Goal: Transaction & Acquisition: Purchase product/service

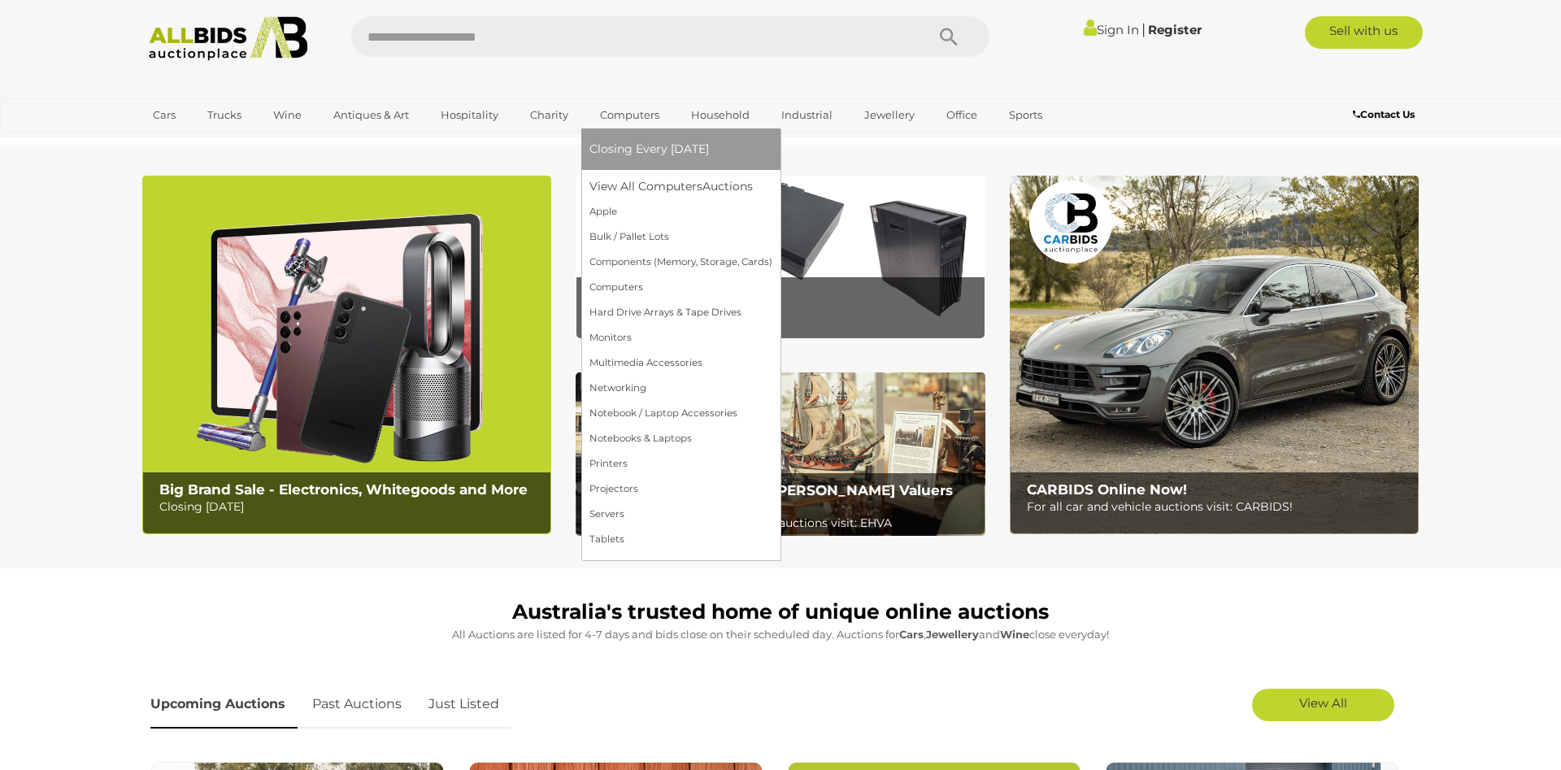
click at [627, 119] on link "Computers" at bounding box center [629, 115] width 80 height 27
click at [622, 340] on link "Monitors" at bounding box center [680, 337] width 183 height 25
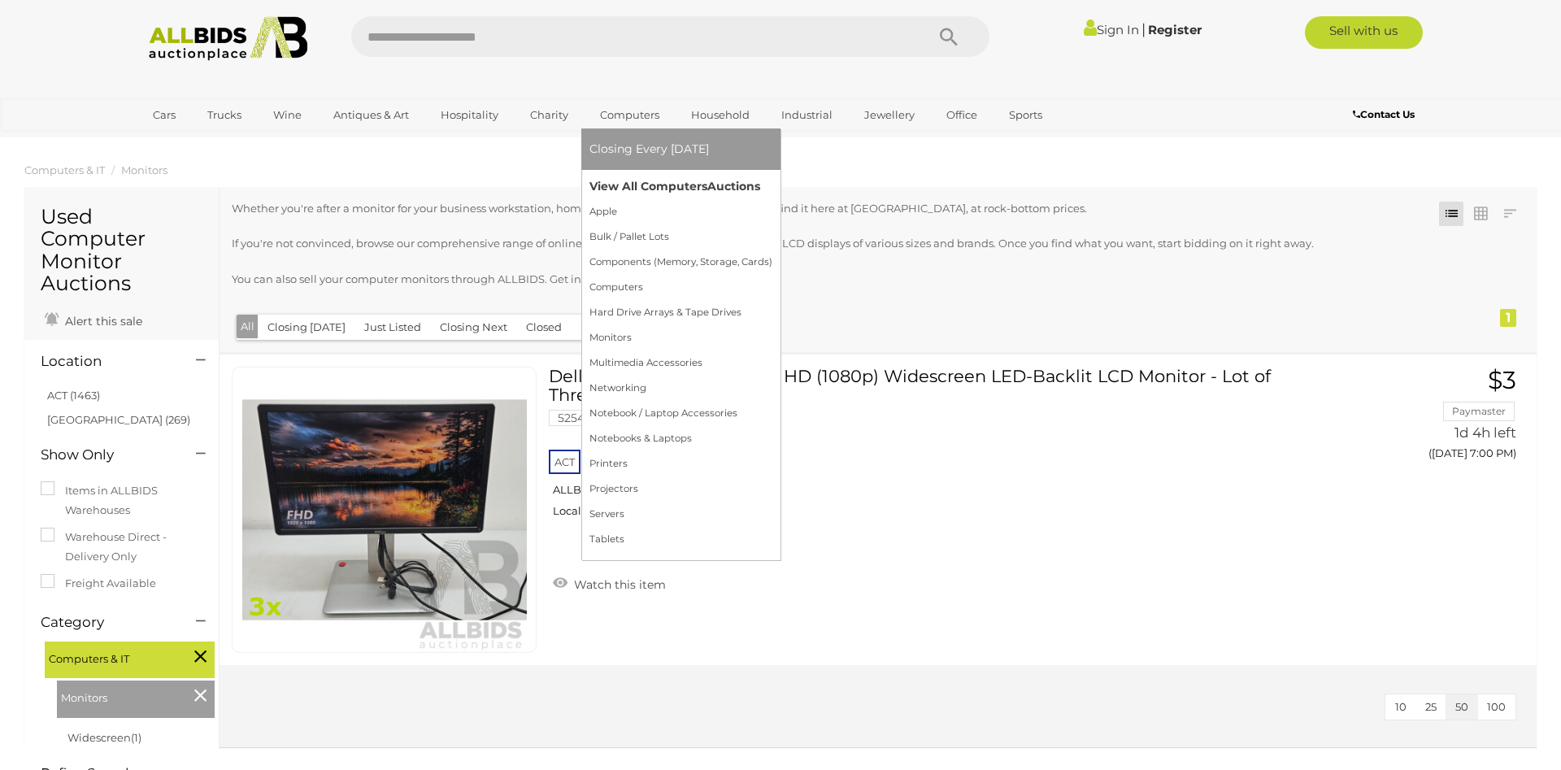
click at [647, 193] on link "View All Computers Auctions" at bounding box center [680, 186] width 183 height 25
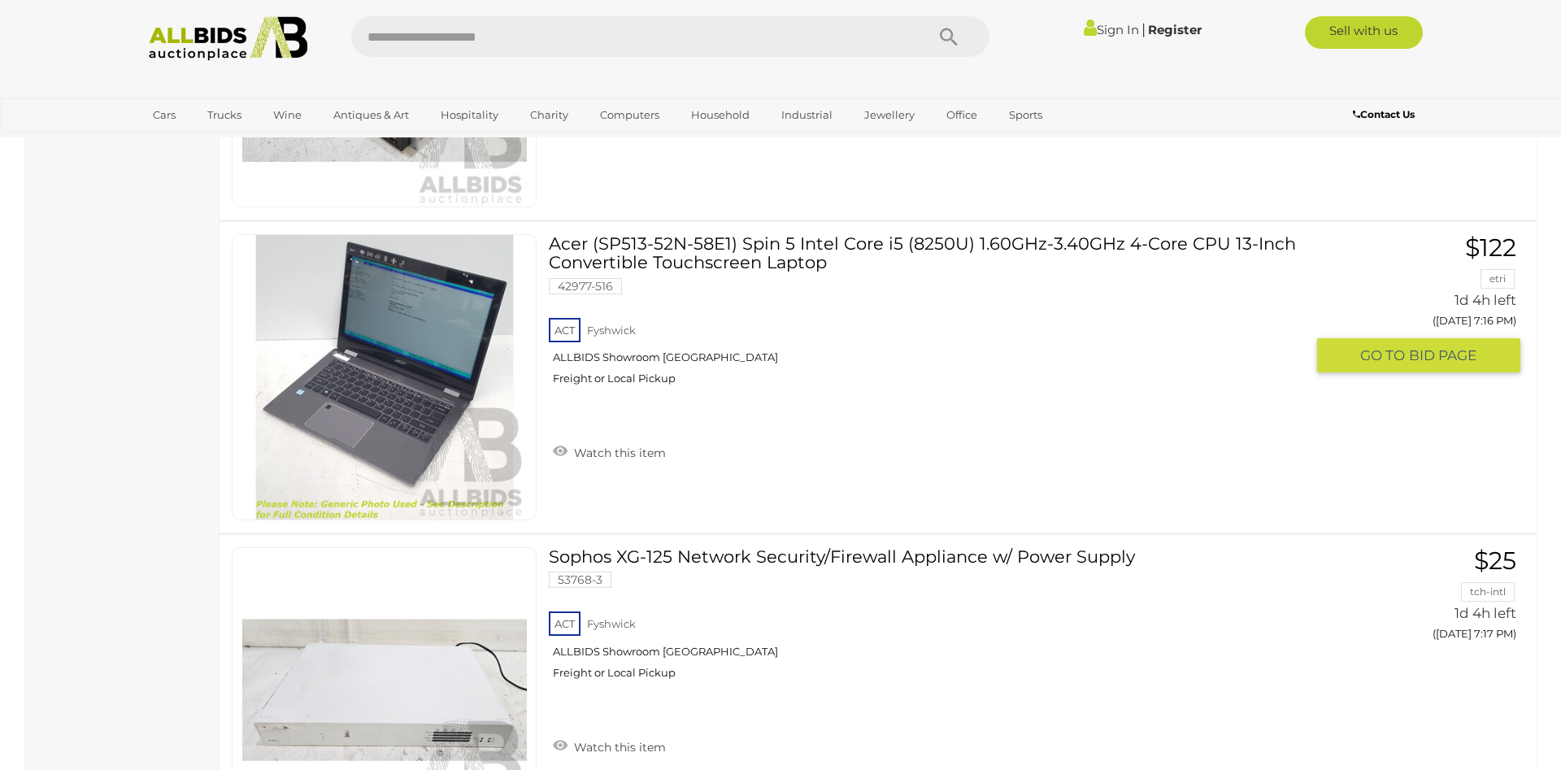
scroll to position [15588, 0]
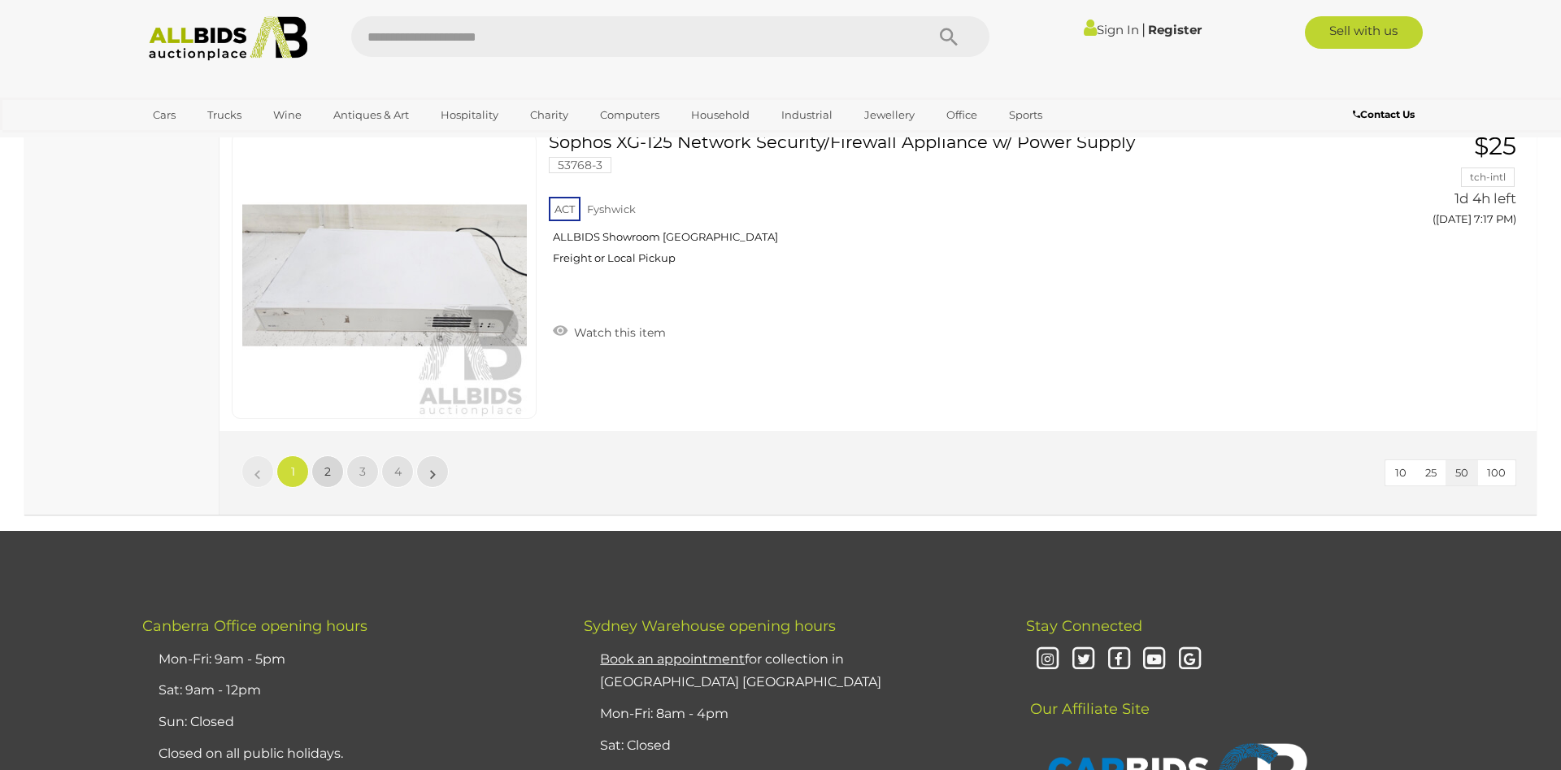
click at [328, 476] on span "2" at bounding box center [327, 471] width 7 height 15
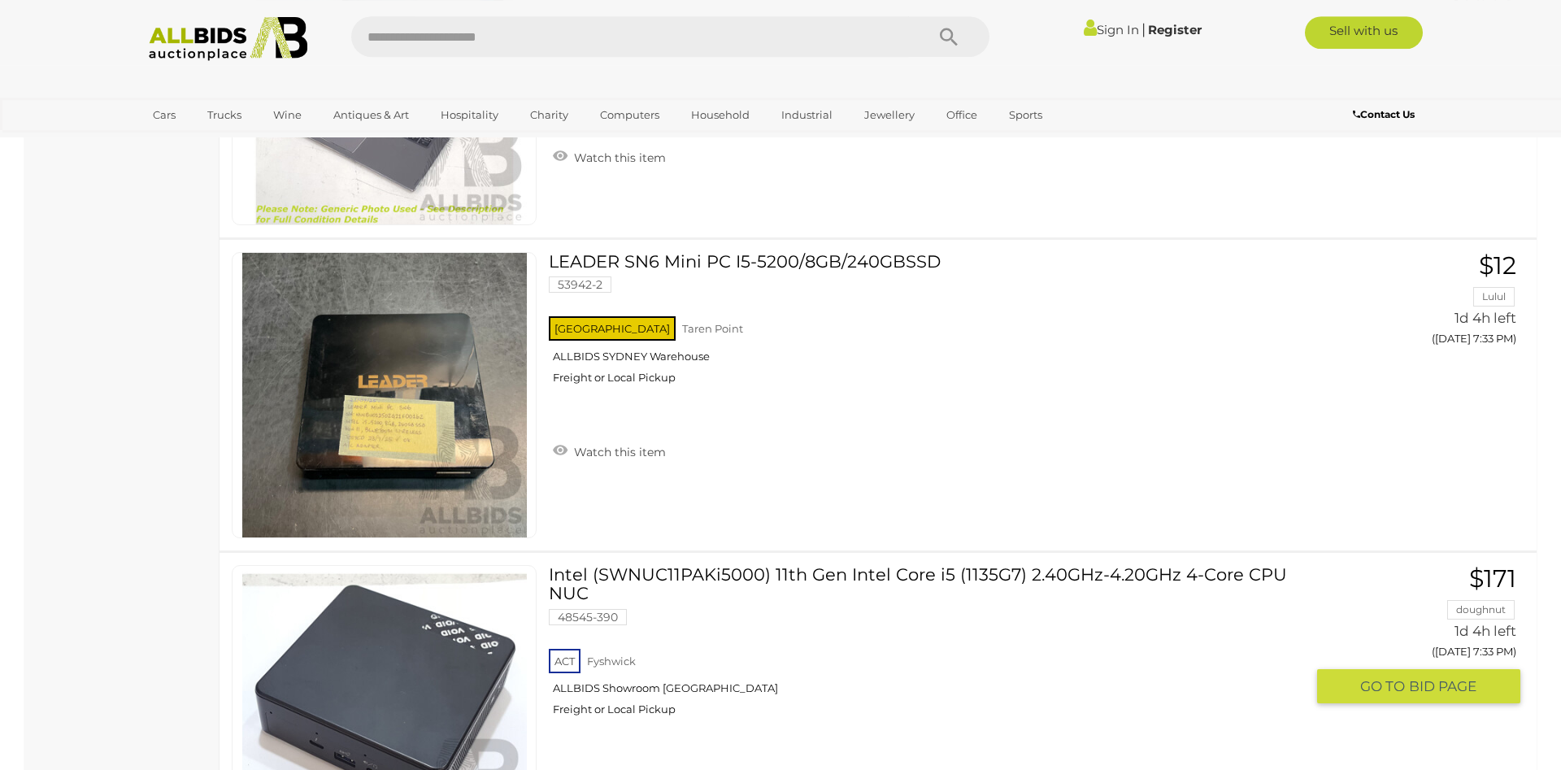
scroll to position [5764, 0]
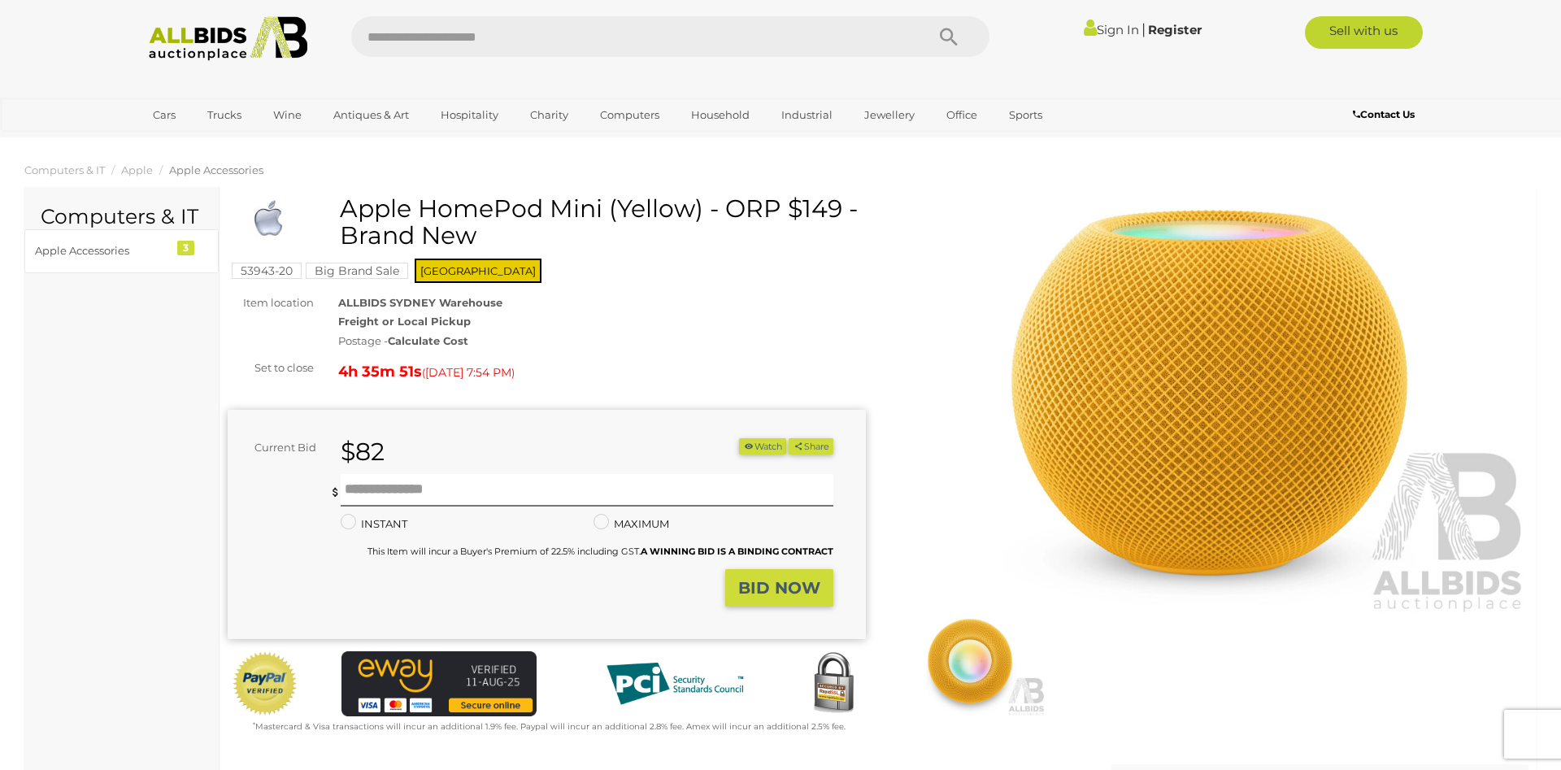
drag, startPoint x: 343, startPoint y: 206, endPoint x: 603, endPoint y: 203, distance: 260.2
click at [603, 203] on h1 "Apple HomePod Mini (Yellow) - ORP $149 - Brand New" at bounding box center [549, 222] width 626 height 54
copy h1 "Apple HomePod Mini"
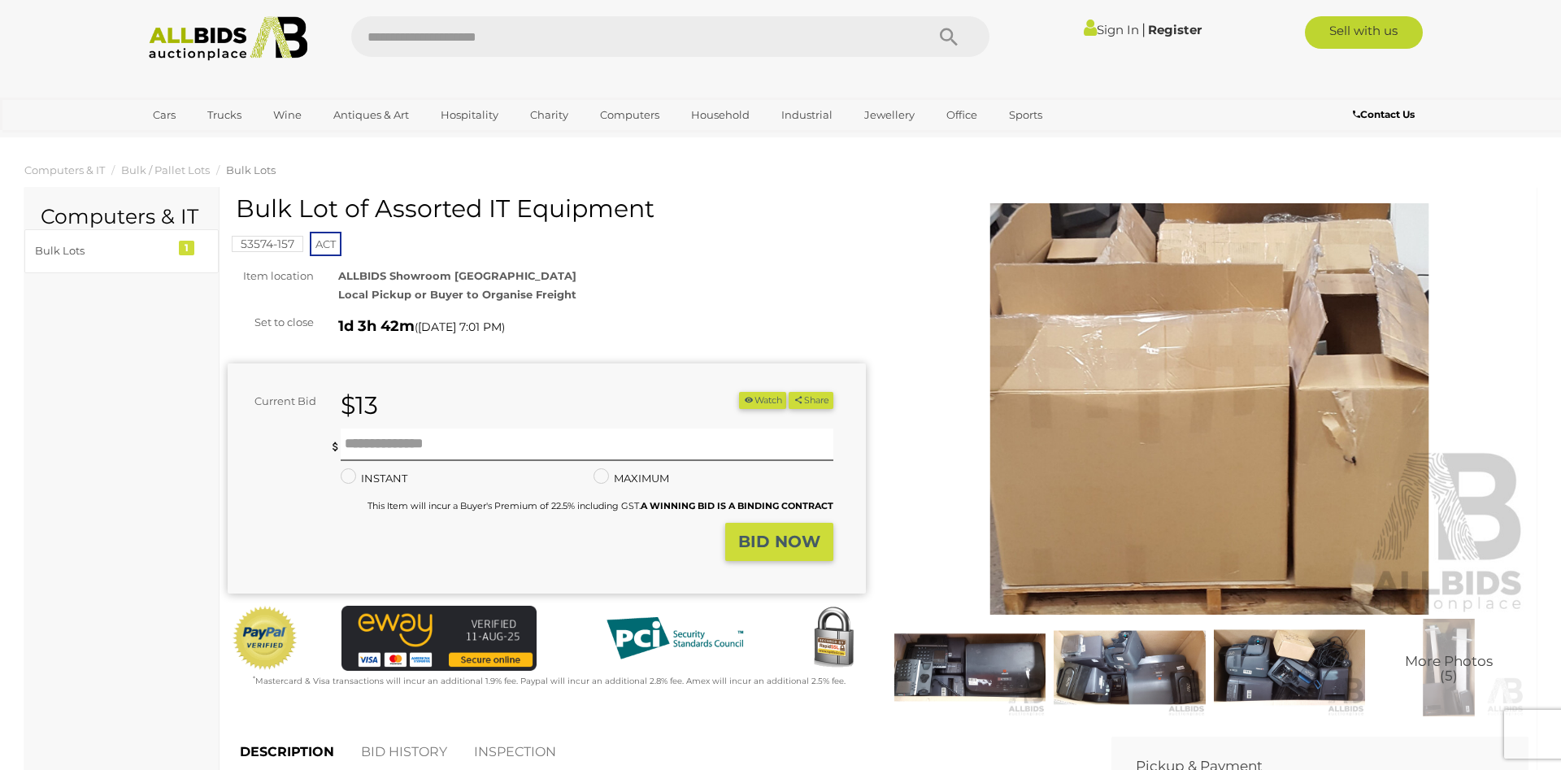
click at [960, 671] on img at bounding box center [969, 668] width 151 height 98
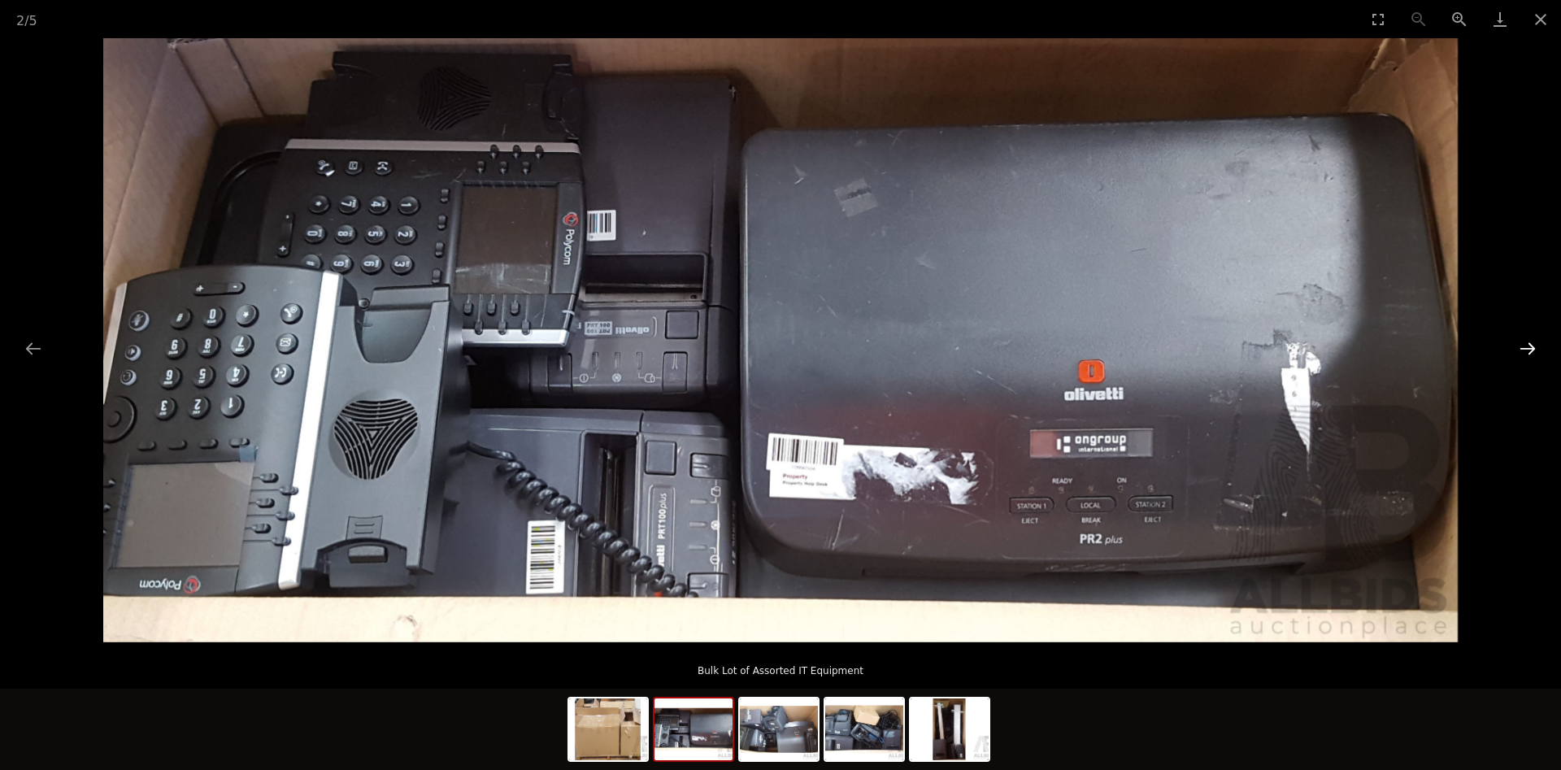
click at [1530, 349] on button "Next slide" at bounding box center [1527, 348] width 34 height 32
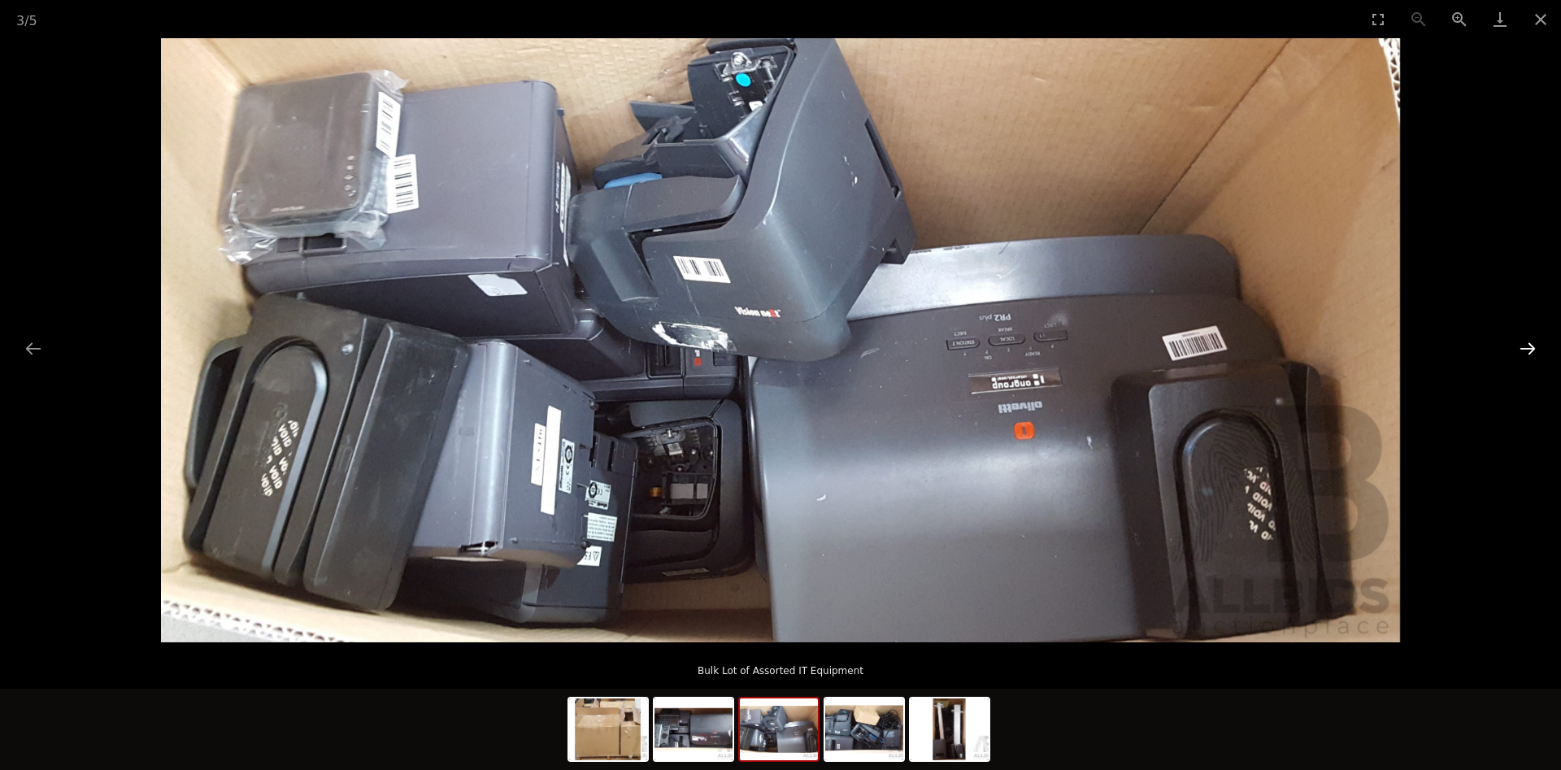
click at [1530, 349] on button "Next slide" at bounding box center [1527, 348] width 34 height 32
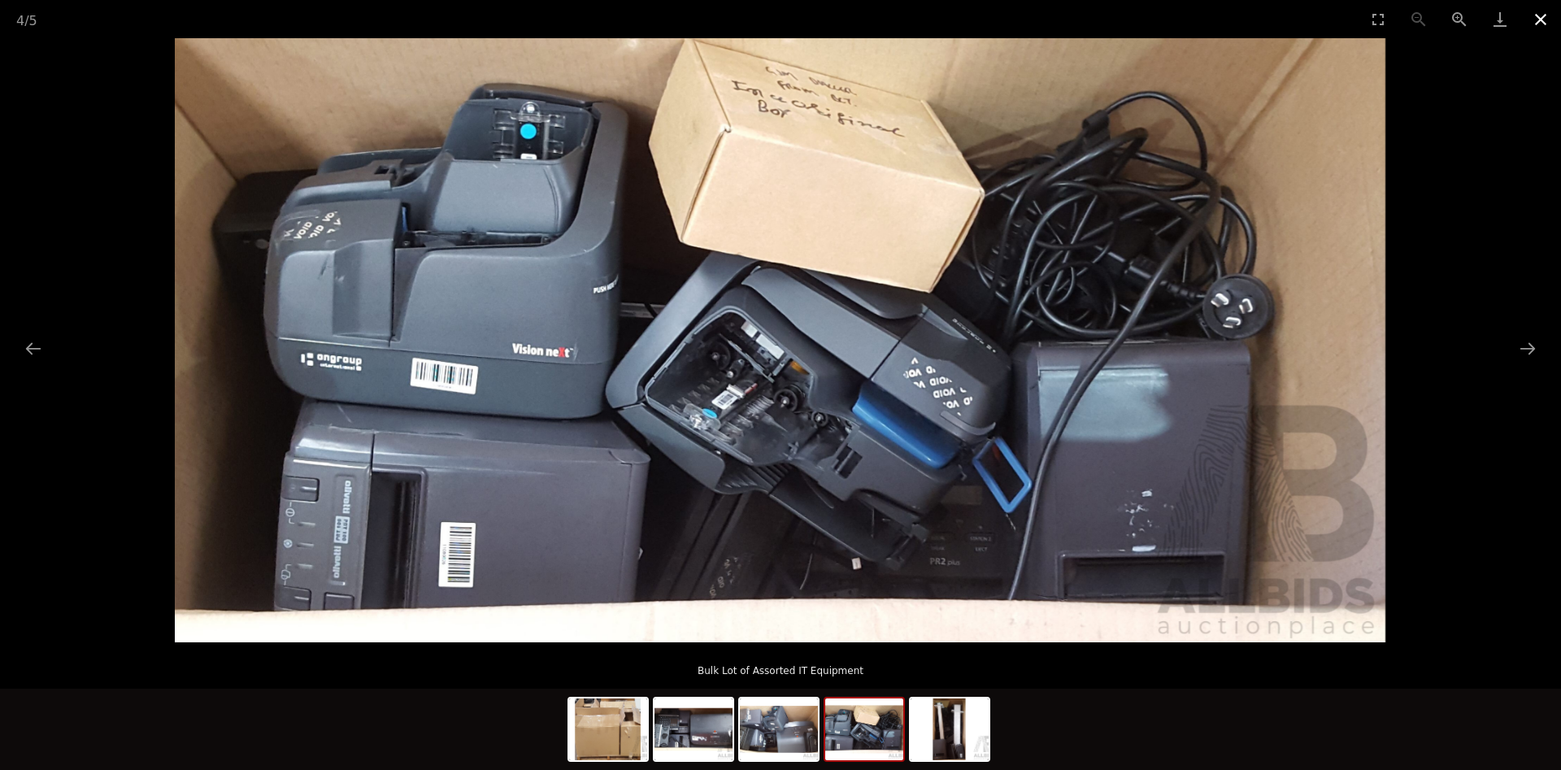
click at [1540, 26] on button "Close gallery" at bounding box center [1540, 19] width 41 height 38
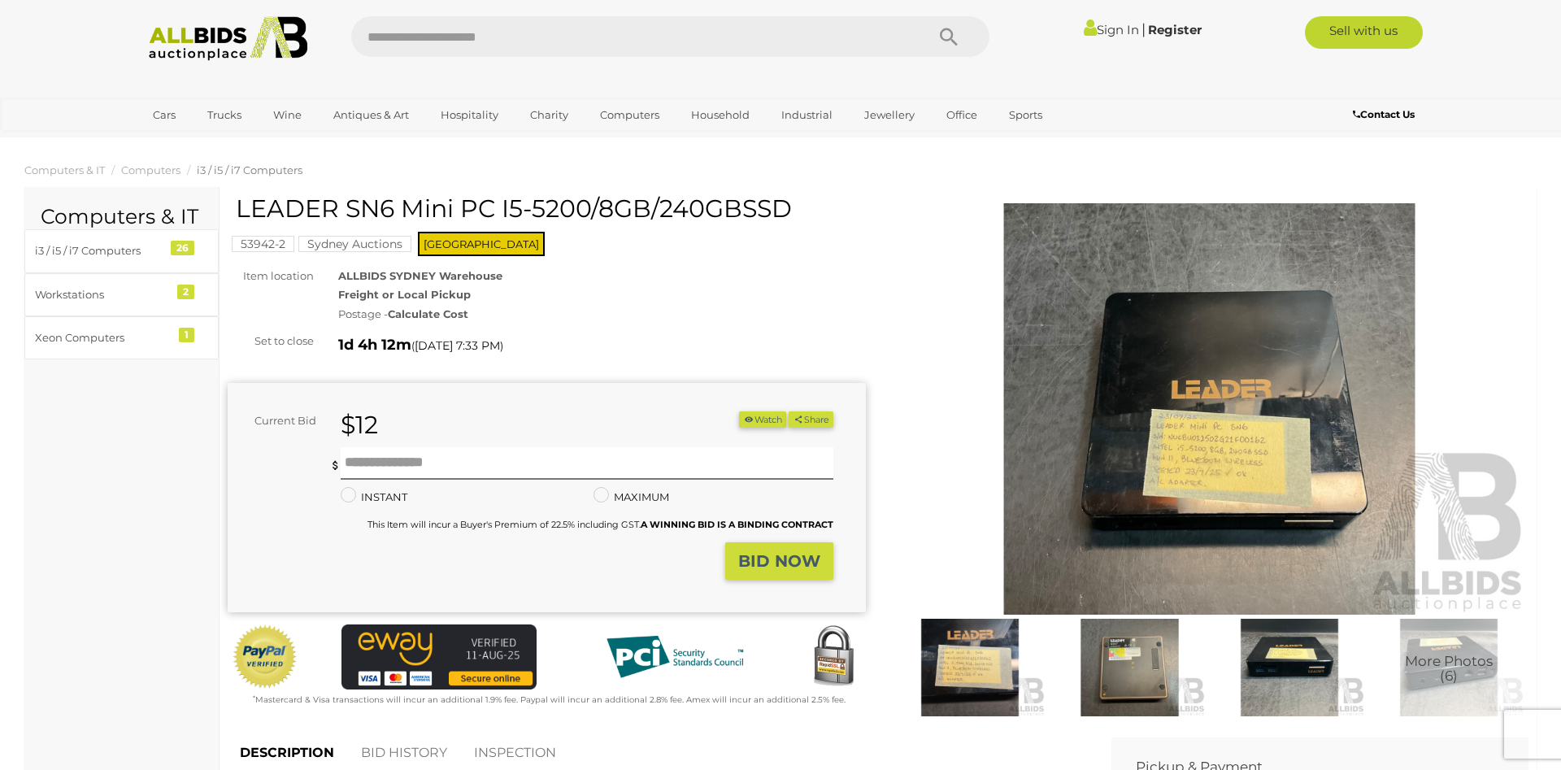
drag, startPoint x: 239, startPoint y: 204, endPoint x: 490, endPoint y: 211, distance: 251.3
click at [490, 211] on h1 "LEADER SN6 Mini PC I5-5200/8GB/240GBSSD" at bounding box center [549, 208] width 626 height 27
copy h1 "LEADER SN6 Mini PC"
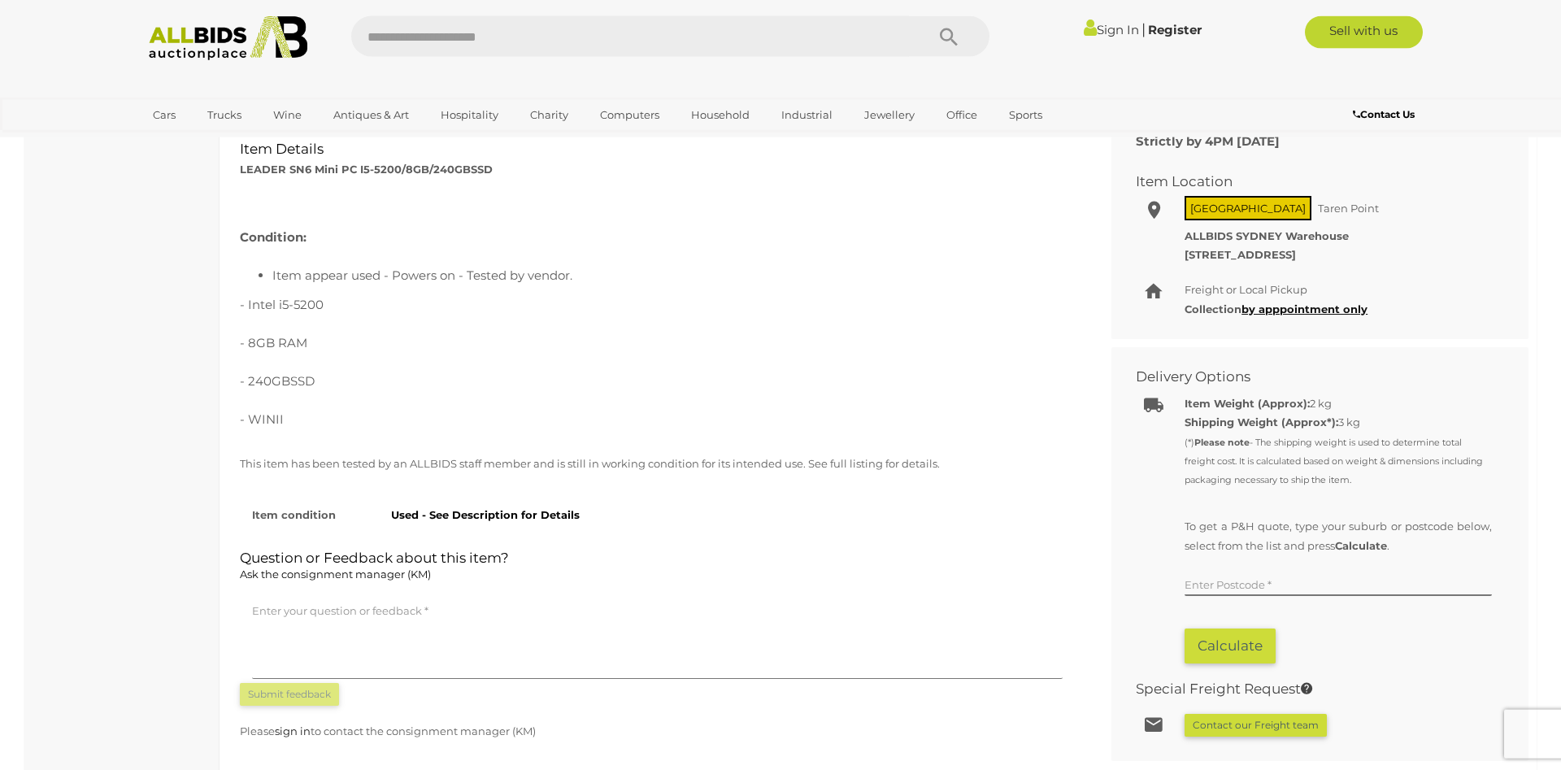
scroll to position [663, 0]
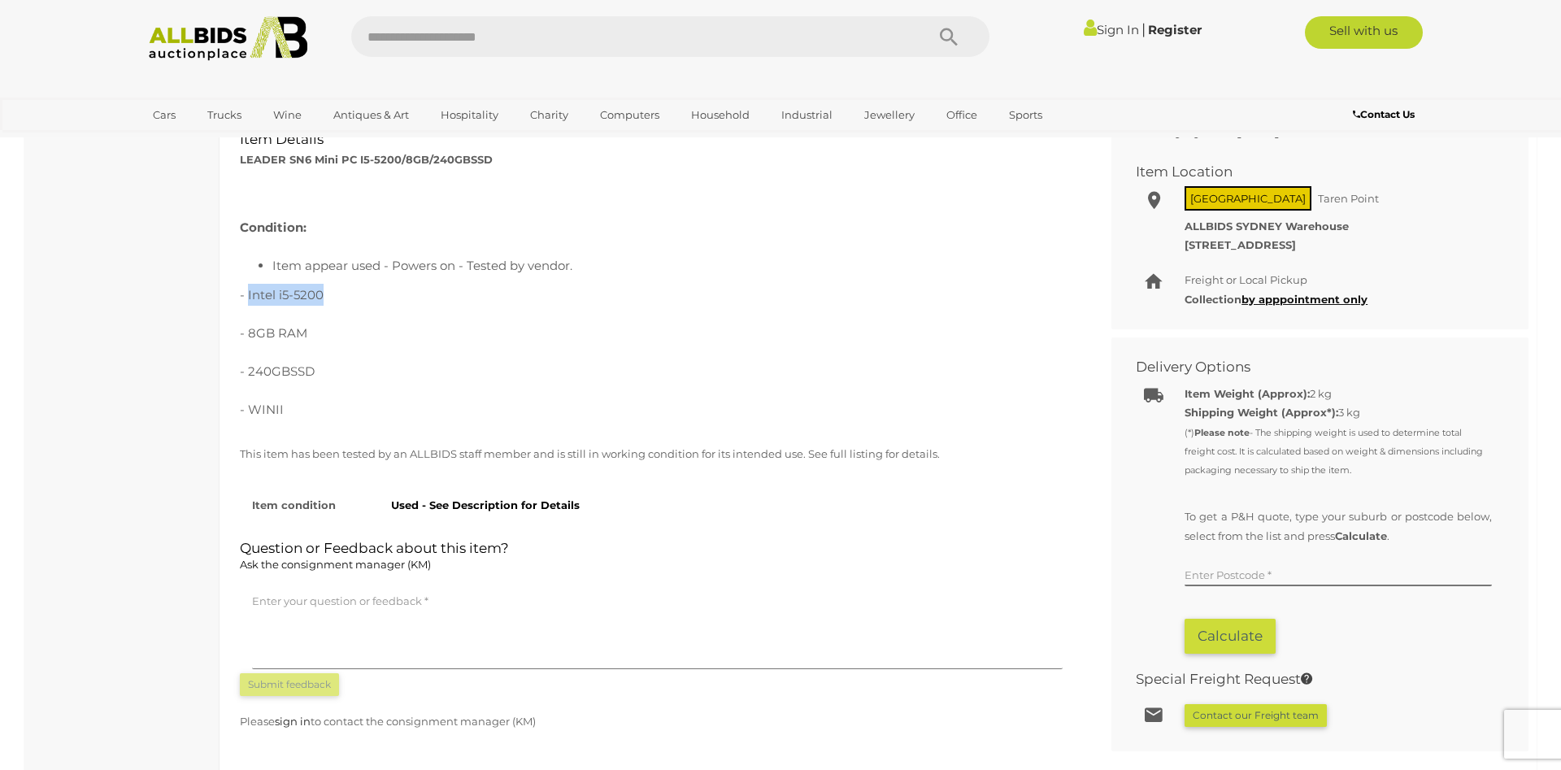
drag, startPoint x: 248, startPoint y: 293, endPoint x: 328, endPoint y: 289, distance: 79.8
click at [328, 289] on p "- Intel i5-5200" at bounding box center [657, 295] width 835 height 22
copy p "Intel i5-5200"
click at [517, 332] on p "- 8GB RAM" at bounding box center [657, 333] width 835 height 22
drag, startPoint x: 549, startPoint y: 451, endPoint x: 390, endPoint y: 447, distance: 158.6
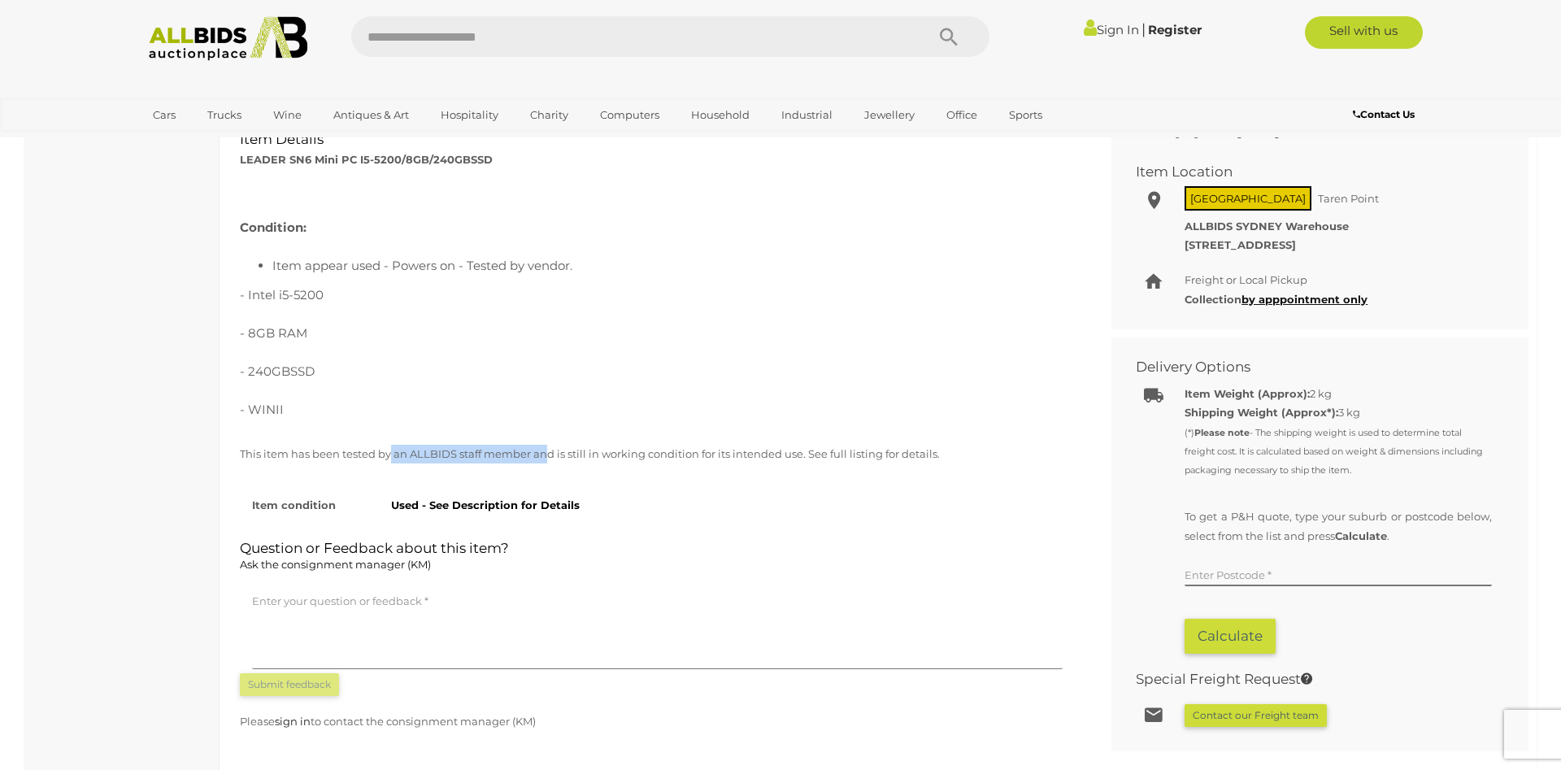
click at [390, 447] on p "This item has been tested by an ALLBIDS staff member and is still in working co…" at bounding box center [657, 454] width 835 height 19
drag, startPoint x: 314, startPoint y: 448, endPoint x: 554, endPoint y: 461, distance: 240.2
click at [538, 461] on p "This item has been tested by an ALLBIDS staff member and is still in working co…" at bounding box center [657, 454] width 835 height 19
drag, startPoint x: 636, startPoint y: 460, endPoint x: 367, endPoint y: 445, distance: 268.7
click at [367, 445] on p "This item has been tested by an ALLBIDS staff member and is still in working co…" at bounding box center [657, 454] width 835 height 19
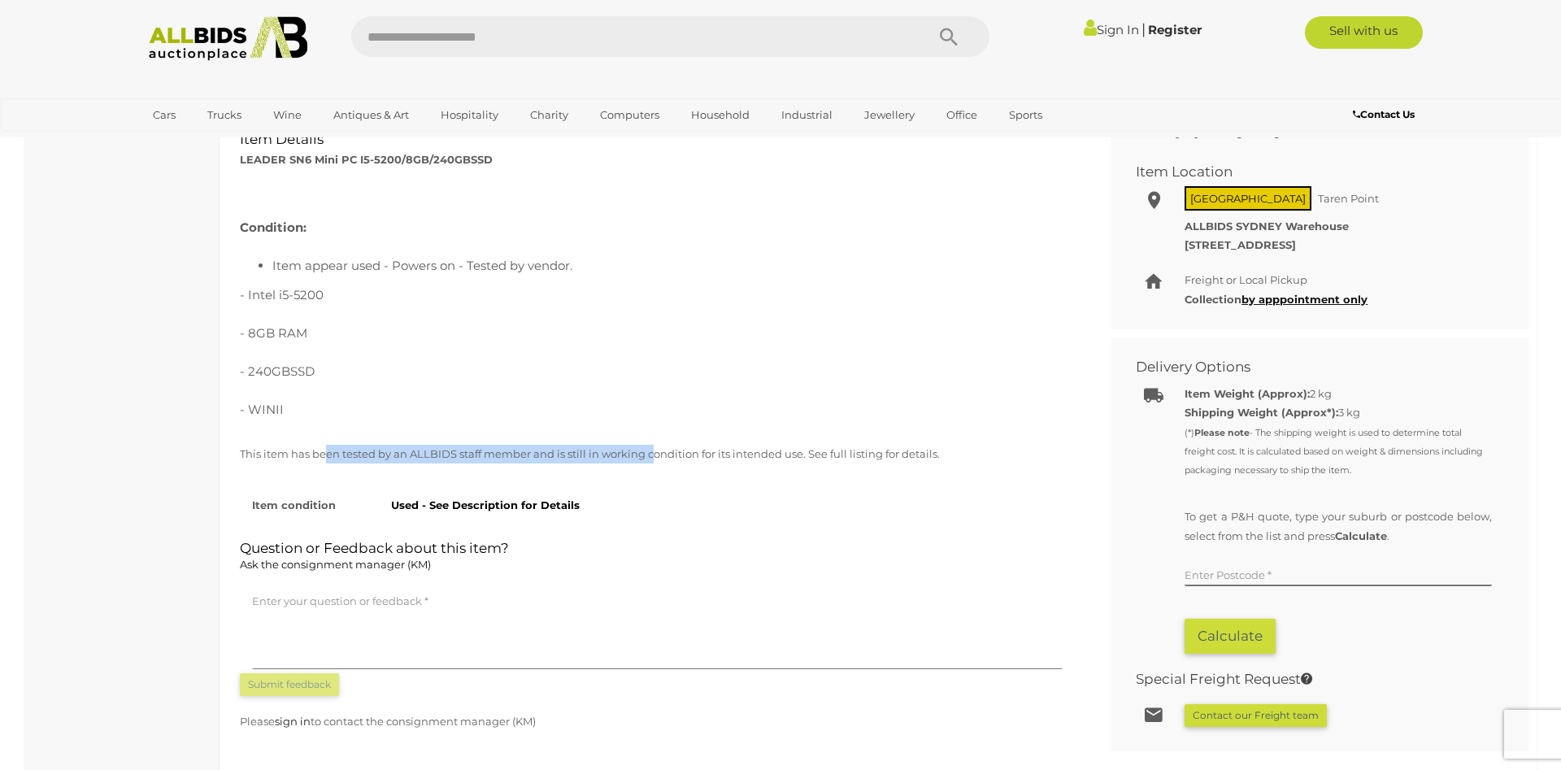
drag, startPoint x: 324, startPoint y: 447, endPoint x: 657, endPoint y: 447, distance: 332.5
click at [655, 446] on p "This item has been tested by an ALLBIDS staff member and is still in working co…" at bounding box center [657, 454] width 835 height 19
click at [757, 446] on p "This item has been tested by an ALLBIDS staff member and is still in working co…" at bounding box center [657, 454] width 835 height 19
drag, startPoint x: 738, startPoint y: 445, endPoint x: 476, endPoint y: 450, distance: 262.6
click at [485, 450] on p "This item has been tested by an ALLBIDS staff member and is still in working co…" at bounding box center [657, 454] width 835 height 19
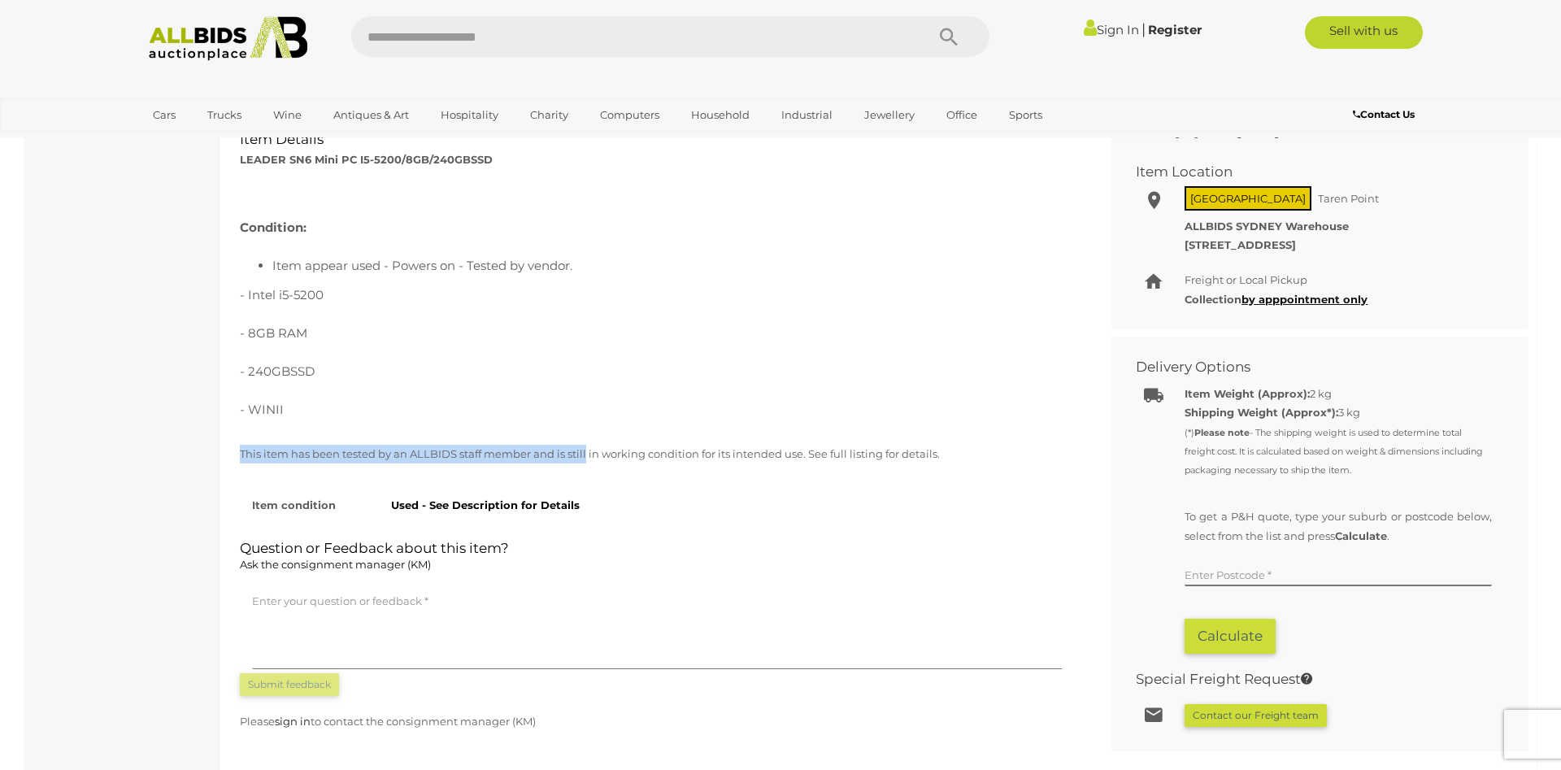
drag, startPoint x: 241, startPoint y: 454, endPoint x: 587, endPoint y: 447, distance: 345.6
click at [587, 447] on p "This item has been tested by an ALLBIDS staff member and is still in working co…" at bounding box center [657, 454] width 835 height 19
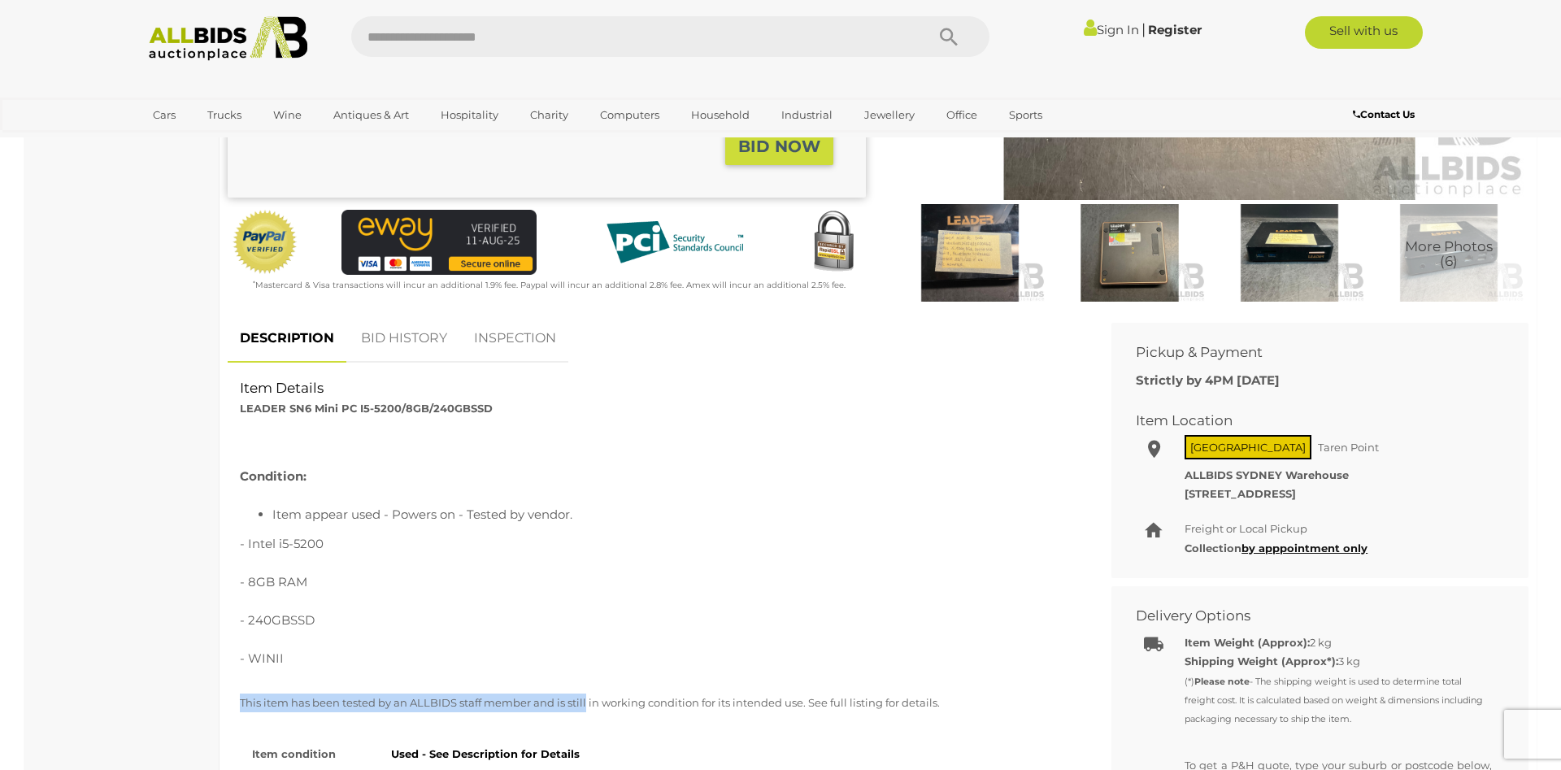
scroll to position [0, 0]
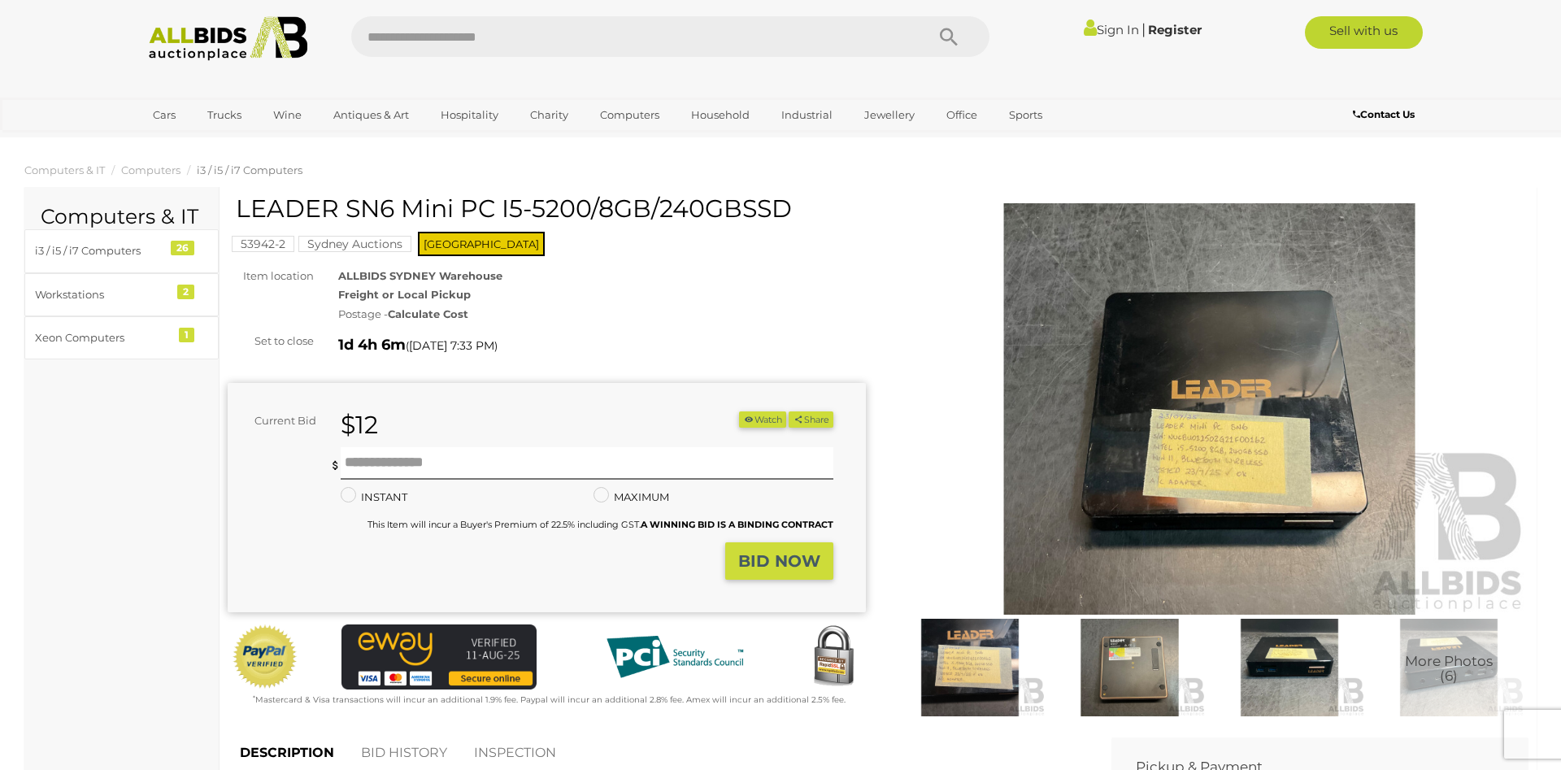
click at [1094, 35] on link "Sign In" at bounding box center [1111, 29] width 55 height 15
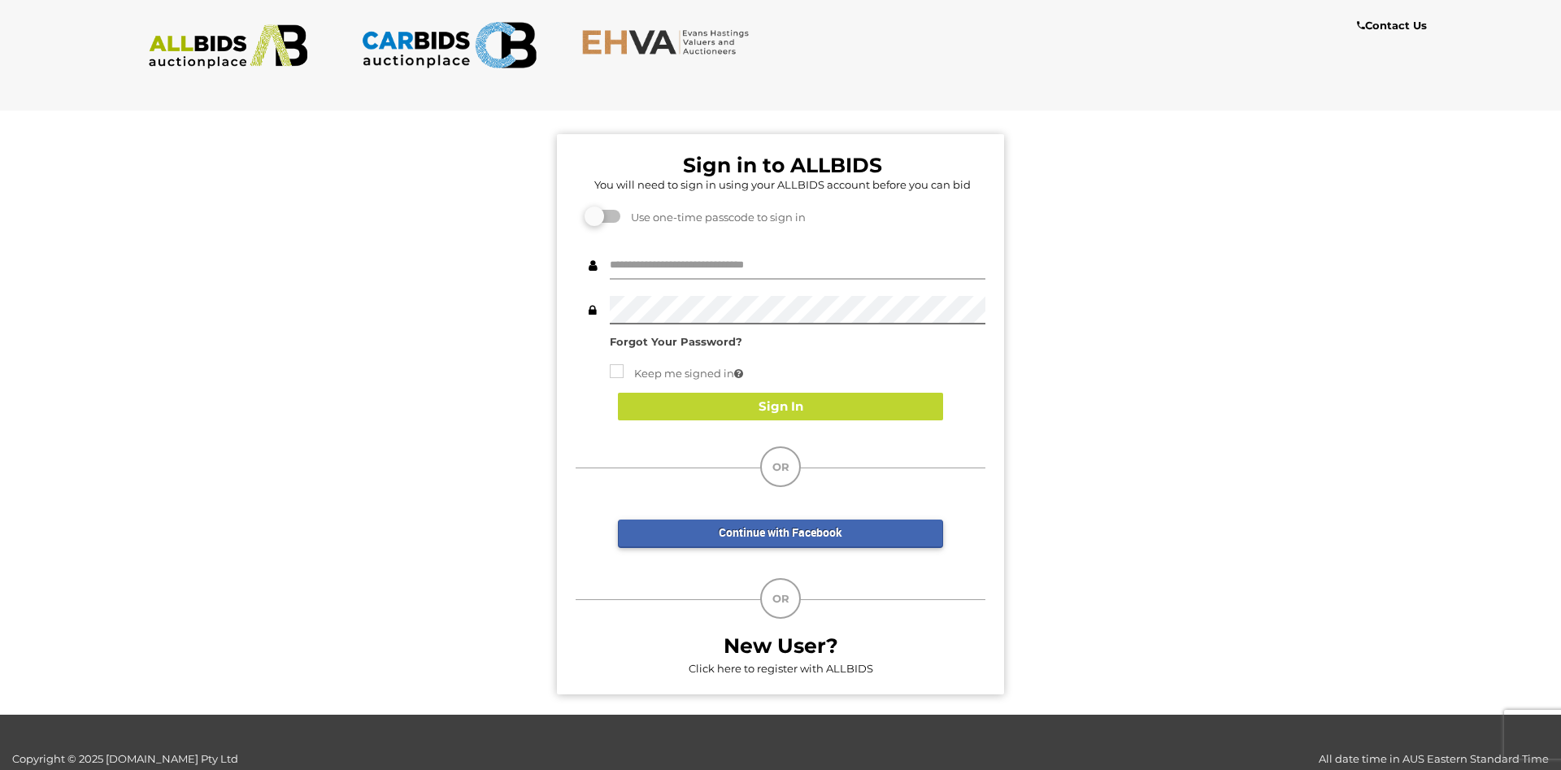
click at [719, 271] on input "text" at bounding box center [798, 265] width 376 height 28
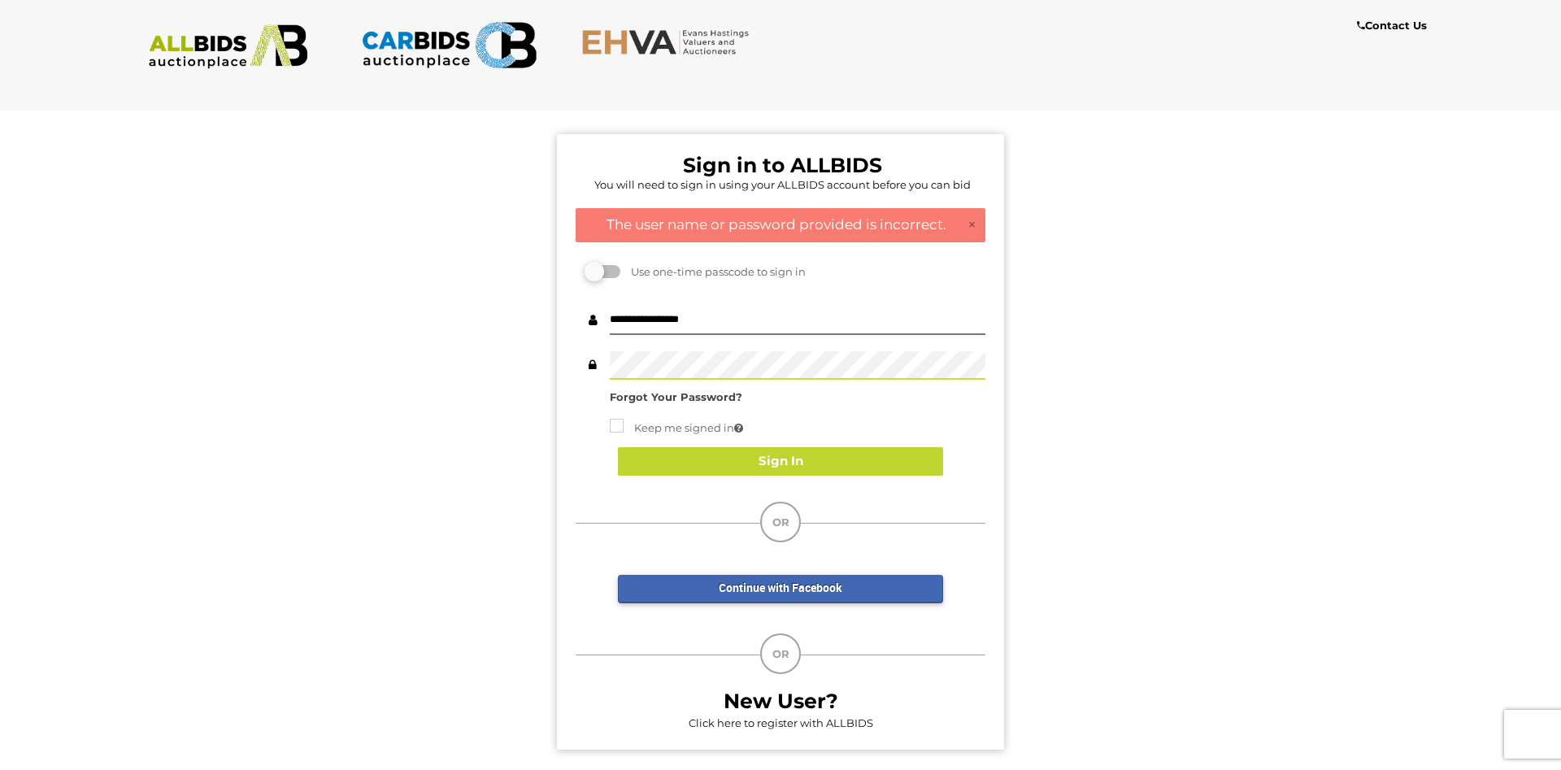
click at [609, 362] on span at bounding box center [593, 365] width 34 height 28
drag, startPoint x: 650, startPoint y: 319, endPoint x: 564, endPoint y: 311, distance: 86.6
click at [610, 311] on input "**********" at bounding box center [798, 320] width 376 height 28
drag, startPoint x: 661, startPoint y: 321, endPoint x: 567, endPoint y: 315, distance: 93.7
click at [610, 315] on input "**********" at bounding box center [798, 320] width 376 height 28
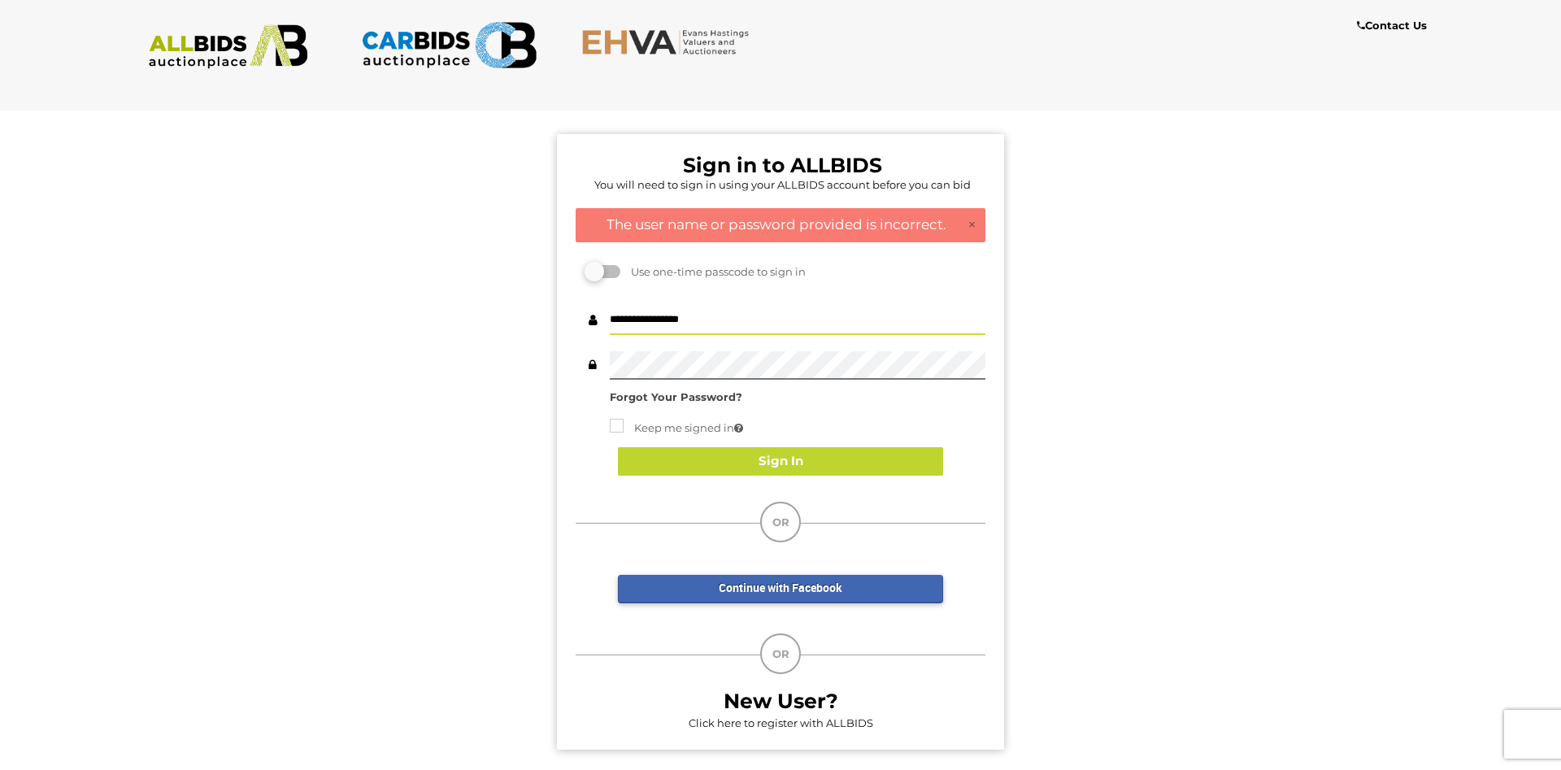
type input "**********"
click at [372, 403] on div "Sign in to ALLBIDS You will need to sign in using your ALLBIDS account before y…" at bounding box center [780, 434] width 1585 height 672
click at [703, 397] on strong "Forgot Your Password?" at bounding box center [676, 396] width 133 height 13
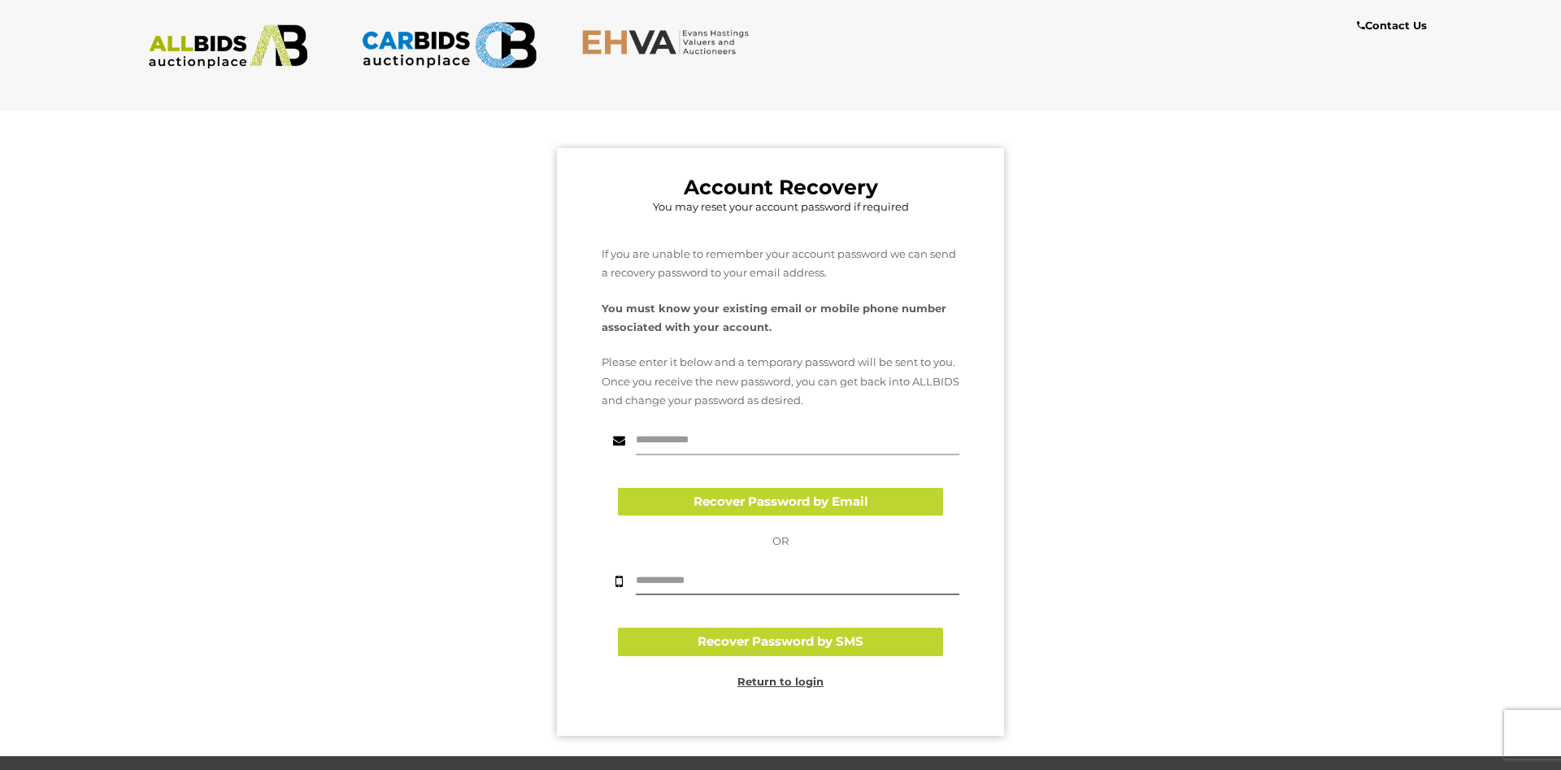
click at [698, 441] on input "text" at bounding box center [798, 441] width 324 height 28
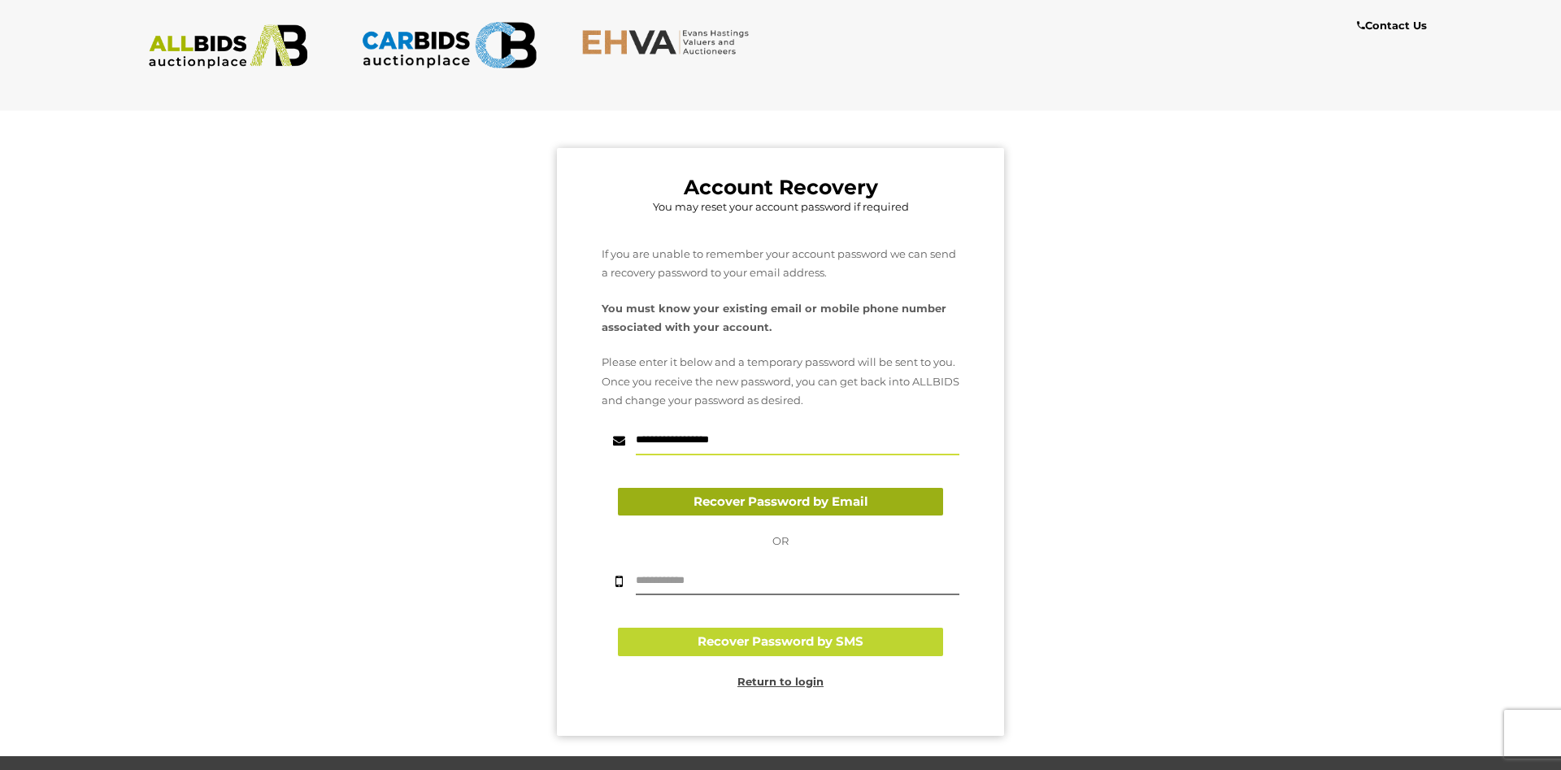
click at [843, 511] on button "Recover Password by Email" at bounding box center [780, 502] width 325 height 28
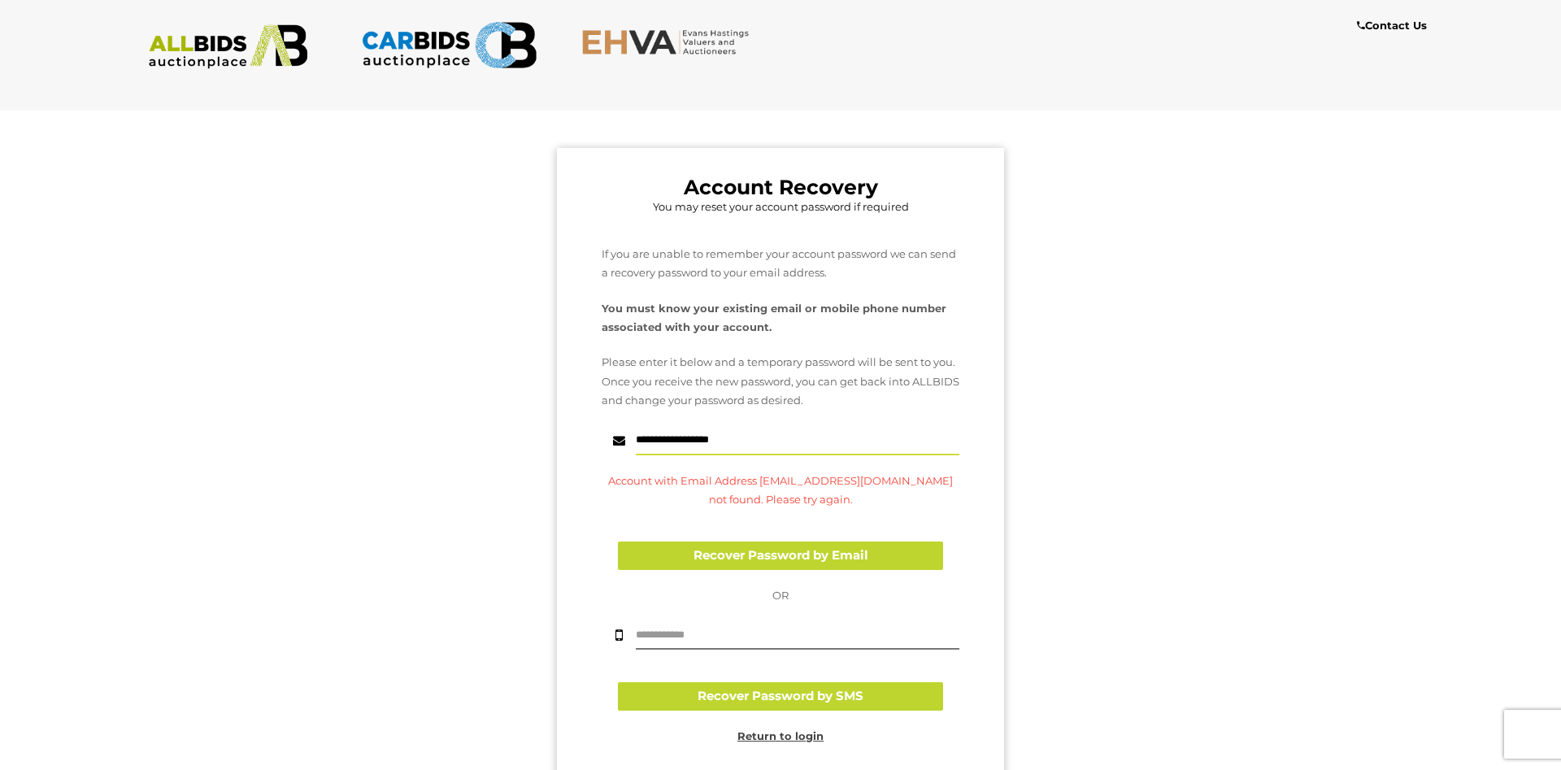
drag, startPoint x: 676, startPoint y: 439, endPoint x: 560, endPoint y: 443, distance: 116.3
click at [636, 443] on input "**********" at bounding box center [798, 441] width 324 height 28
type input "**********"
click at [739, 551] on button "Recover Password by Email" at bounding box center [780, 555] width 325 height 28
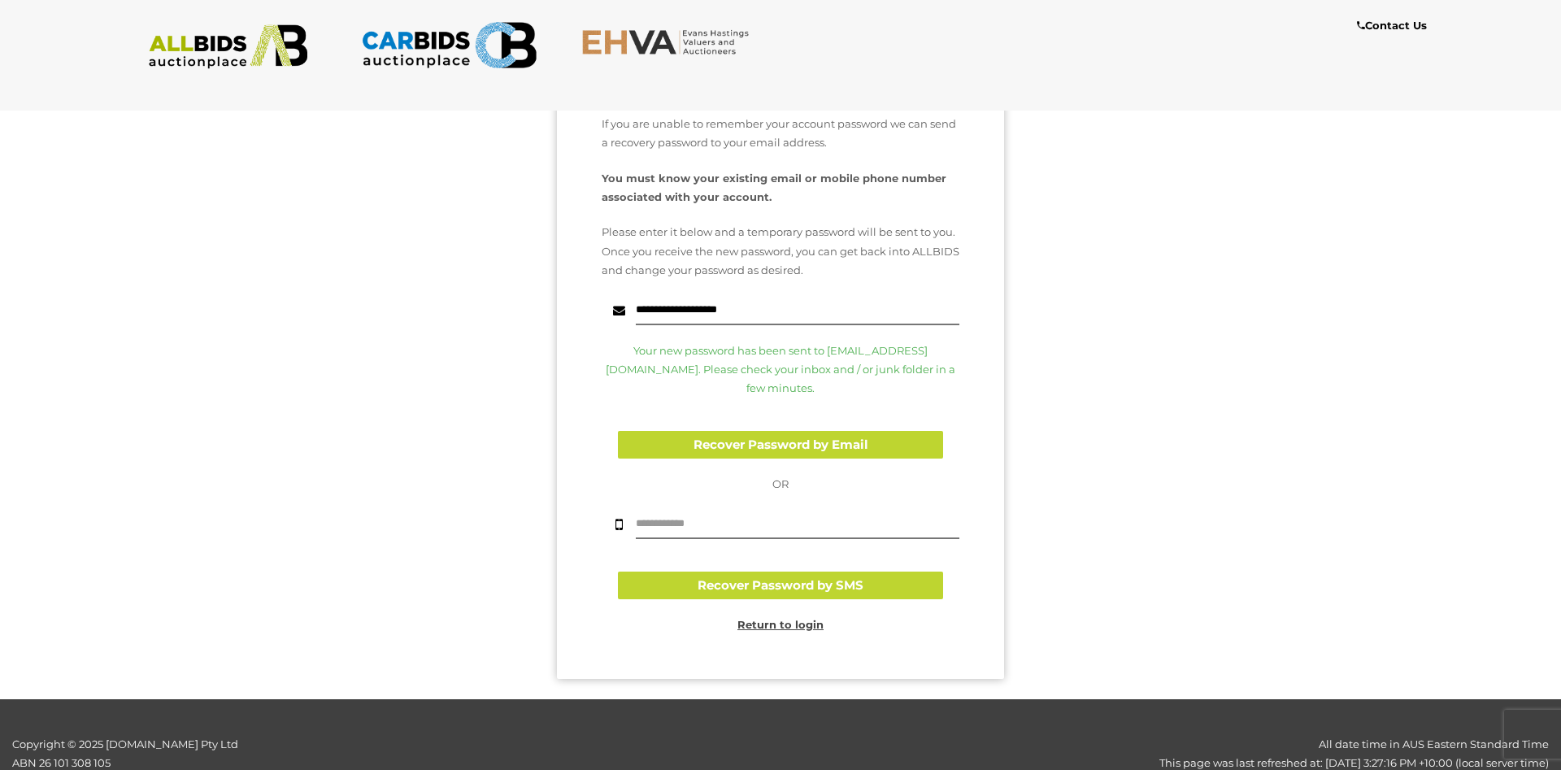
click at [778, 618] on u "Return to login" at bounding box center [780, 624] width 86 height 13
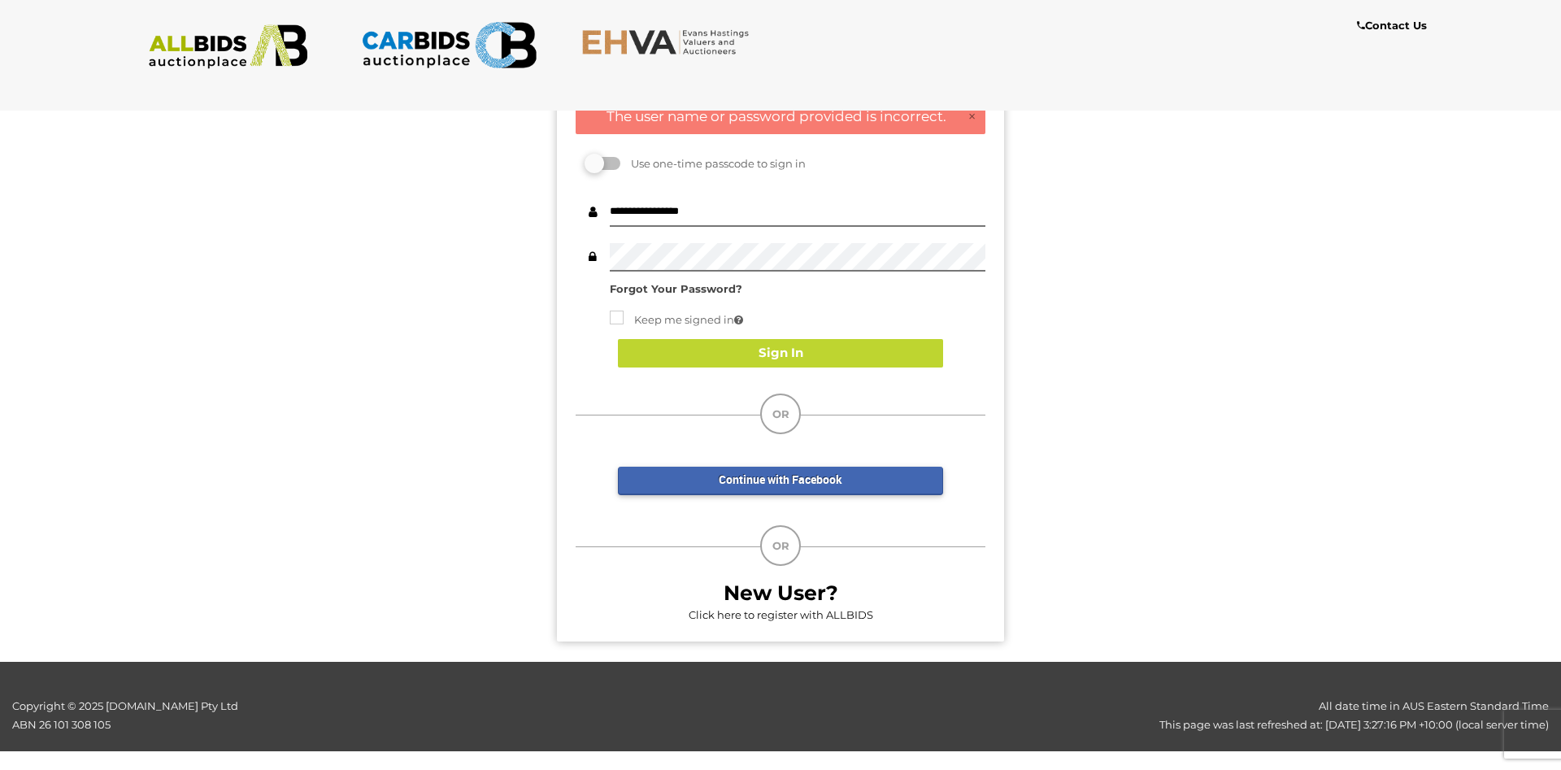
scroll to position [98, 0]
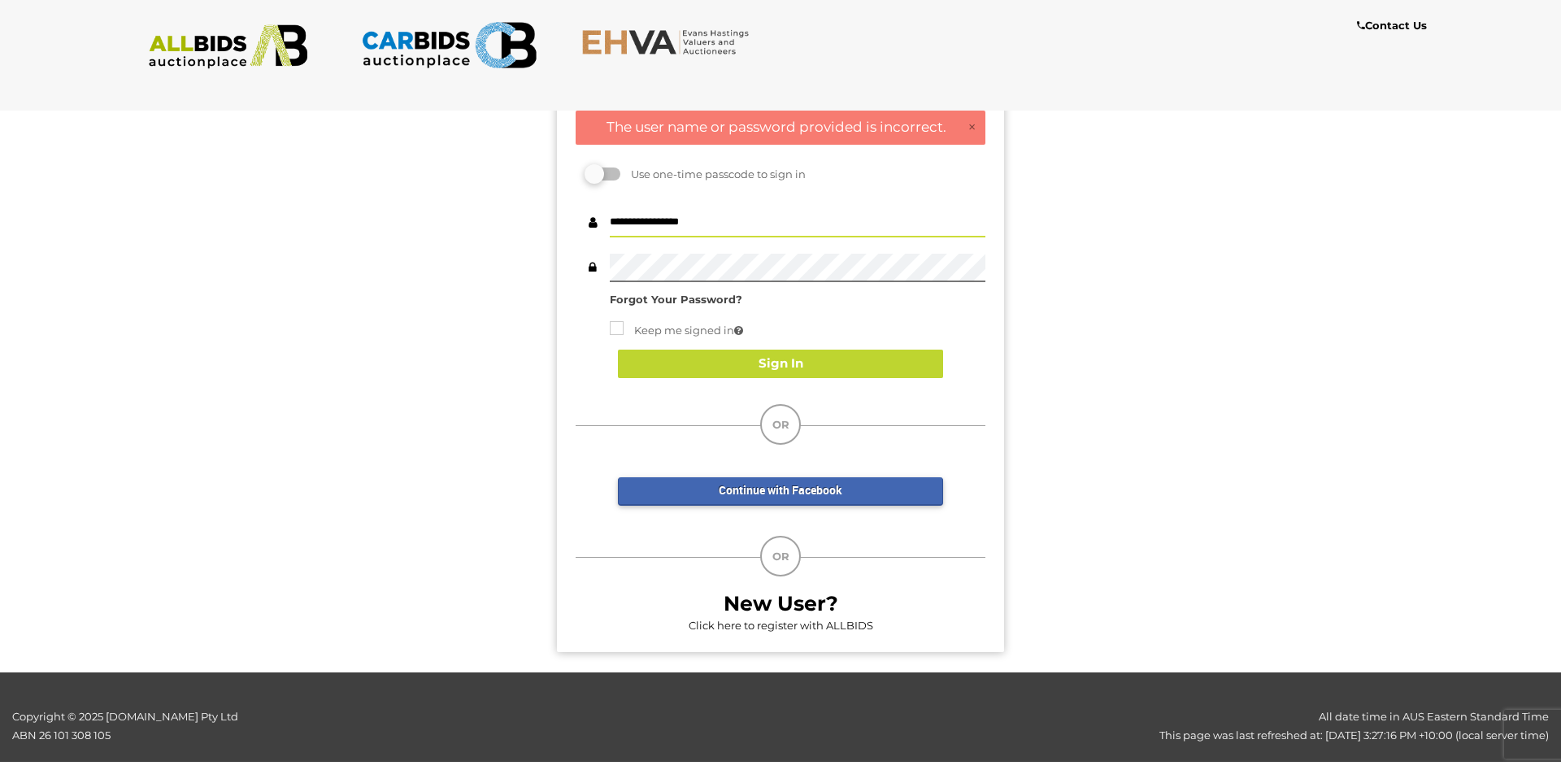
drag, startPoint x: 645, startPoint y: 223, endPoint x: 520, endPoint y: 225, distance: 124.4
click at [610, 225] on input "**********" at bounding box center [798, 223] width 376 height 28
type input "**********"
click at [756, 367] on button "Sign In" at bounding box center [780, 364] width 325 height 28
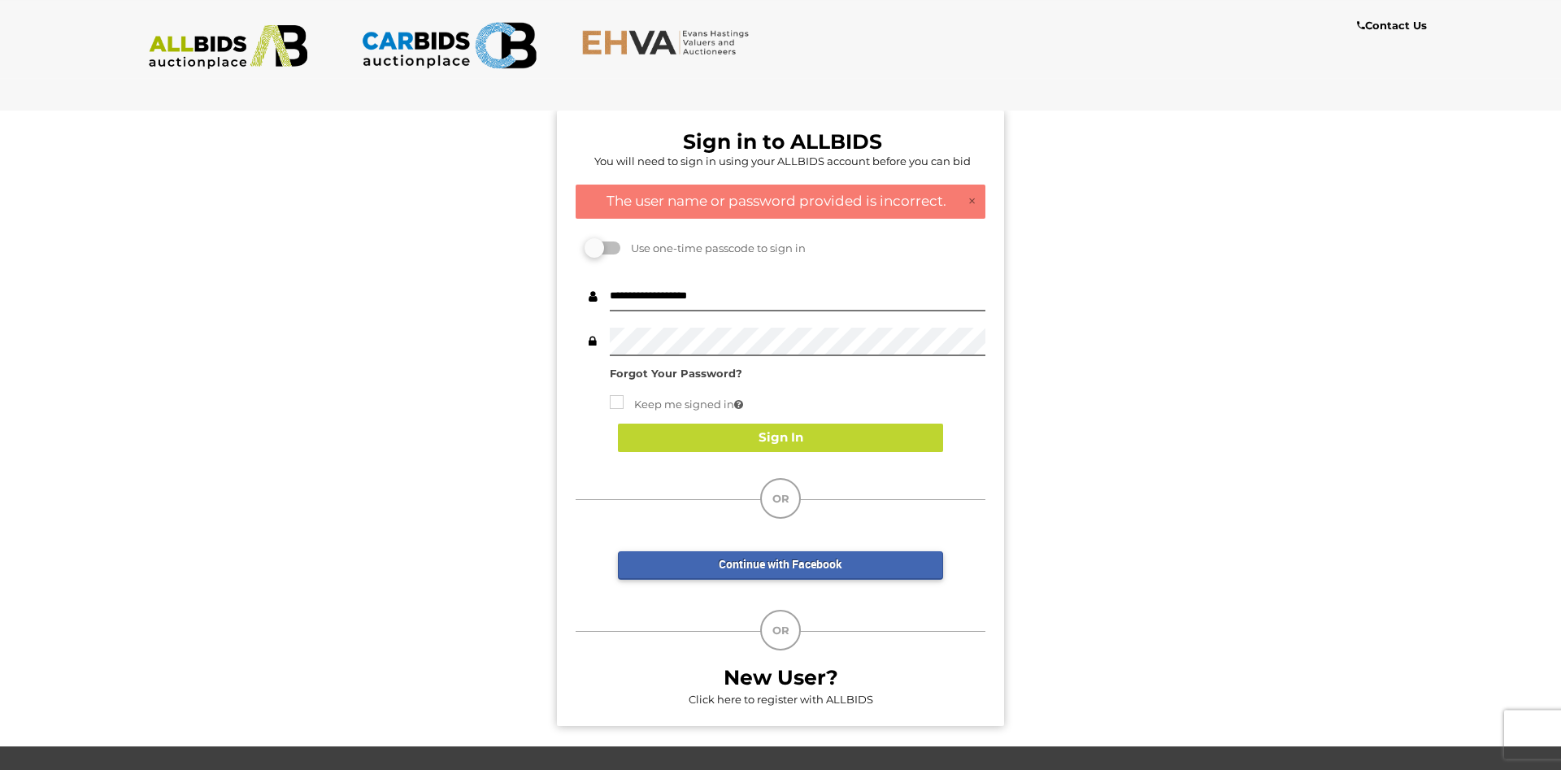
scroll to position [0, 0]
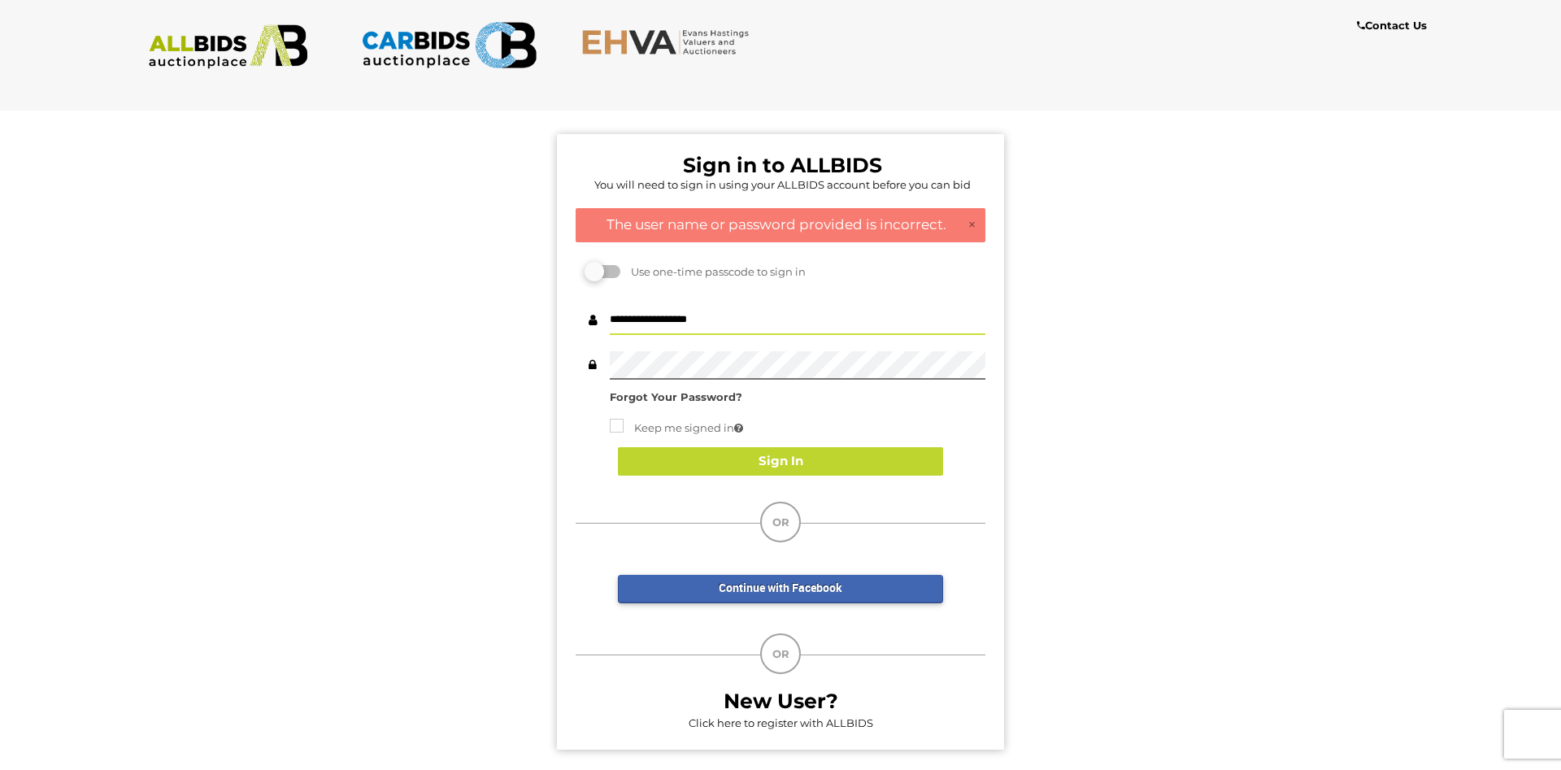
drag, startPoint x: 631, startPoint y: 320, endPoint x: 577, endPoint y: 323, distance: 53.7
click at [610, 323] on input "**********" at bounding box center [798, 320] width 376 height 28
type input "**********"
click at [802, 466] on button "Sign In" at bounding box center [780, 461] width 325 height 28
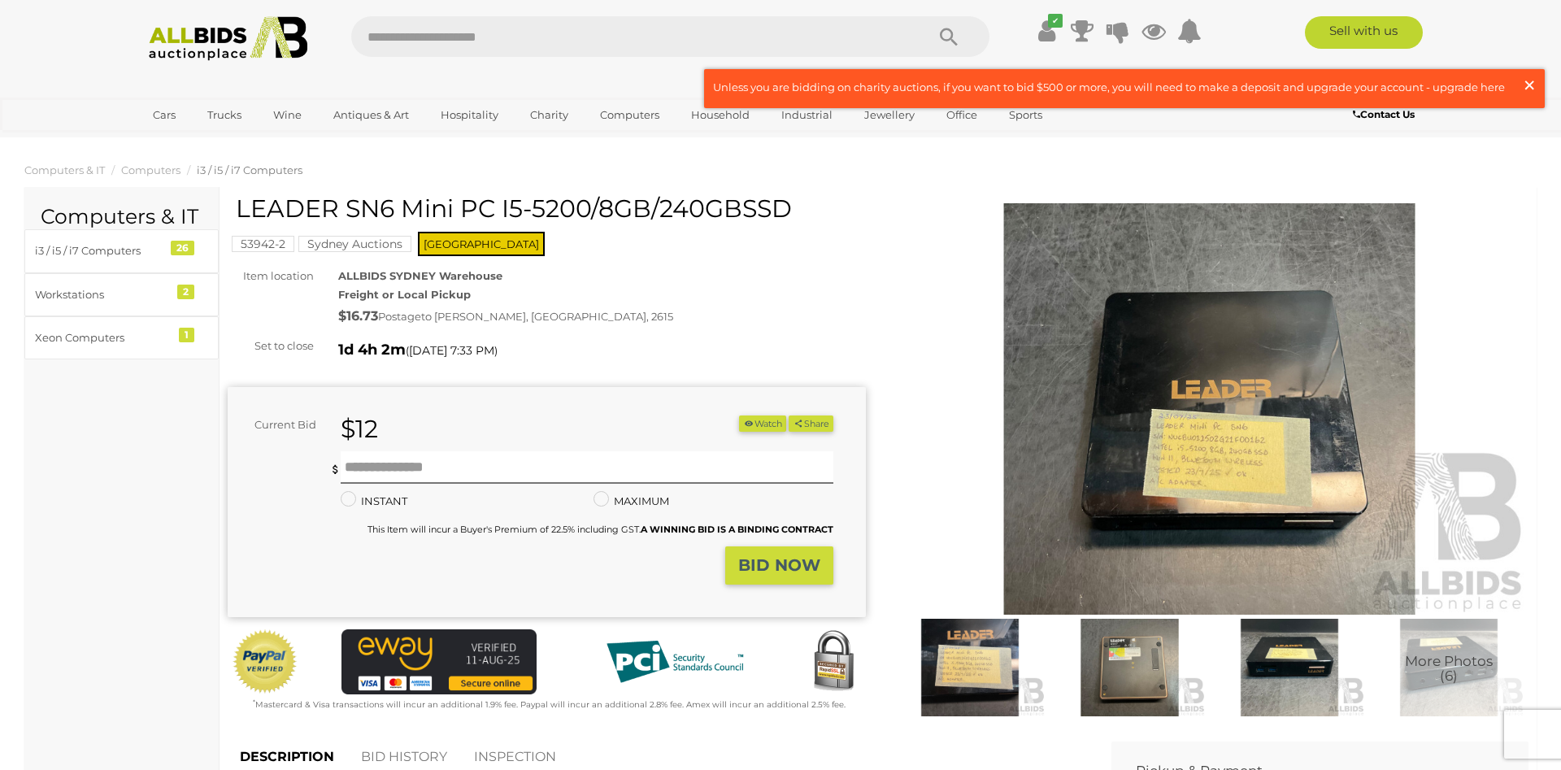
click at [1528, 88] on span "×" at bounding box center [1529, 85] width 15 height 32
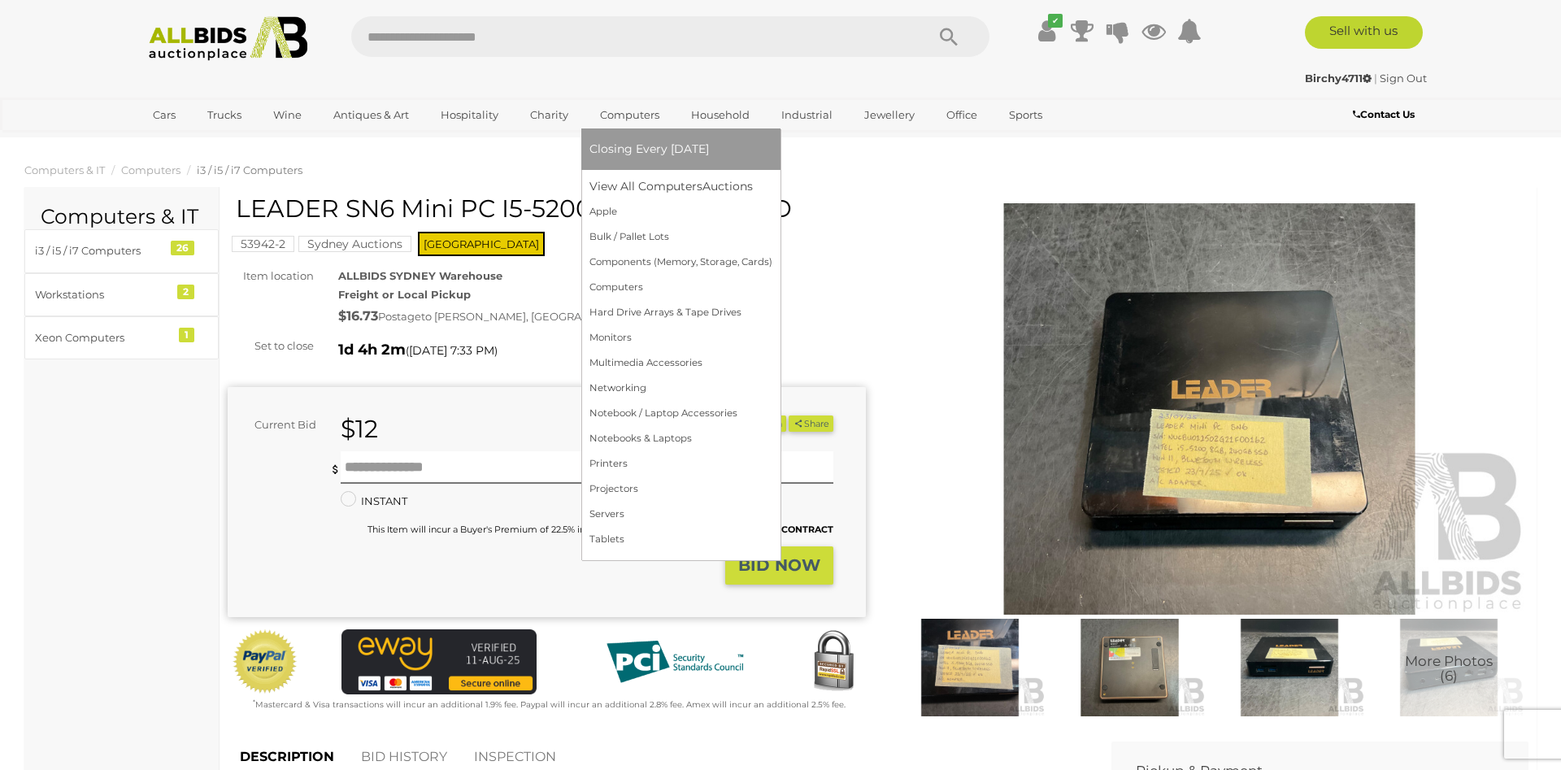
click at [619, 115] on link "Computers" at bounding box center [629, 115] width 80 height 27
click at [650, 189] on link "View All Computers Auctions" at bounding box center [680, 186] width 183 height 25
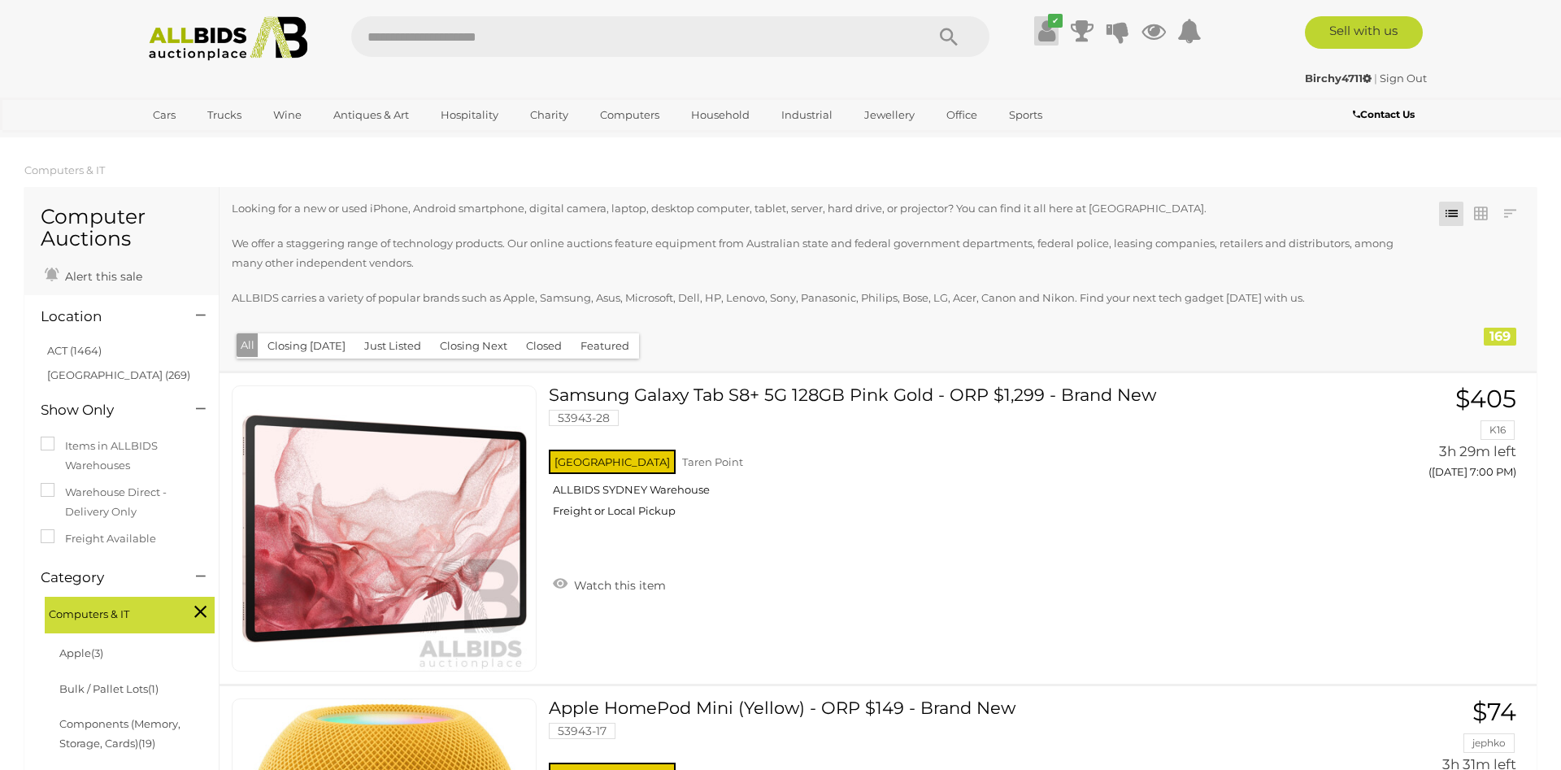
click at [1041, 31] on icon at bounding box center [1046, 30] width 17 height 29
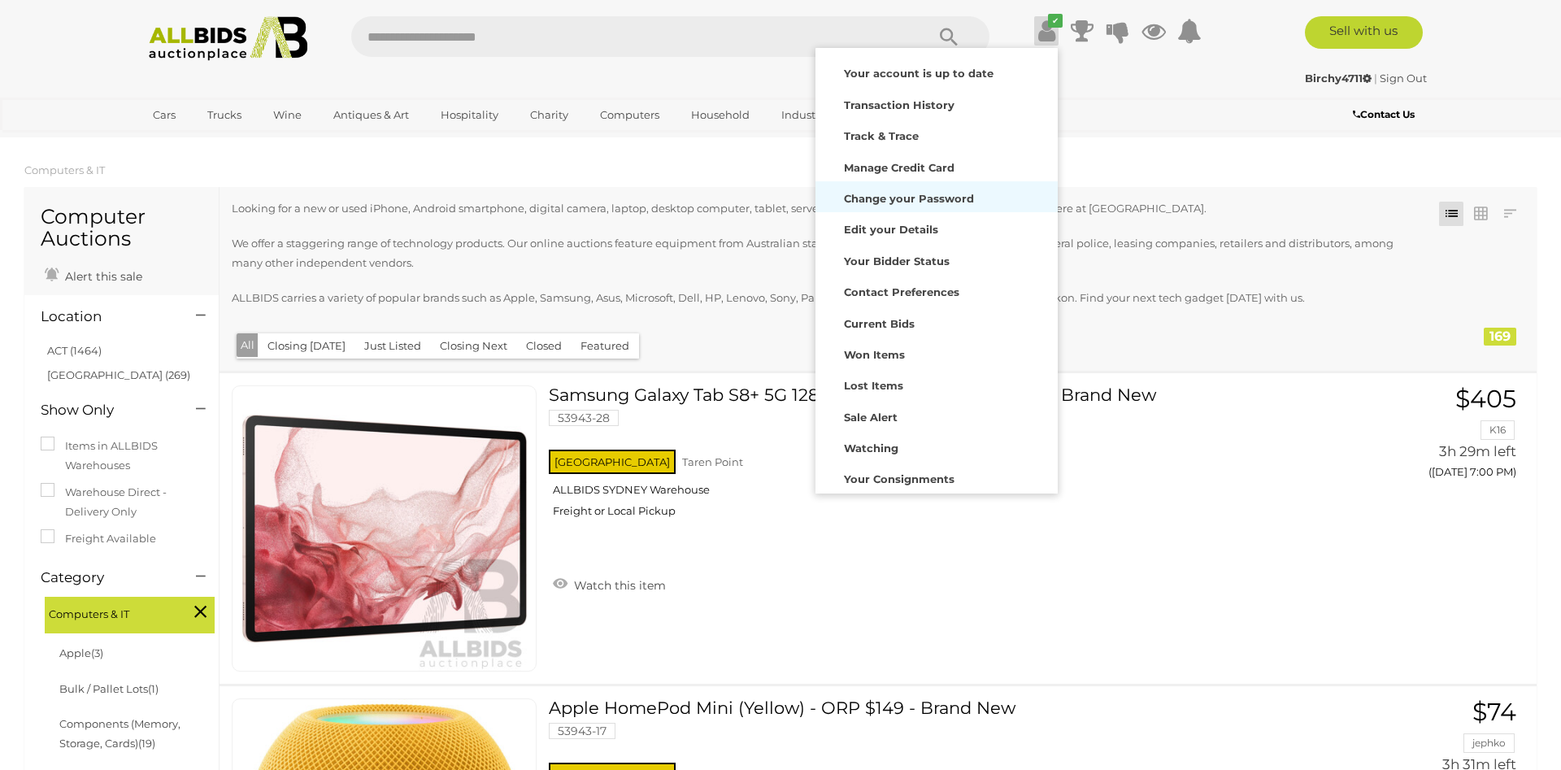
click at [921, 199] on strong "Change your Password" at bounding box center [909, 198] width 130 height 13
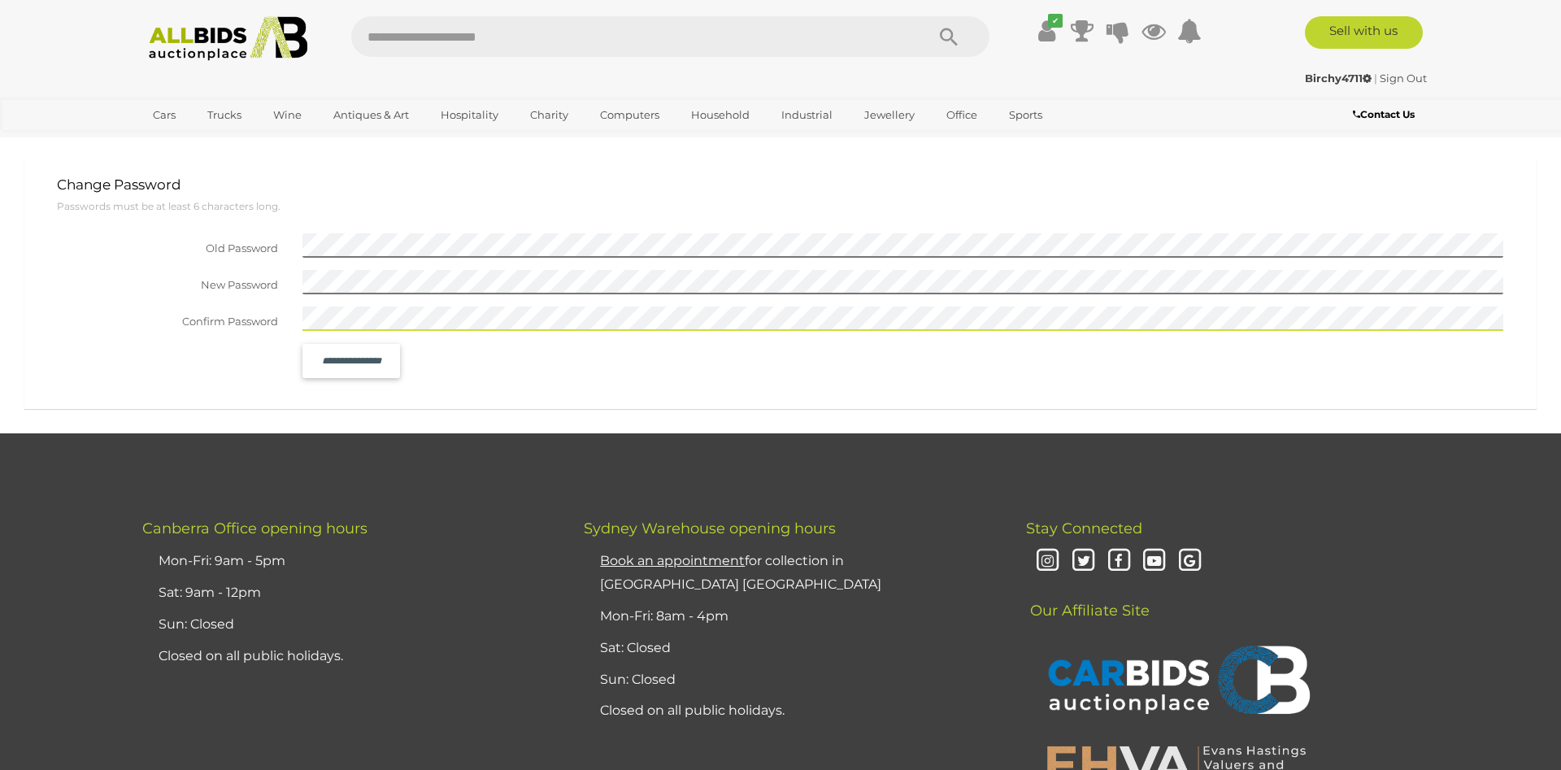
click at [354, 358] on input "**********" at bounding box center [351, 361] width 80 height 26
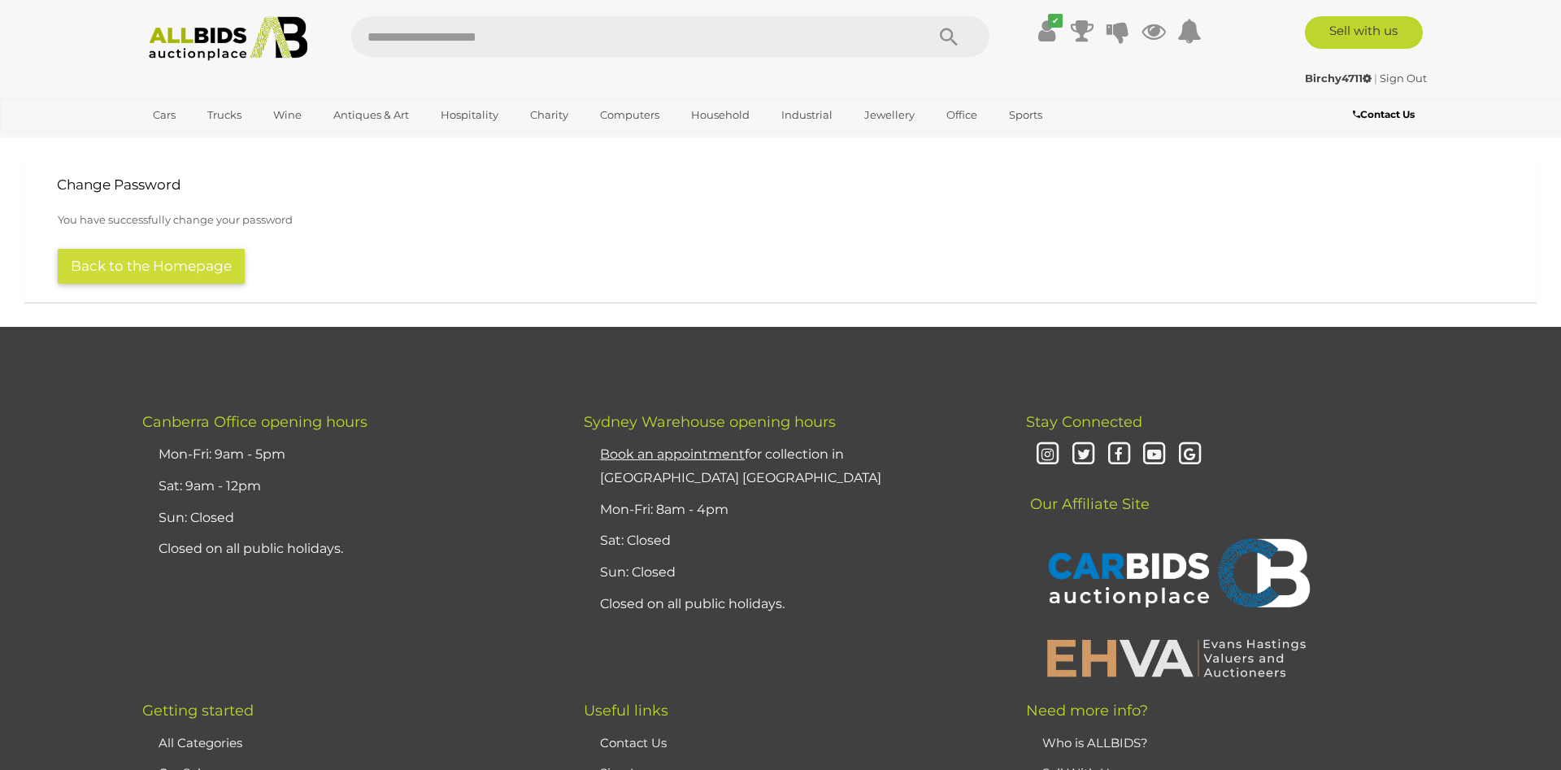
click at [176, 270] on button "Back to the Homepage" at bounding box center [151, 266] width 187 height 35
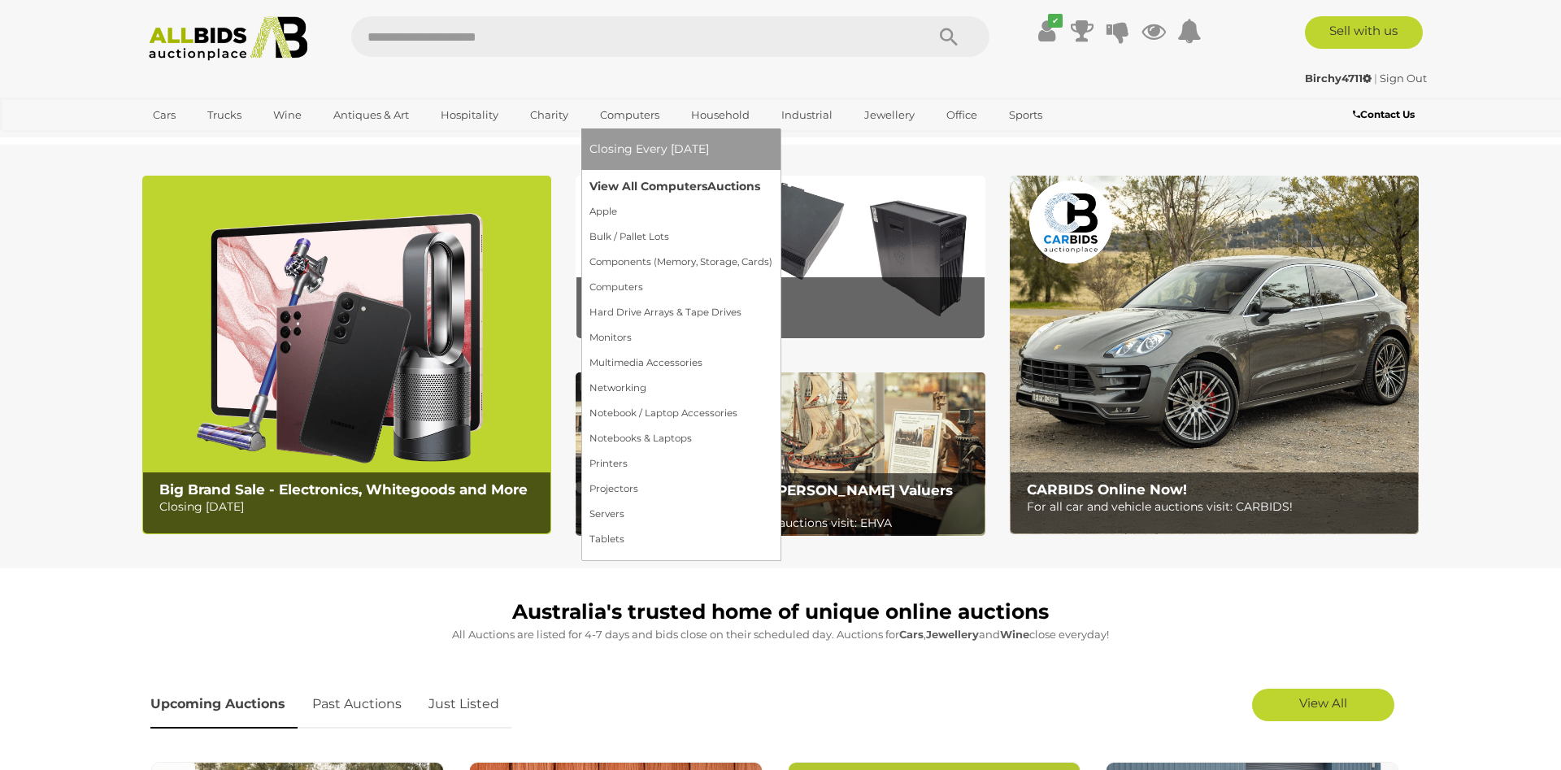
click at [645, 189] on link "View All Computers Auctions" at bounding box center [680, 186] width 183 height 25
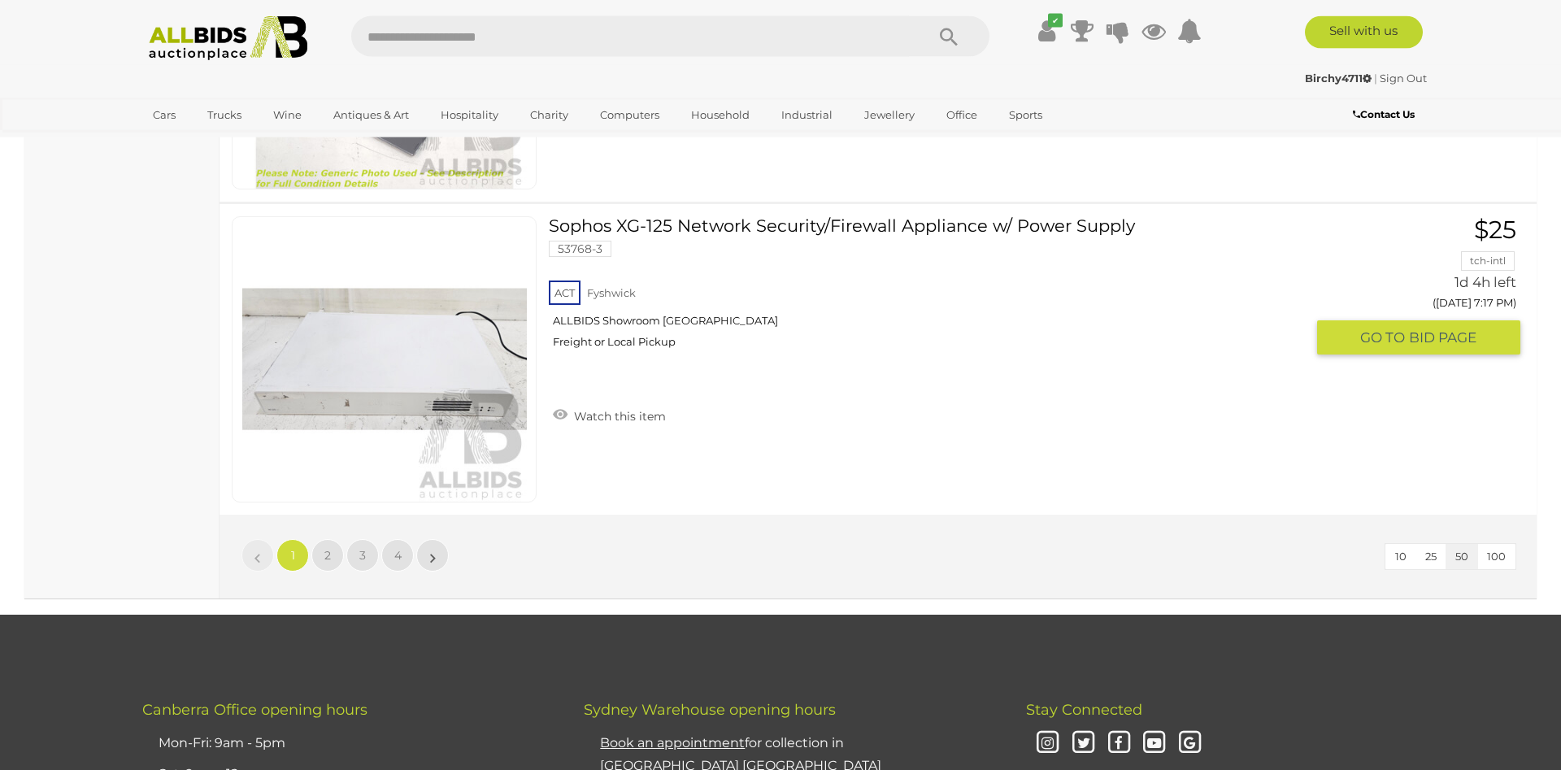
scroll to position [15506, 0]
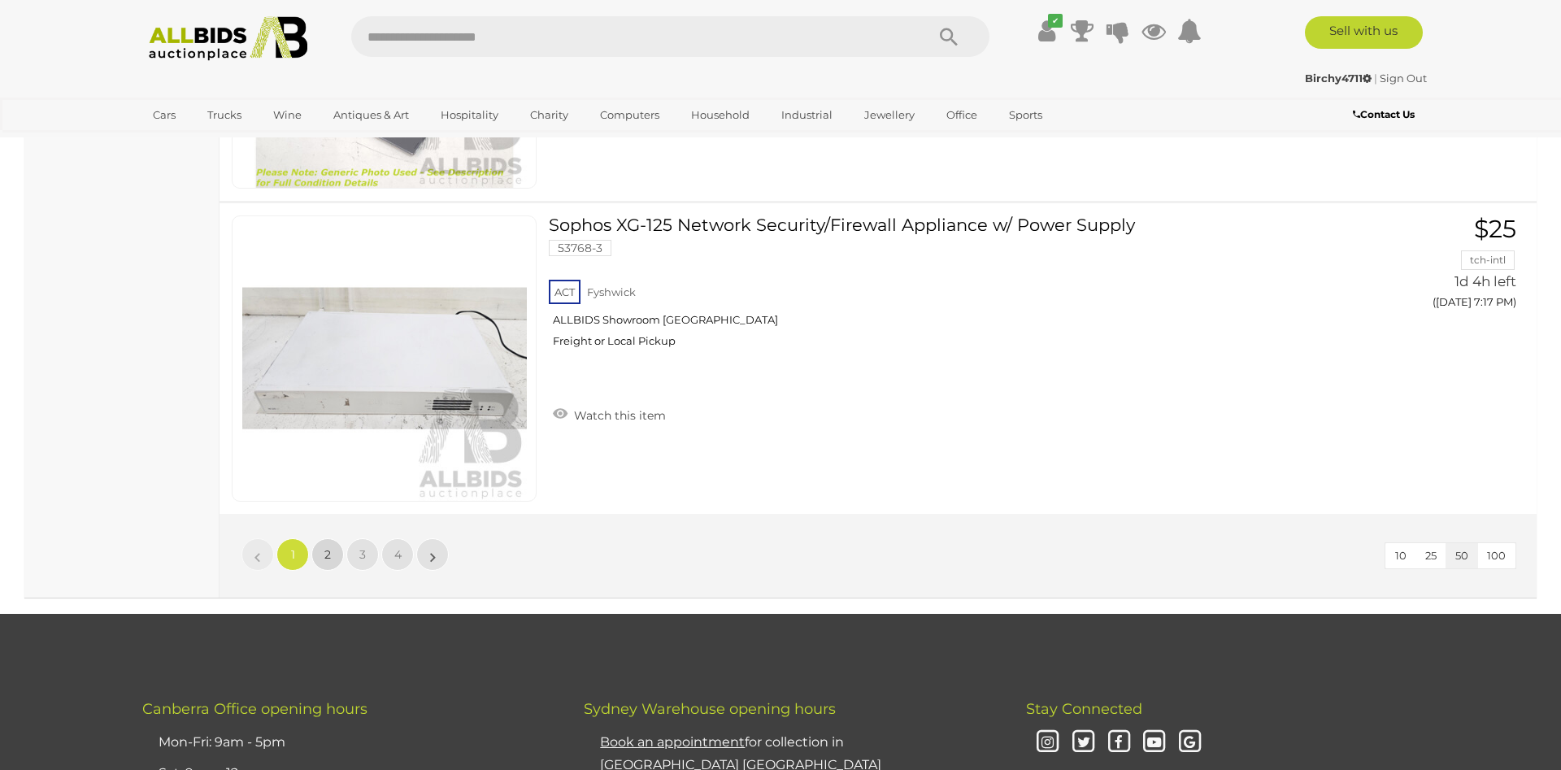
click at [333, 559] on link "2" at bounding box center [327, 554] width 33 height 33
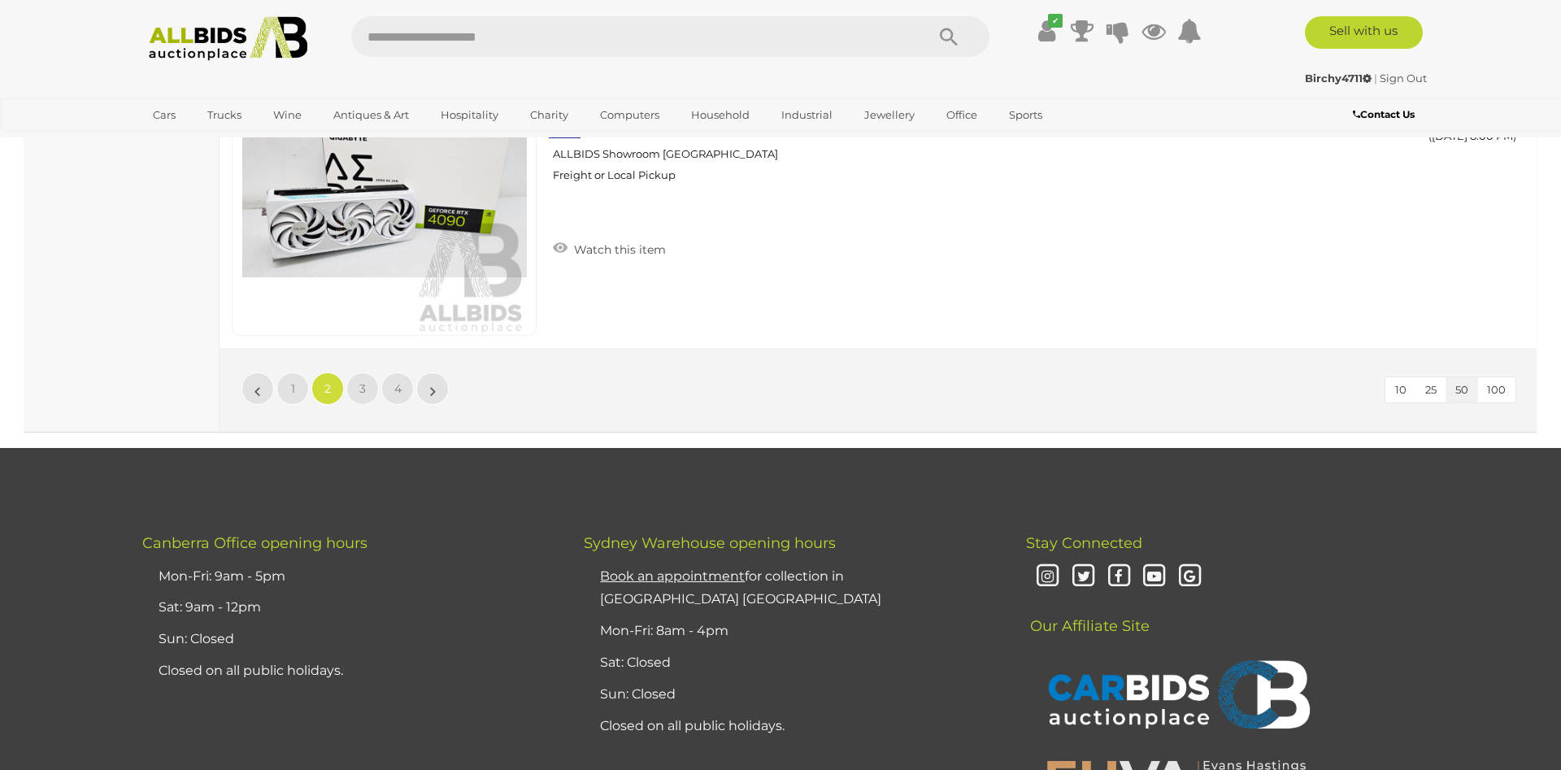
scroll to position [15588, 0]
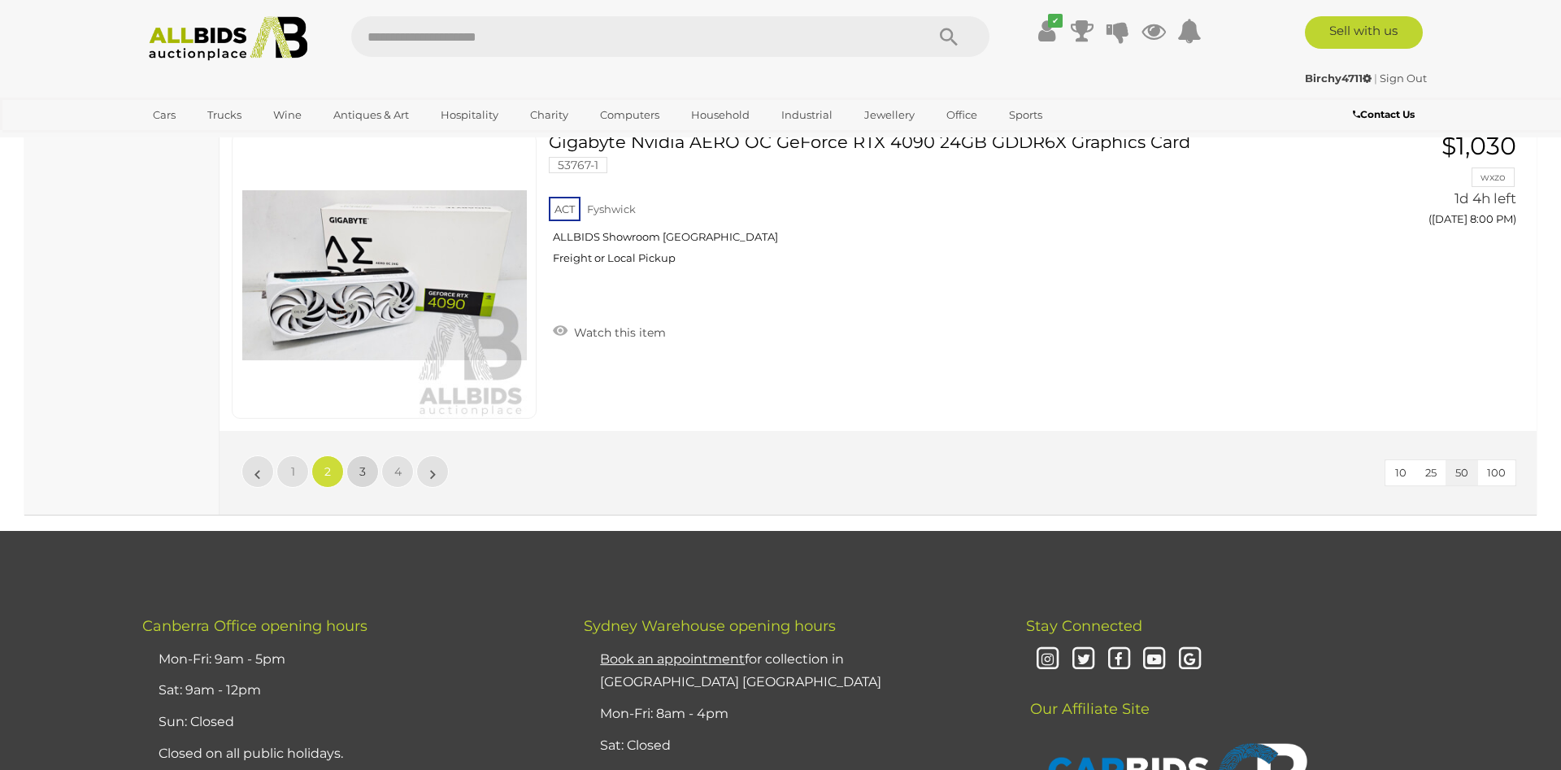
click at [364, 479] on span "3" at bounding box center [362, 471] width 7 height 15
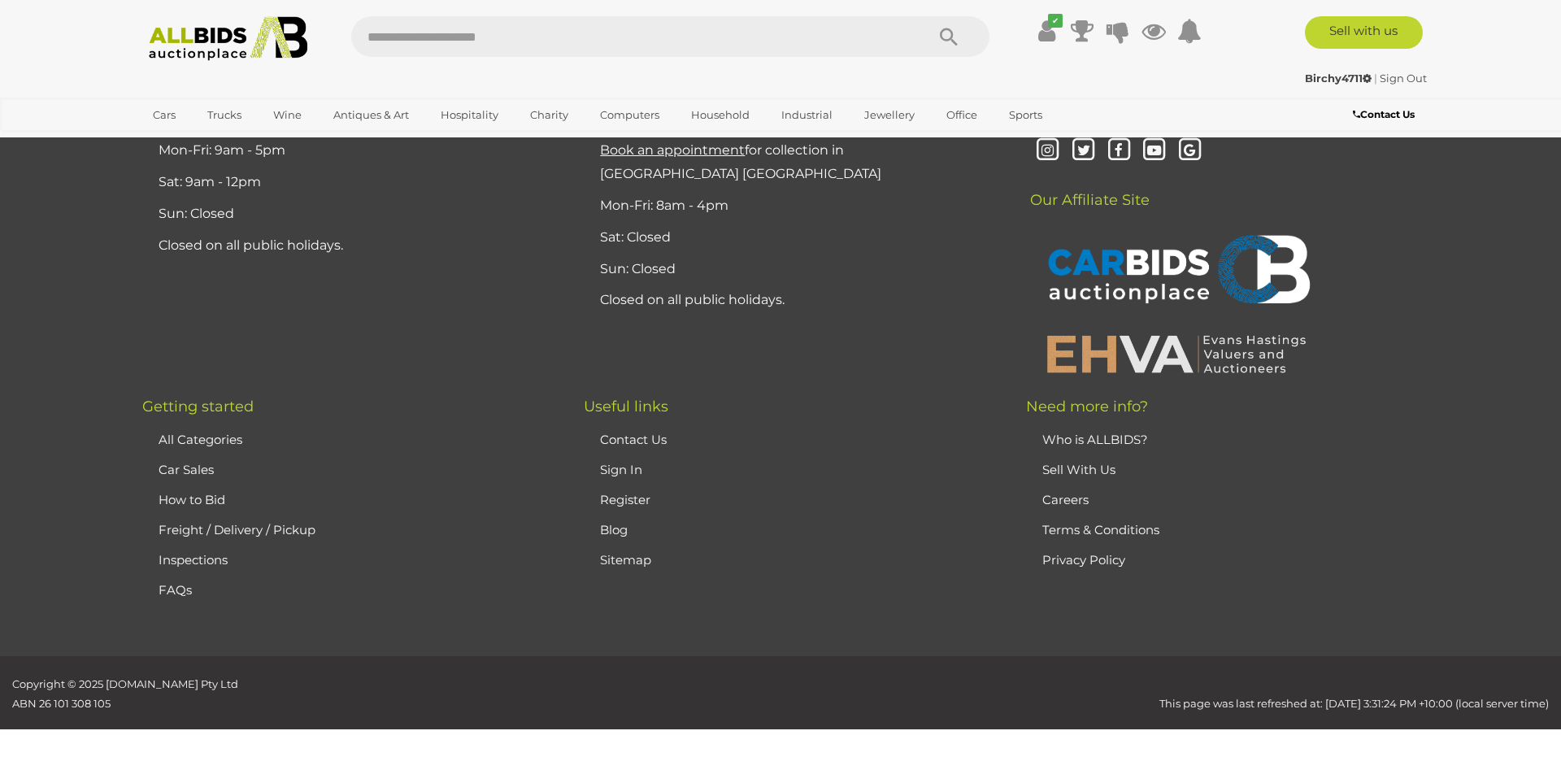
scroll to position [208, 0]
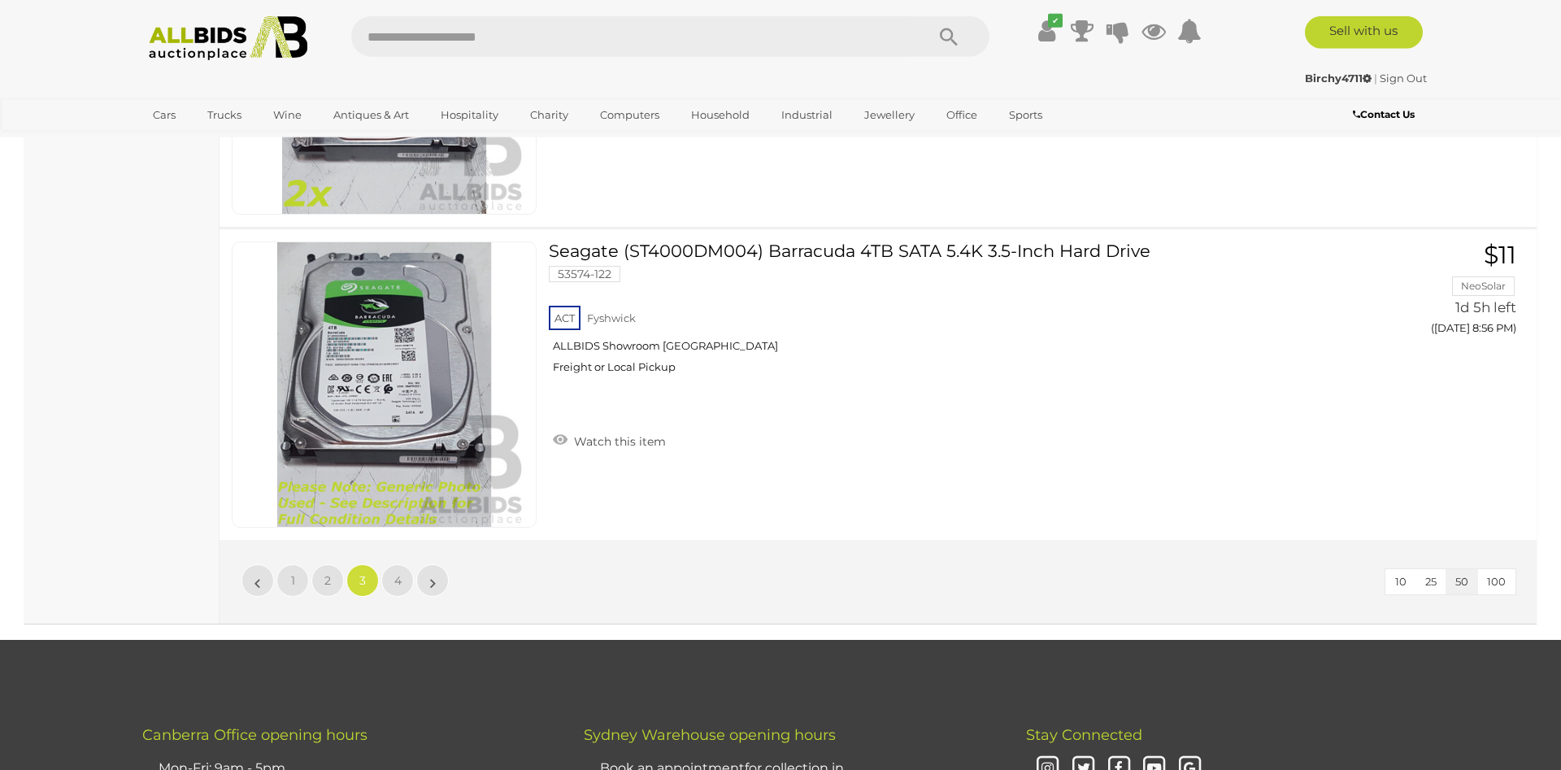
scroll to position [15548, 0]
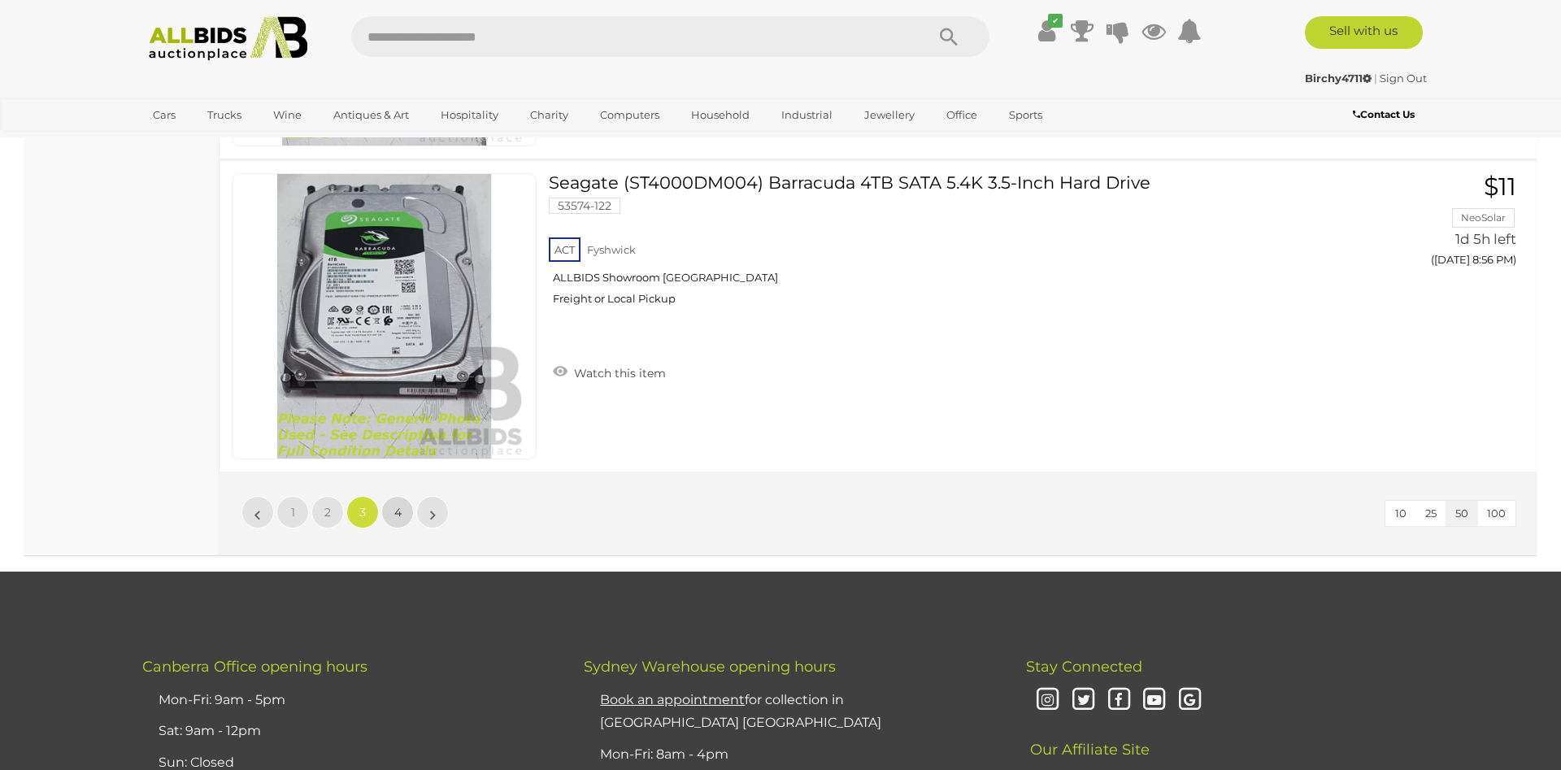
click at [401, 511] on span "4" at bounding box center [397, 512] width 7 height 15
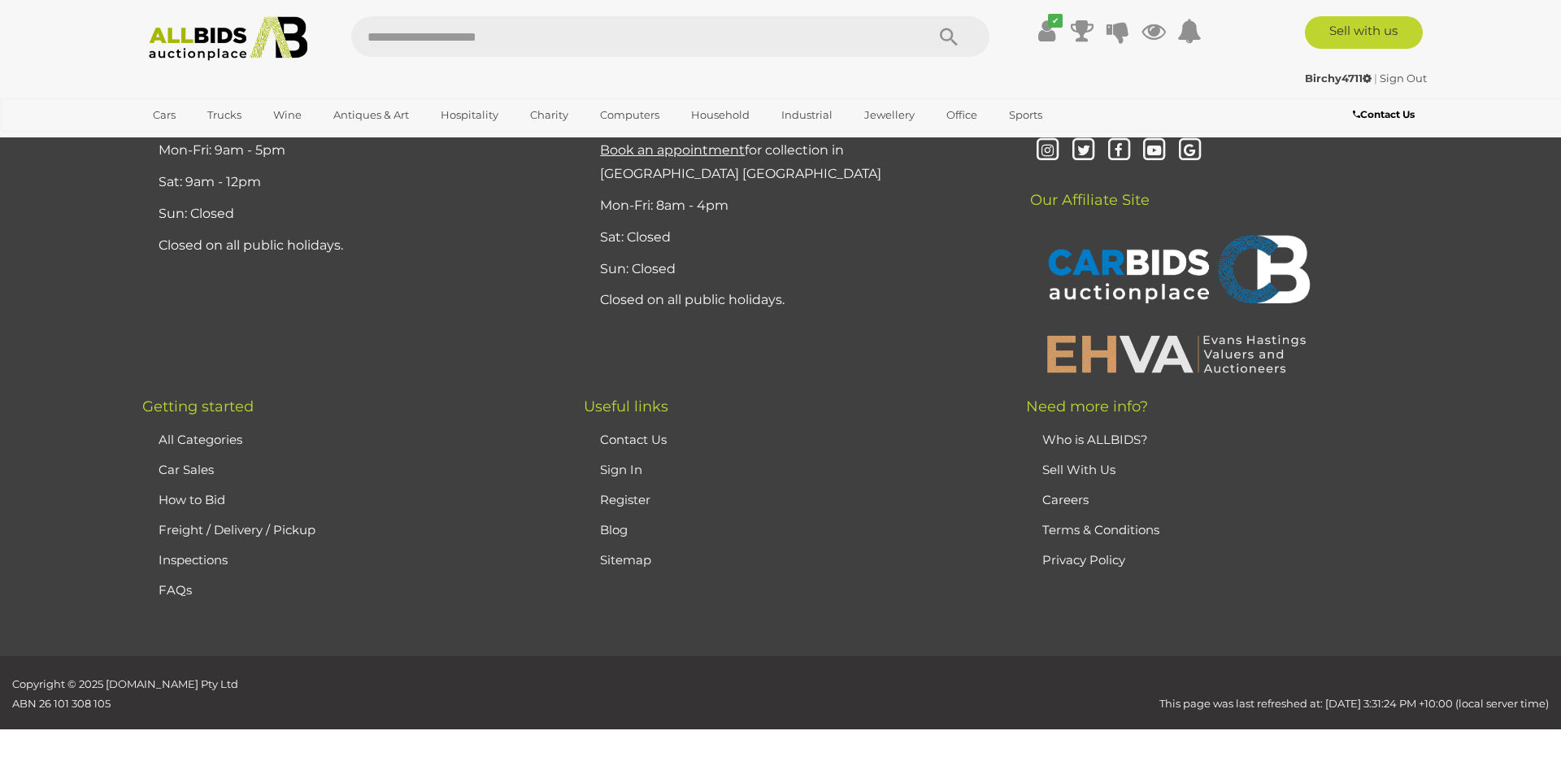
scroll to position [208, 0]
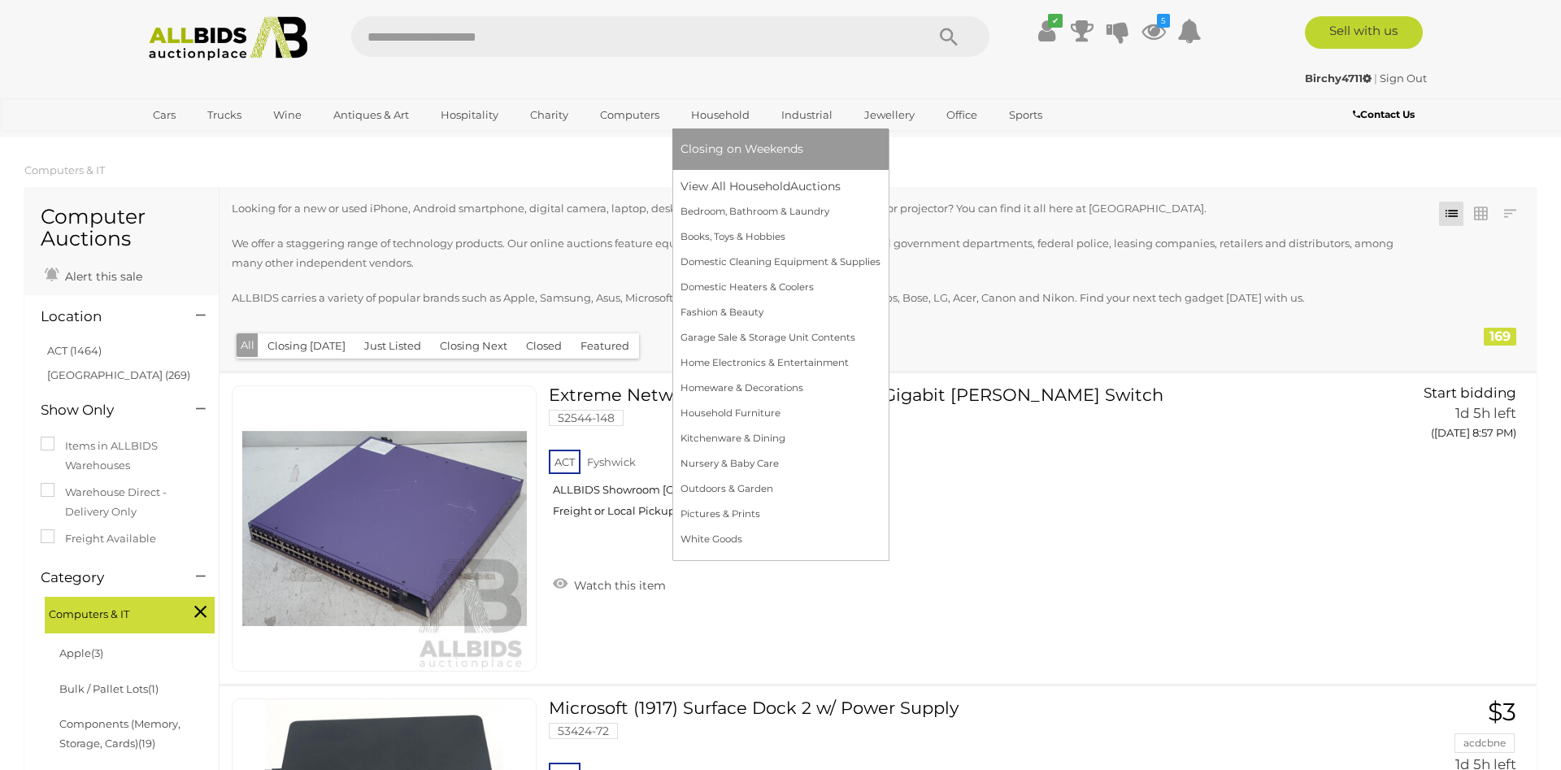
click at [709, 113] on link "Household" at bounding box center [720, 115] width 80 height 27
click at [714, 189] on link "View All Household Auctions" at bounding box center [780, 186] width 200 height 25
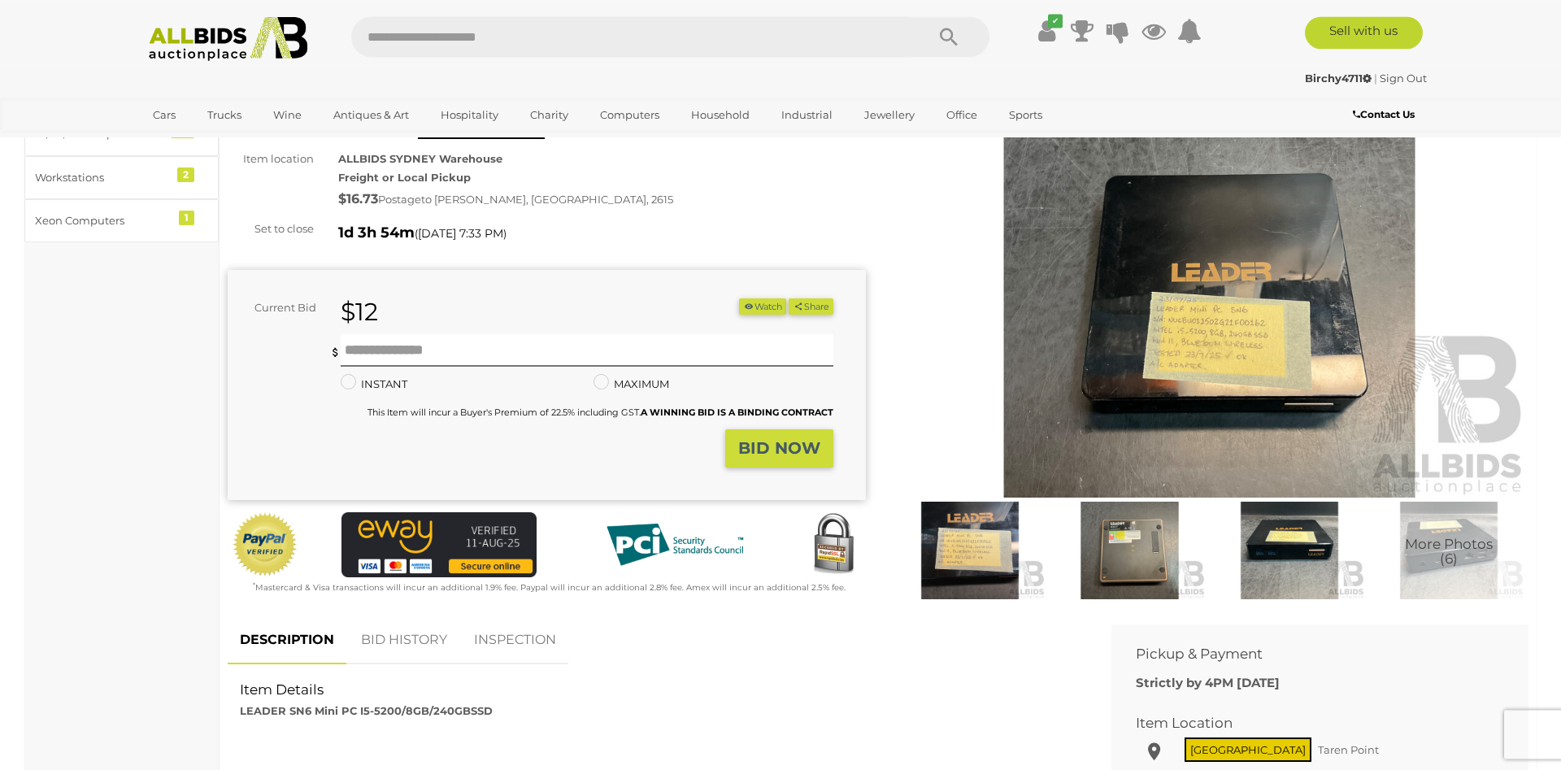
scroll to position [166, 0]
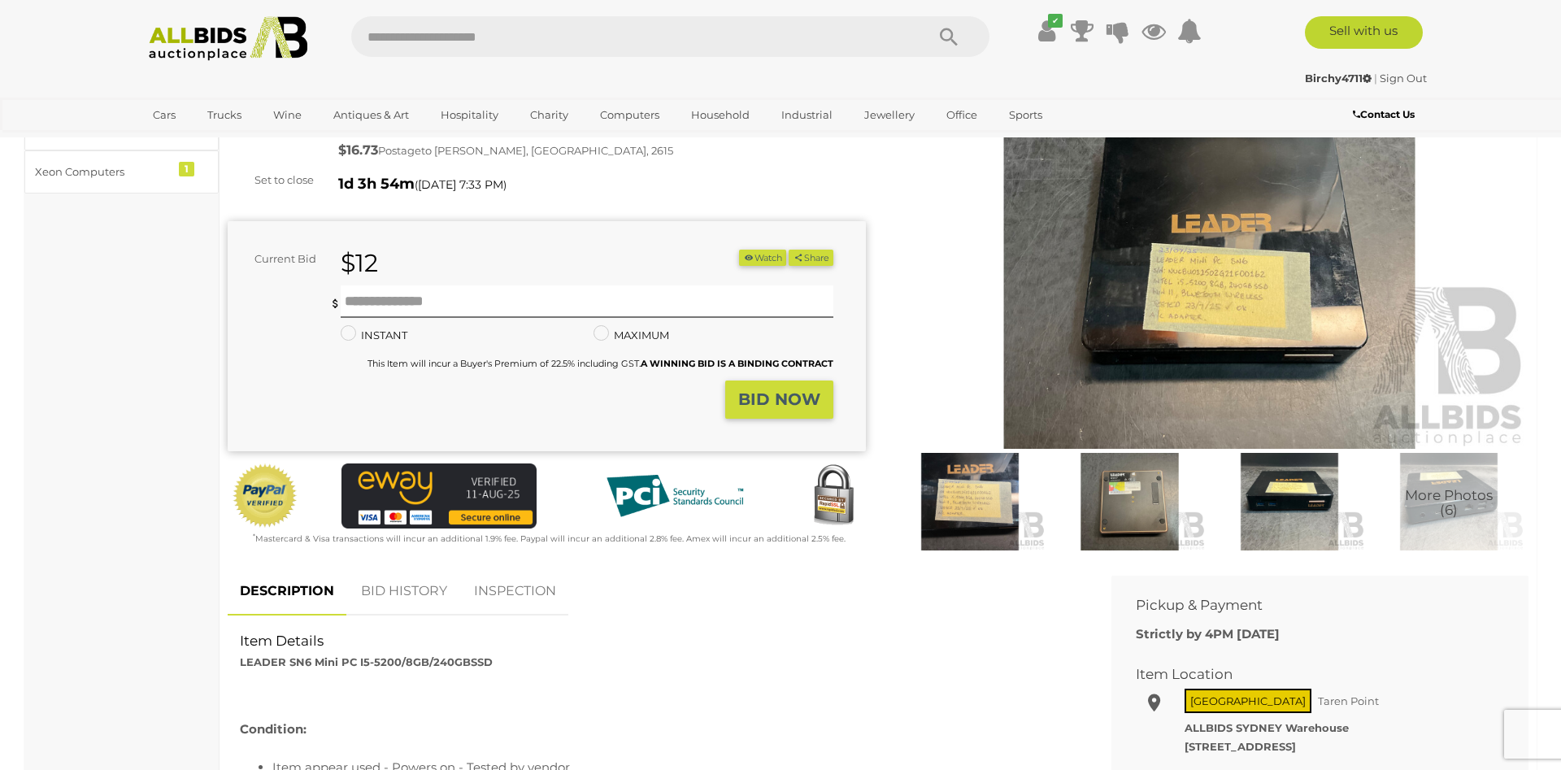
click at [1075, 331] on img at bounding box center [1209, 242] width 638 height 411
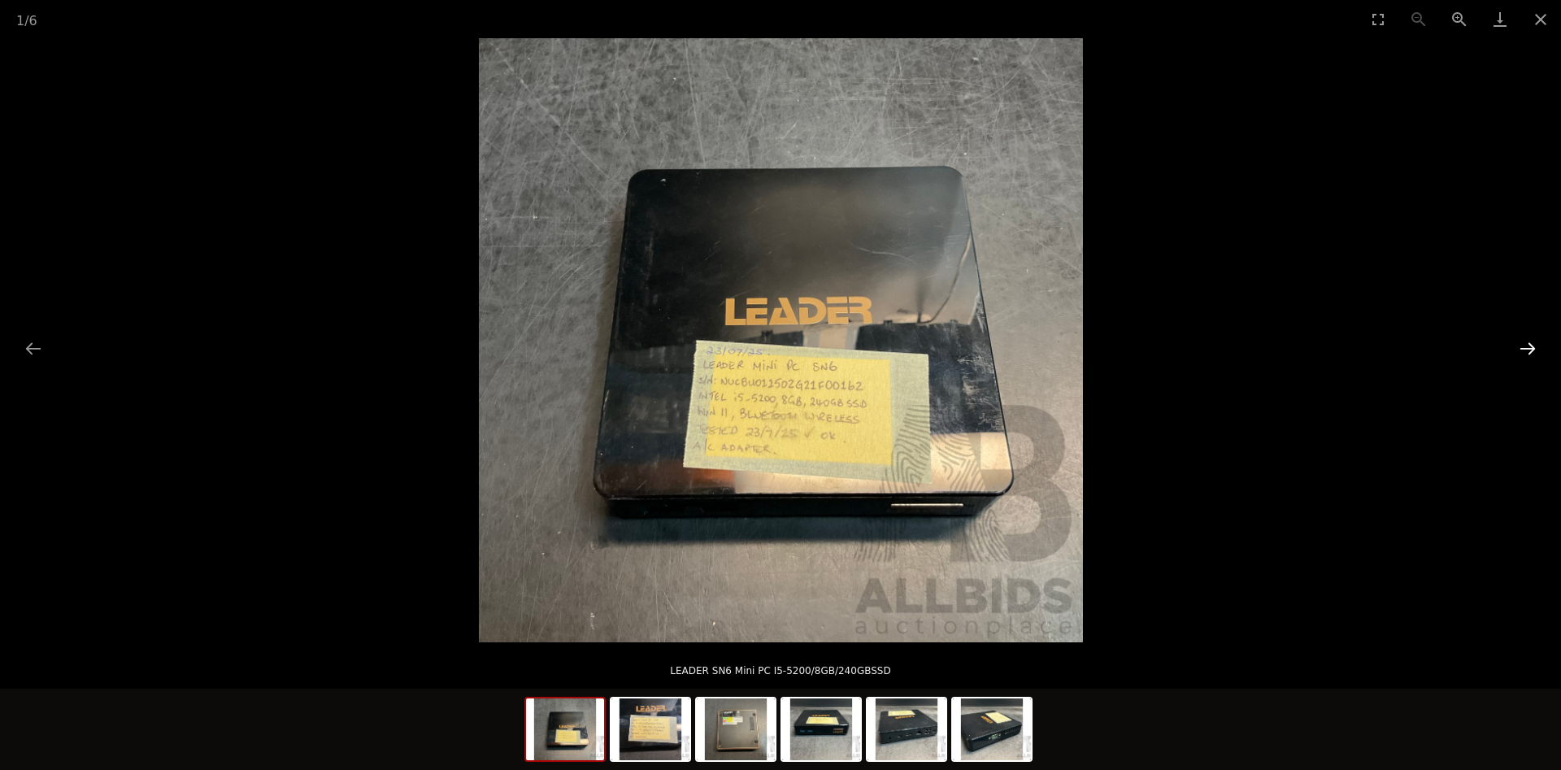
click at [1523, 346] on button "Next slide" at bounding box center [1527, 348] width 34 height 32
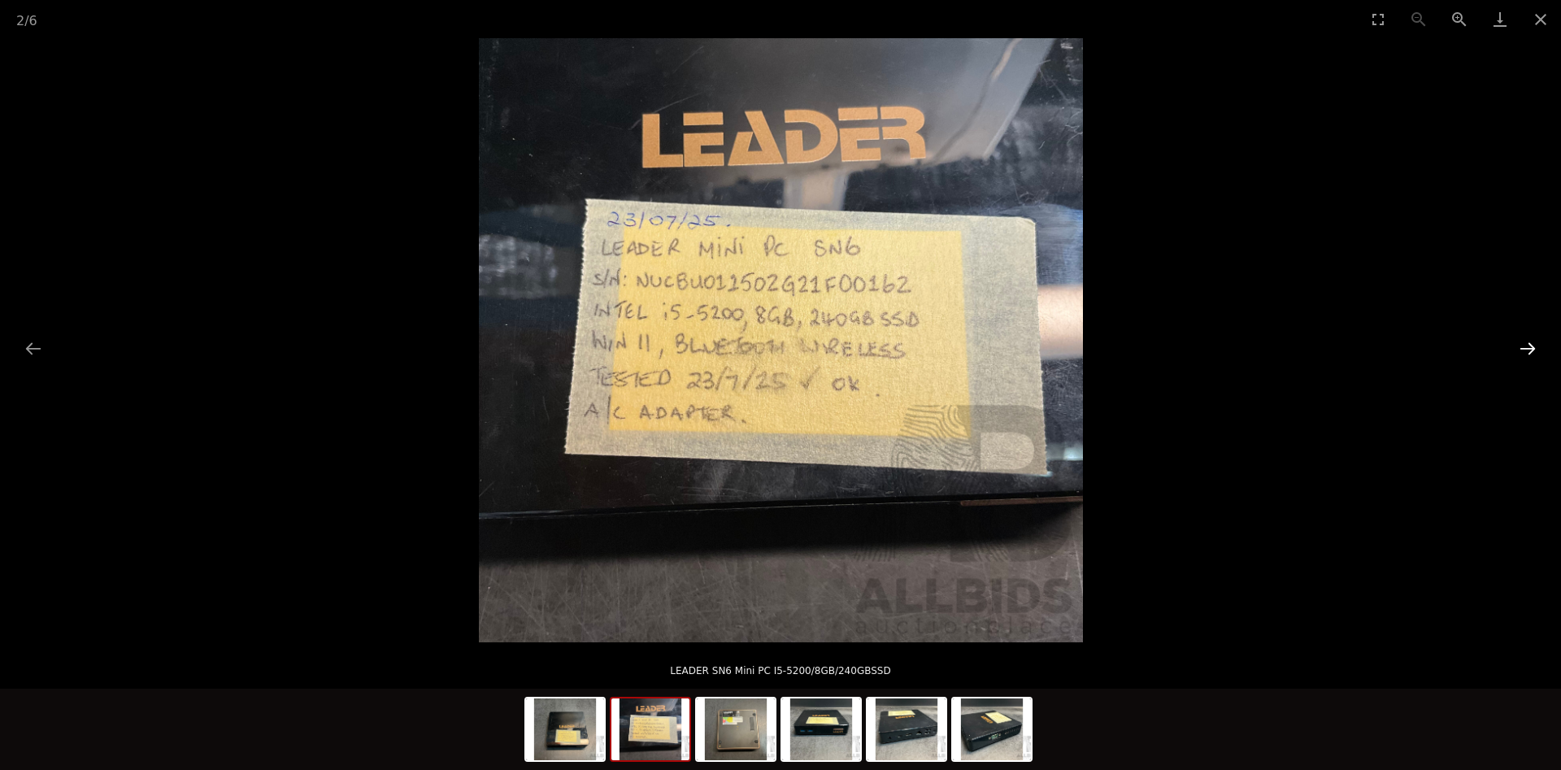
click at [1523, 346] on button "Next slide" at bounding box center [1527, 348] width 34 height 32
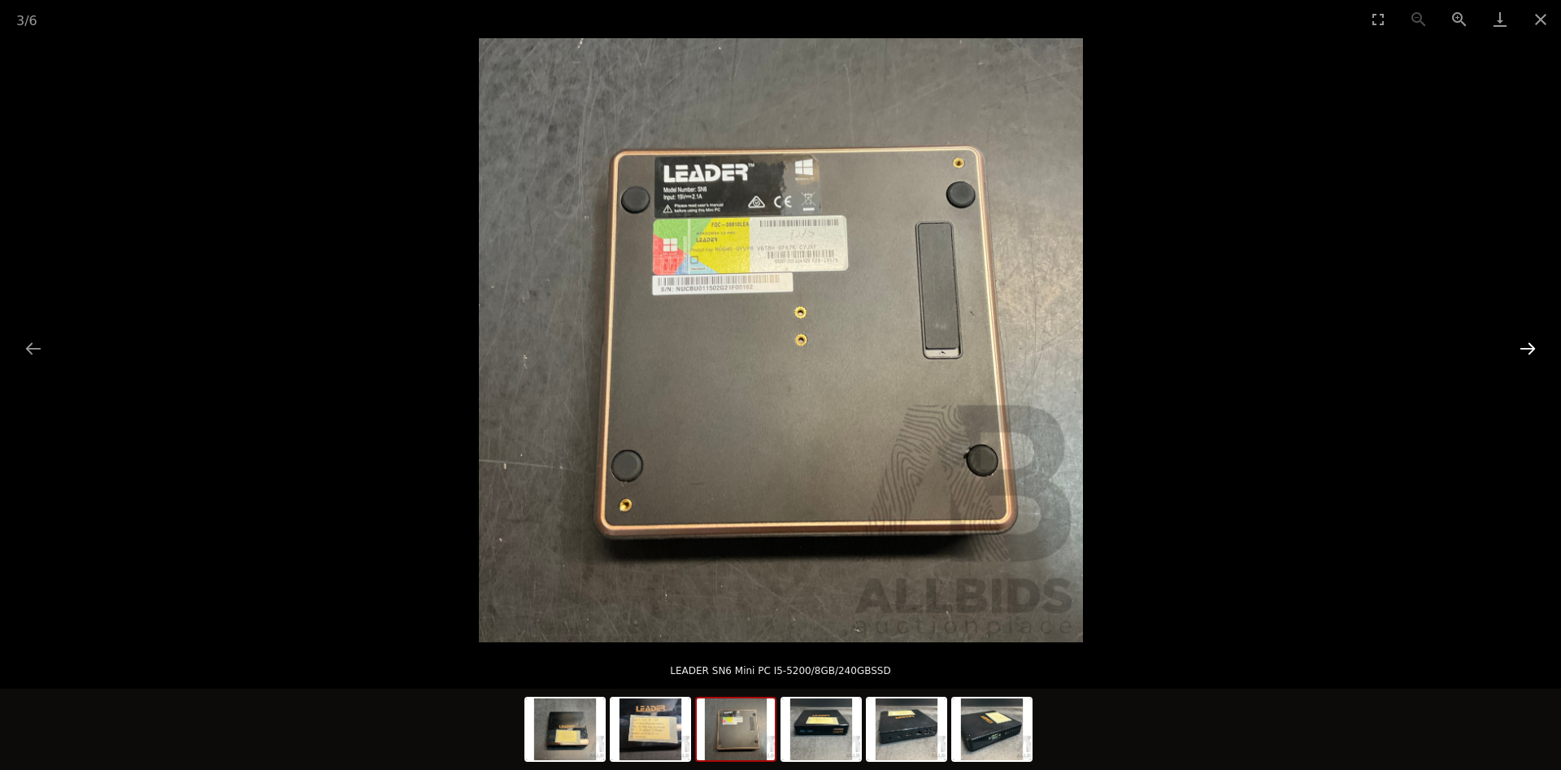
click at [1523, 346] on button "Next slide" at bounding box center [1527, 348] width 34 height 32
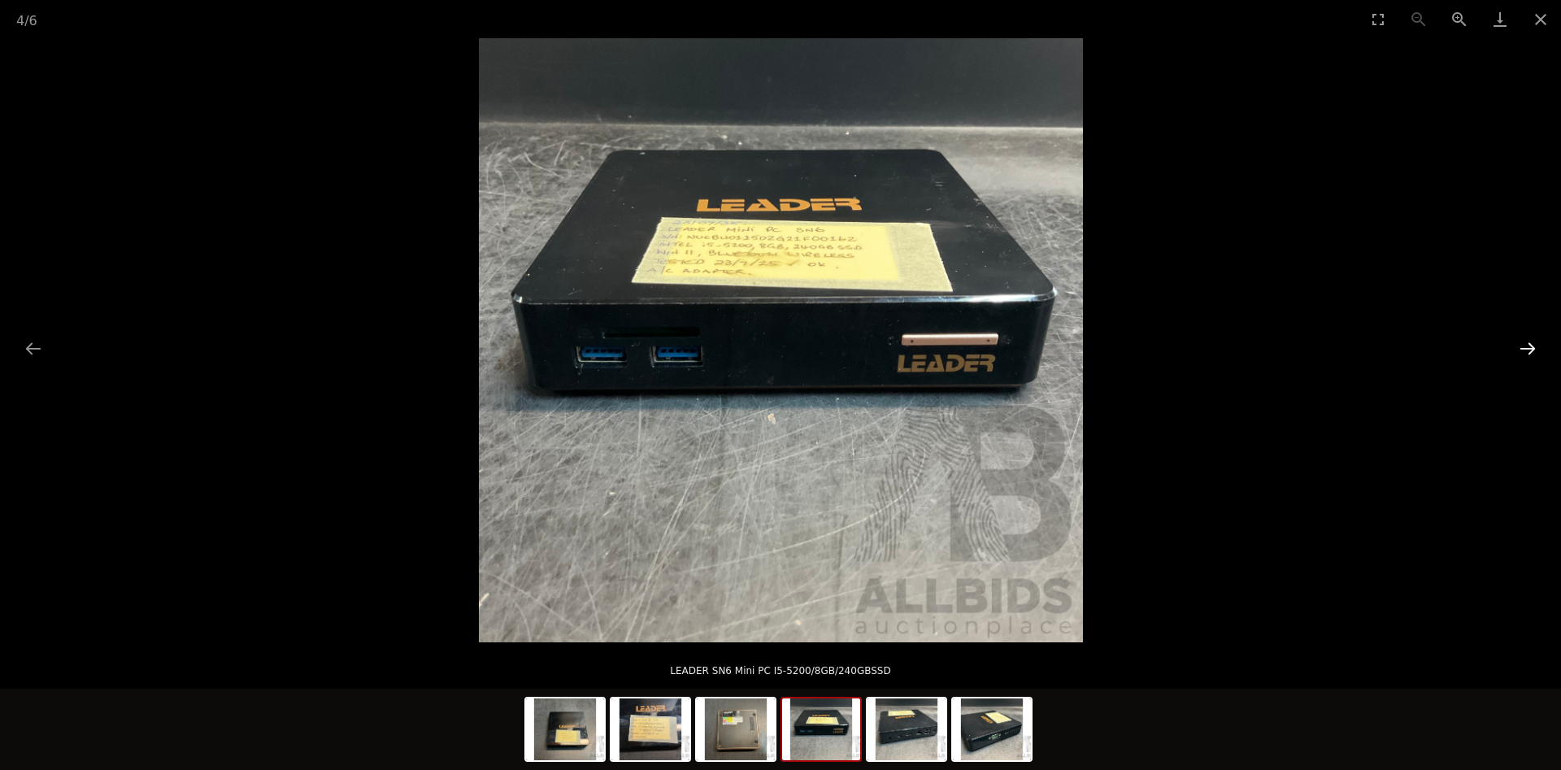
click at [1523, 345] on button "Next slide" at bounding box center [1527, 348] width 34 height 32
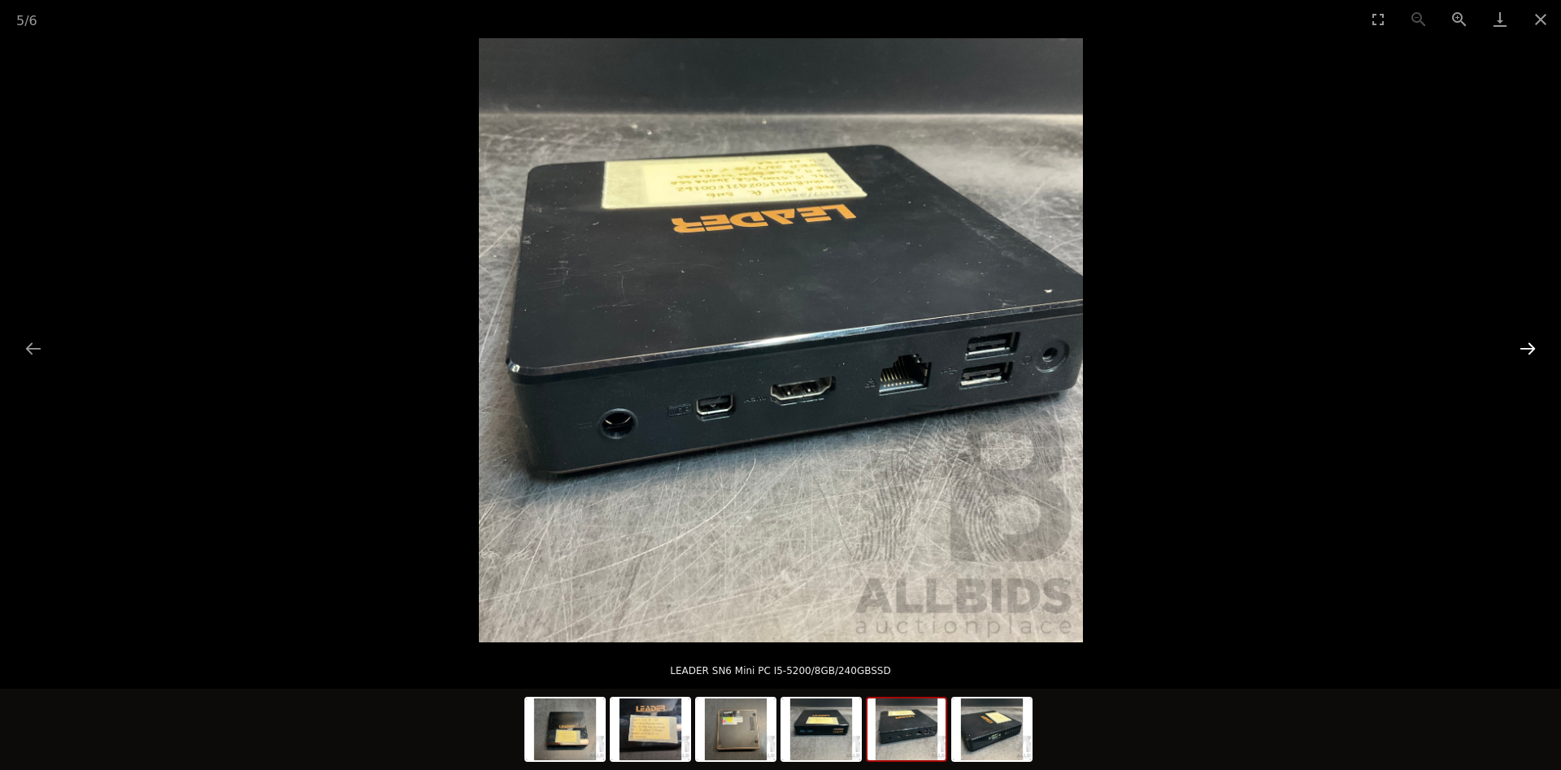
click at [1523, 345] on button "Next slide" at bounding box center [1527, 348] width 34 height 32
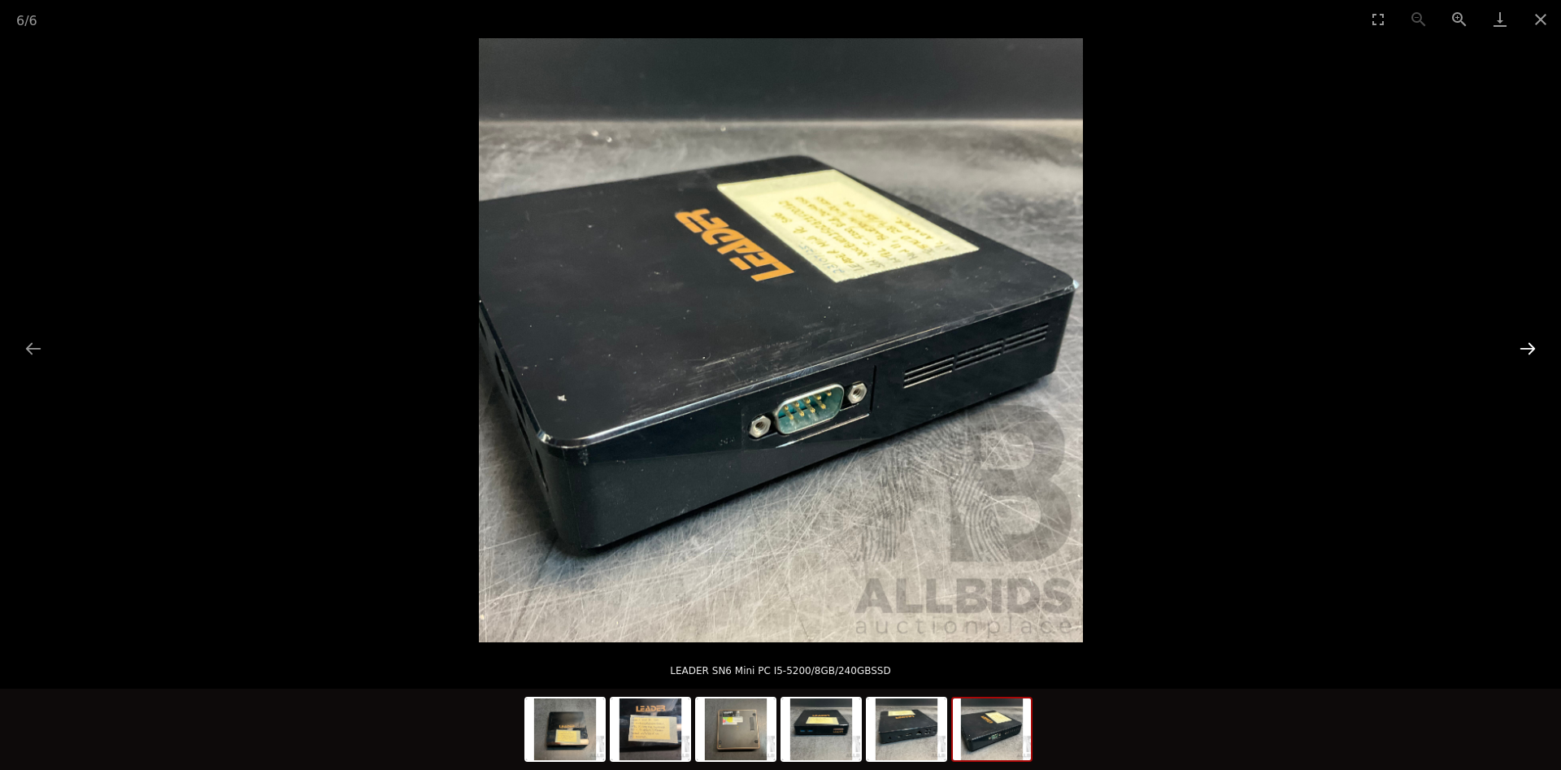
click at [1523, 345] on button "Next slide" at bounding box center [1527, 348] width 34 height 32
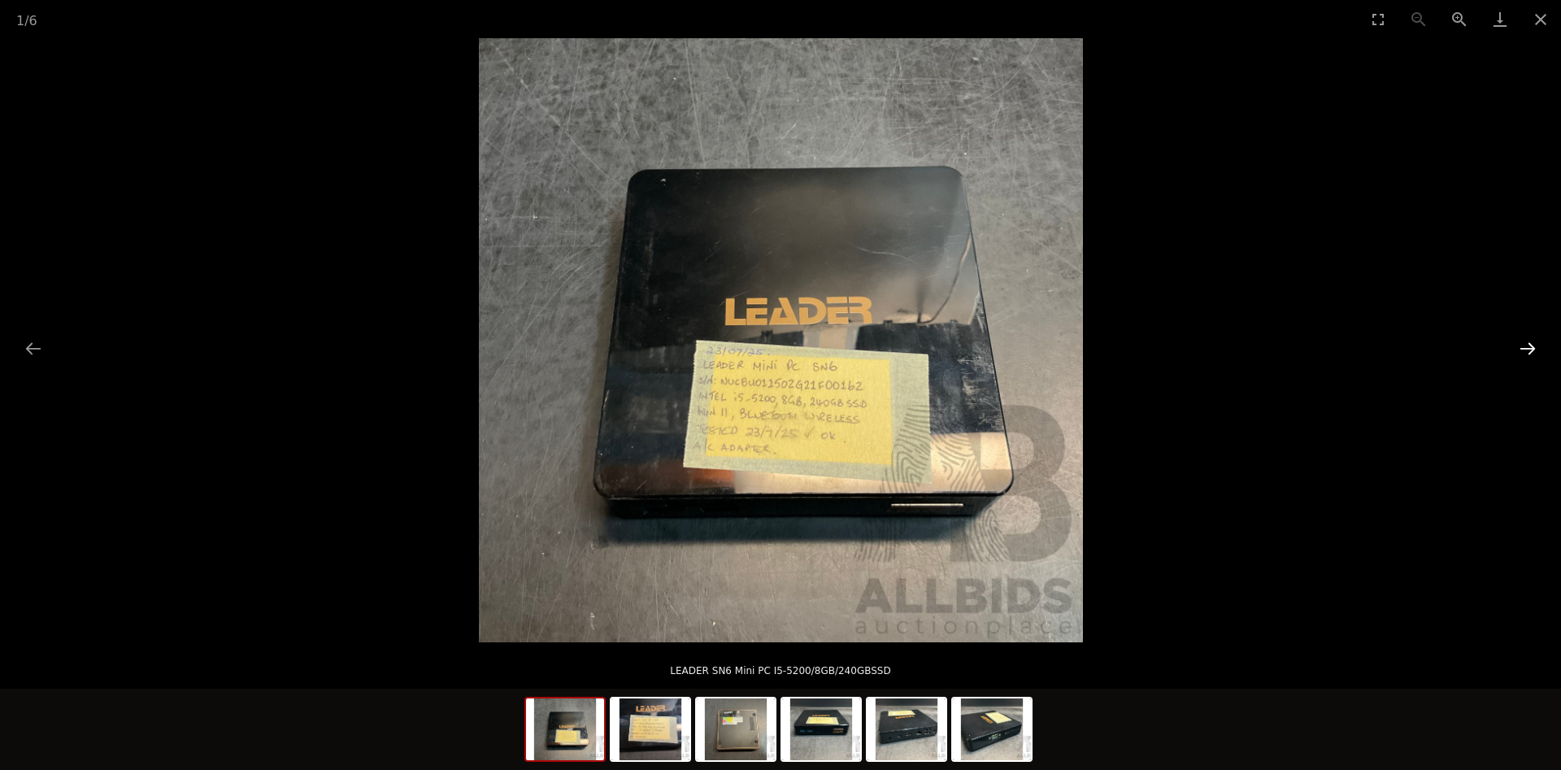
click at [1523, 345] on button "Next slide" at bounding box center [1527, 348] width 34 height 32
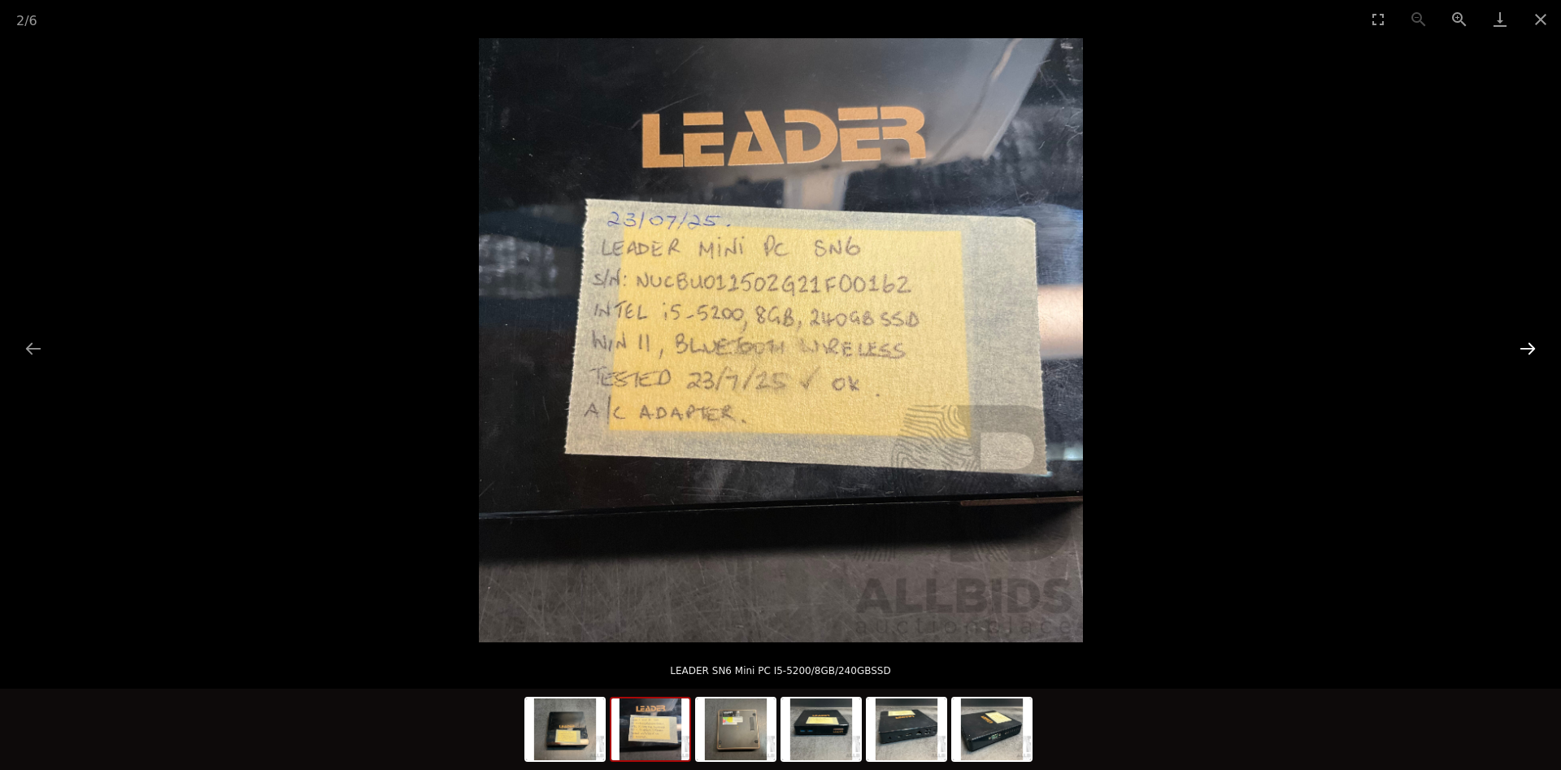
click at [1523, 345] on button "Next slide" at bounding box center [1527, 348] width 34 height 32
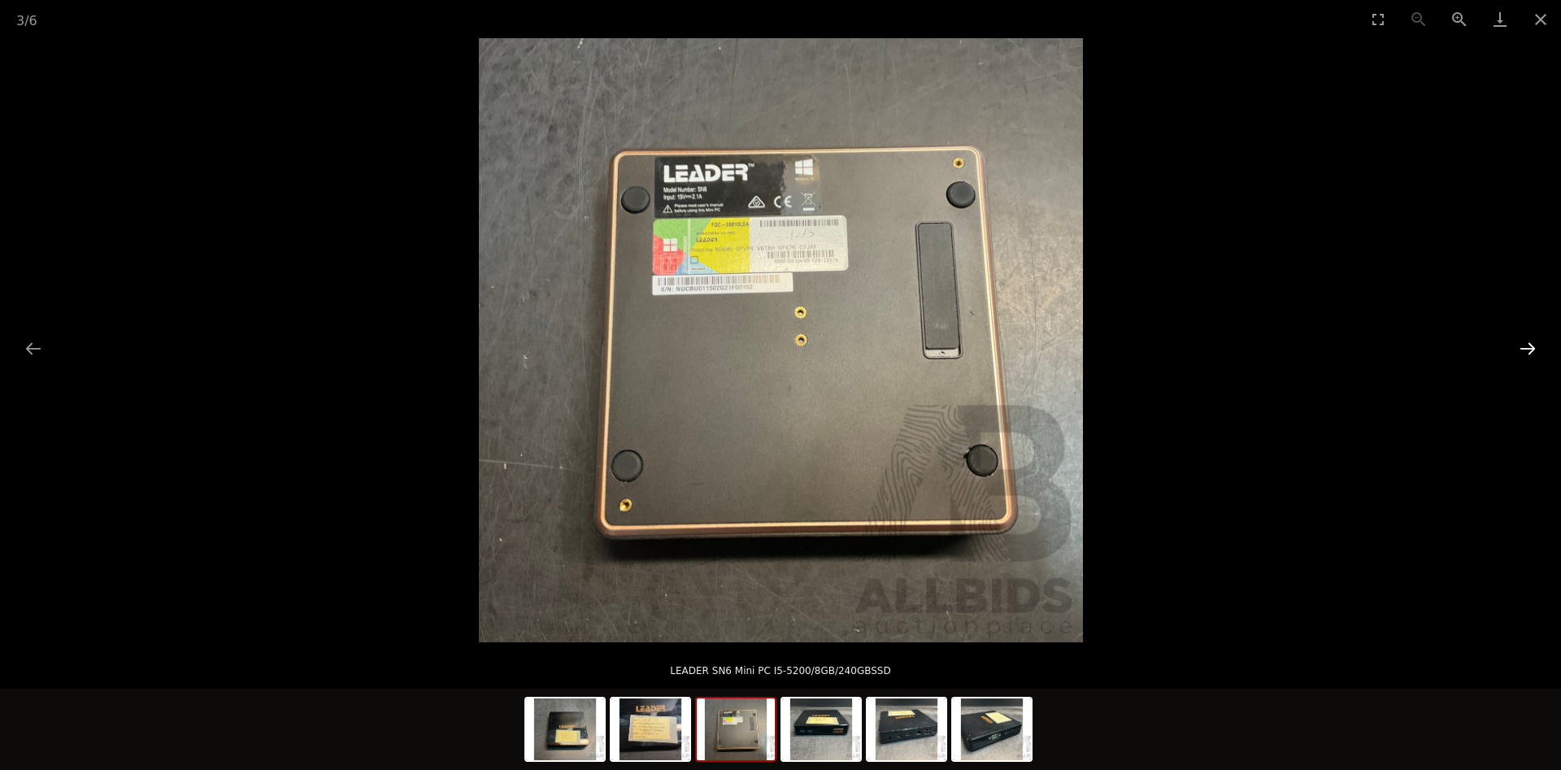
click at [1523, 345] on button "Next slide" at bounding box center [1527, 348] width 34 height 32
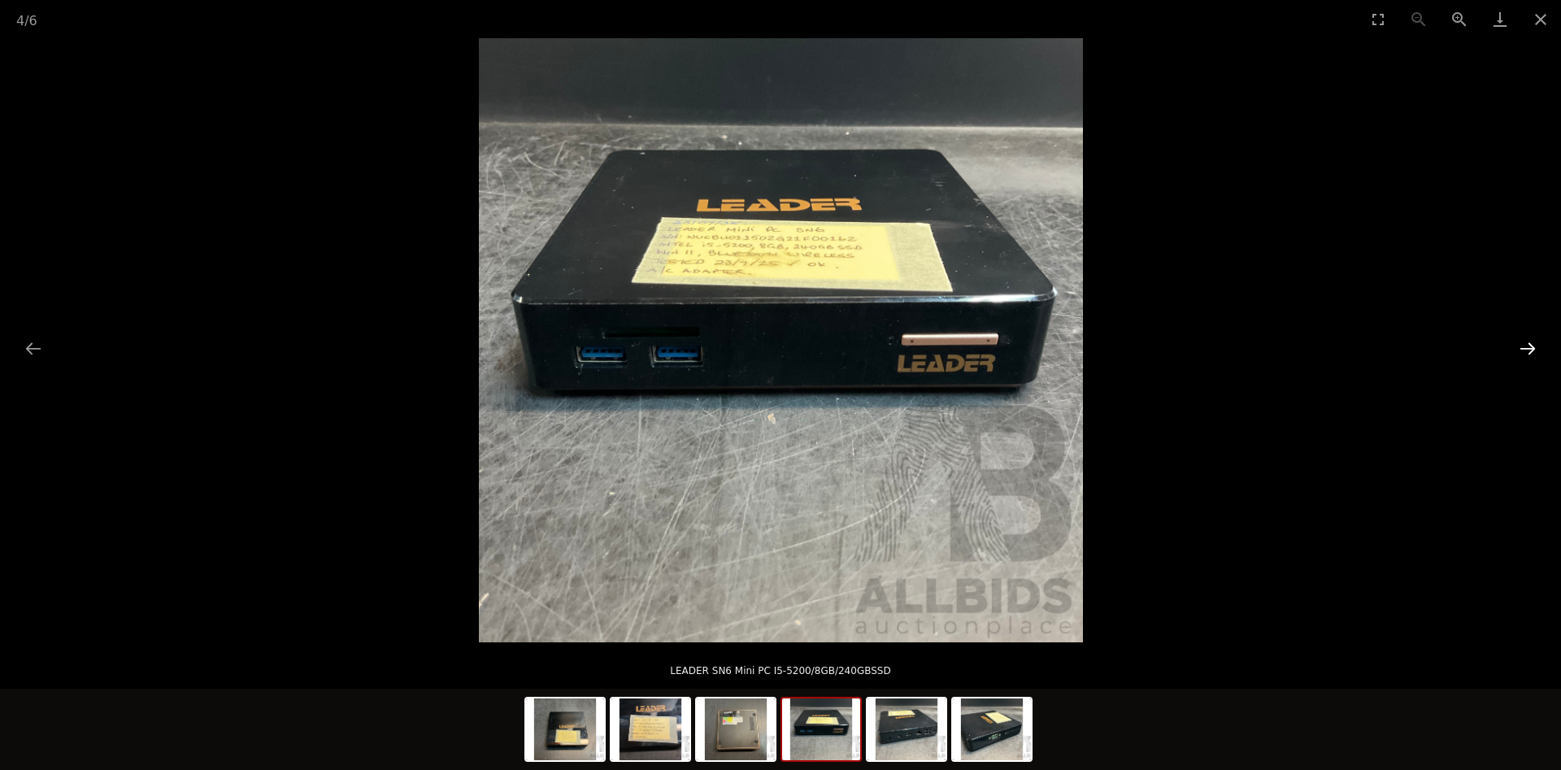
click at [1523, 345] on button "Next slide" at bounding box center [1527, 348] width 34 height 32
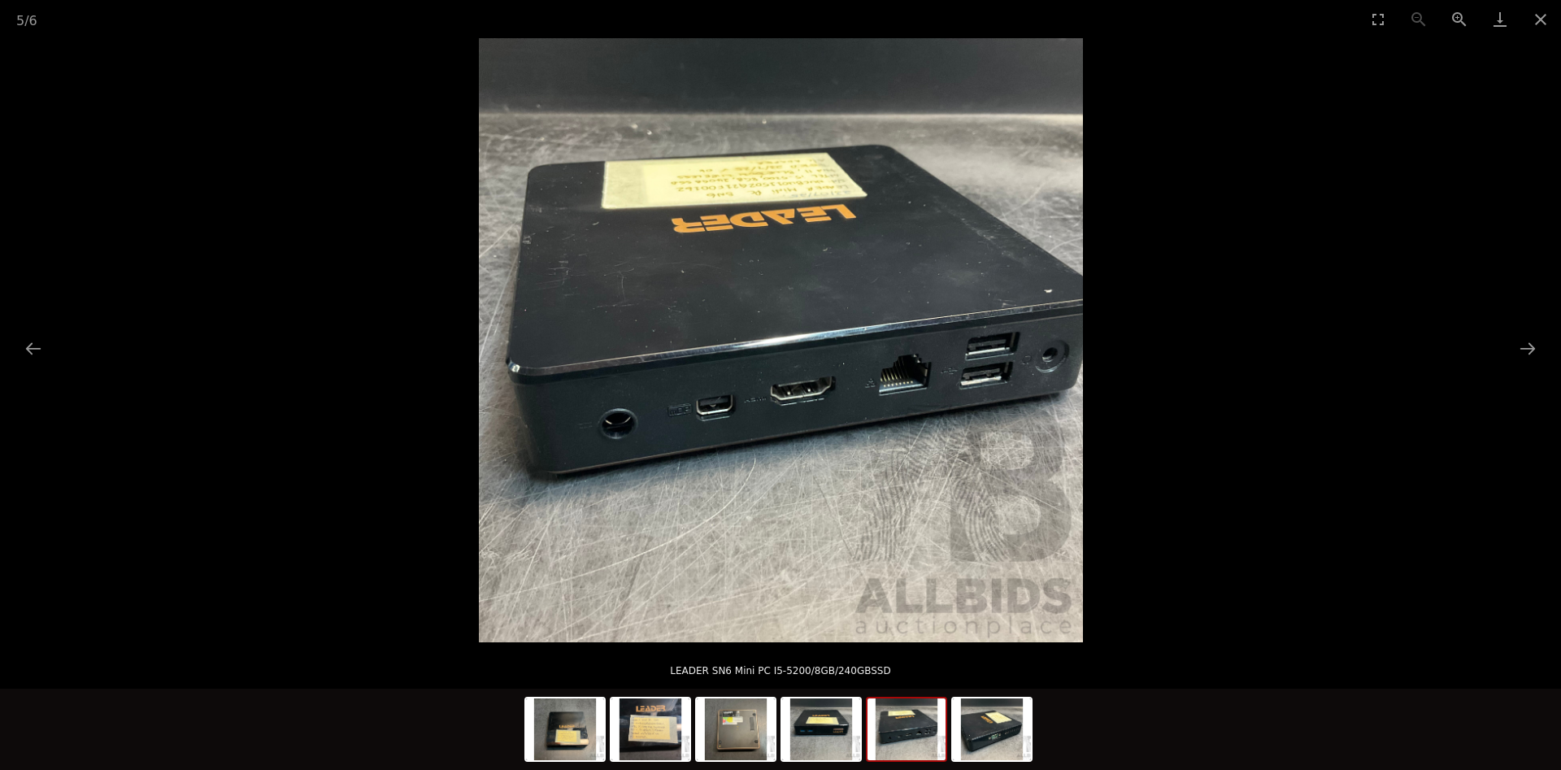
click at [1396, 163] on picture at bounding box center [780, 340] width 1561 height 604
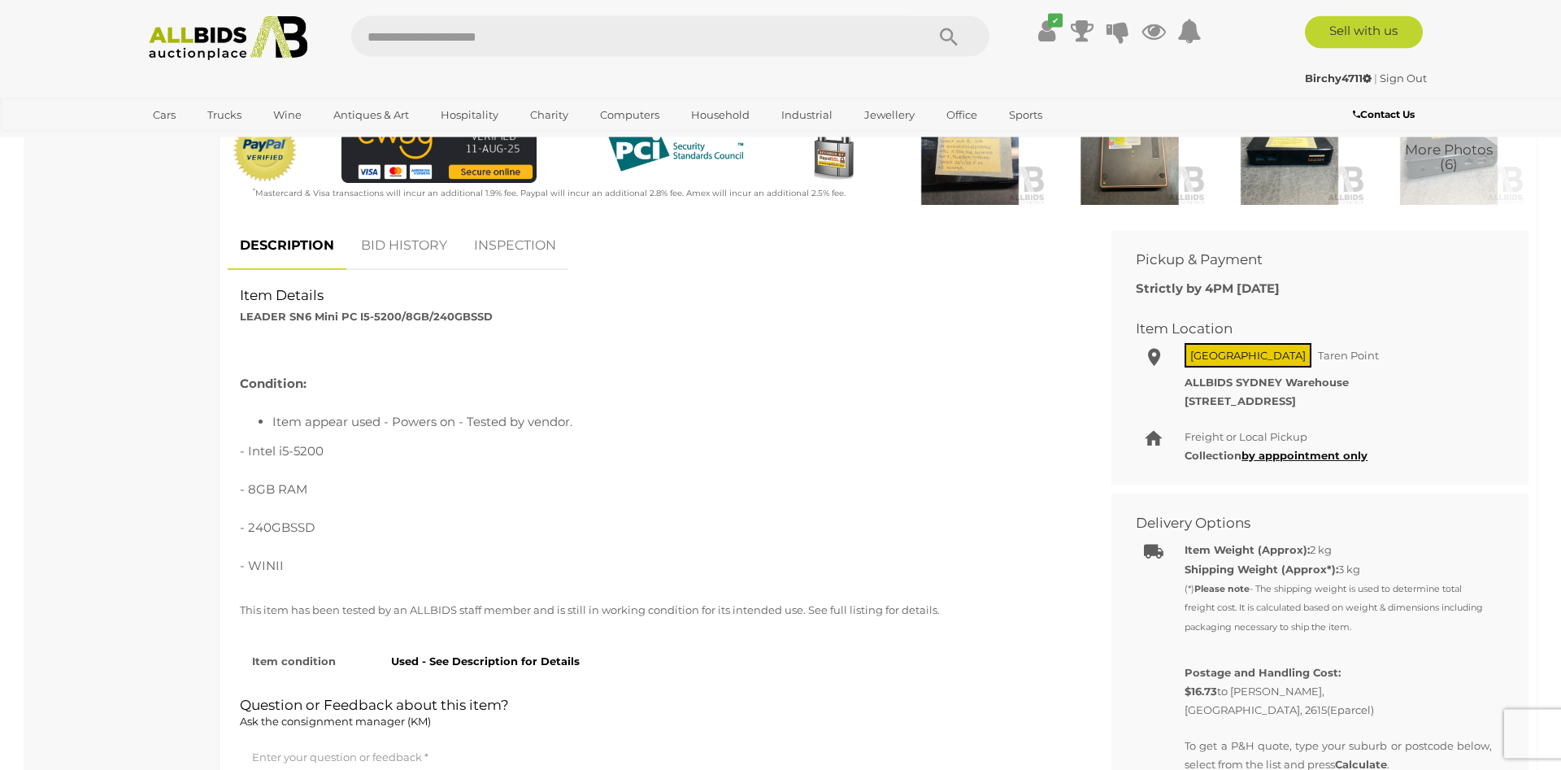
scroll to position [498, 0]
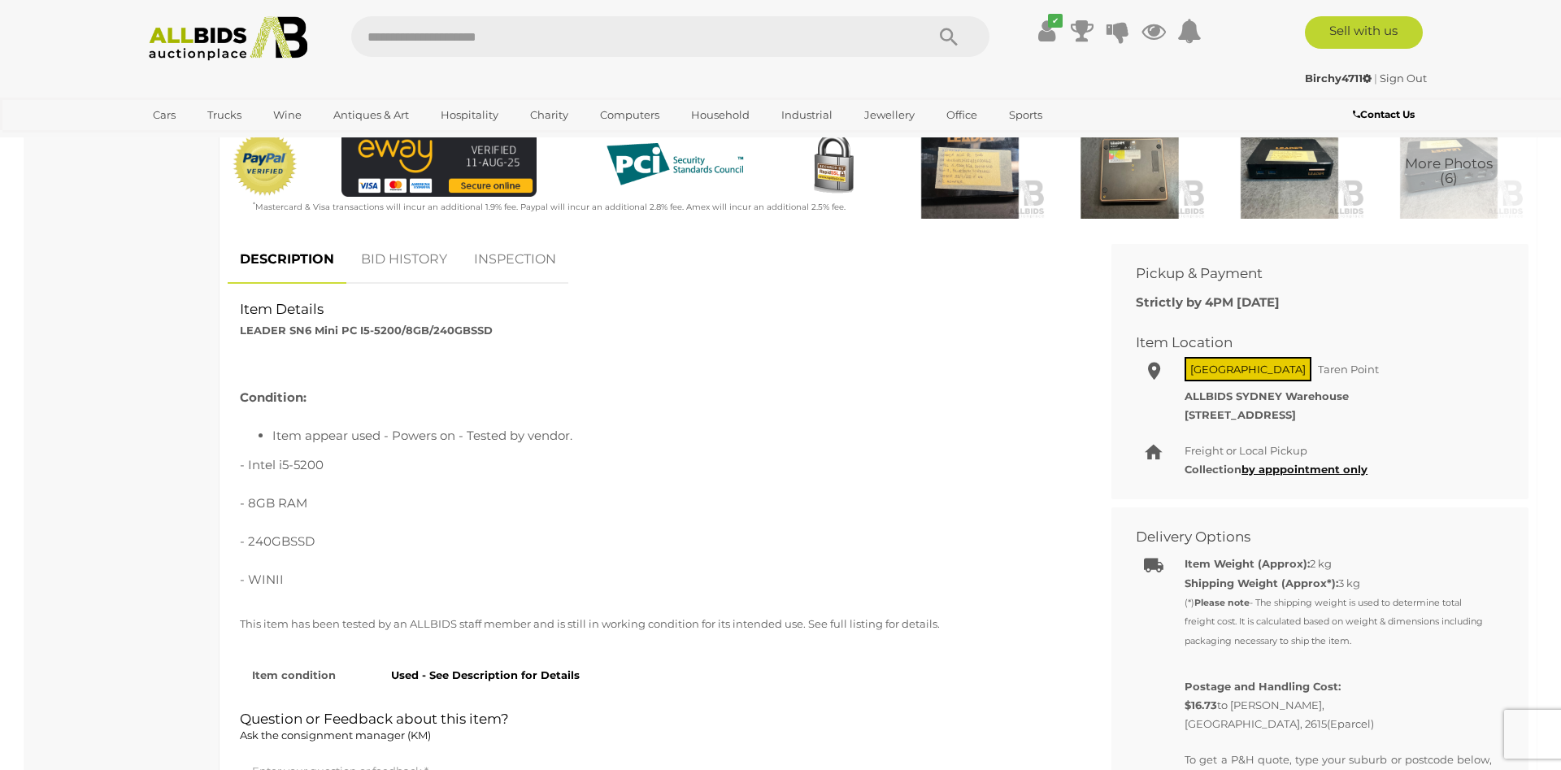
click at [407, 262] on link "BID HISTORY" at bounding box center [404, 260] width 111 height 48
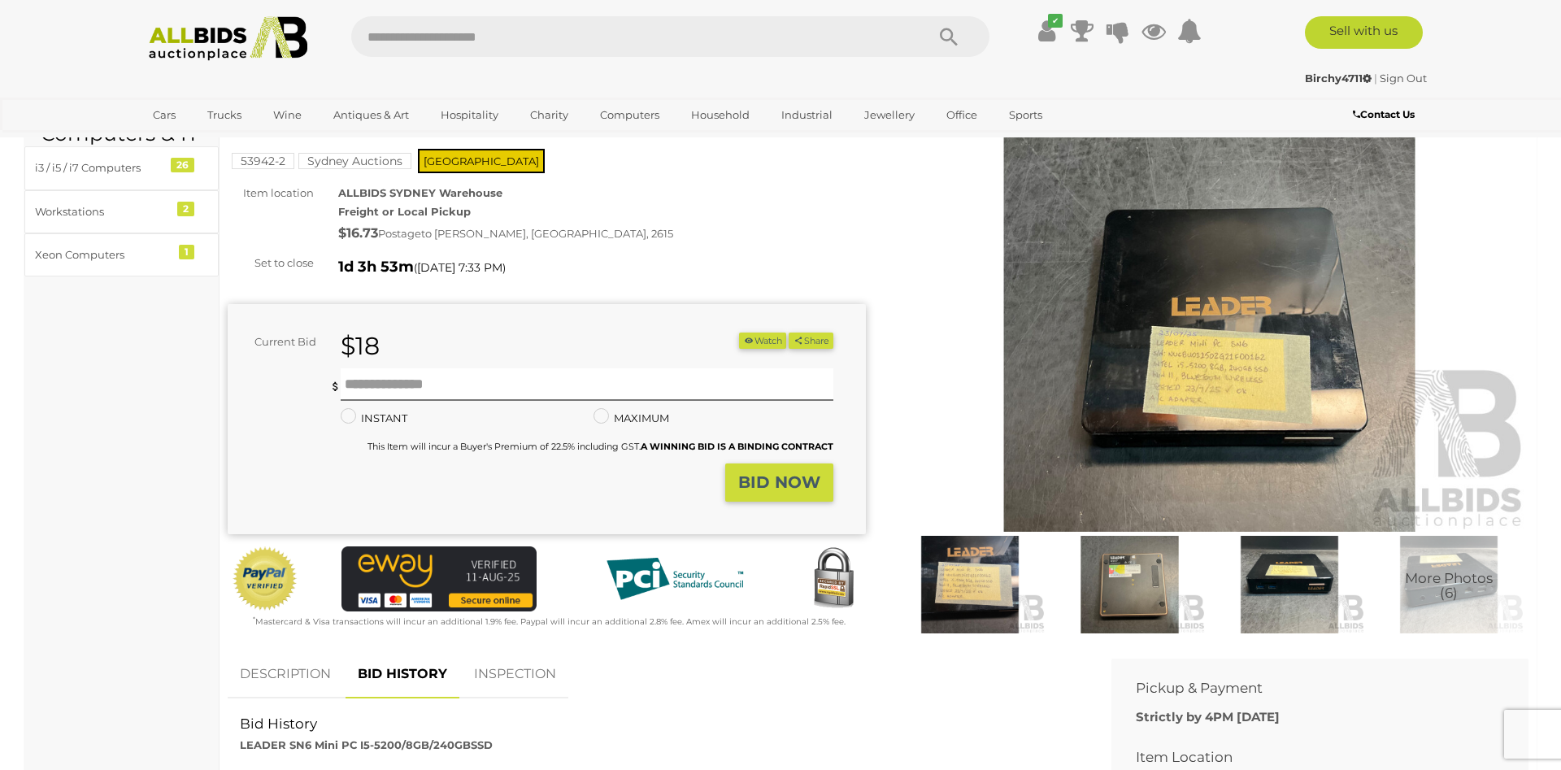
scroll to position [0, 0]
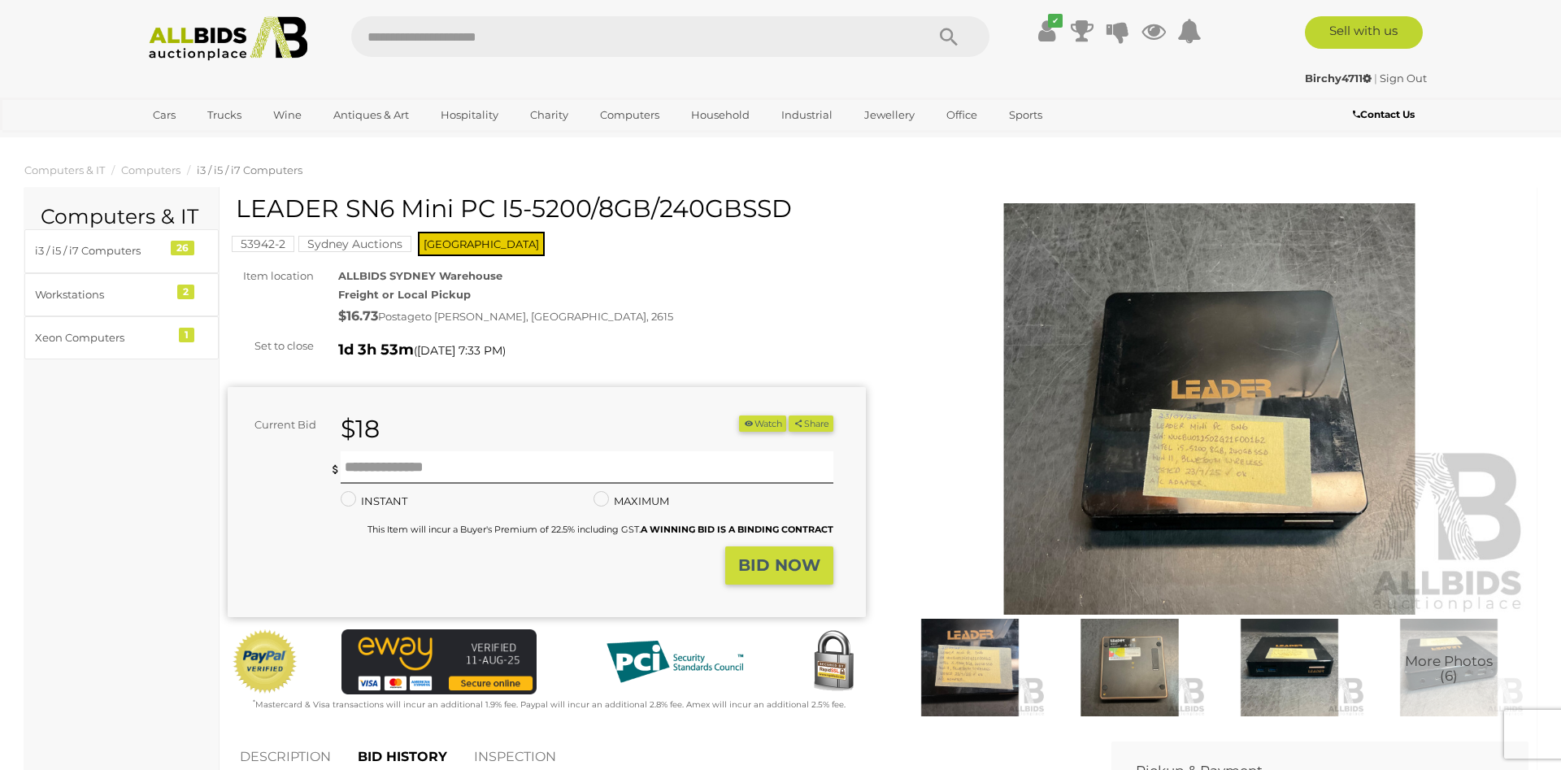
drag, startPoint x: 237, startPoint y: 207, endPoint x: 518, endPoint y: 205, distance: 281.3
click at [518, 205] on h1 "LEADER SN6 Mini PC I5-5200/8GB/240GBSSD" at bounding box center [549, 208] width 626 height 27
copy h1 "LEADER SN6 Mini PC I5"
click at [780, 293] on div "ALLBIDS SYDNEY Warehouse Freight or Local Pickup $16.73 Postage to LATHAM, ACT,…" at bounding box center [602, 298] width 552 height 62
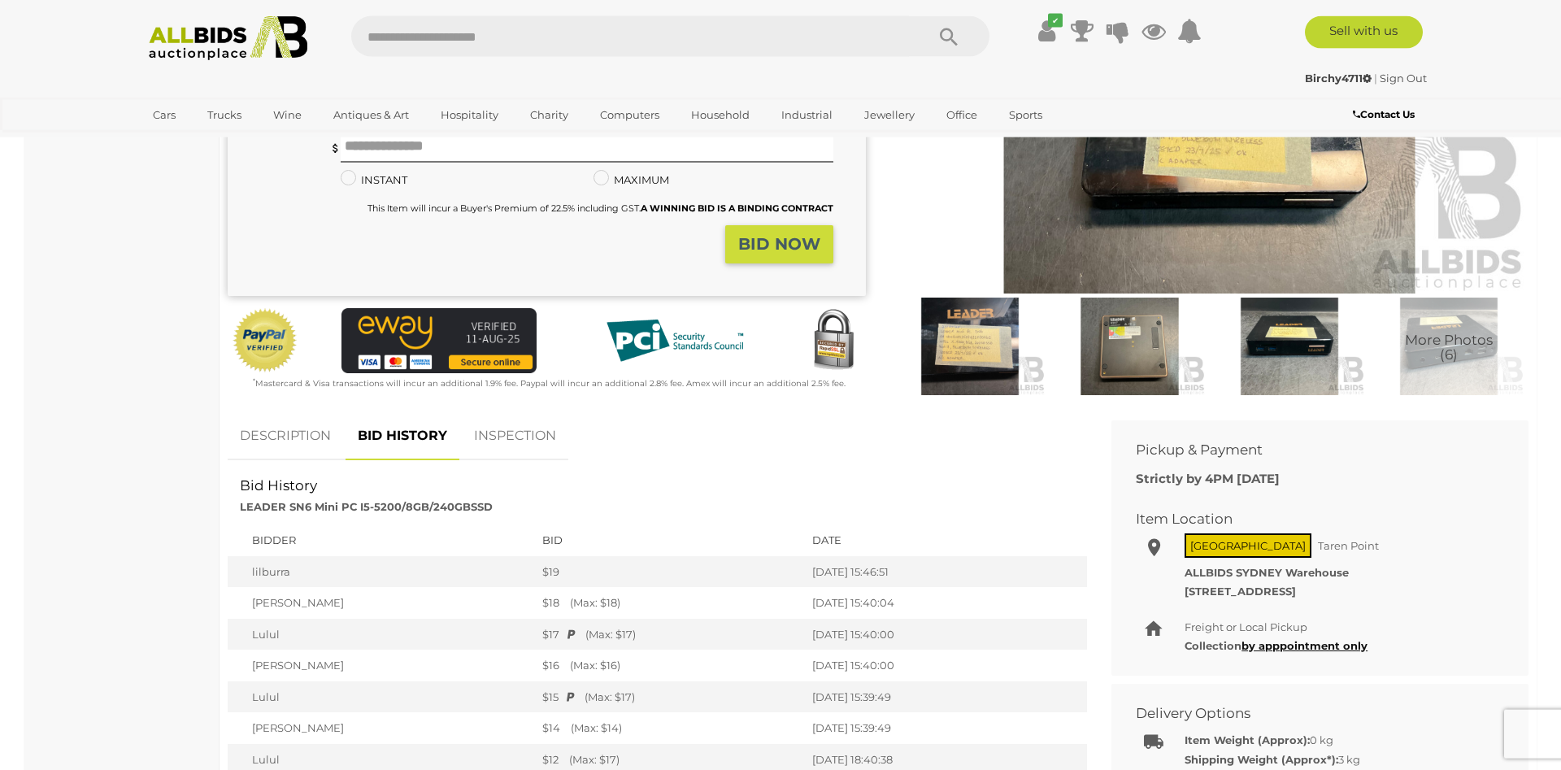
scroll to position [332, 0]
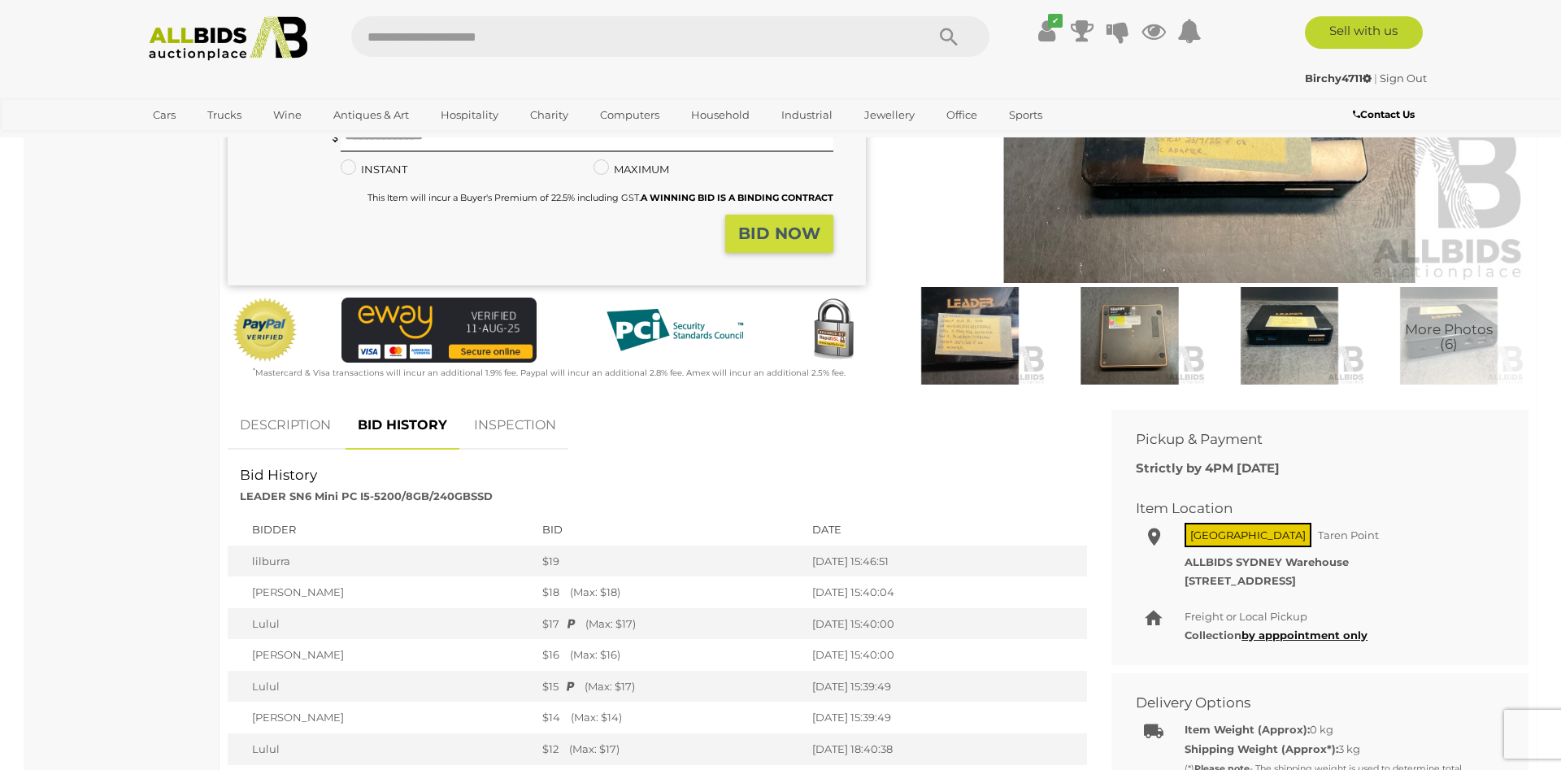
click at [278, 419] on link "DESCRIPTION" at bounding box center [285, 426] width 115 height 48
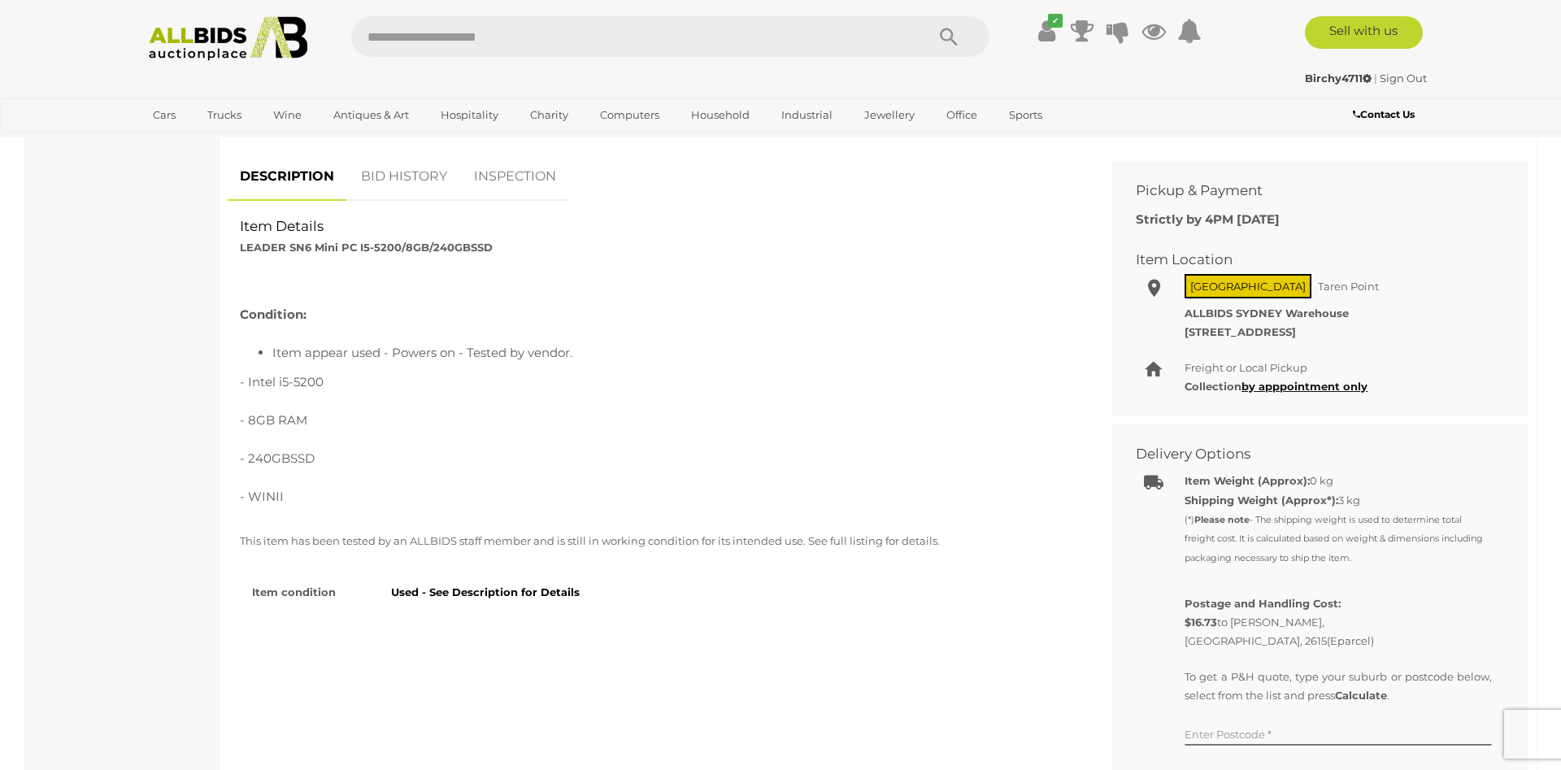
scroll to position [0, 0]
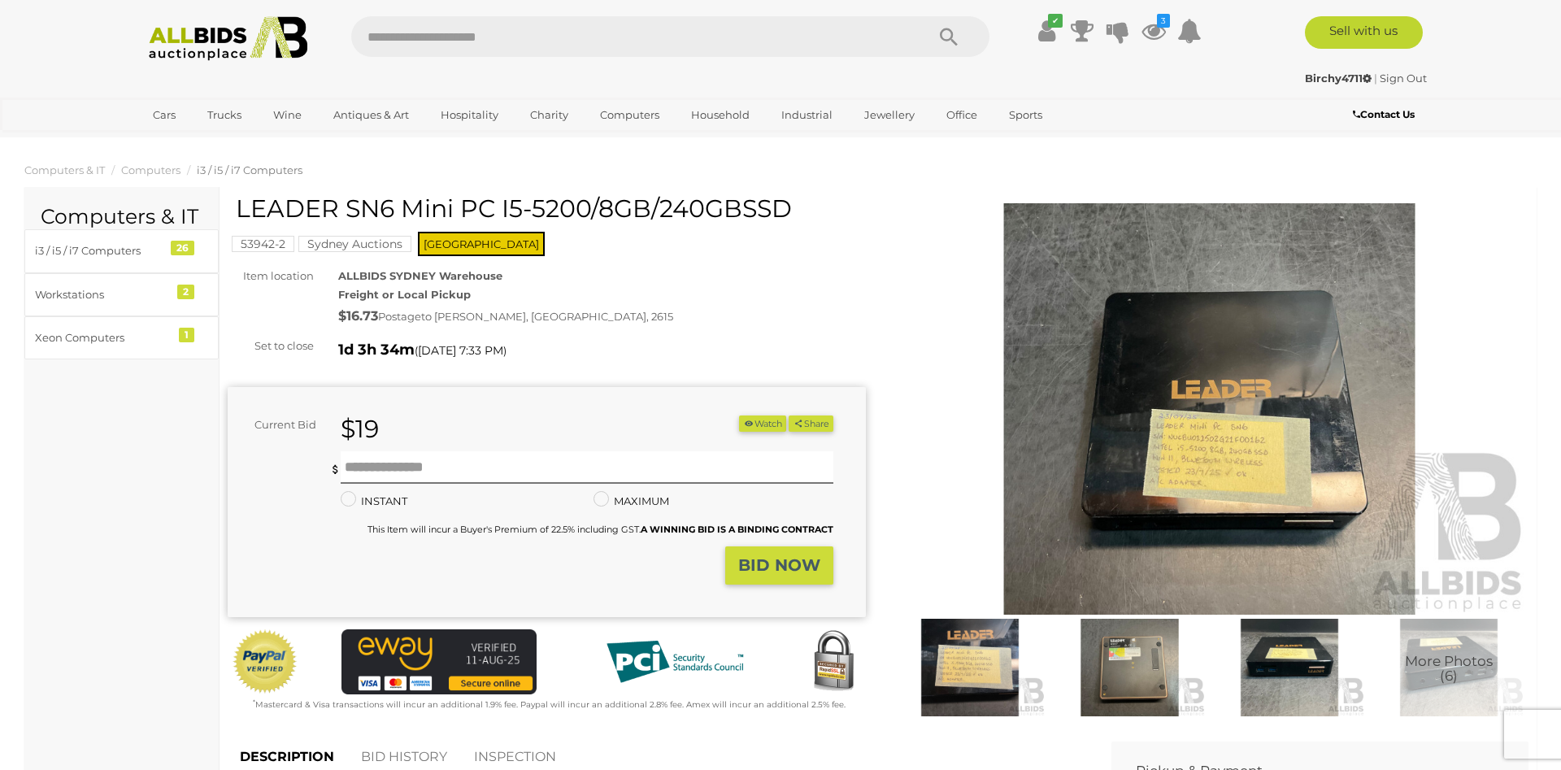
click at [754, 428] on button "Watch" at bounding box center [762, 423] width 47 height 17
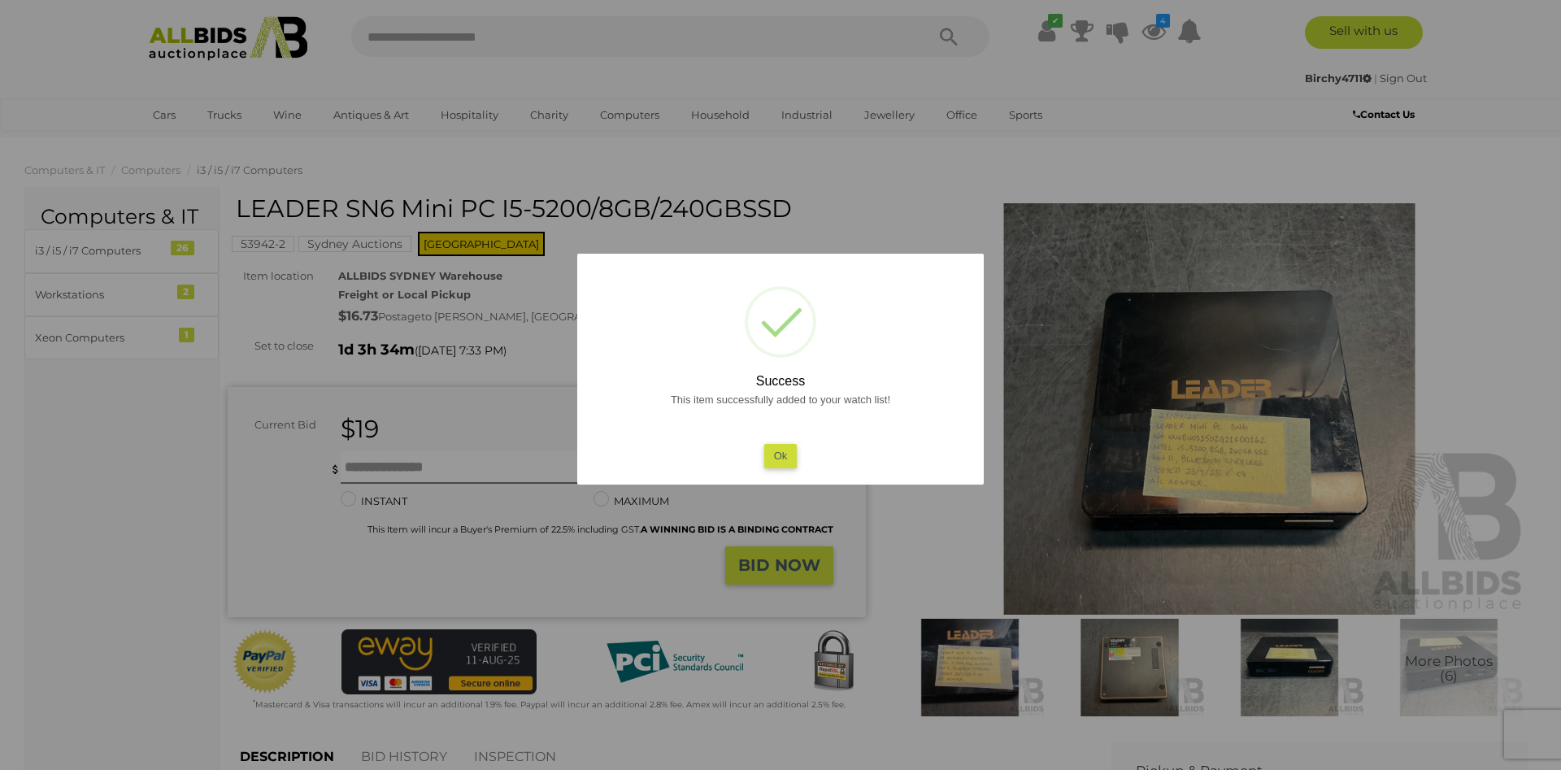
click at [774, 458] on button "Ok" at bounding box center [780, 456] width 33 height 24
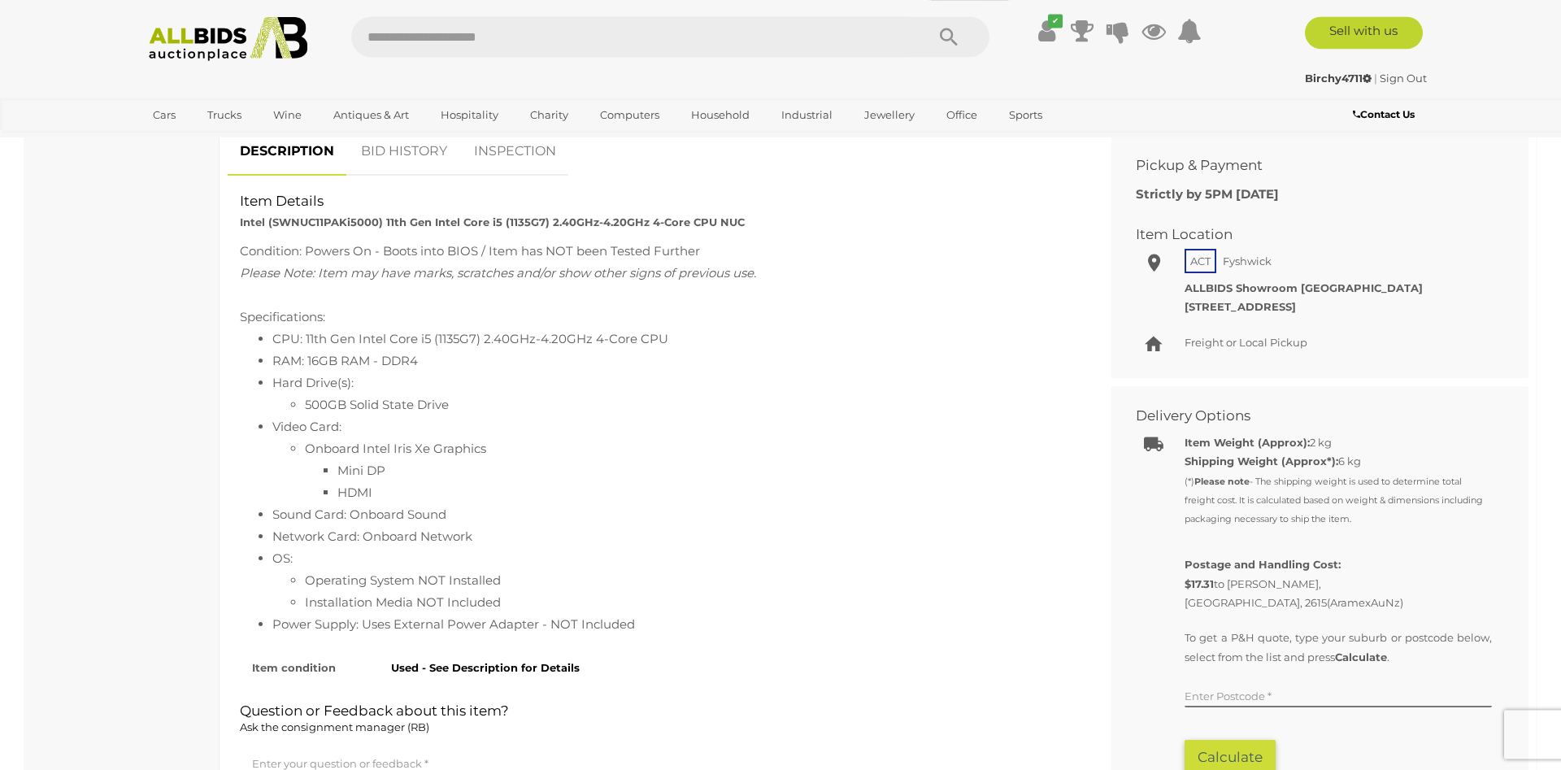
scroll to position [663, 0]
drag, startPoint x: 287, startPoint y: 376, endPoint x: 406, endPoint y: 387, distance: 119.2
click at [406, 387] on li "Hard Drive(s): 500GB Solid State Drive" at bounding box center [673, 389] width 802 height 44
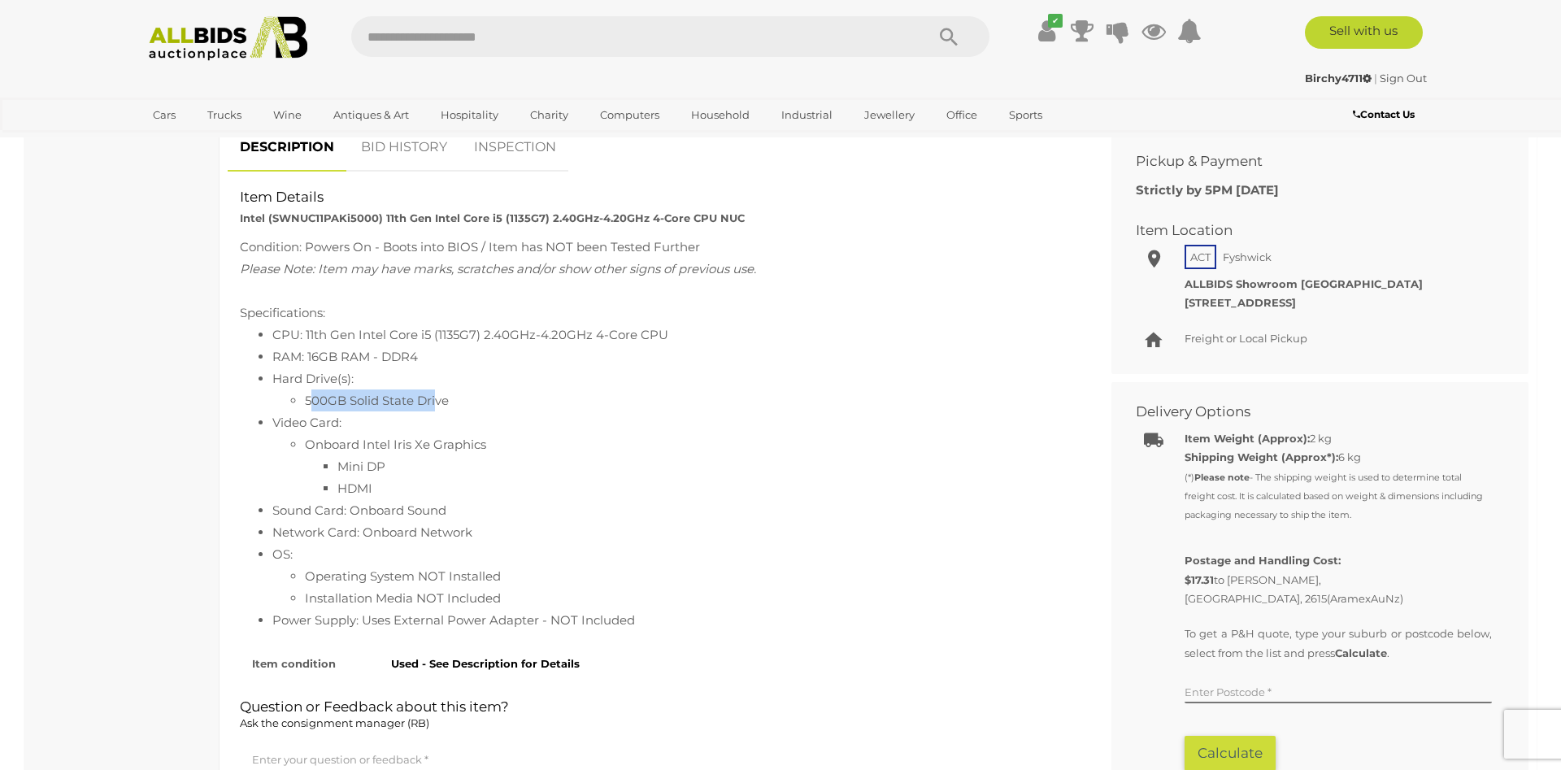
drag, startPoint x: 434, startPoint y: 396, endPoint x: 309, endPoint y: 396, distance: 125.2
click at [309, 396] on li "500GB Solid State Drive" at bounding box center [690, 400] width 770 height 22
click at [350, 456] on li "Mini DP" at bounding box center [705, 466] width 737 height 22
drag, startPoint x: 306, startPoint y: 505, endPoint x: 415, endPoint y: 504, distance: 109.7
click at [406, 505] on li "Sound Card: Onboard Sound" at bounding box center [673, 510] width 802 height 22
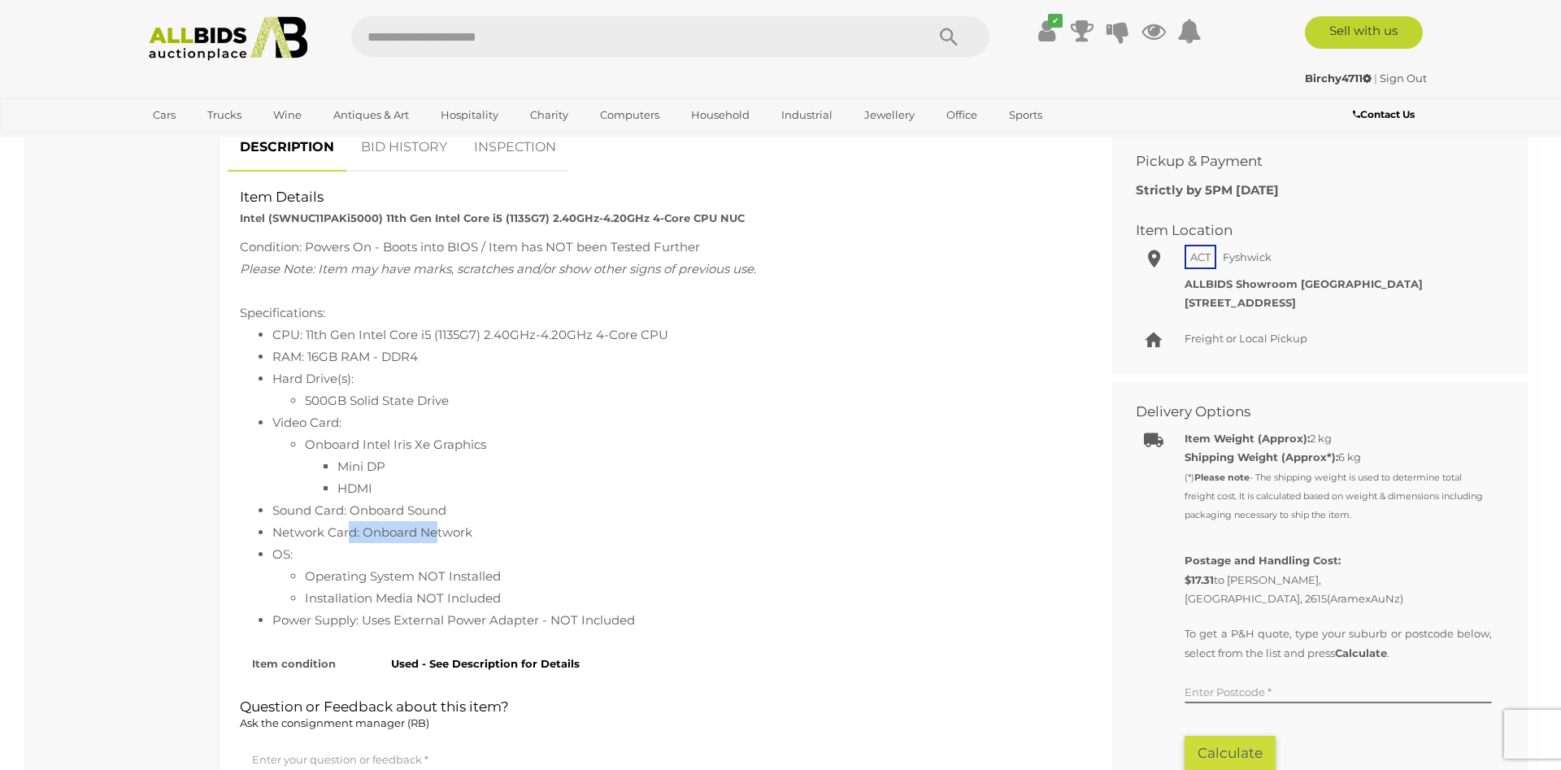
drag, startPoint x: 437, startPoint y: 534, endPoint x: 339, endPoint y: 524, distance: 98.1
click at [339, 524] on li "Network Card: Onboard Network" at bounding box center [673, 532] width 802 height 22
drag, startPoint x: 290, startPoint y: 506, endPoint x: 405, endPoint y: 523, distance: 115.8
click at [403, 523] on ul "CPU: 11th Gen Intel Core i5 (1135G7) 2.40GHz-4.20GHz 4-Core CPU RAM: 16GB RAM -…" at bounding box center [657, 477] width 835 height 307
click at [441, 528] on li "Network Card: Onboard Network" at bounding box center [673, 532] width 802 height 22
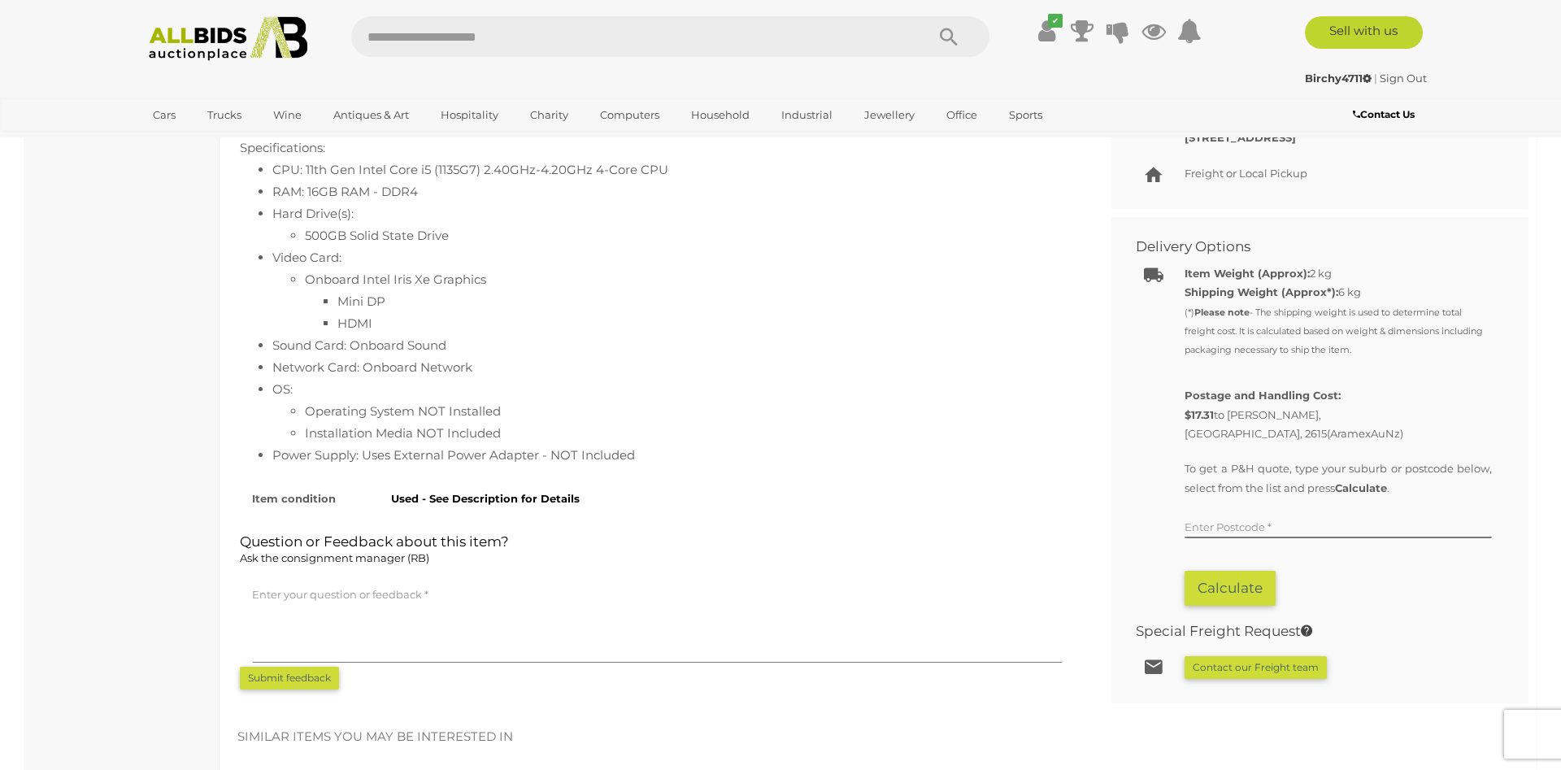
scroll to position [829, 0]
drag, startPoint x: 351, startPoint y: 428, endPoint x: 462, endPoint y: 428, distance: 110.6
click at [462, 428] on li "Installation Media NOT Included" at bounding box center [690, 432] width 770 height 22
drag, startPoint x: 498, startPoint y: 451, endPoint x: 380, endPoint y: 428, distance: 120.8
click at [385, 430] on ul "CPU: 11th Gen Intel Core i5 (1135G7) 2.40GHz-4.20GHz 4-Core CPU RAM: 16GB RAM -…" at bounding box center [657, 311] width 835 height 307
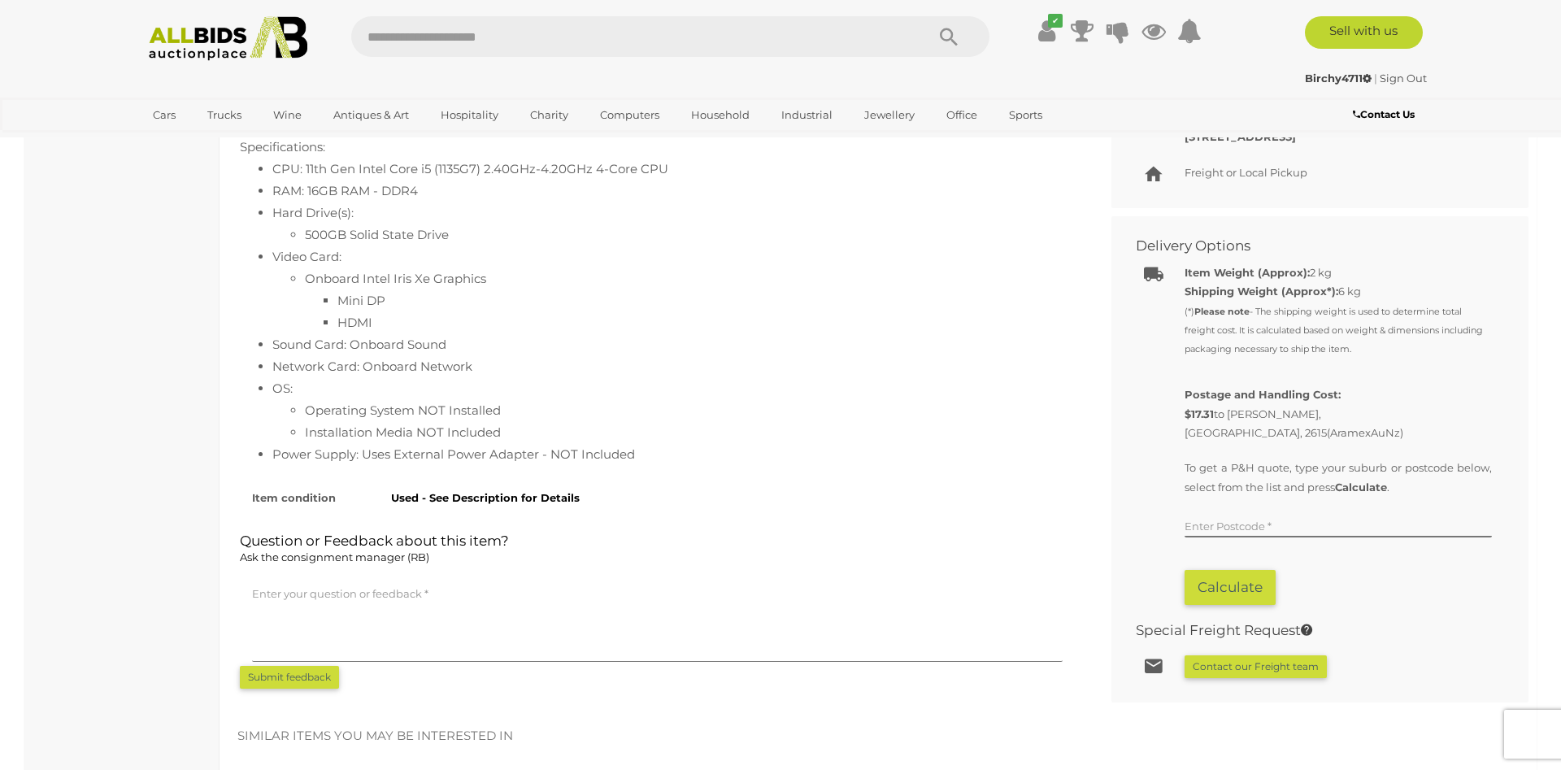
click at [350, 415] on li "Operating System NOT Installed" at bounding box center [690, 410] width 770 height 22
drag, startPoint x: 332, startPoint y: 455, endPoint x: 463, endPoint y: 441, distance: 130.8
click at [444, 441] on ul "CPU: 11th Gen Intel Core i5 (1135G7) 2.40GHz-4.20GHz 4-Core CPU RAM: 16GB RAM -…" at bounding box center [657, 311] width 835 height 307
drag, startPoint x: 572, startPoint y: 448, endPoint x: 456, endPoint y: 454, distance: 116.4
click at [456, 454] on li "Power Supply: Uses External Power Adapter - NOT Included" at bounding box center [673, 454] width 802 height 22
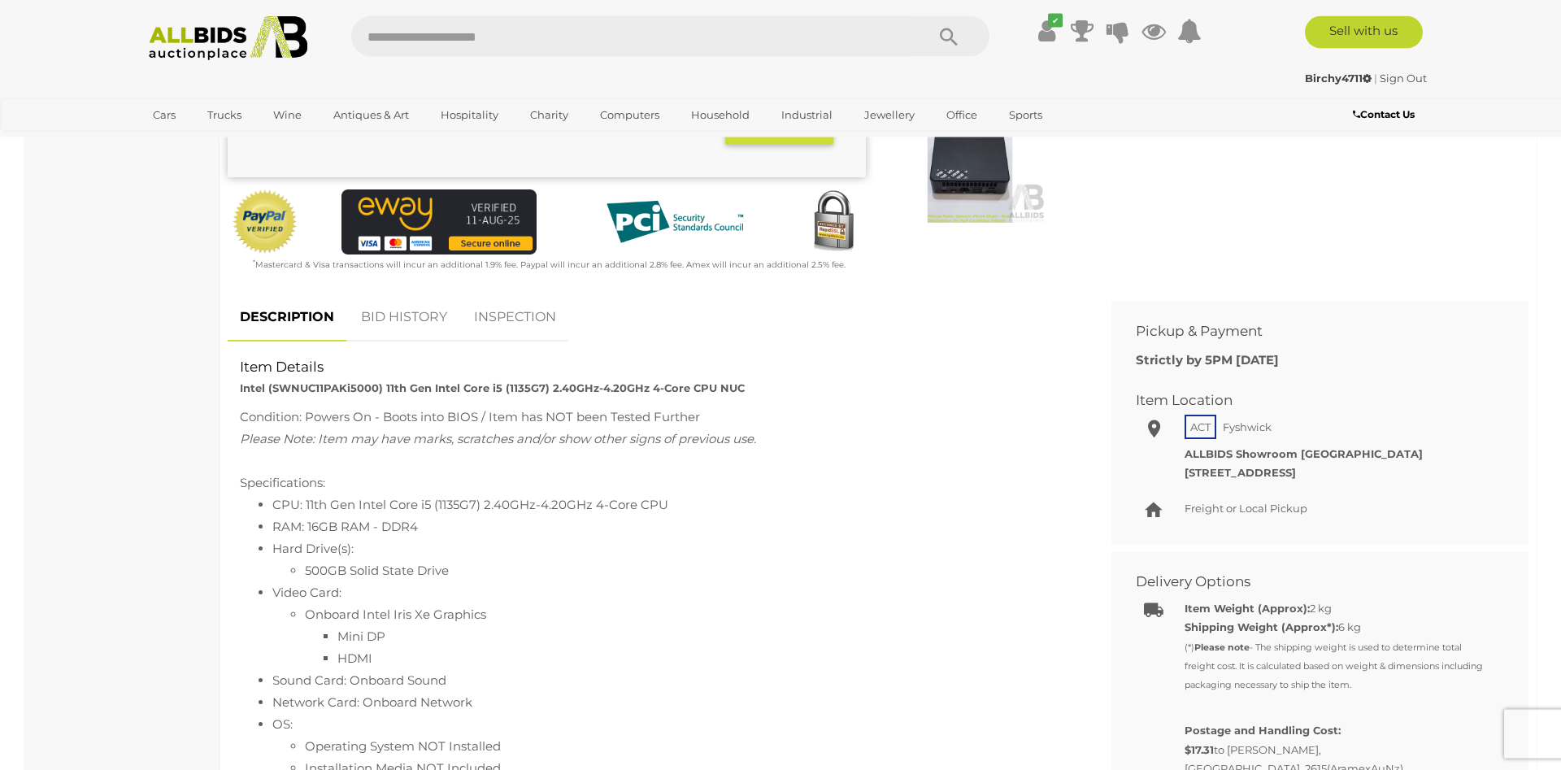
scroll to position [498, 0]
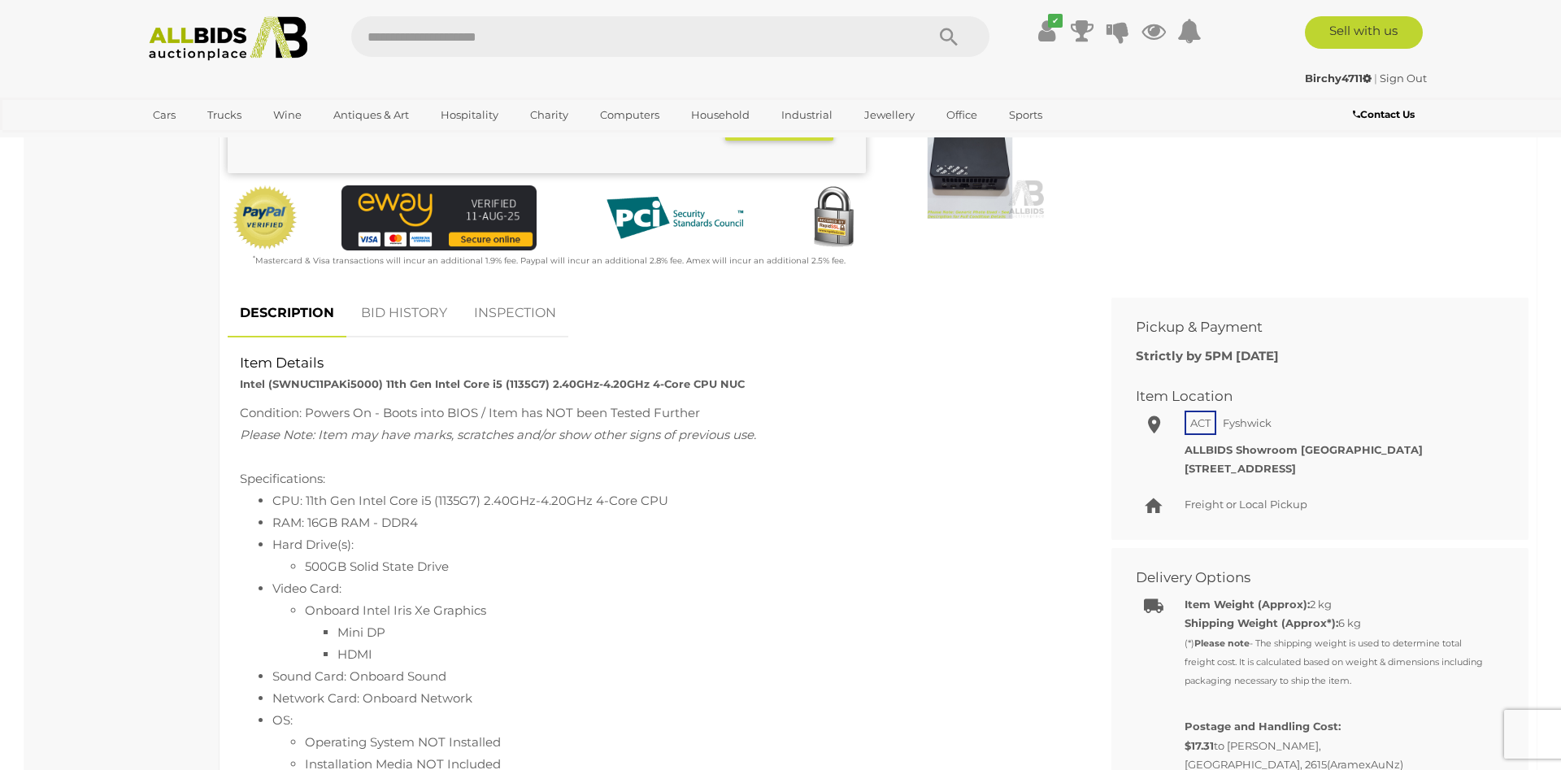
click at [393, 311] on link "BID HISTORY" at bounding box center [404, 313] width 111 height 48
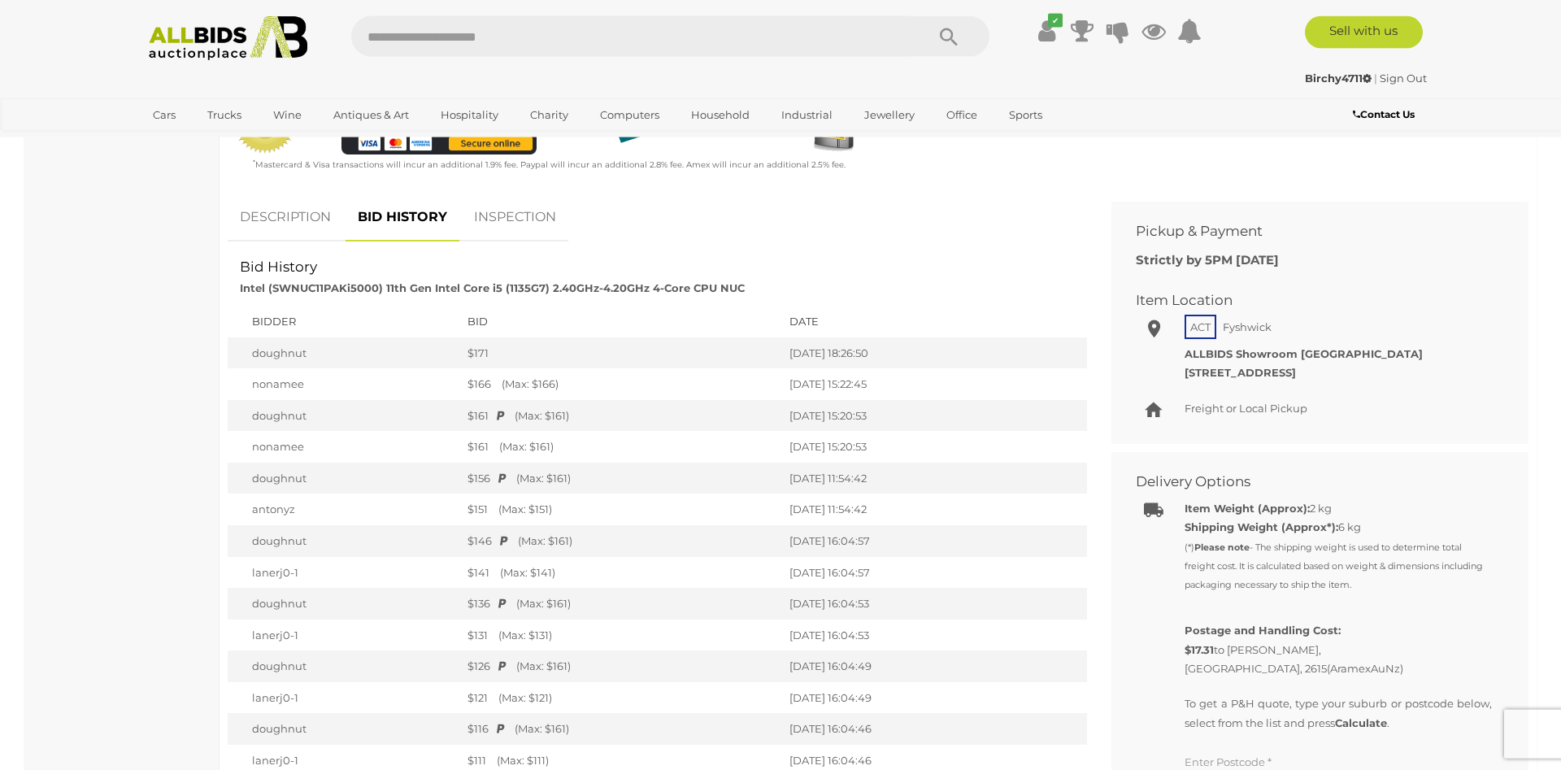
scroll to position [580, 0]
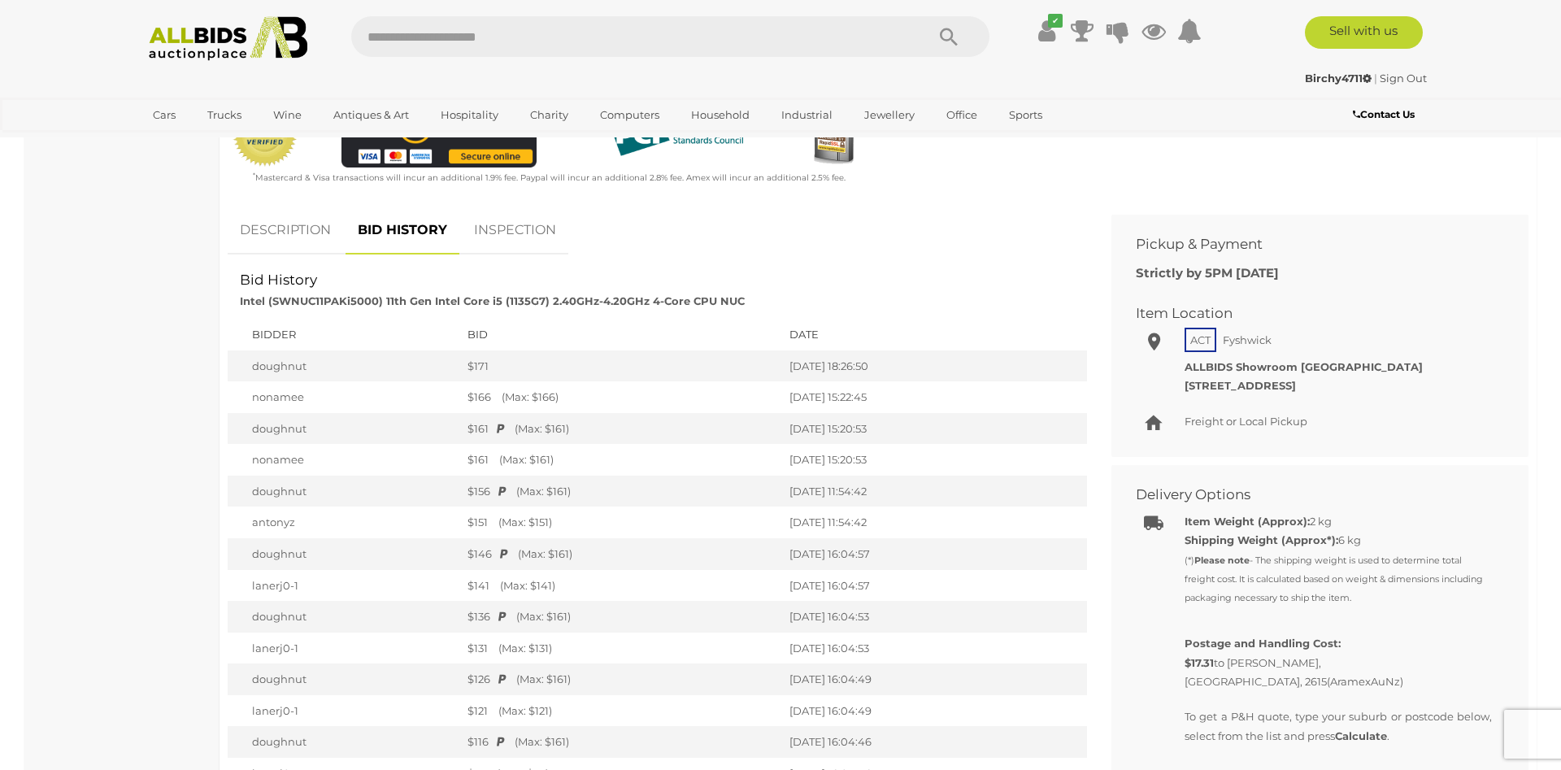
drag, startPoint x: 551, startPoint y: 425, endPoint x: 454, endPoint y: 431, distance: 97.7
click at [467, 431] on div "$161 (Max: $161)" at bounding box center [620, 428] width 306 height 15
click at [385, 435] on td "doughnut" at bounding box center [344, 429] width 232 height 32
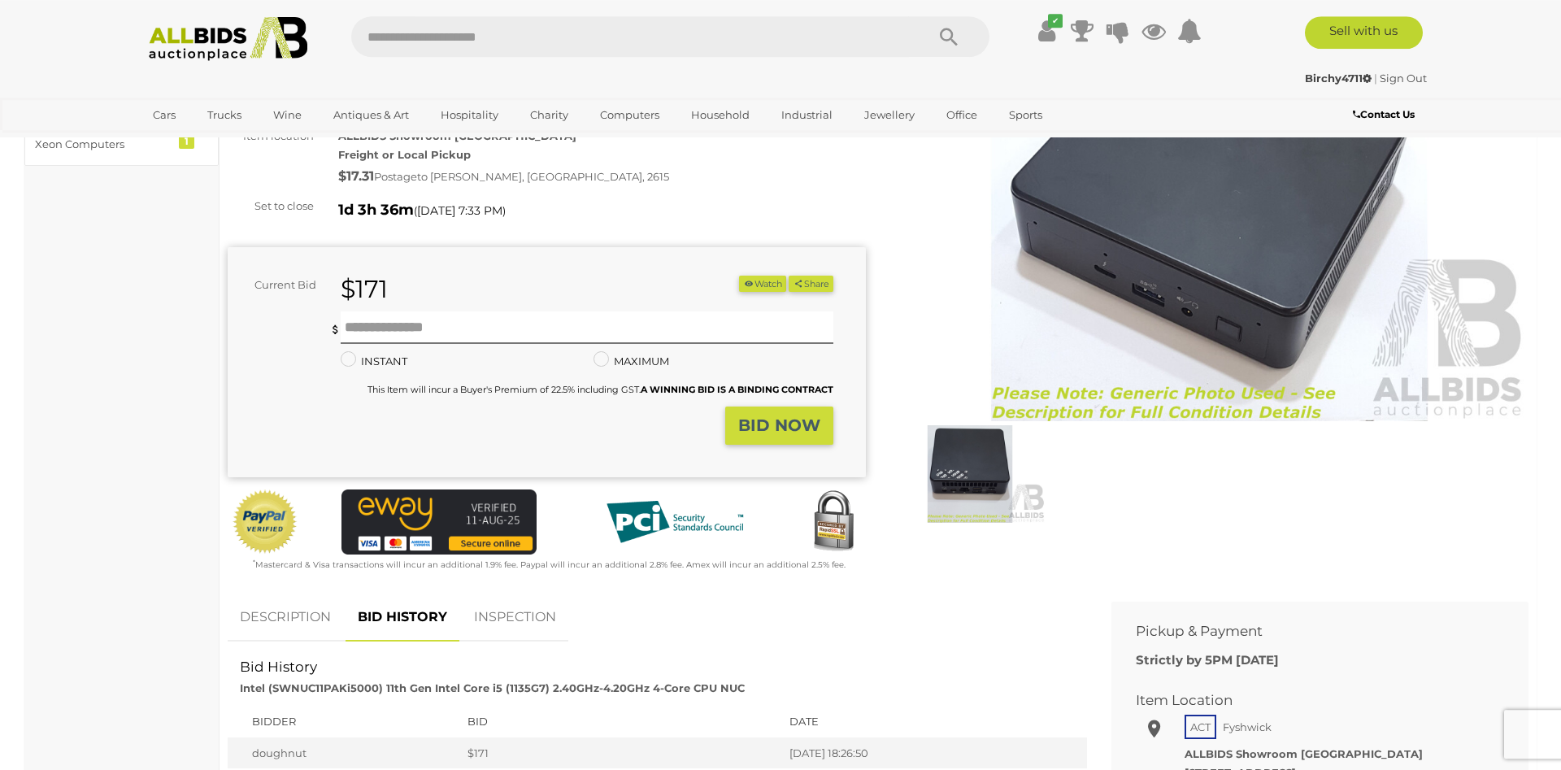
scroll to position [0, 0]
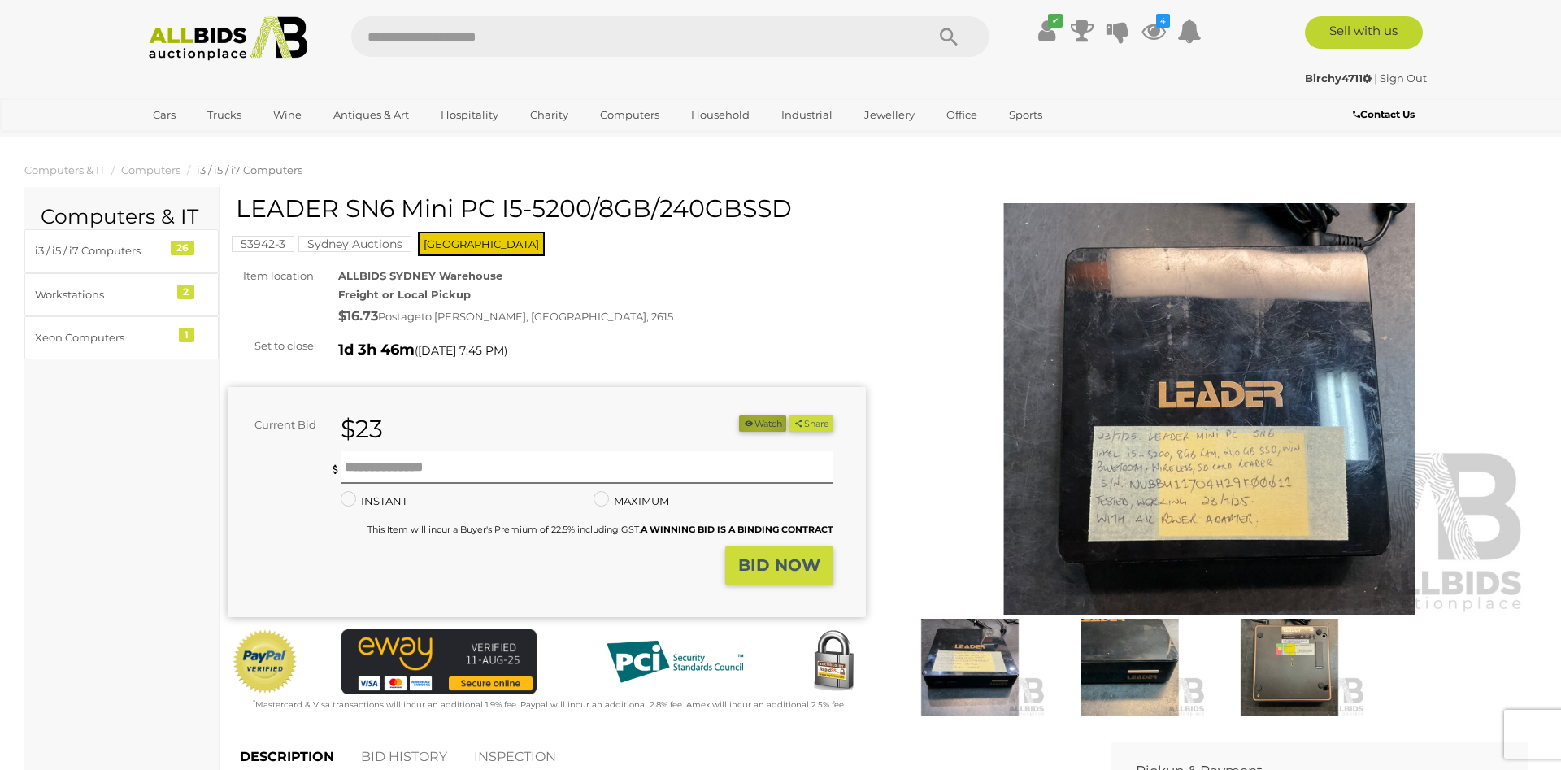
click at [753, 428] on button "Watch" at bounding box center [762, 423] width 47 height 17
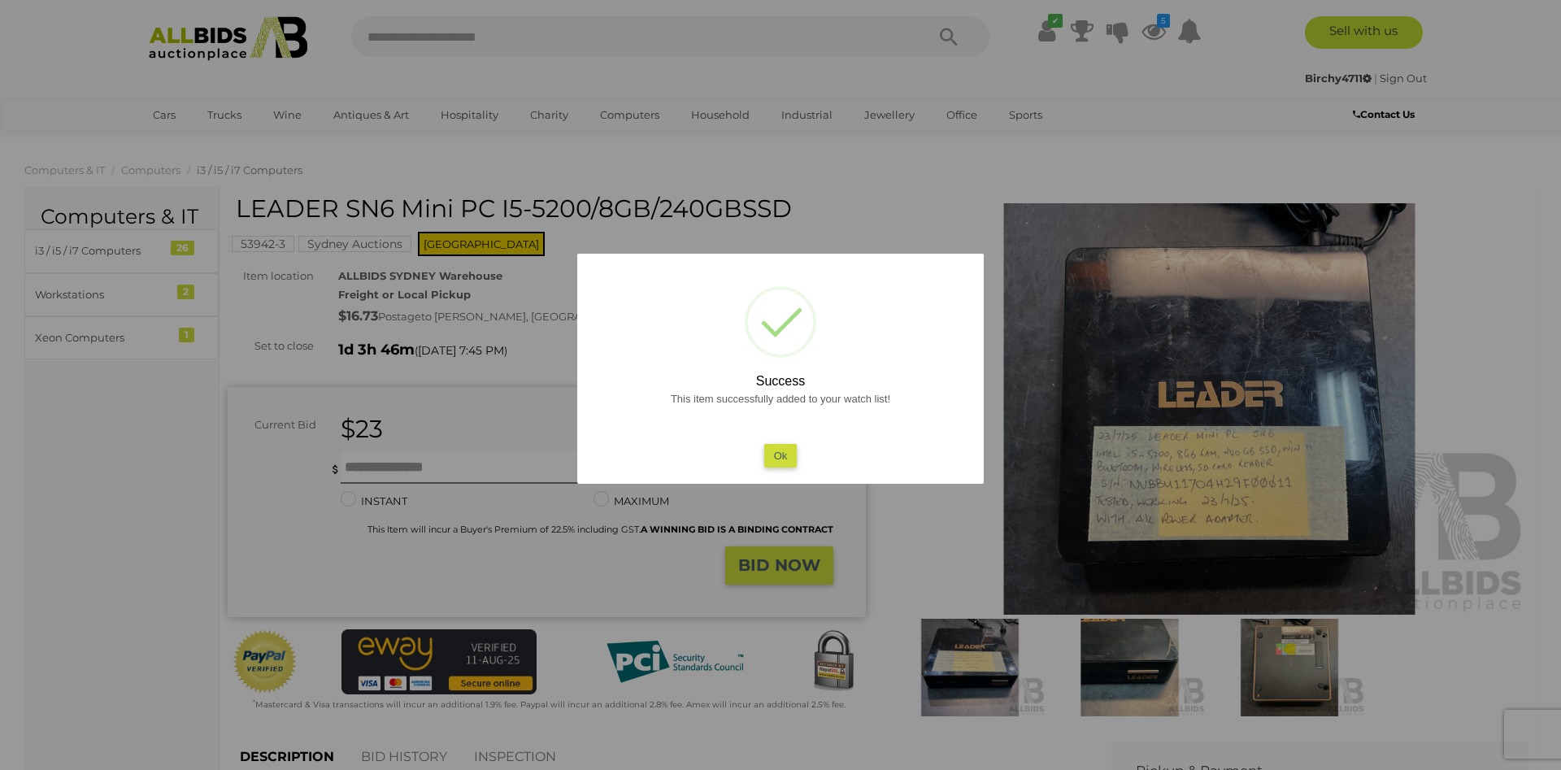
click at [789, 458] on button "Ok" at bounding box center [780, 456] width 33 height 24
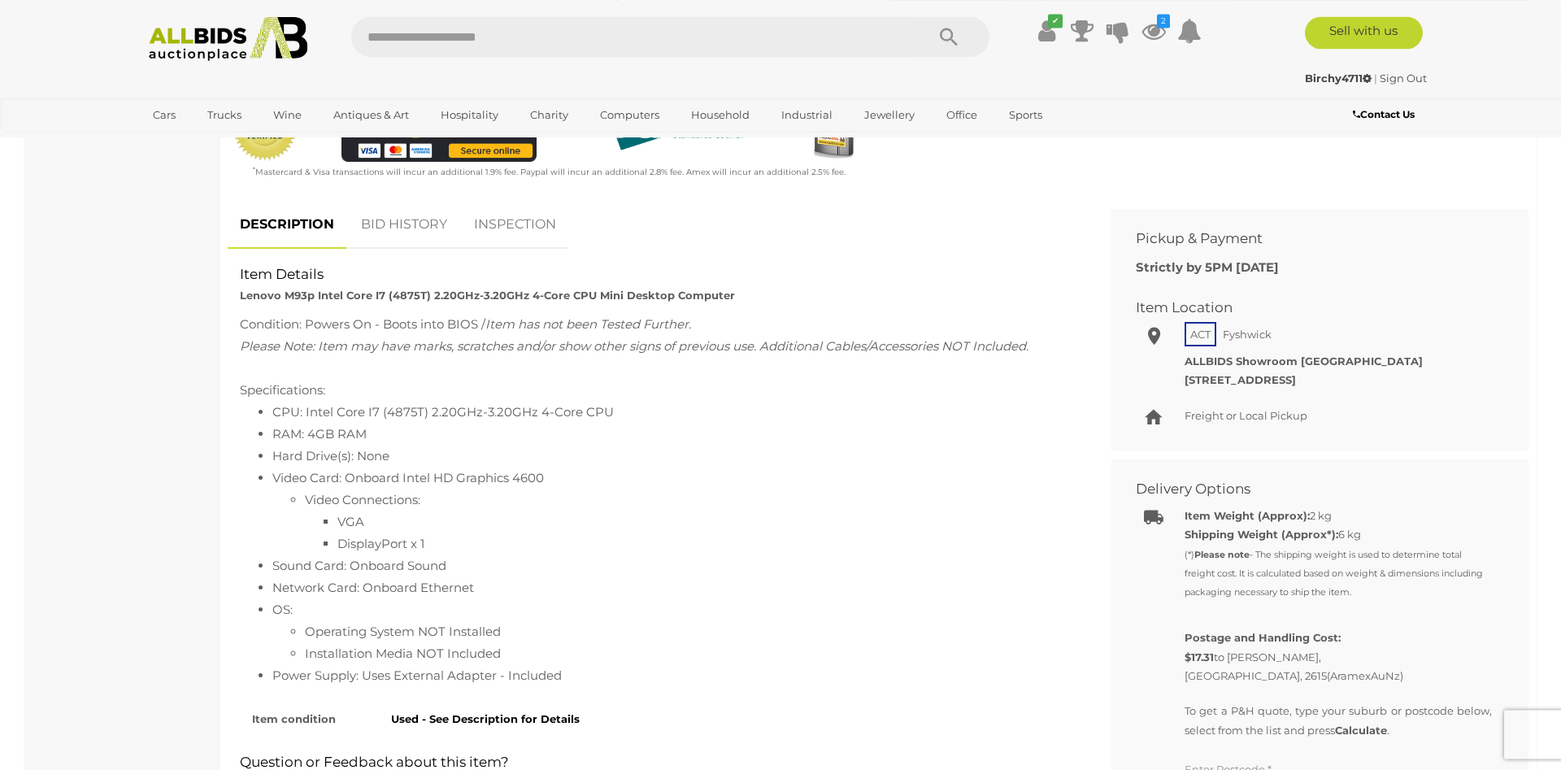
scroll to position [580, 0]
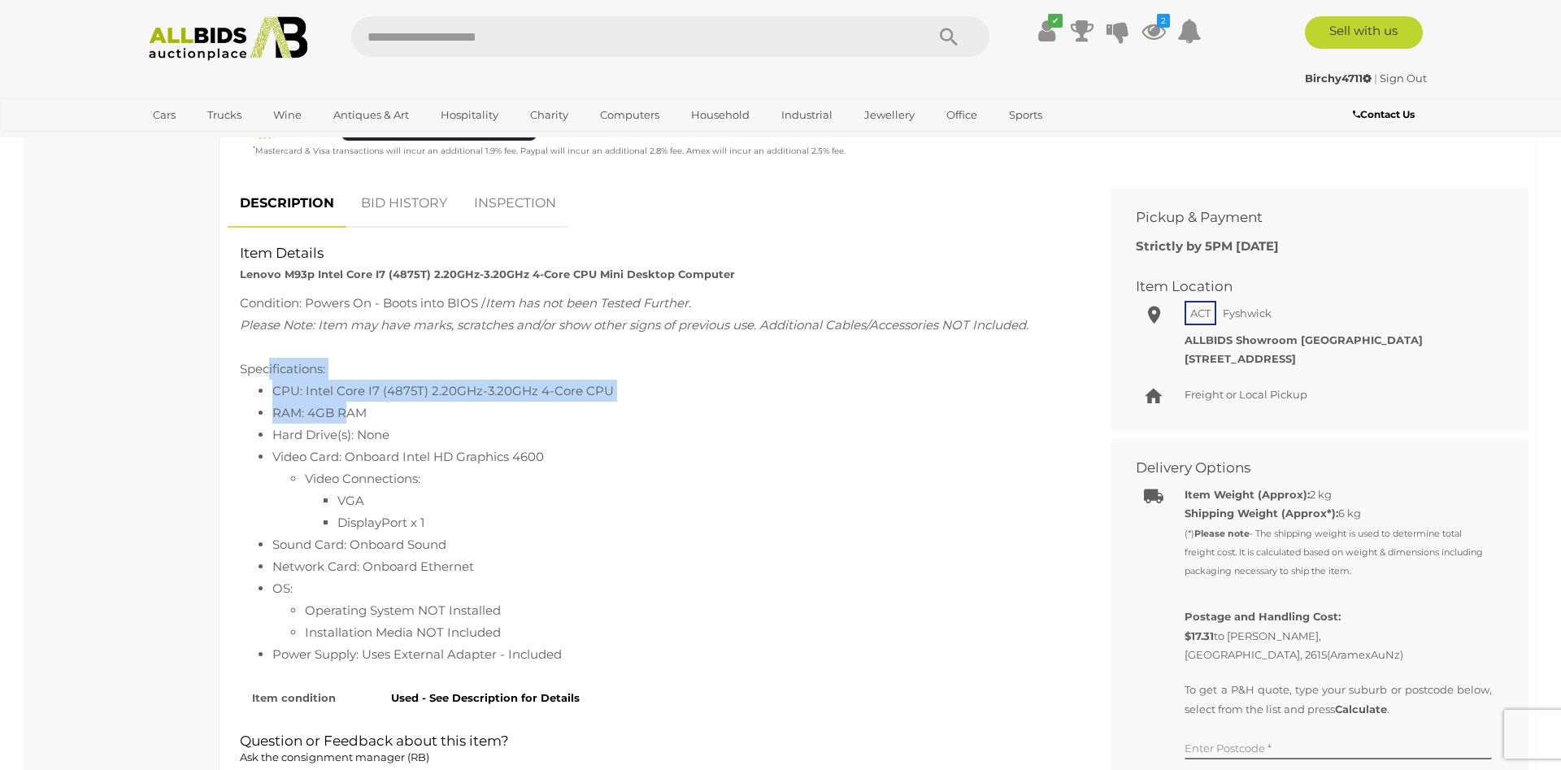
drag, startPoint x: 347, startPoint y: 409, endPoint x: 267, endPoint y: 373, distance: 88.1
click at [269, 373] on div "Condition: Powers On - Boots into BIOS / Item has not been Tested Further. Plea…" at bounding box center [657, 478] width 835 height 373
click at [450, 453] on li "Video Card: Onboard Intel HD Graphics 4600 Video Connections: VGA DisplayPort x…" at bounding box center [673, 489] width 802 height 88
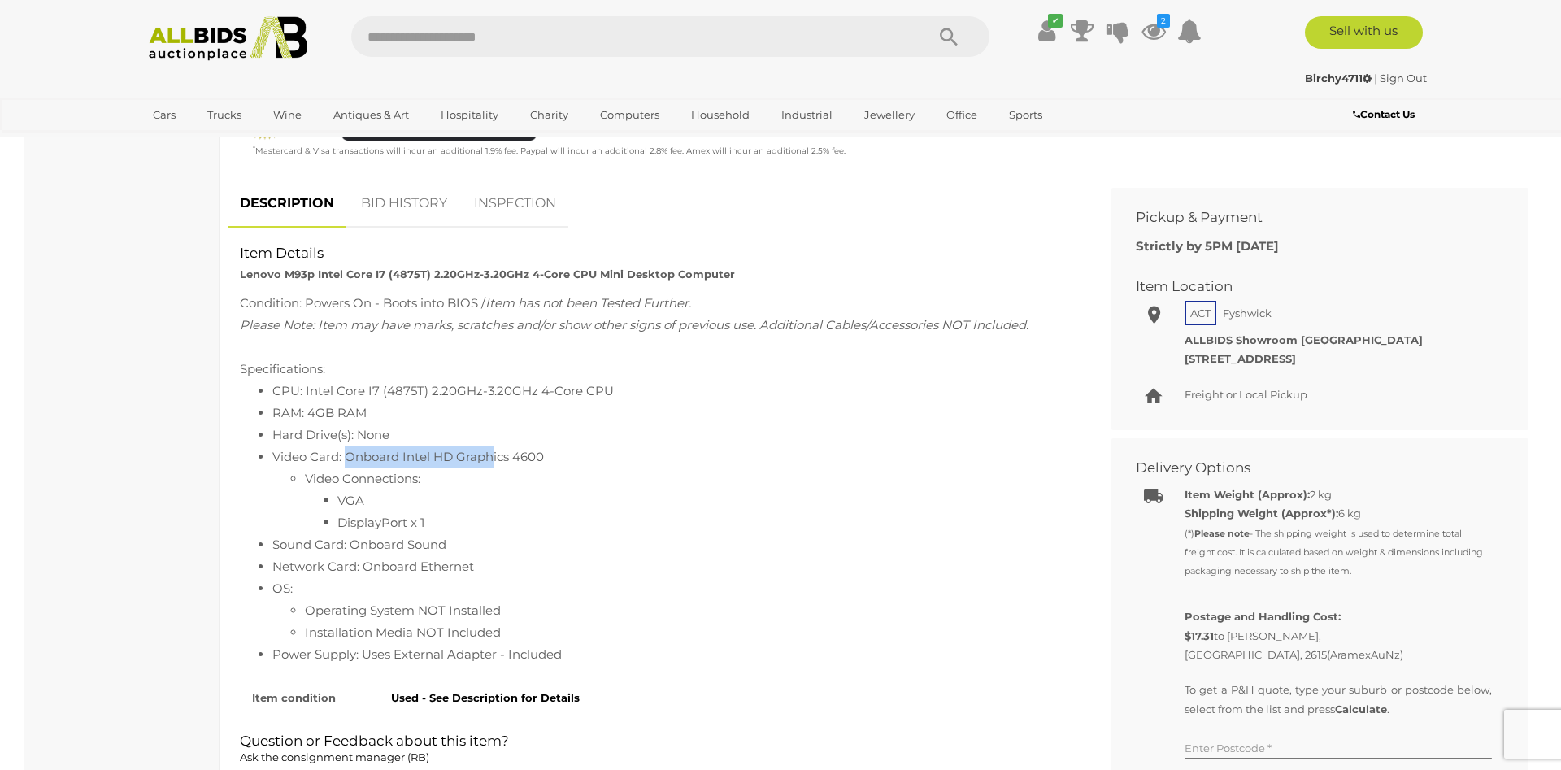
drag, startPoint x: 350, startPoint y: 449, endPoint x: 498, endPoint y: 446, distance: 148.0
click at [495, 446] on li "Video Card: Onboard Intel HD Graphics 4600 Video Connections: VGA DisplayPort x…" at bounding box center [673, 489] width 802 height 88
drag, startPoint x: 329, startPoint y: 478, endPoint x: 286, endPoint y: 472, distance: 43.5
click at [305, 472] on li "Video Connections: VGA DisplayPort x 1" at bounding box center [690, 500] width 770 height 66
drag, startPoint x: 307, startPoint y: 534, endPoint x: 402, endPoint y: 558, distance: 98.0
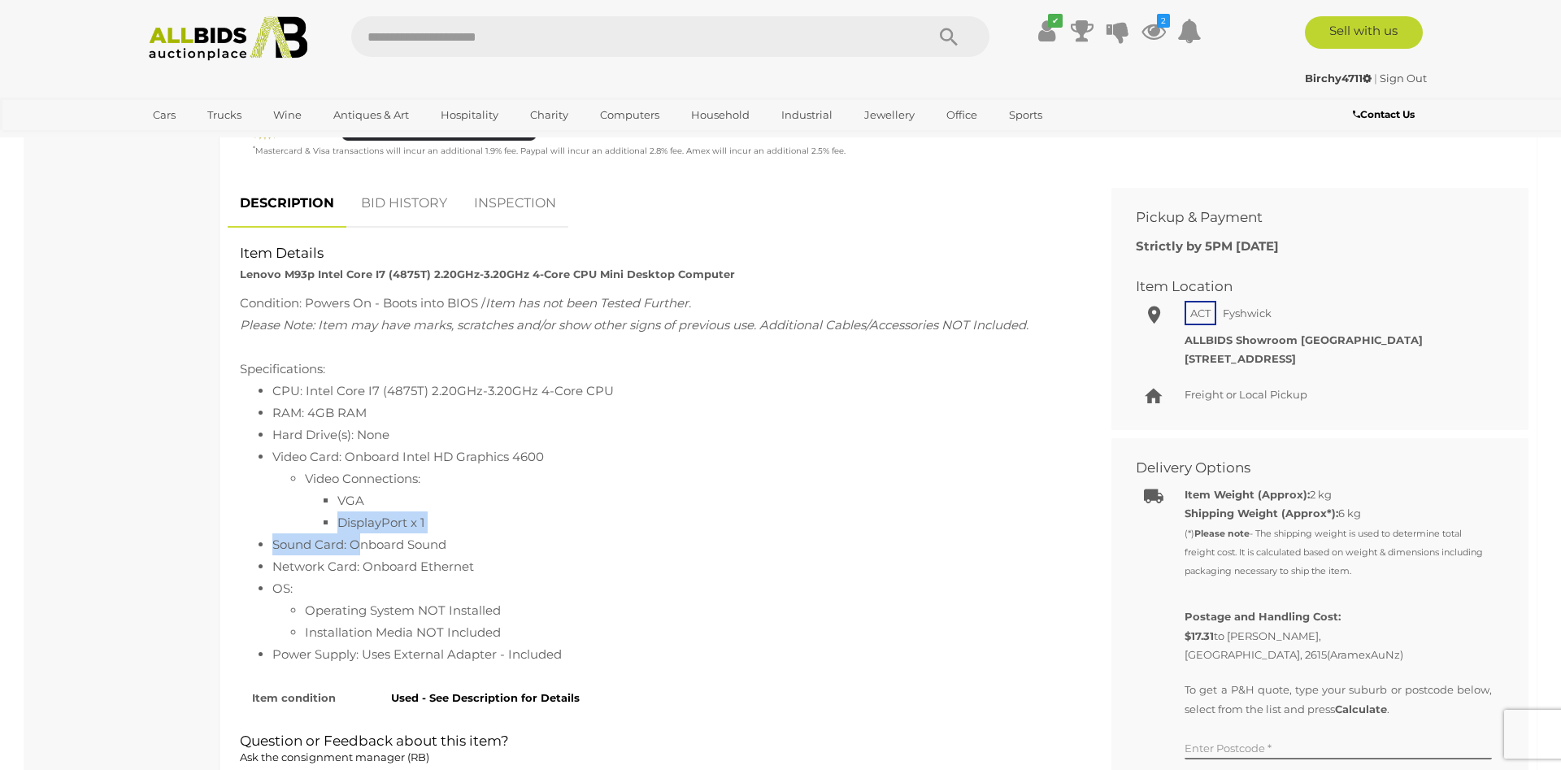
click at [384, 554] on ul "CPU: Intel Core I7 (4875T) 2.20GHz-3.20GHz 4-Core CPU RAM: 4GB RAM Hard Drive(s…" at bounding box center [657, 522] width 835 height 285
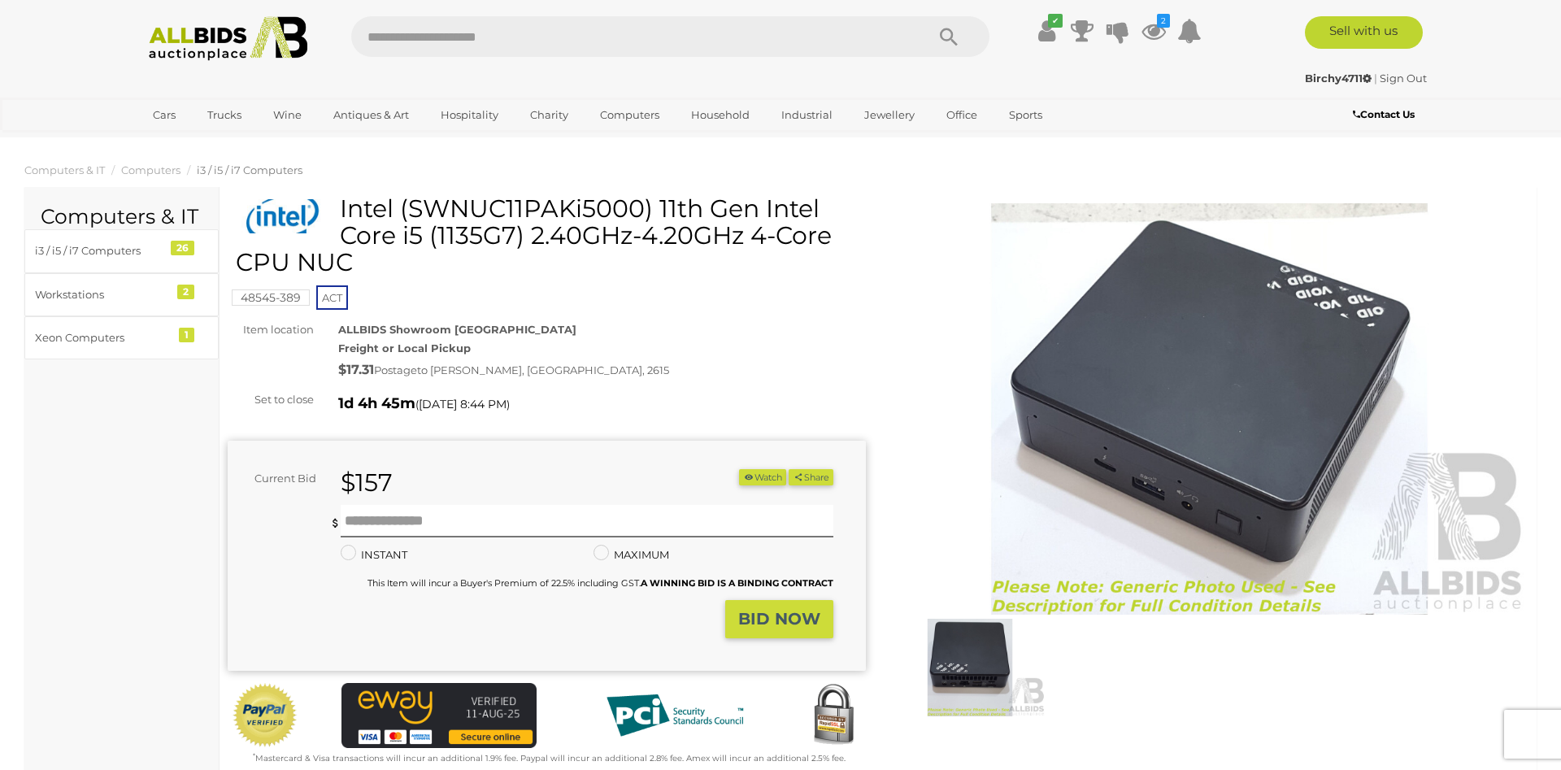
click at [755, 476] on button "Watch" at bounding box center [762, 477] width 47 height 17
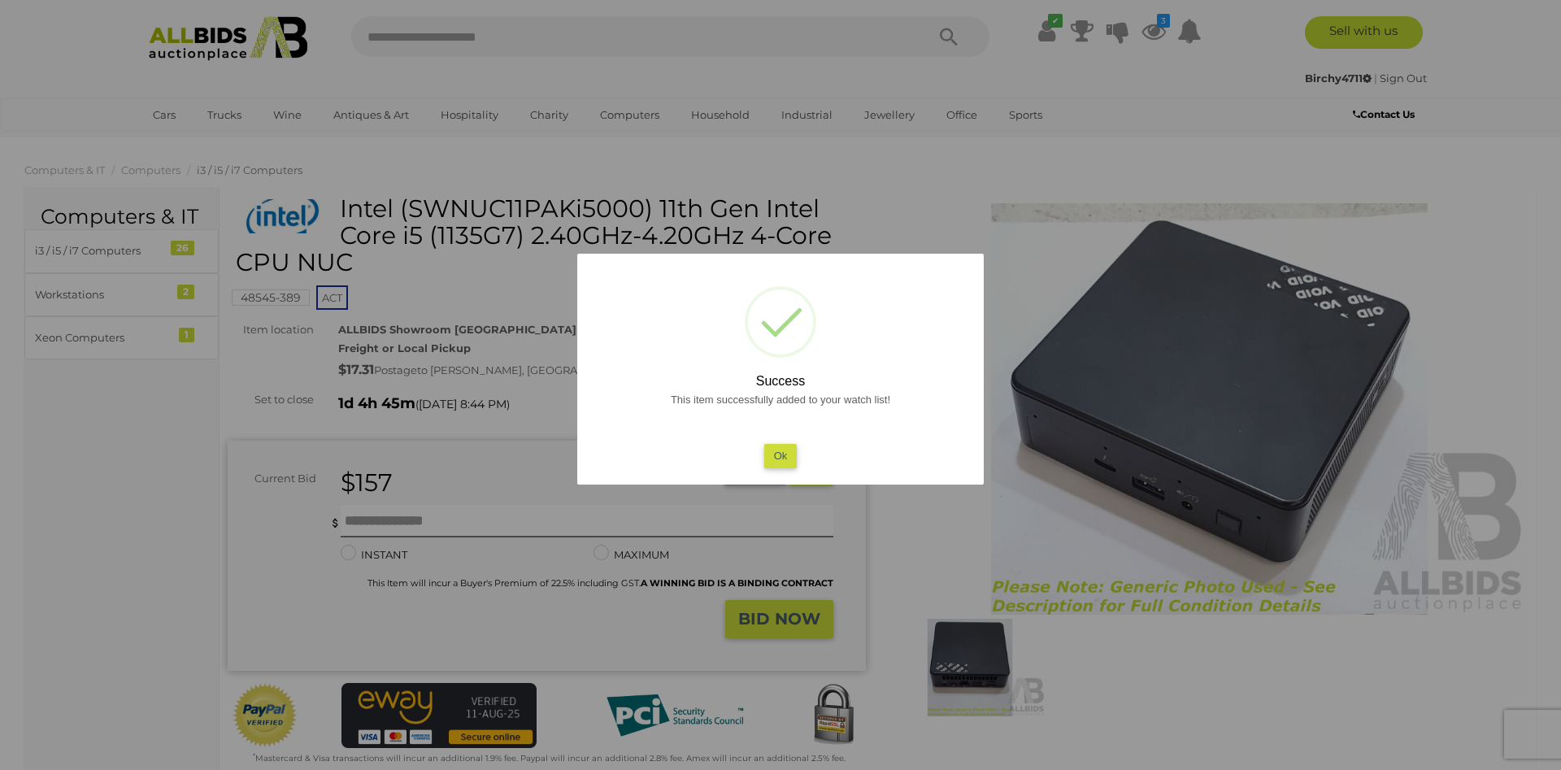
click at [779, 458] on button "Ok" at bounding box center [780, 456] width 33 height 24
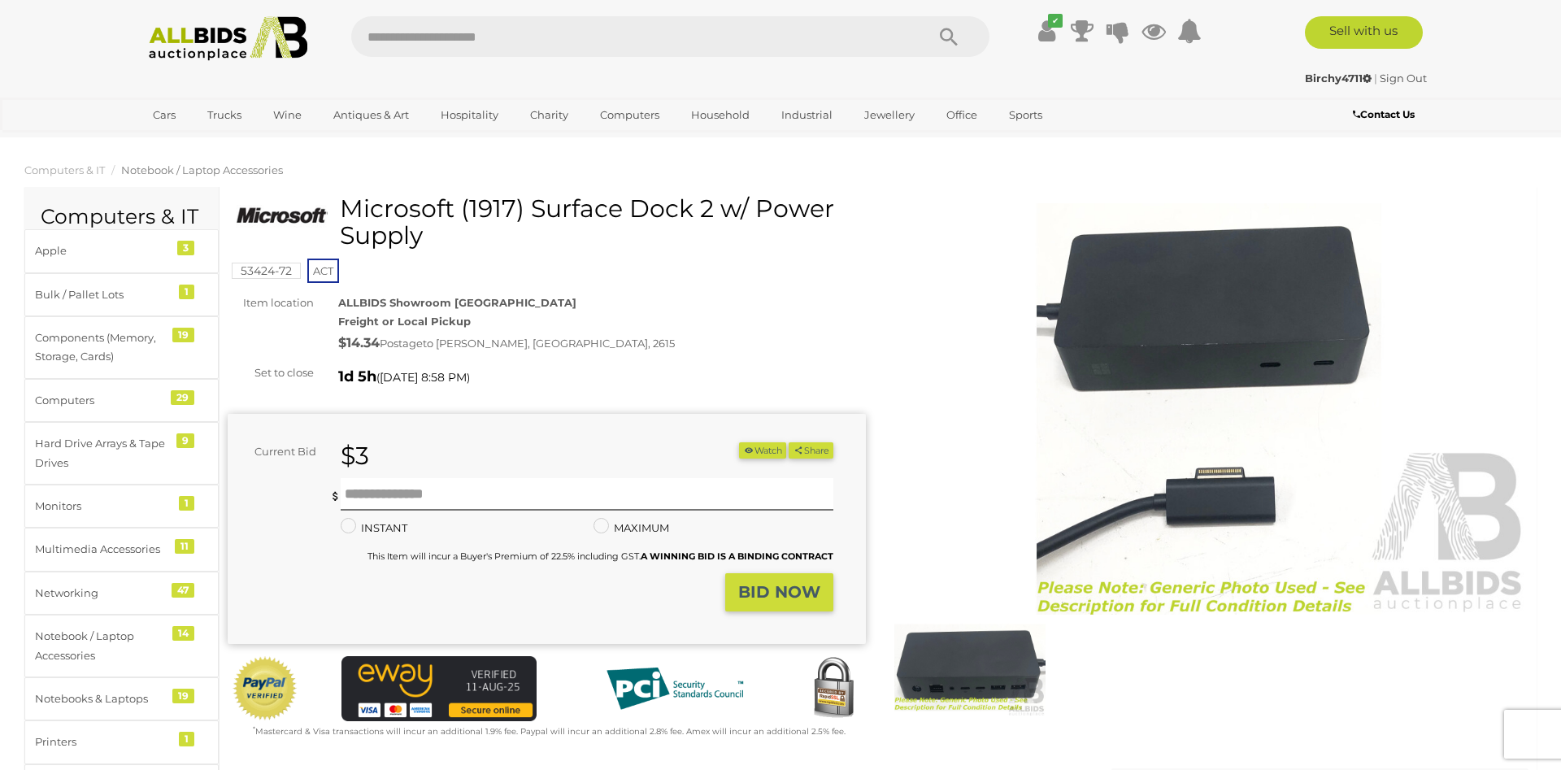
click at [750, 447] on button "Watch" at bounding box center [762, 450] width 47 height 17
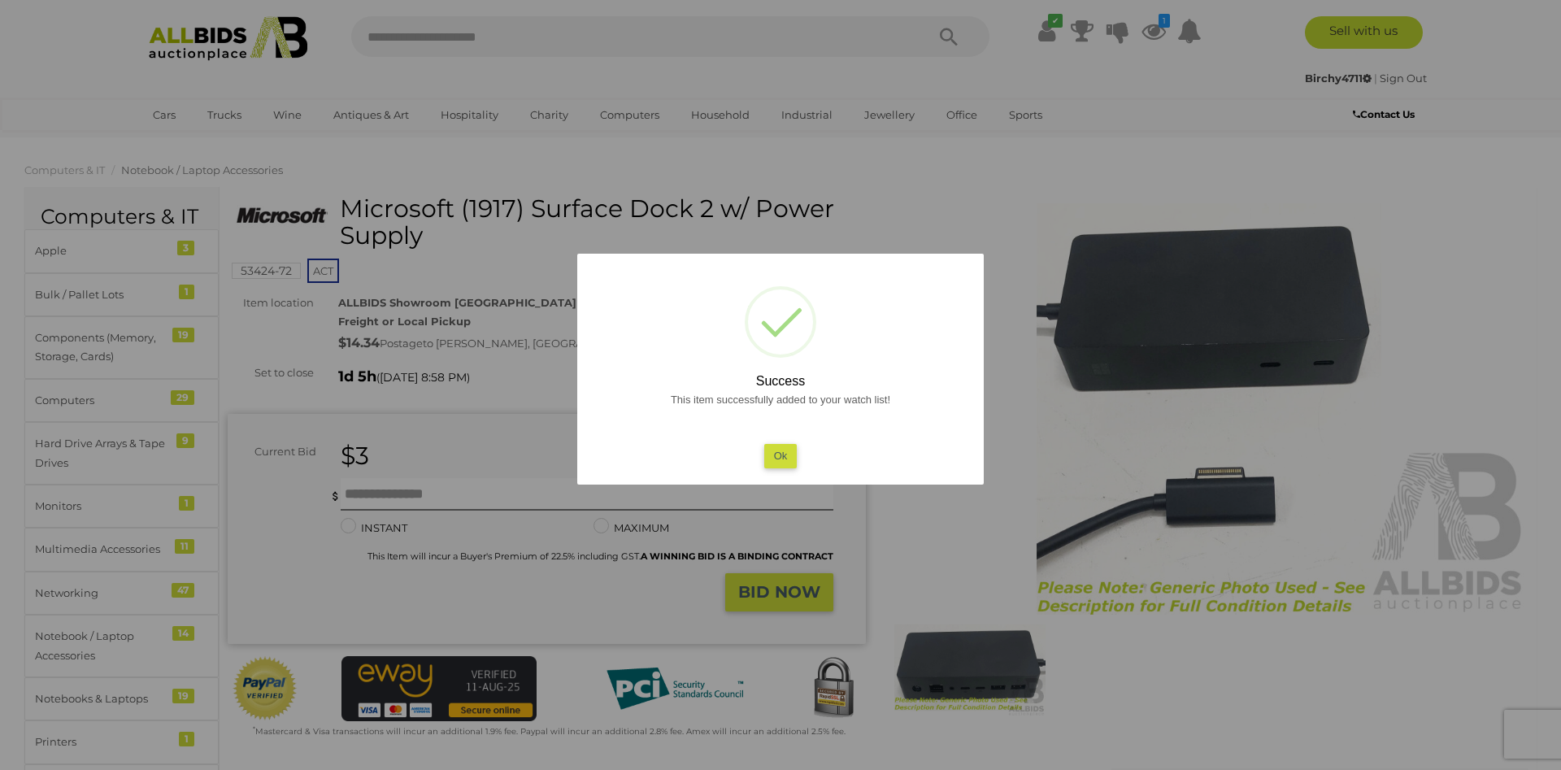
click at [780, 457] on button "Ok" at bounding box center [780, 456] width 33 height 24
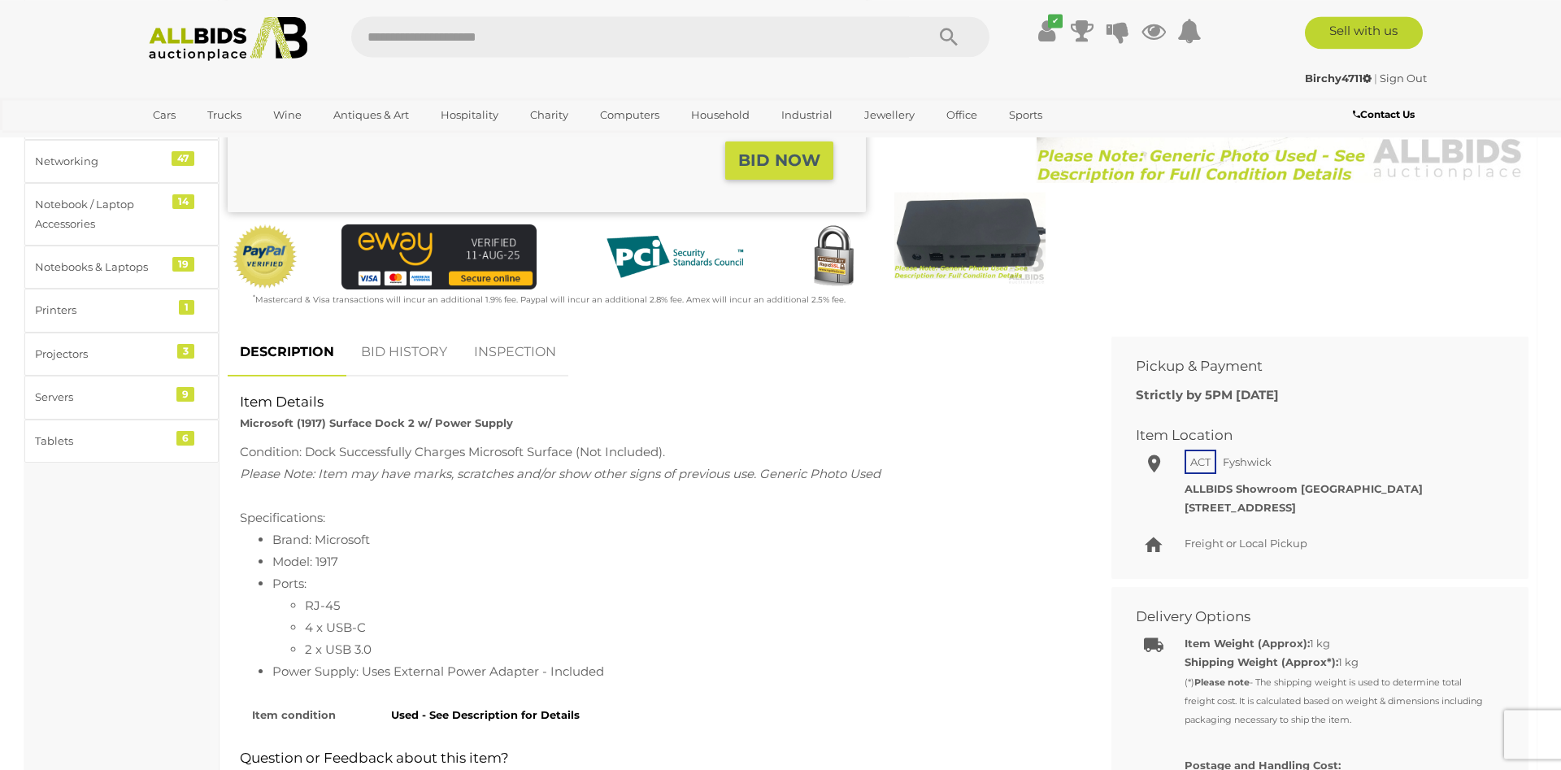
scroll to position [498, 0]
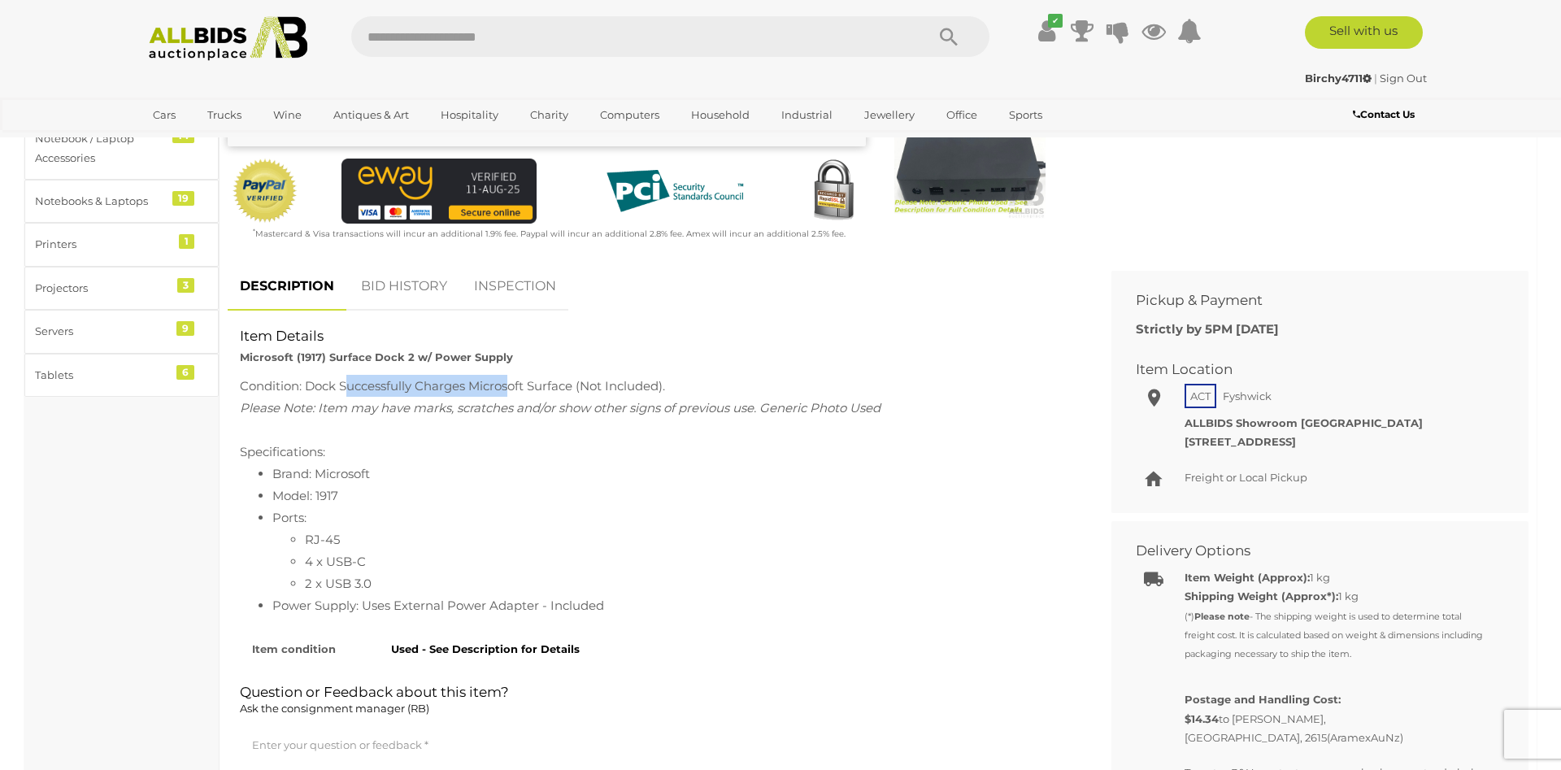
drag, startPoint x: 351, startPoint y: 385, endPoint x: 532, endPoint y: 379, distance: 180.6
click at [521, 380] on div "Condition: Dock Successfully Charges Microsoft Surface (Not Included). Please N…" at bounding box center [657, 495] width 835 height 241
drag, startPoint x: 635, startPoint y: 385, endPoint x: 437, endPoint y: 385, distance: 198.4
click at [437, 385] on div "Condition: Dock Successfully Charges Microsoft Surface (Not Included). Please N…" at bounding box center [657, 495] width 835 height 241
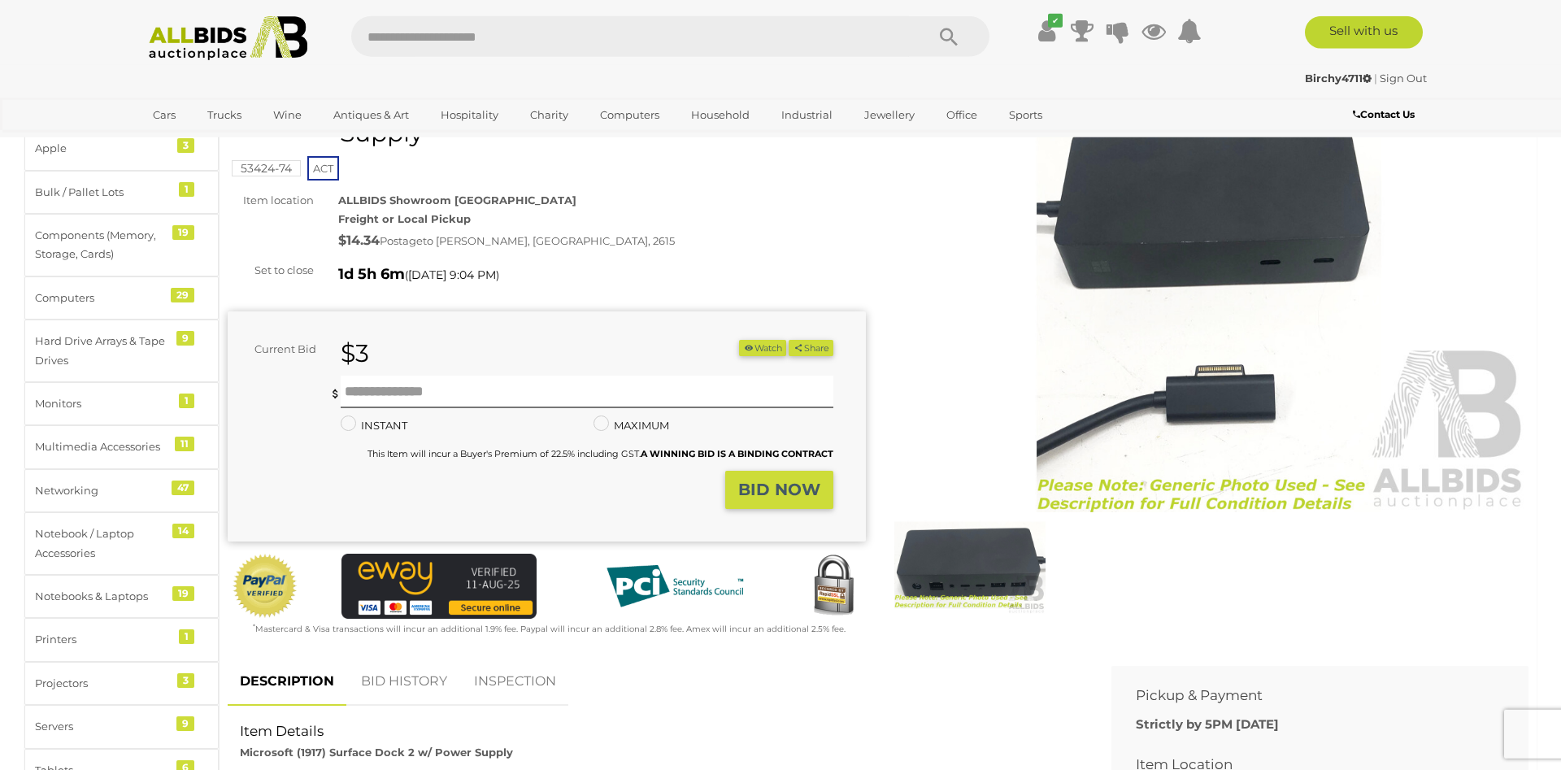
scroll to position [0, 0]
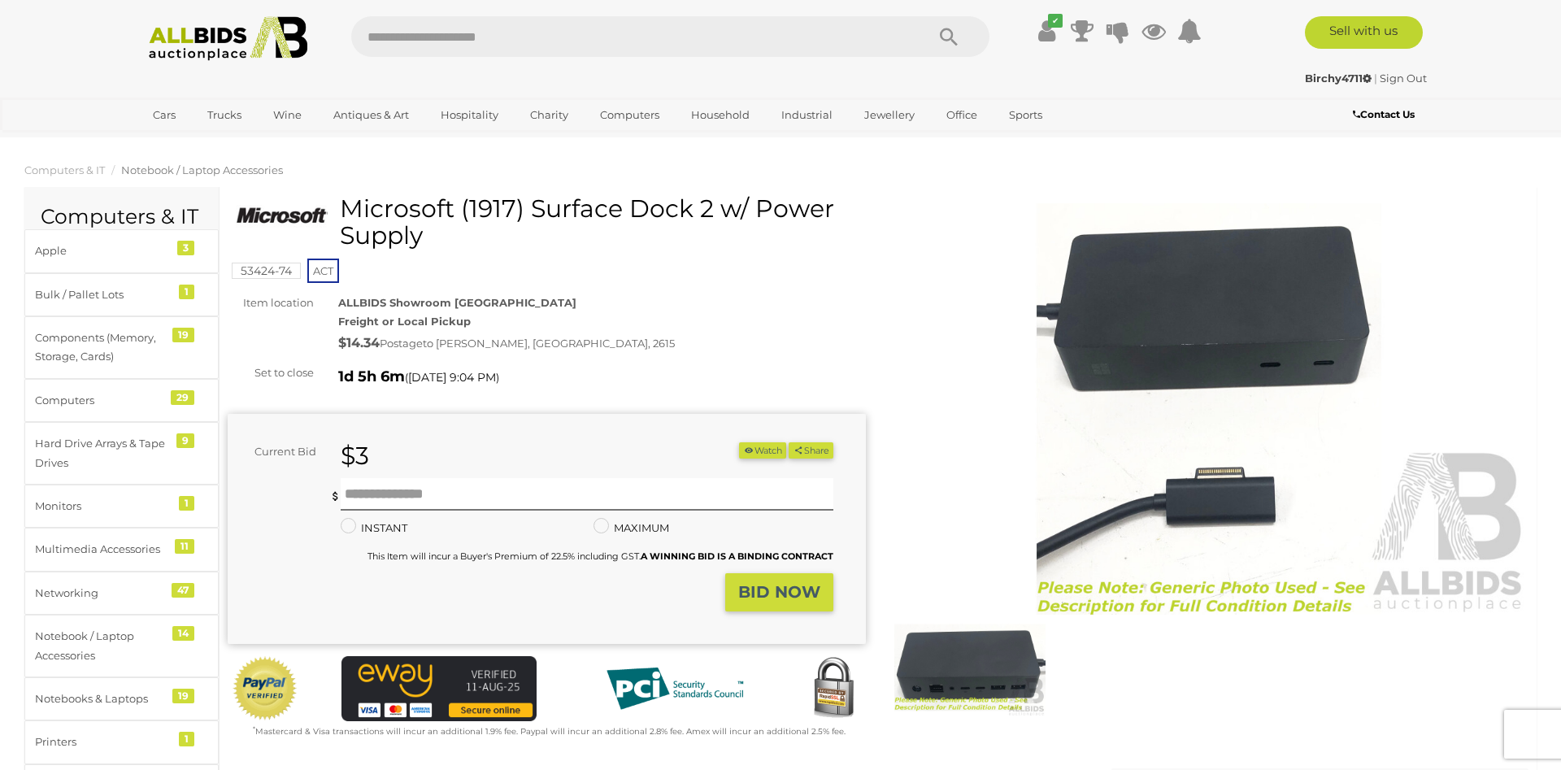
click at [596, 211] on h1 "Microsoft (1917) Surface Dock 2 w/ Power Supply" at bounding box center [549, 222] width 626 height 54
click at [768, 453] on button "Watch" at bounding box center [762, 450] width 47 height 17
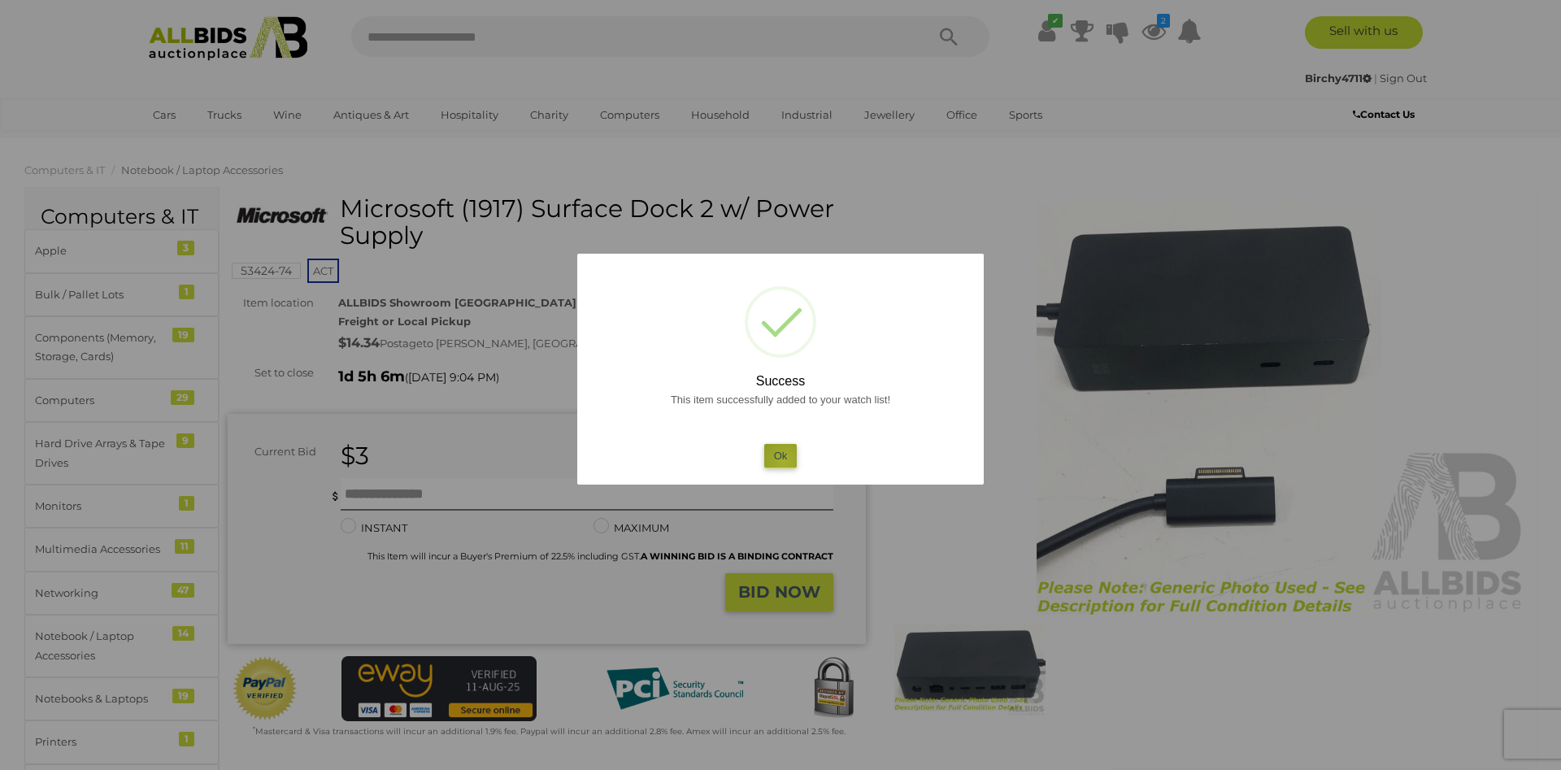
click at [784, 462] on button "Ok" at bounding box center [780, 456] width 33 height 24
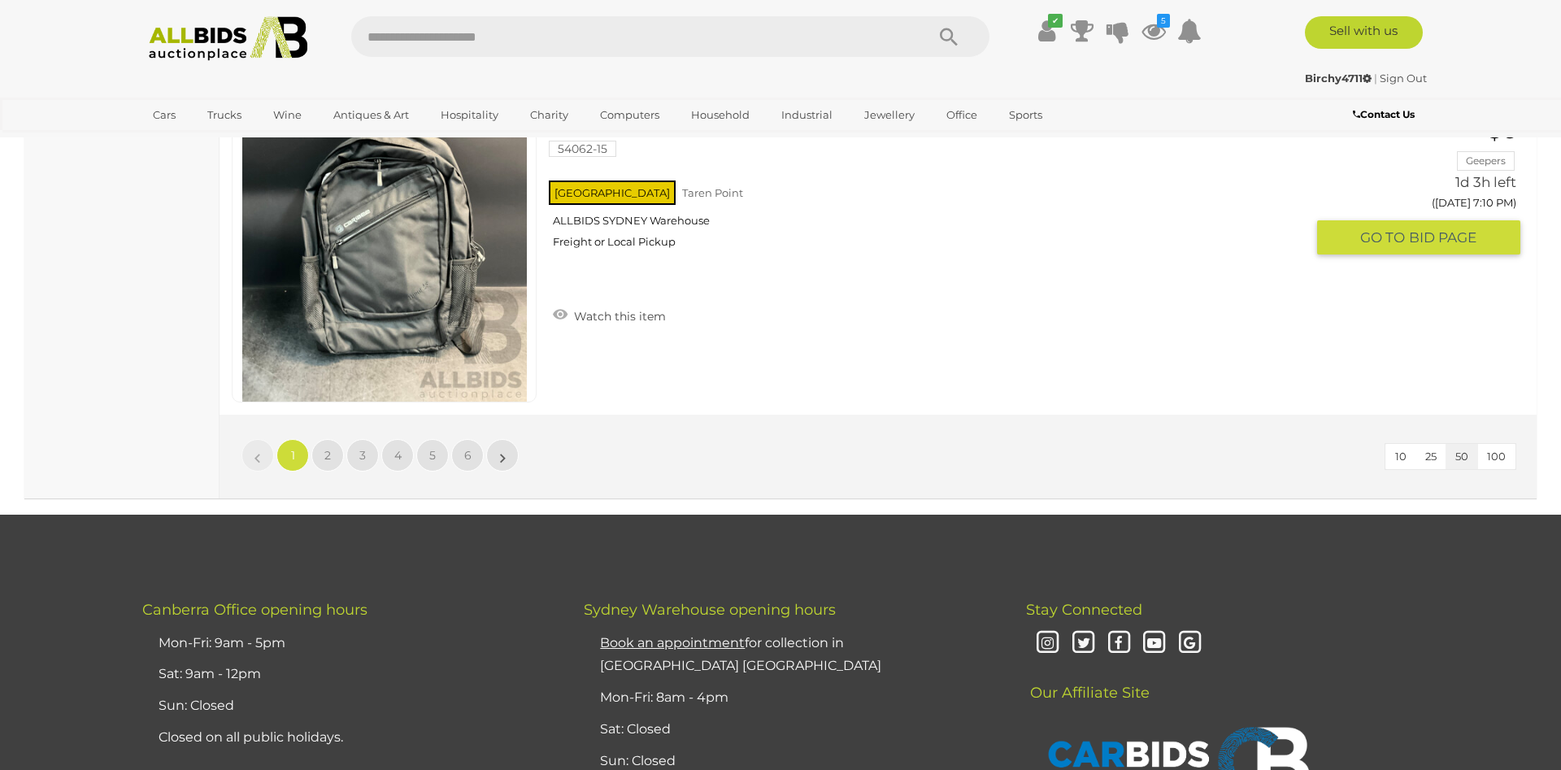
scroll to position [15423, 0]
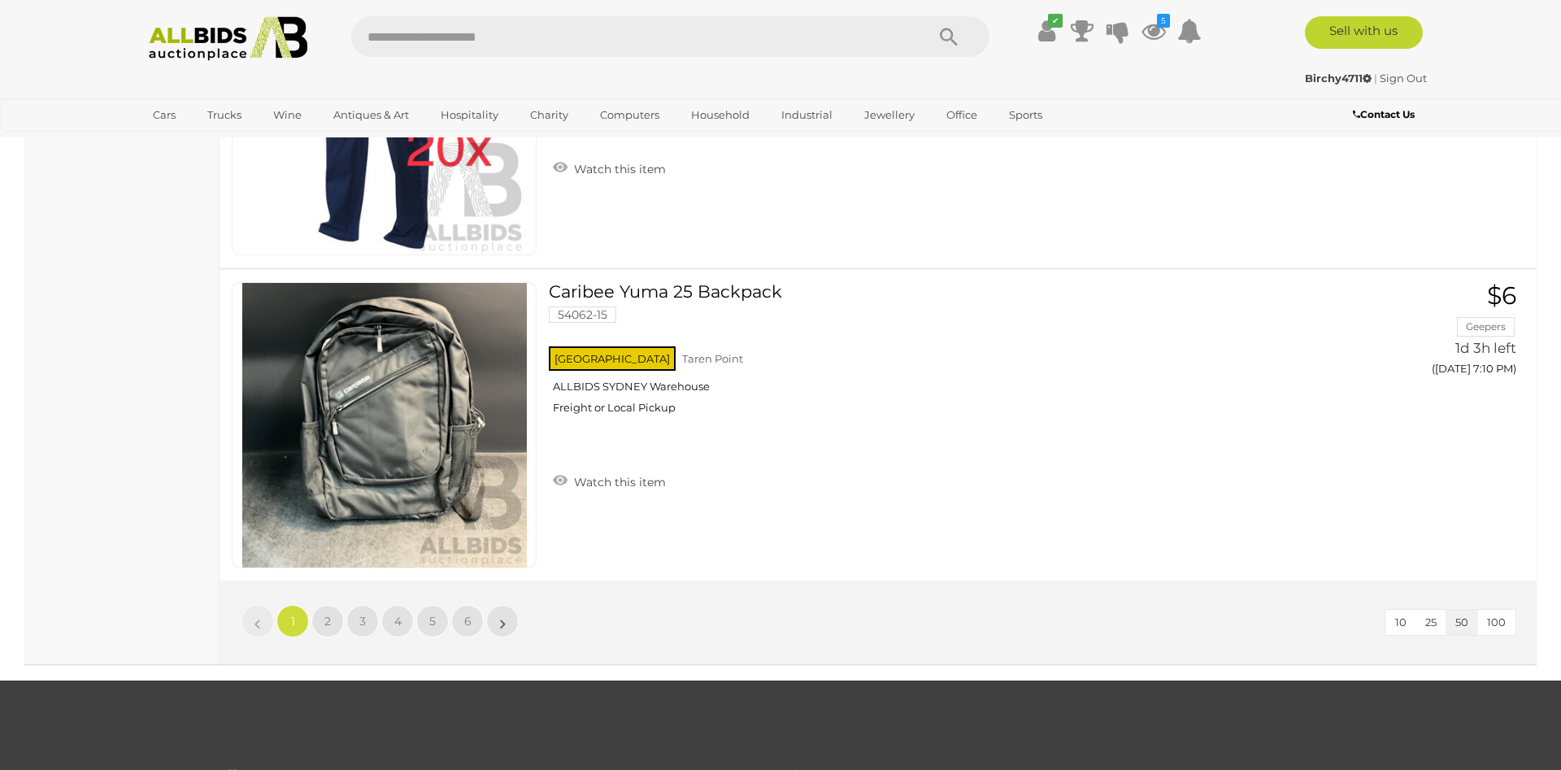
click at [500, 624] on li "»" at bounding box center [503, 621] width 32 height 33
click at [493, 627] on link "»" at bounding box center [502, 621] width 33 height 33
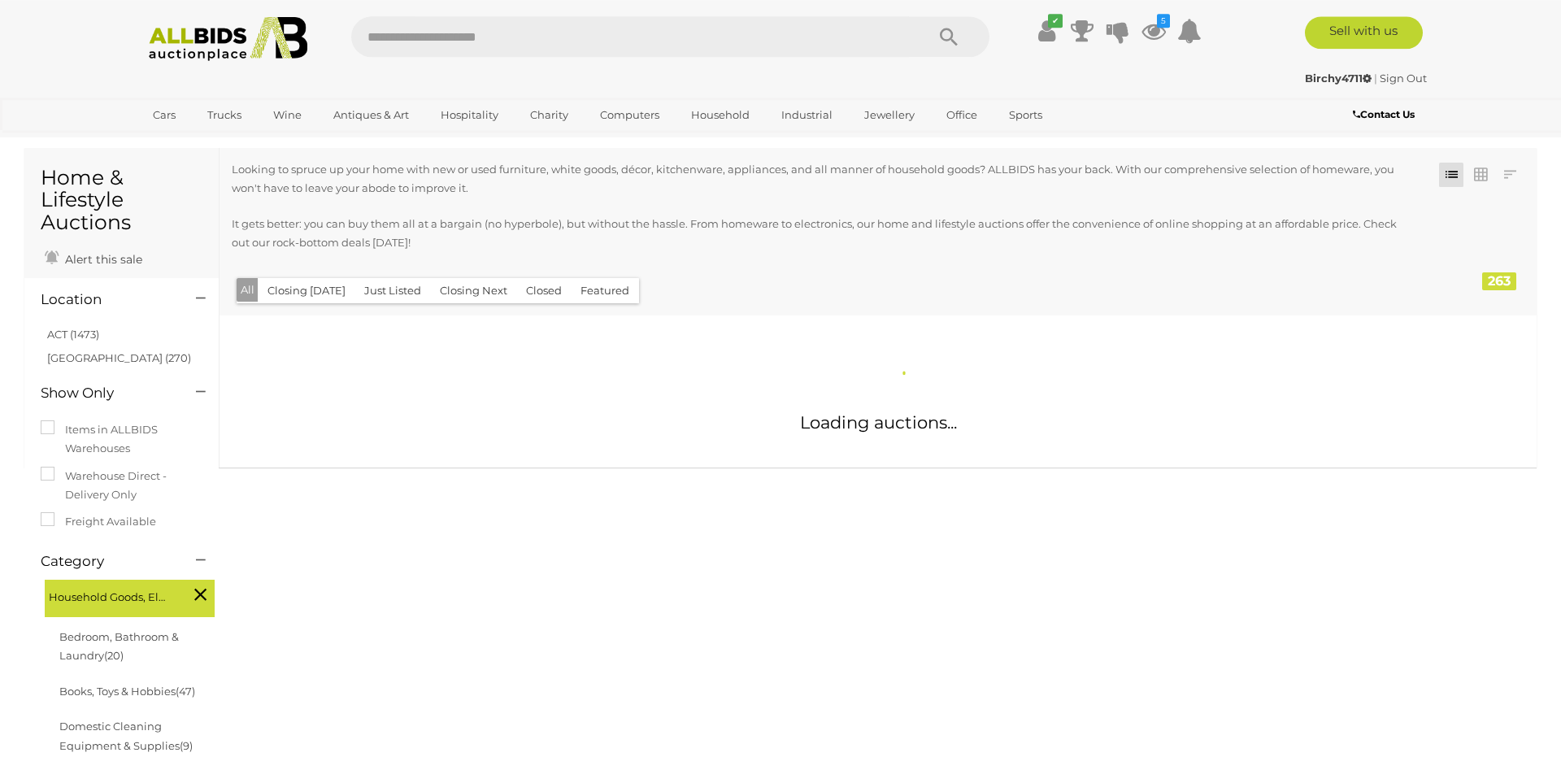
scroll to position [0, 0]
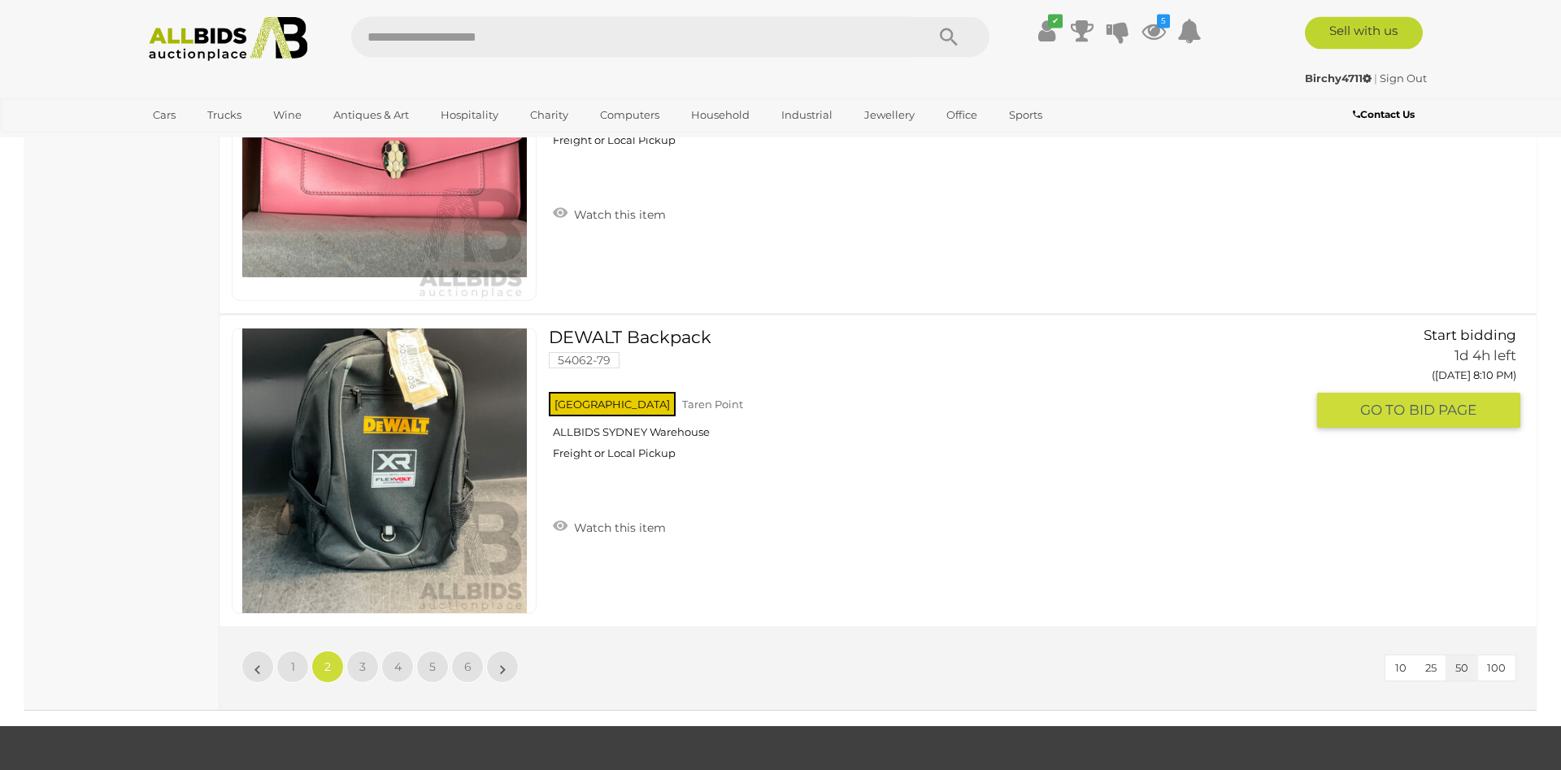
scroll to position [15423, 0]
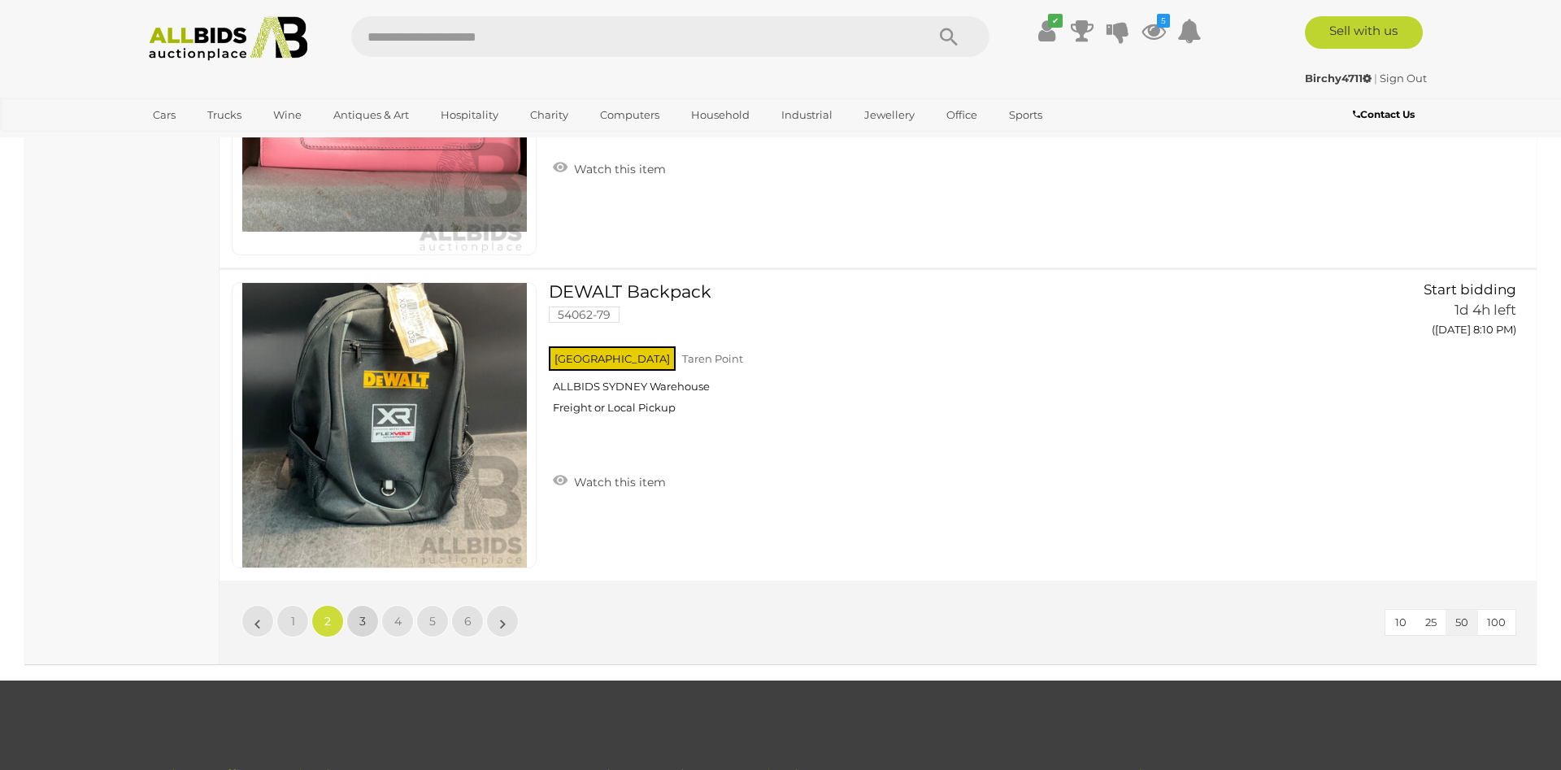
click at [366, 626] on link "3" at bounding box center [362, 621] width 33 height 33
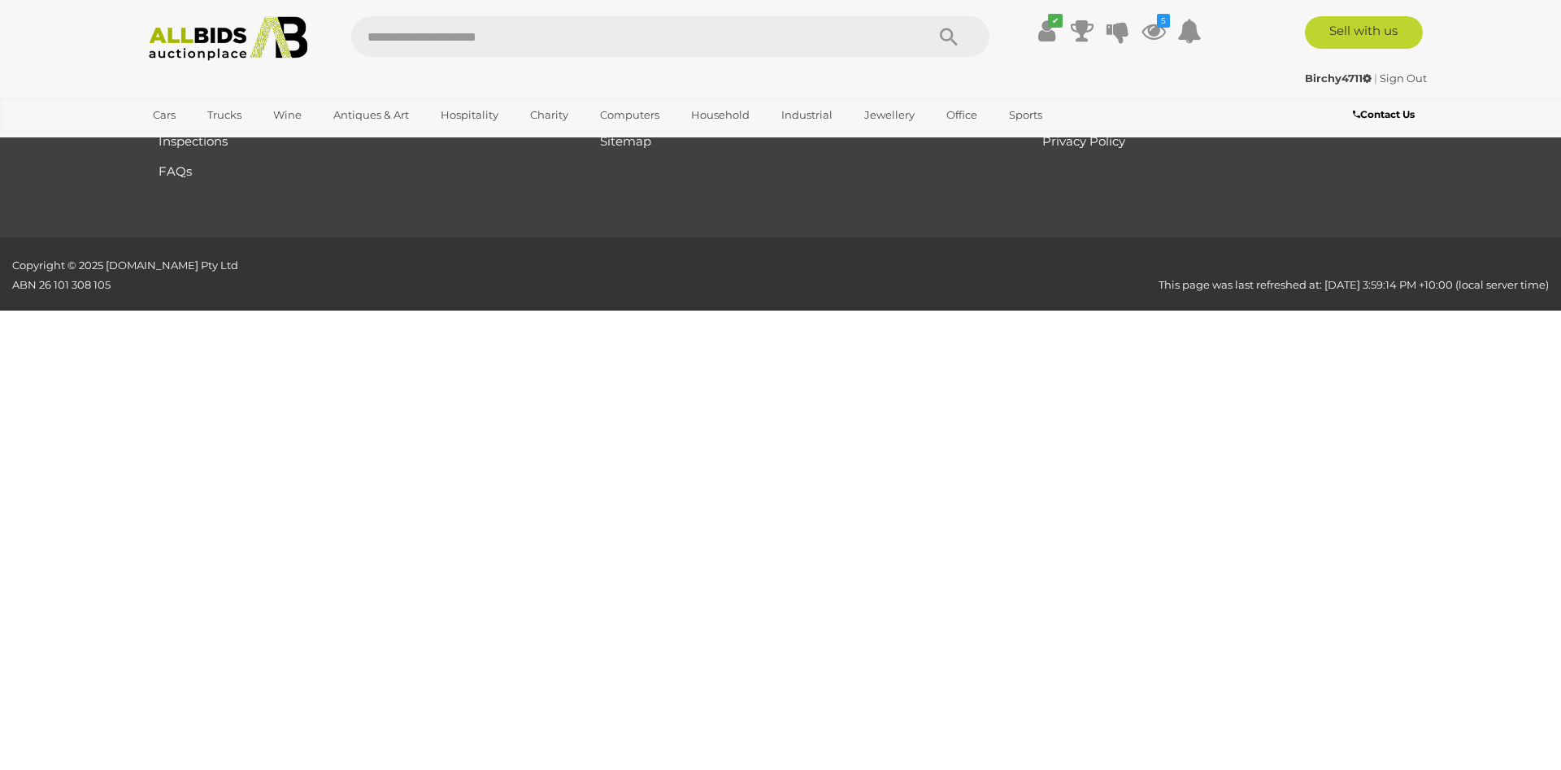
scroll to position [192, 0]
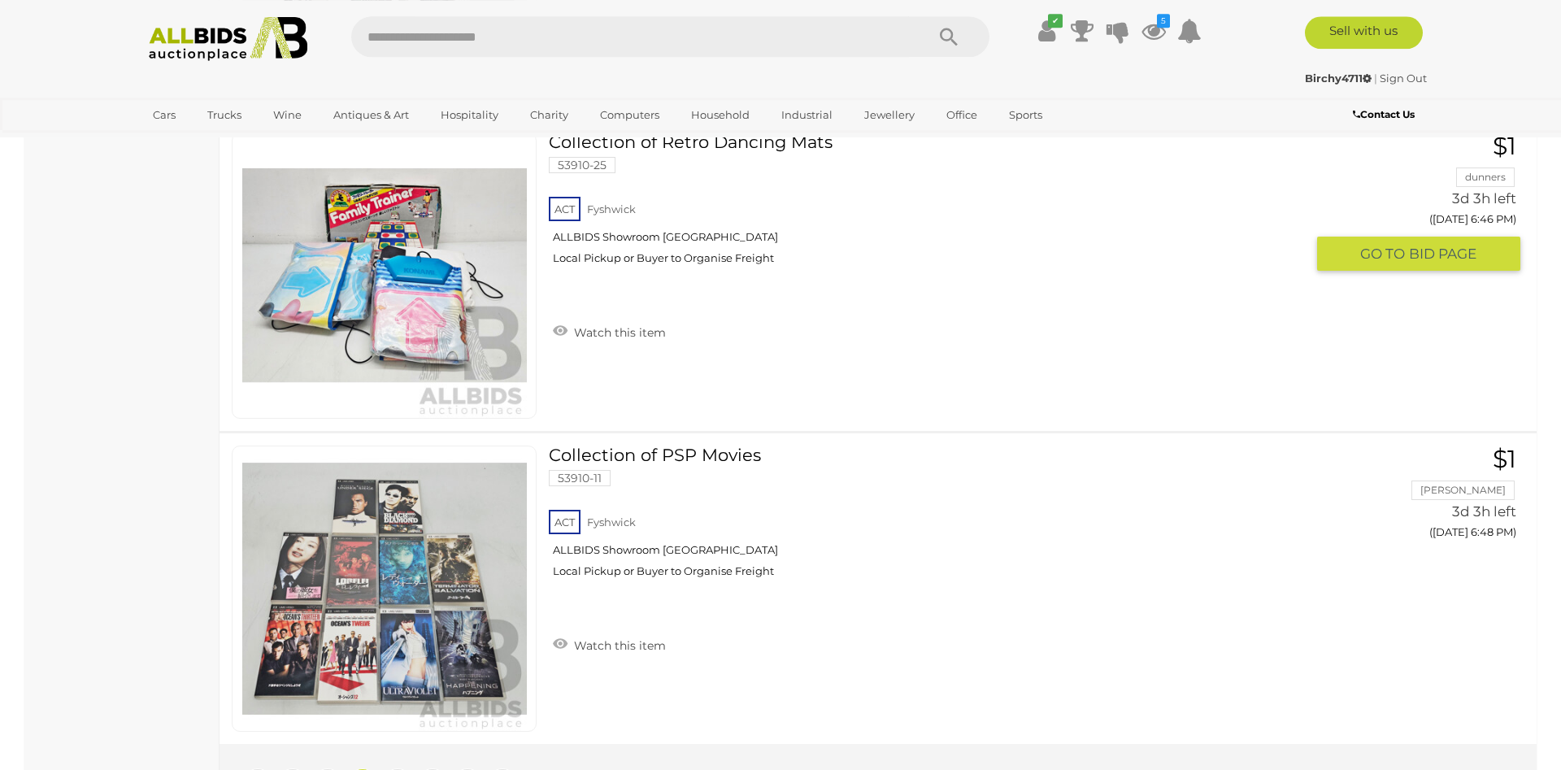
scroll to position [15532, 0]
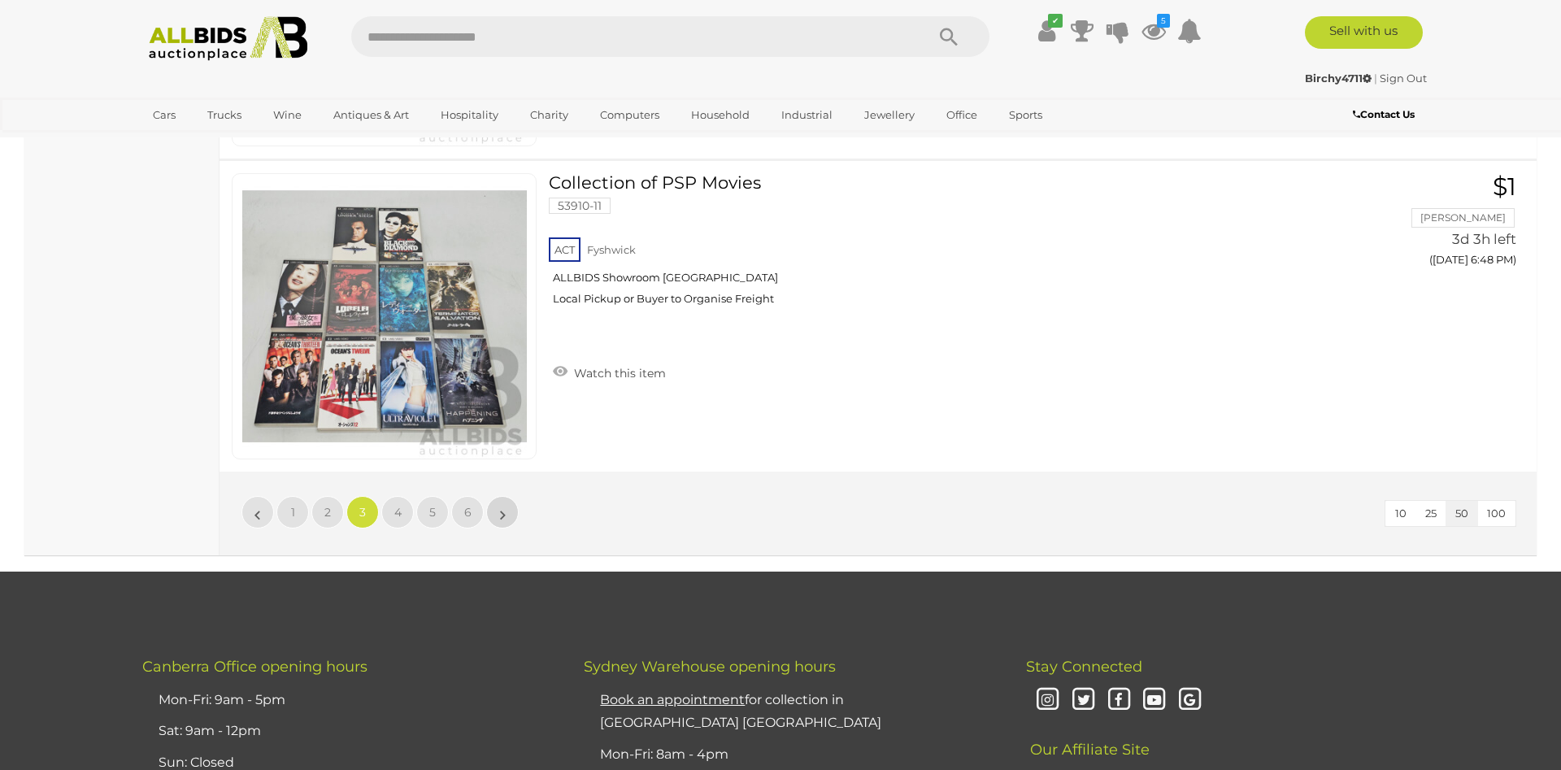
click at [496, 514] on link "»" at bounding box center [502, 512] width 33 height 33
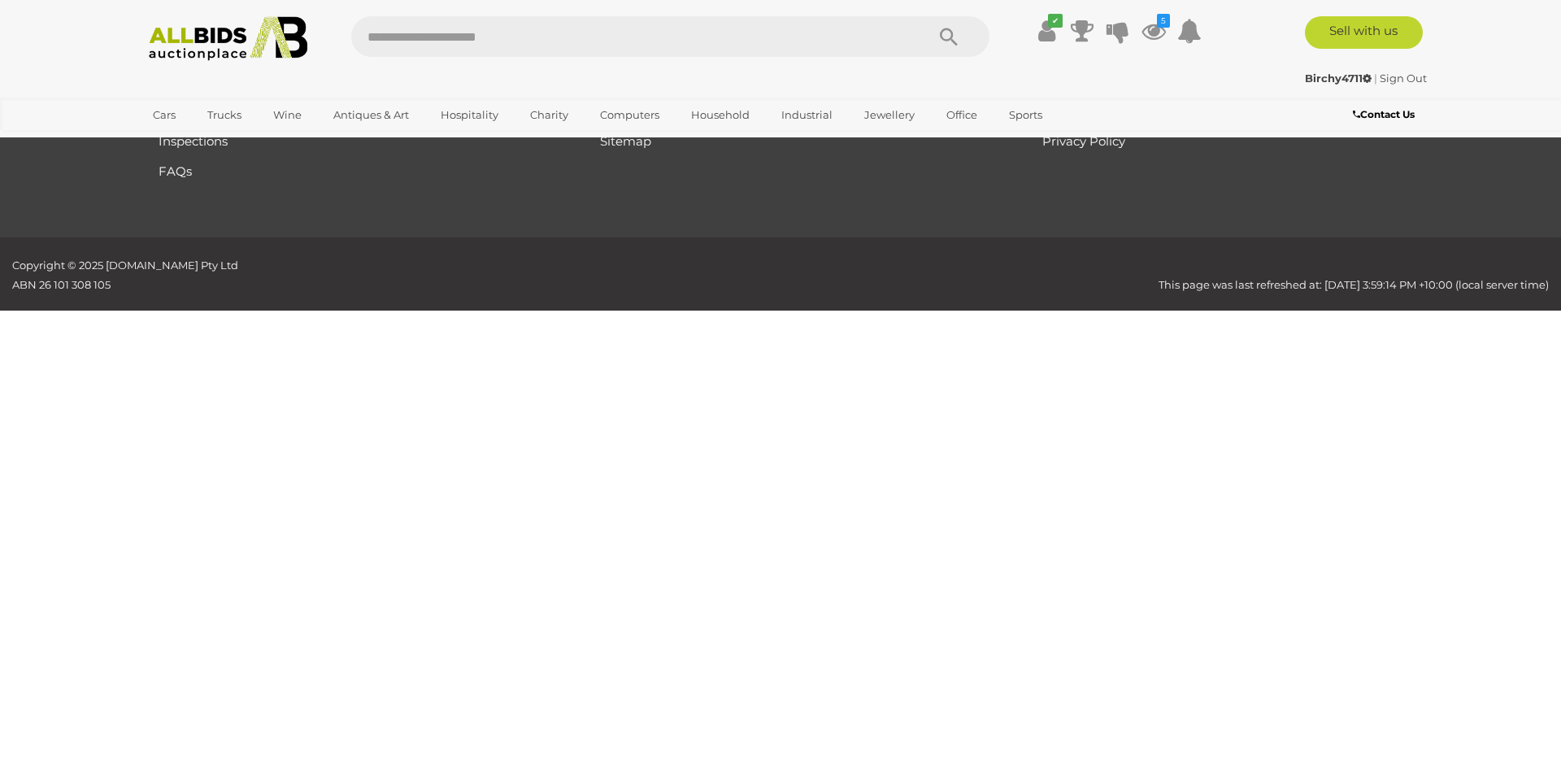
scroll to position [192, 0]
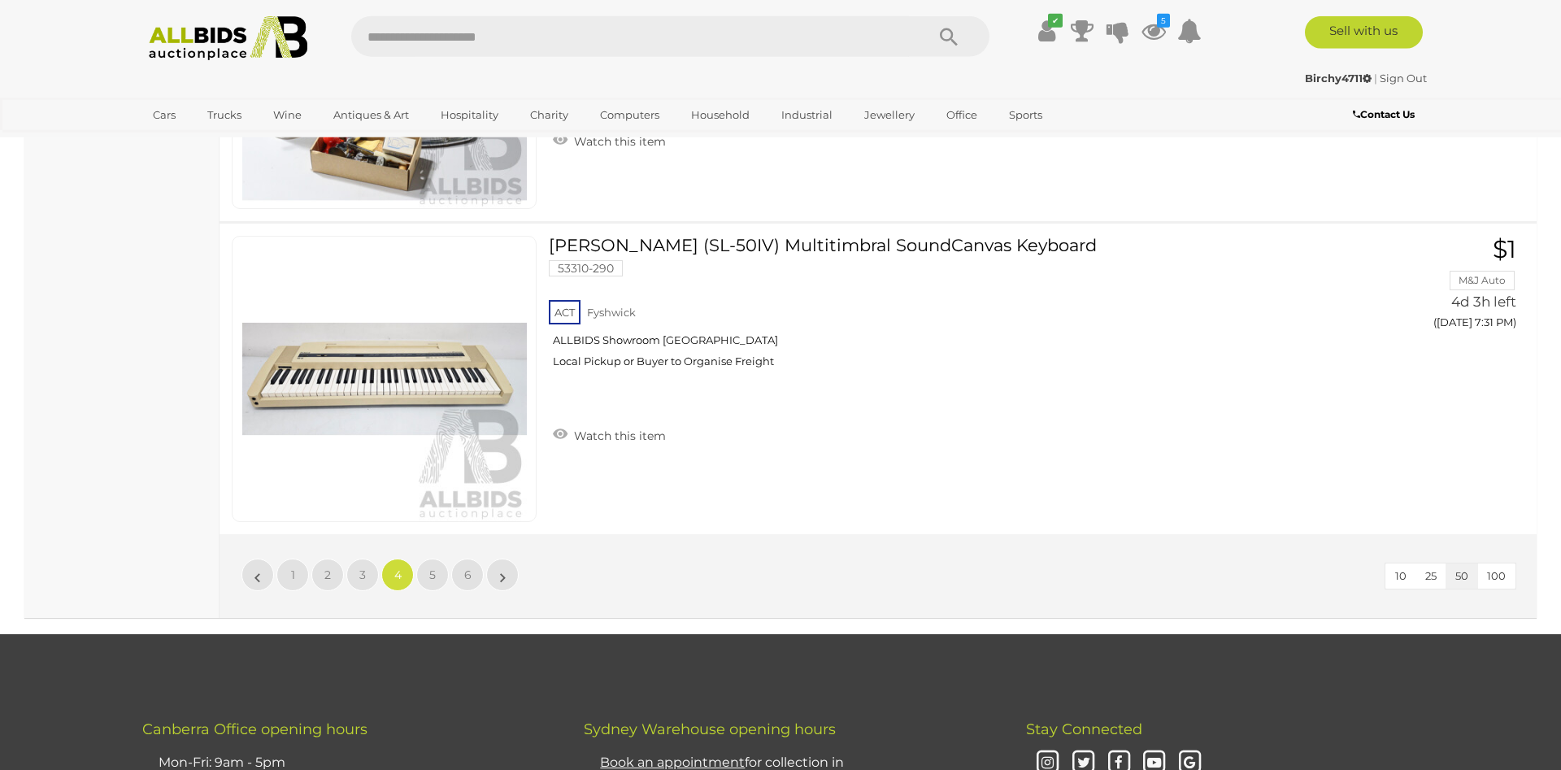
scroll to position [15532, 0]
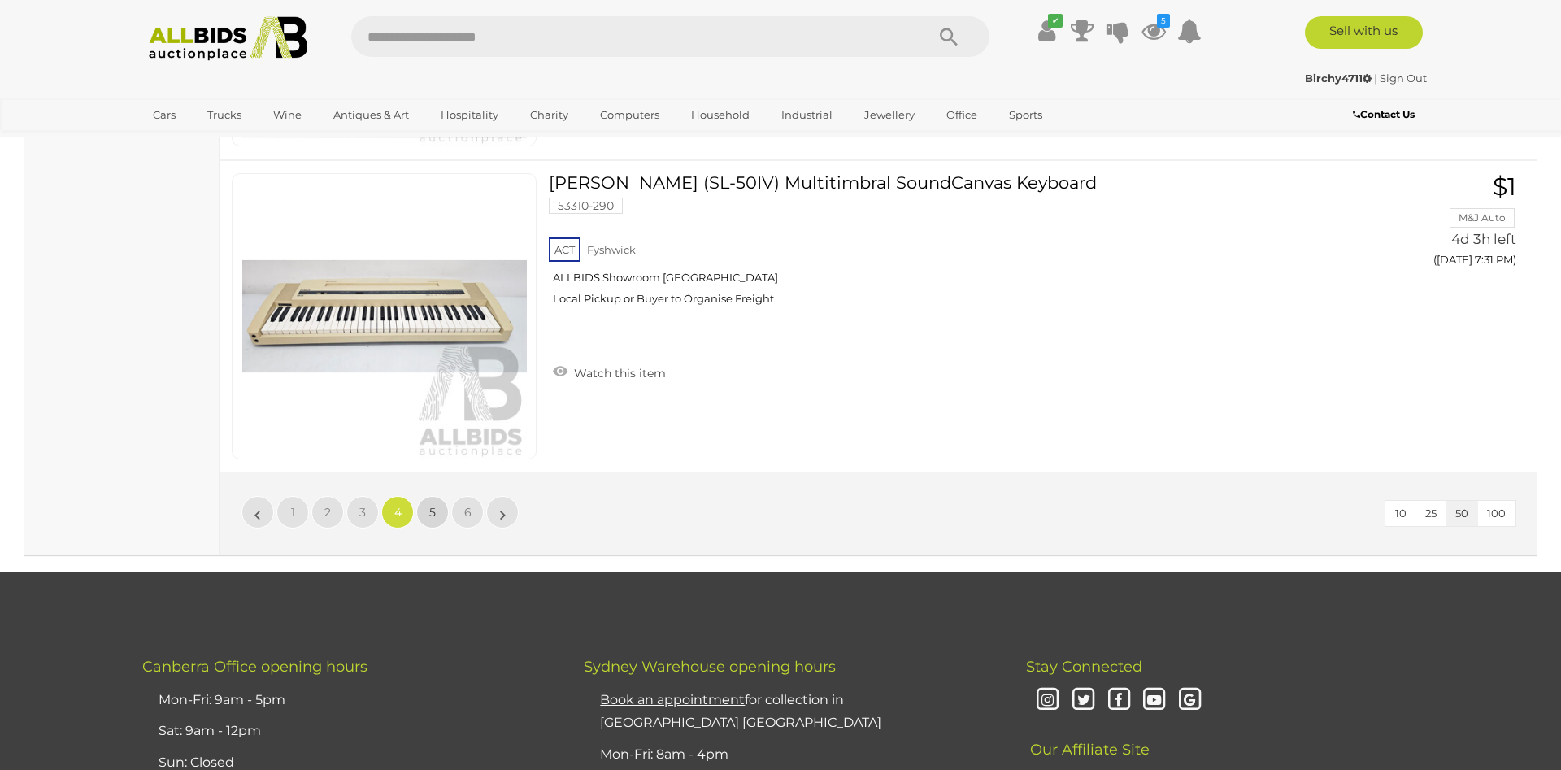
click at [429, 518] on link "5" at bounding box center [432, 512] width 33 height 33
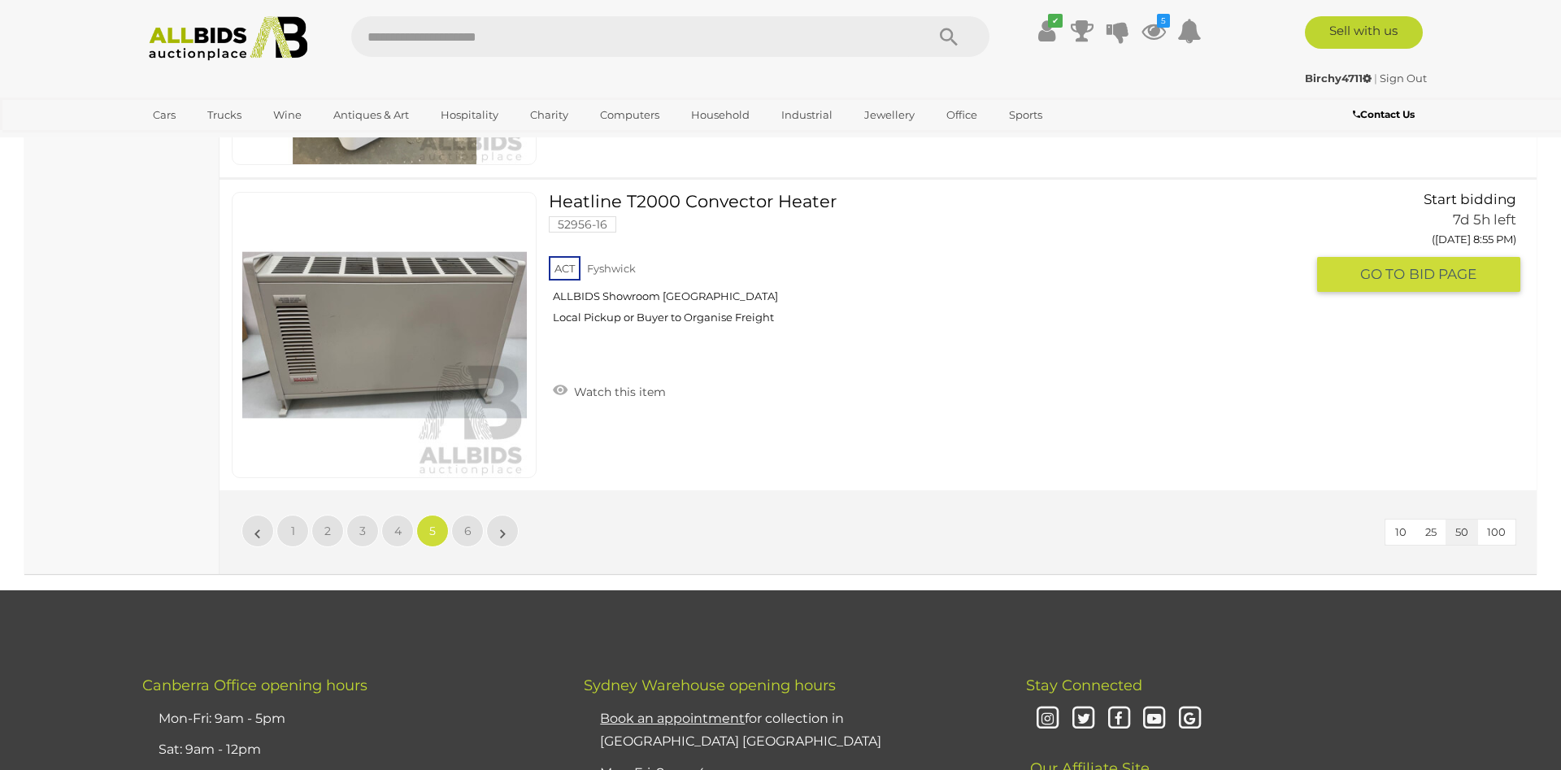
scroll to position [15614, 0]
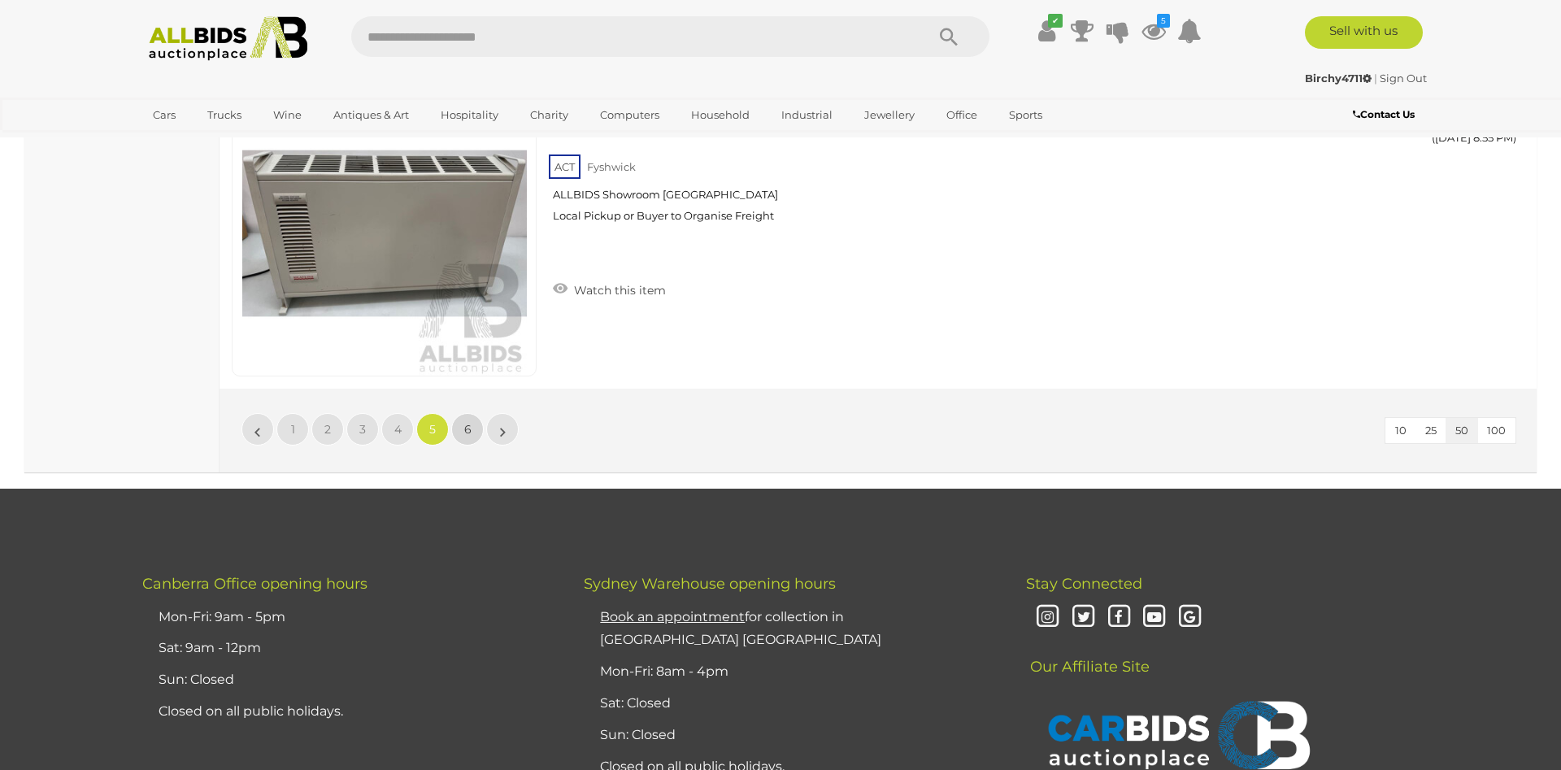
click at [462, 435] on link "6" at bounding box center [467, 429] width 33 height 33
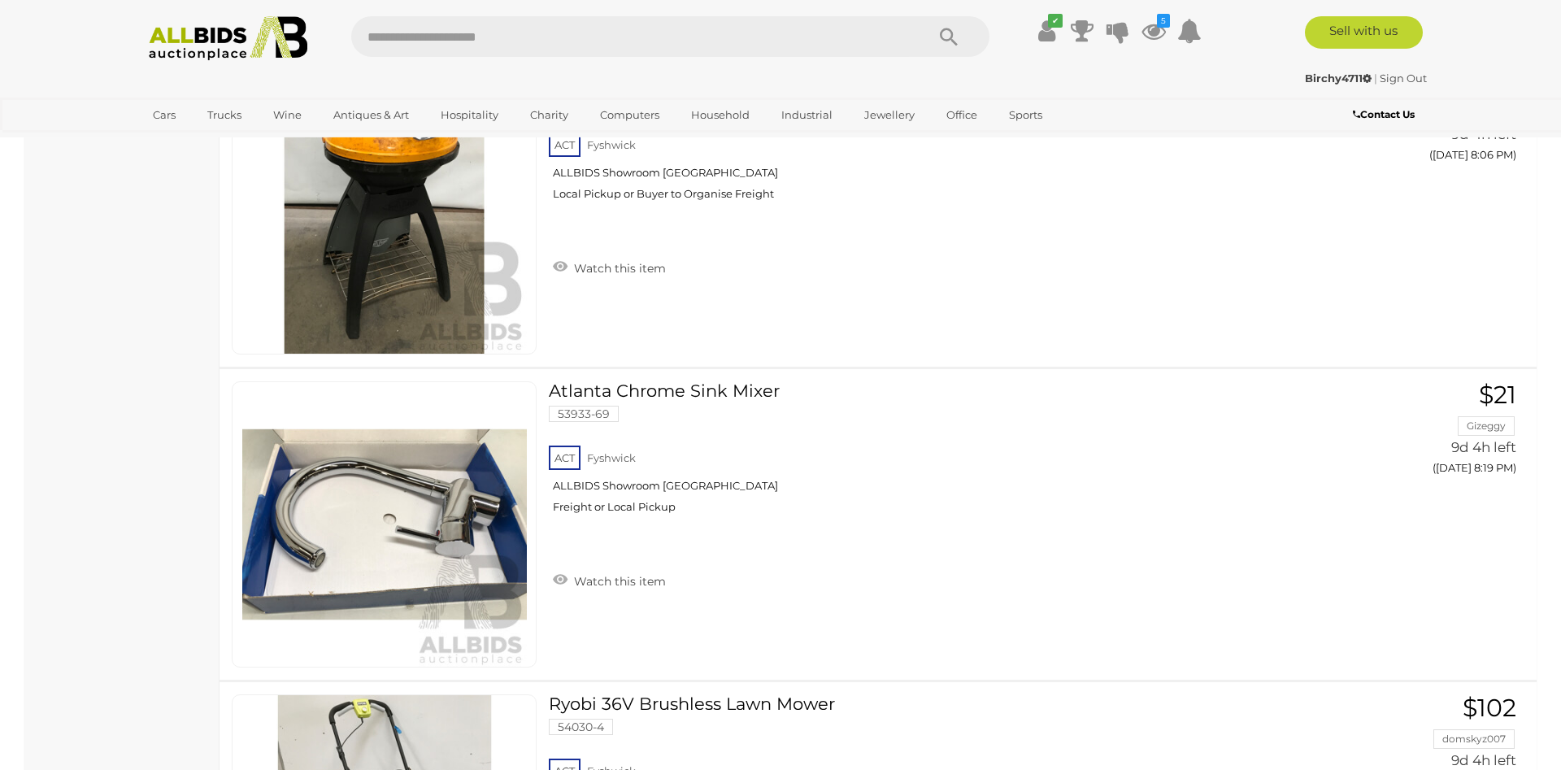
scroll to position [3343, 0]
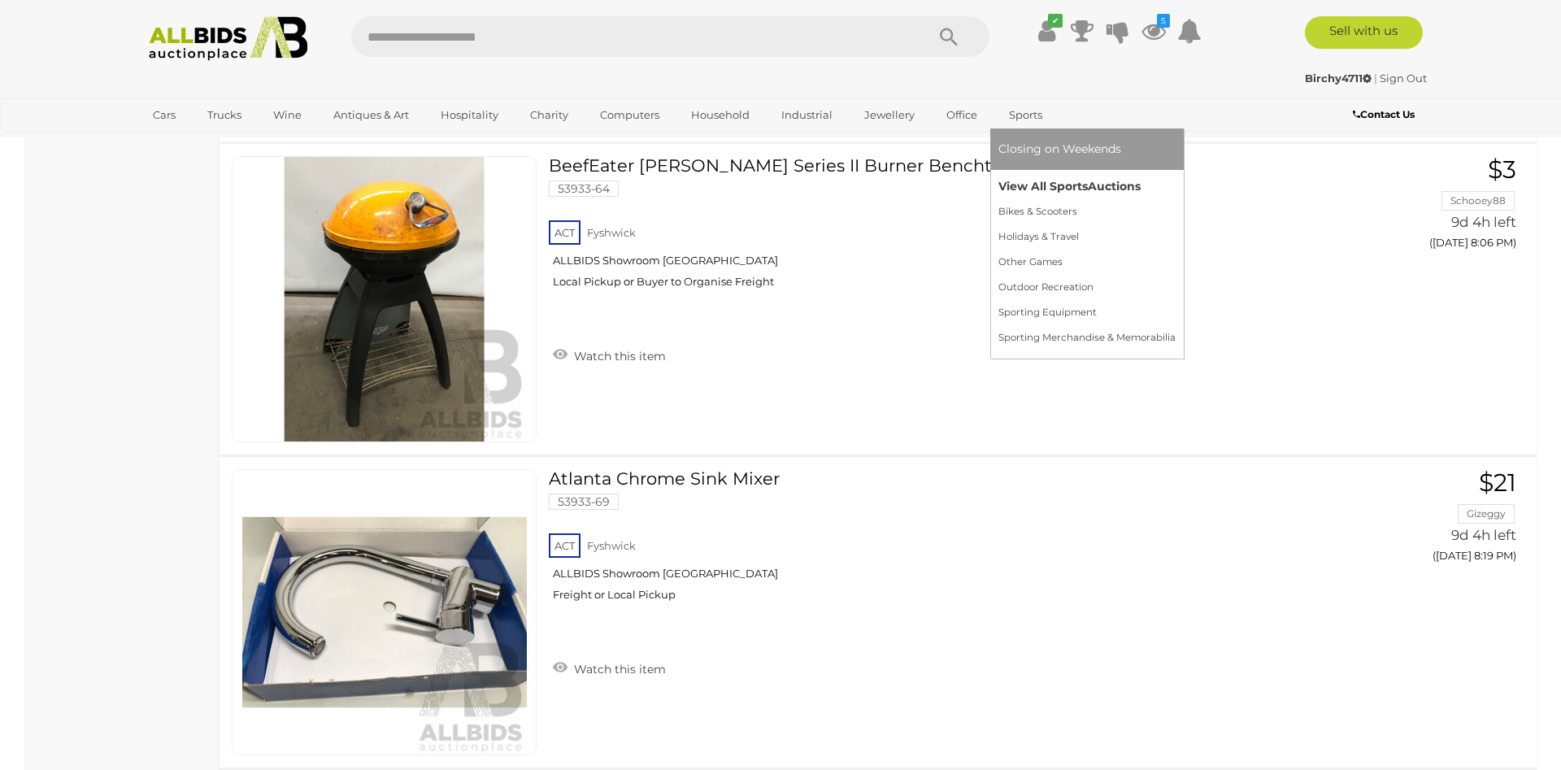
click at [1020, 180] on link "View All Sports Auctions" at bounding box center [1086, 186] width 177 height 25
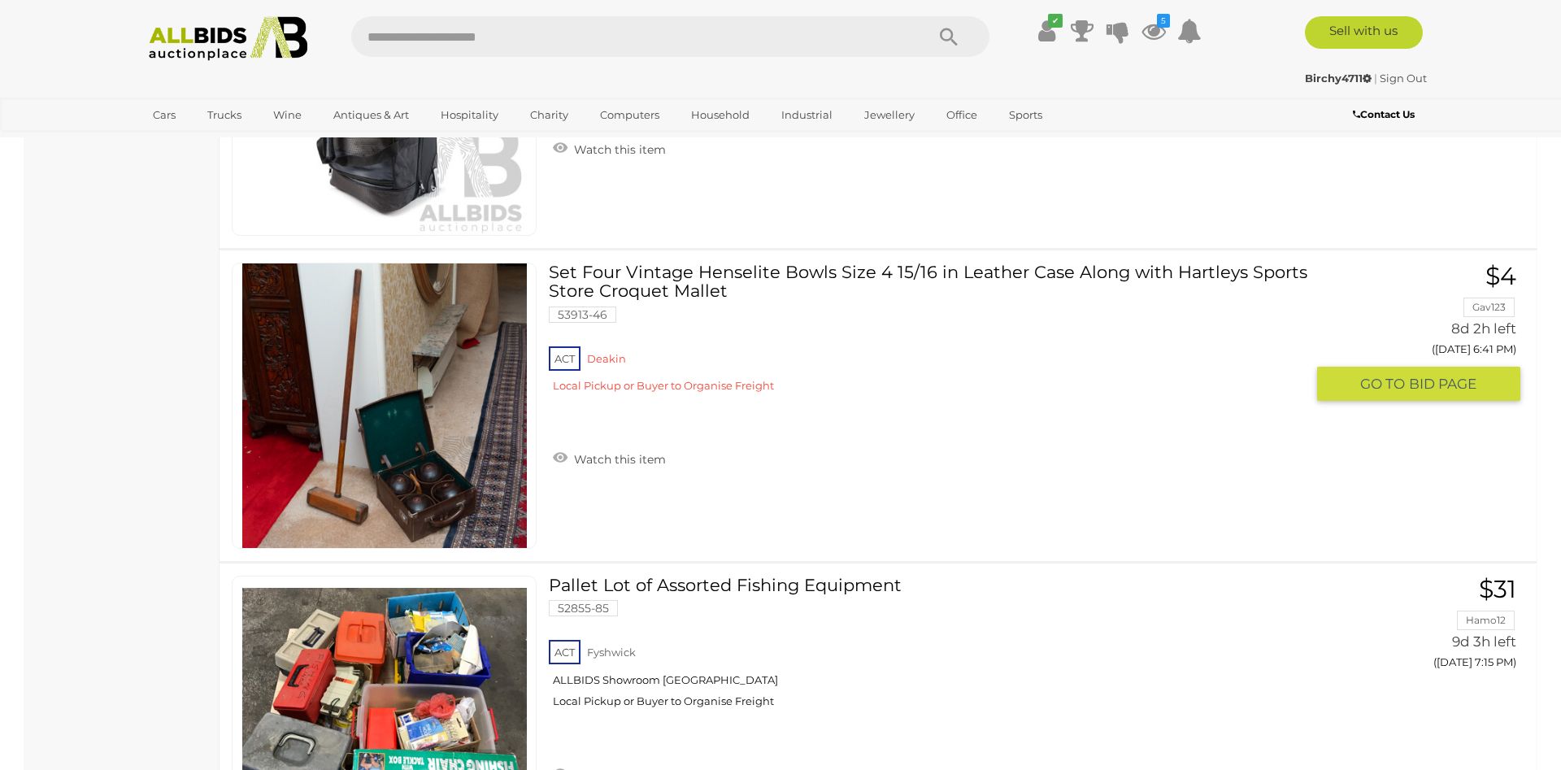
scroll to position [9244, 0]
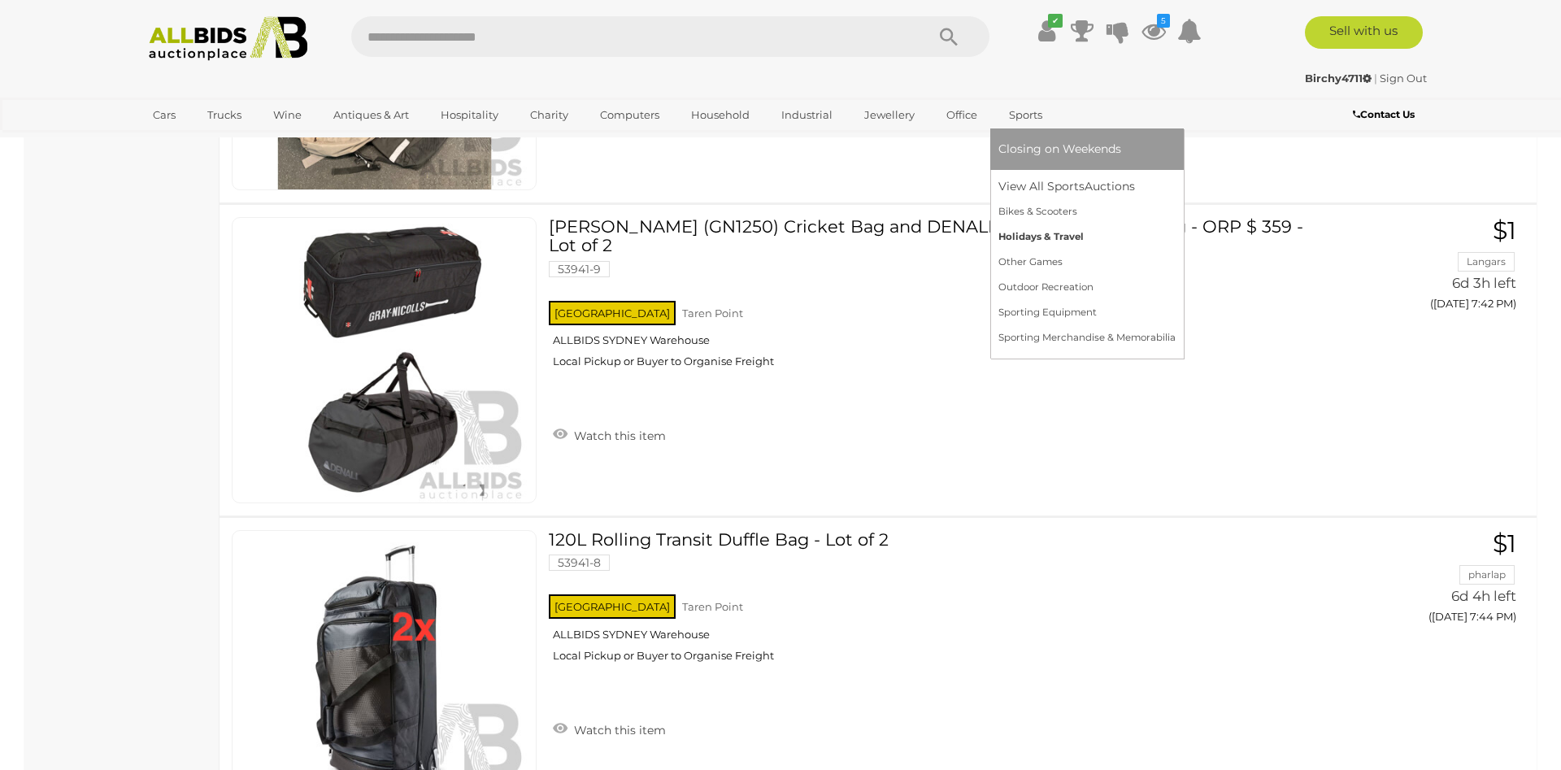
click at [1038, 238] on link "Holidays & Travel" at bounding box center [1086, 236] width 177 height 25
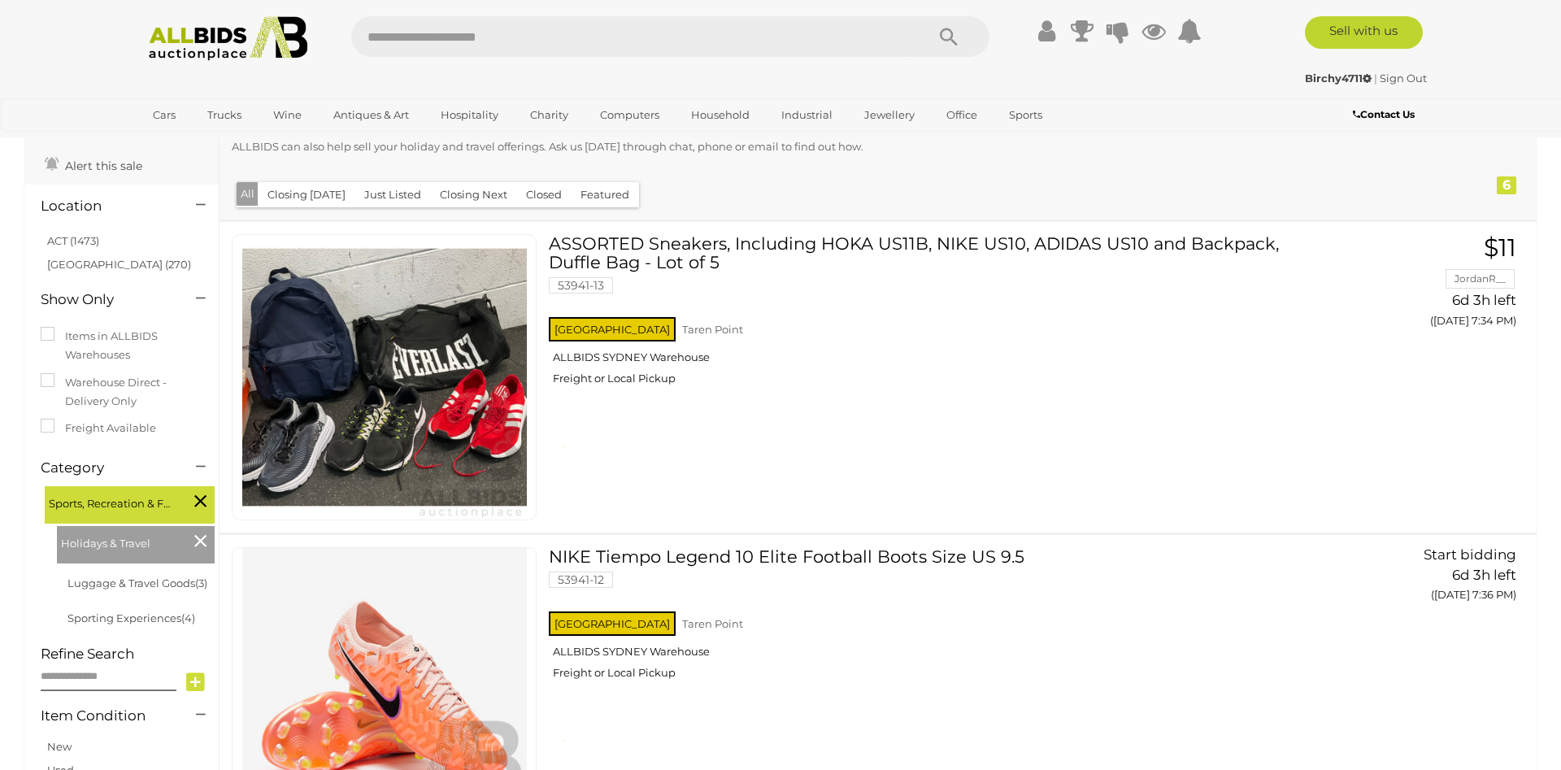
scroll to position [166, 0]
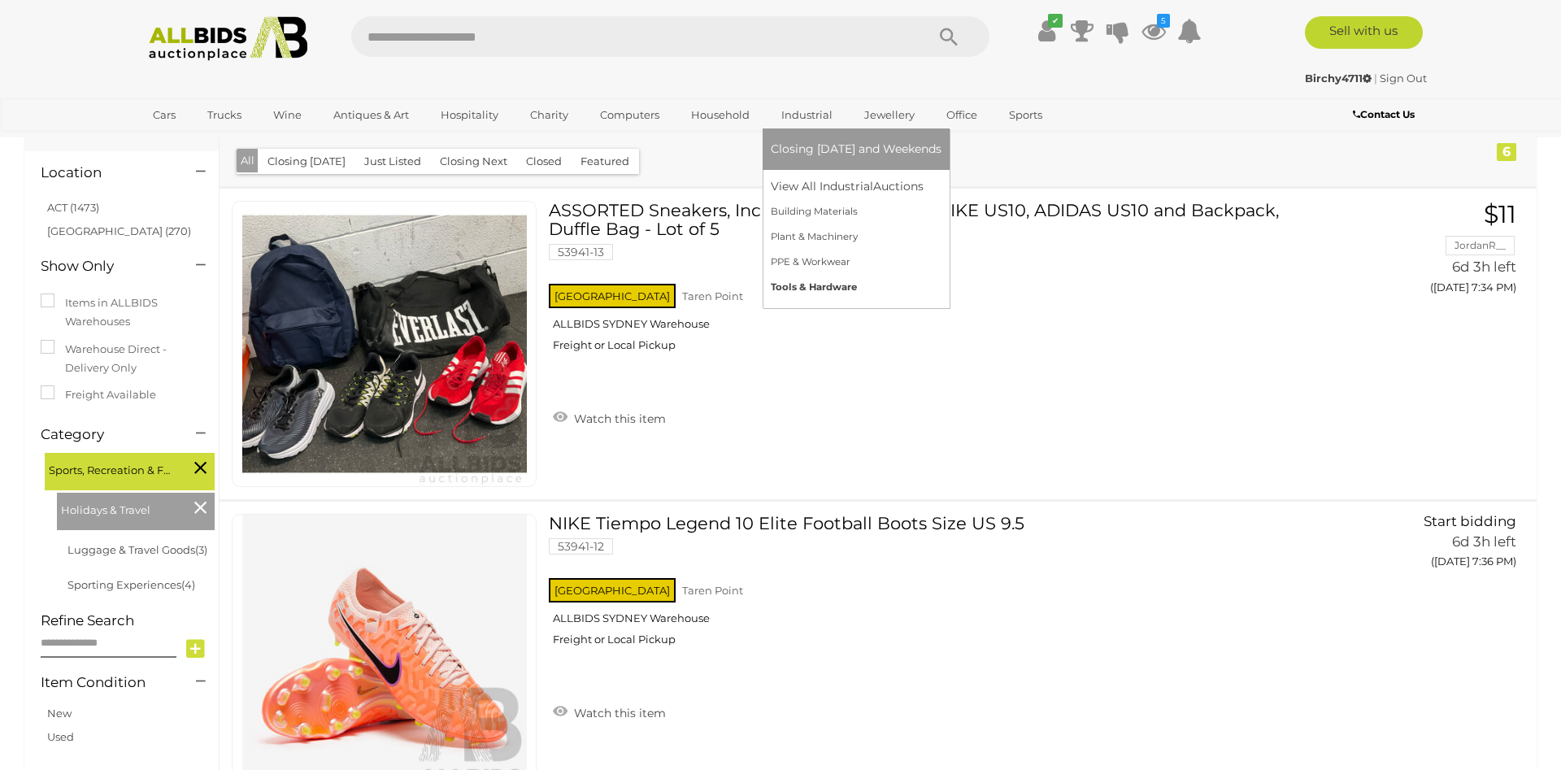
click at [793, 290] on link "Tools & Hardware" at bounding box center [856, 287] width 171 height 25
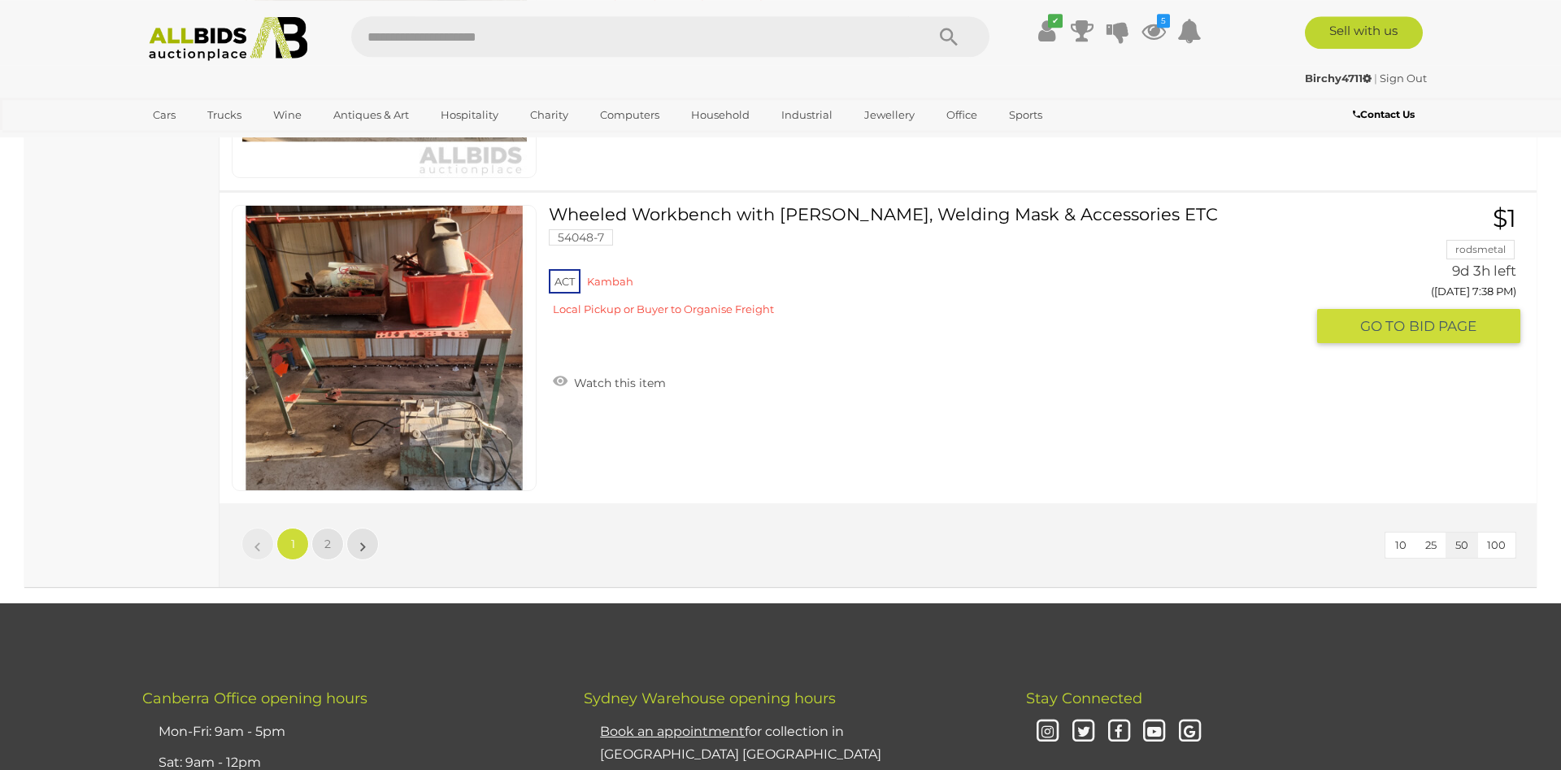
scroll to position [15506, 0]
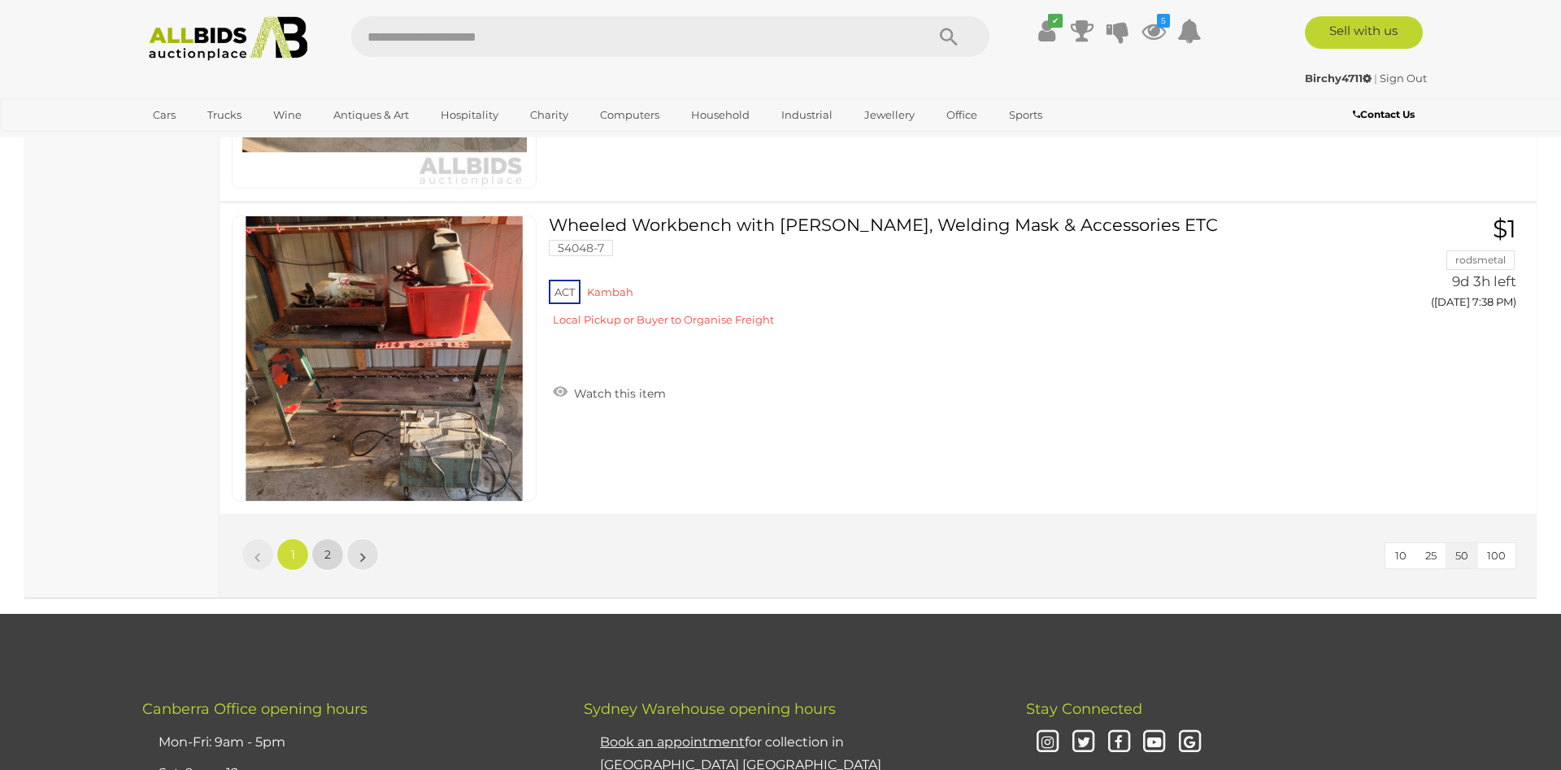
click at [323, 563] on link "2" at bounding box center [327, 554] width 33 height 33
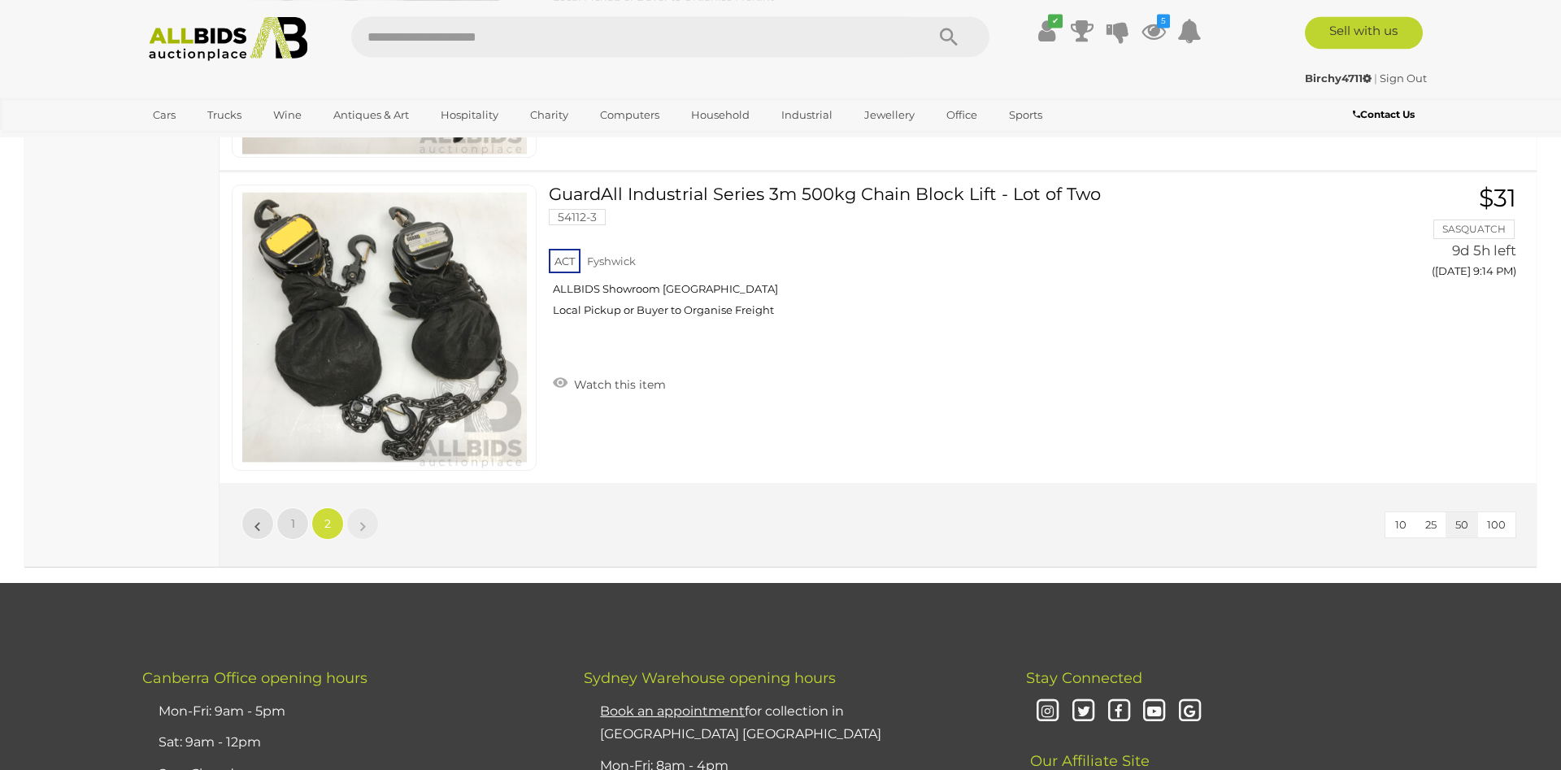
scroll to position [8914, 0]
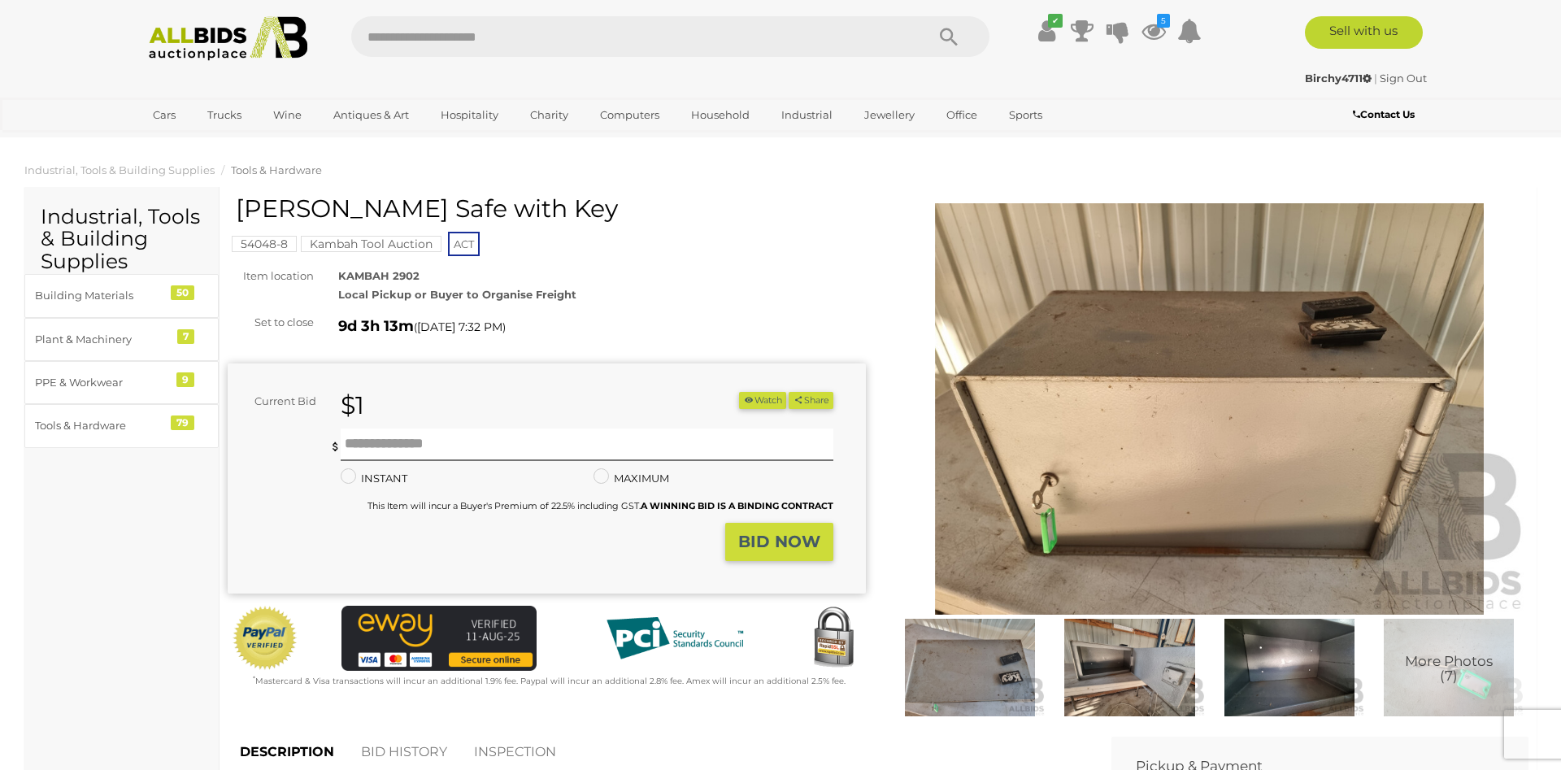
click at [1005, 486] on img at bounding box center [1209, 408] width 638 height 411
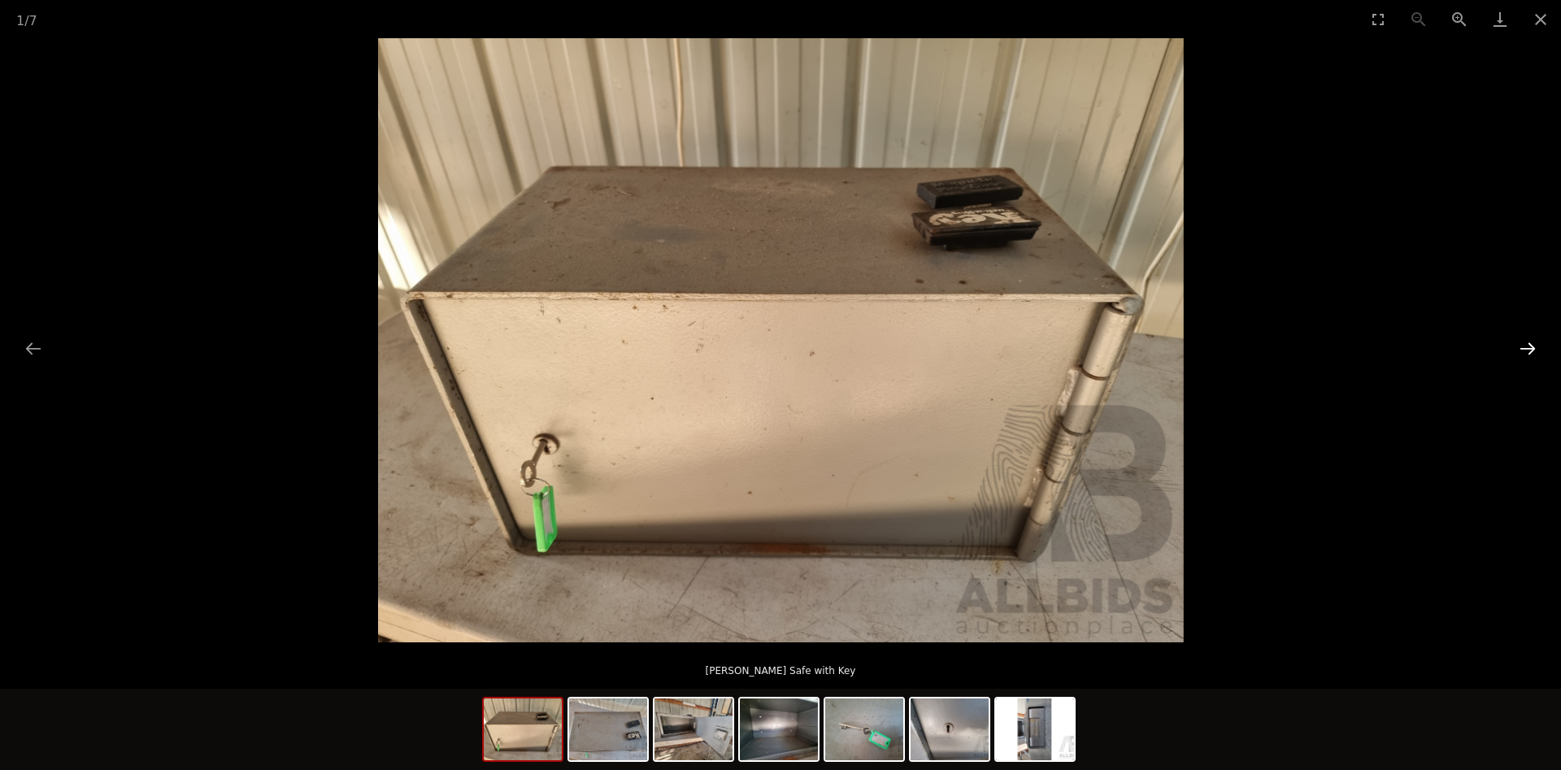
click at [1523, 348] on button "Next slide" at bounding box center [1527, 348] width 34 height 32
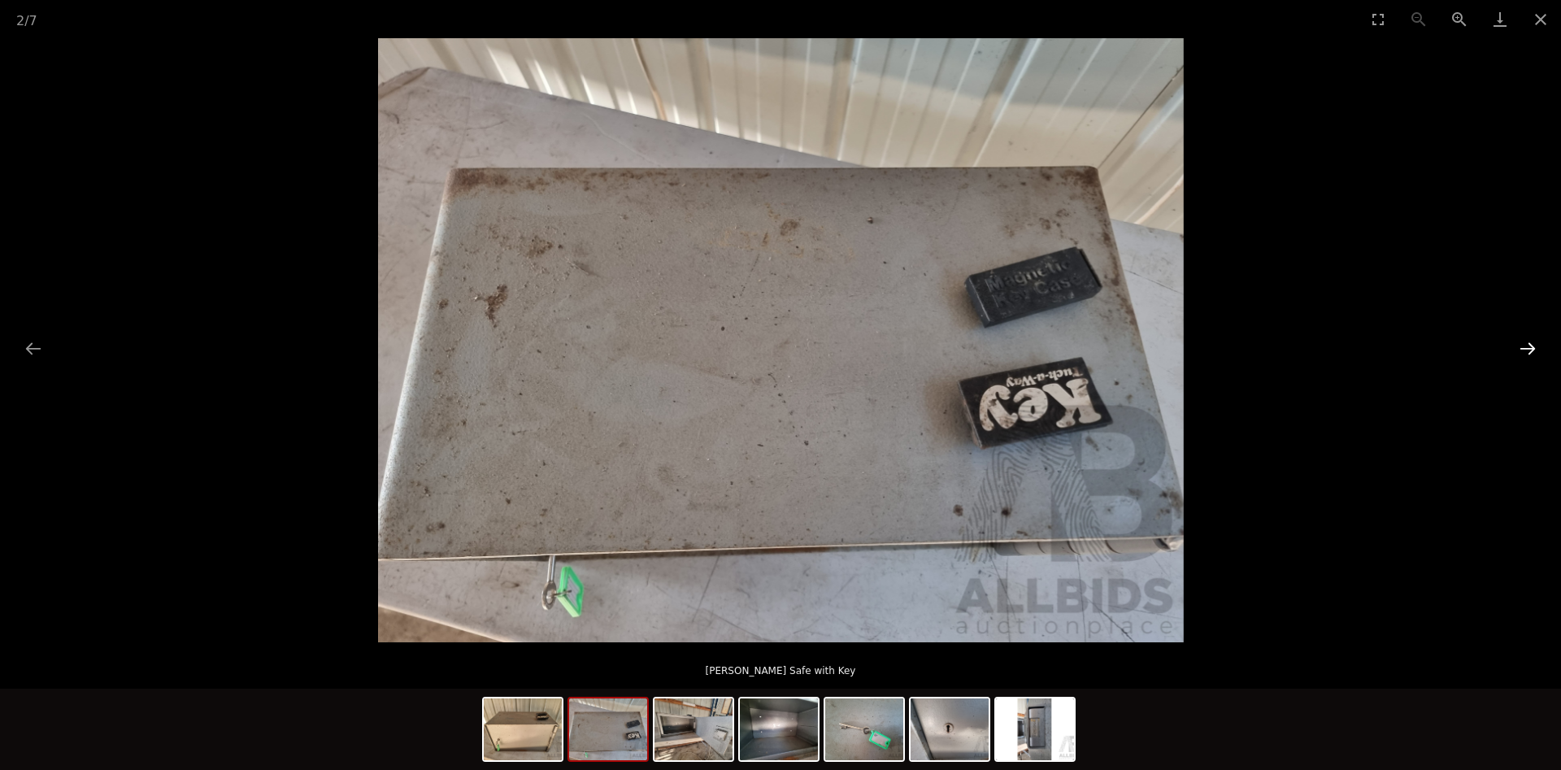
click at [1523, 348] on button "Next slide" at bounding box center [1527, 348] width 34 height 32
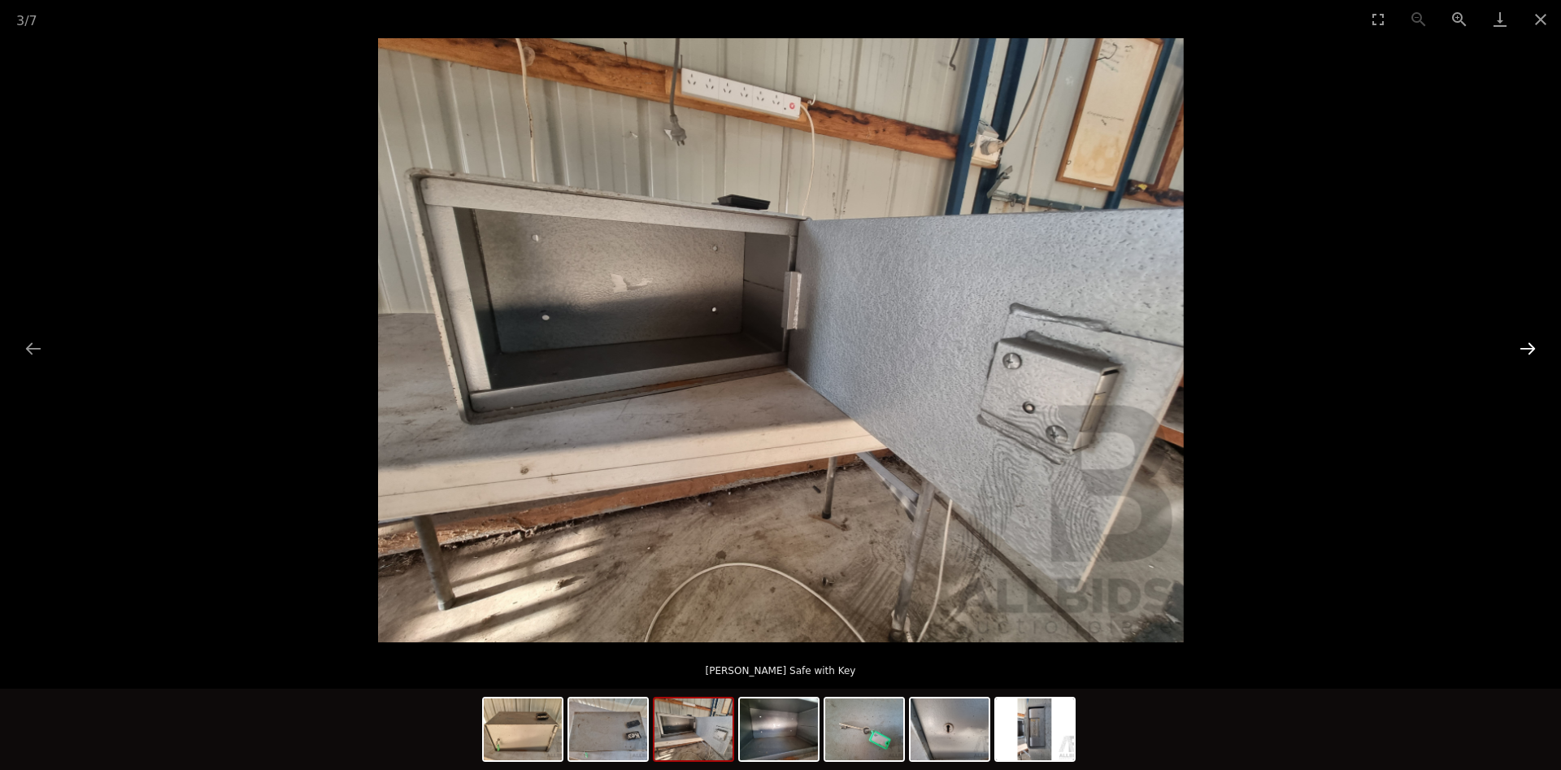
click at [1523, 348] on button "Next slide" at bounding box center [1527, 348] width 34 height 32
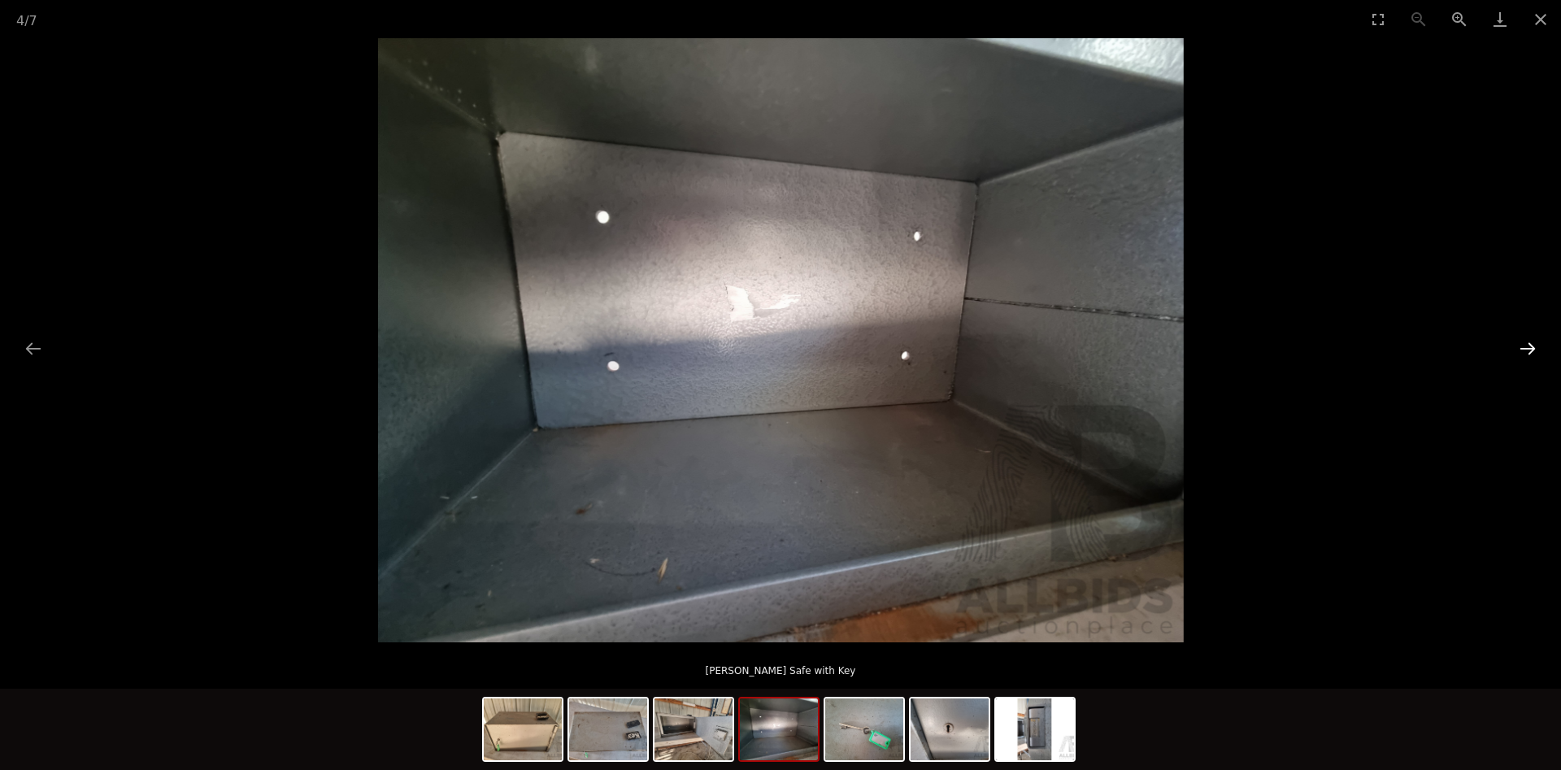
click at [1523, 348] on button "Next slide" at bounding box center [1527, 348] width 34 height 32
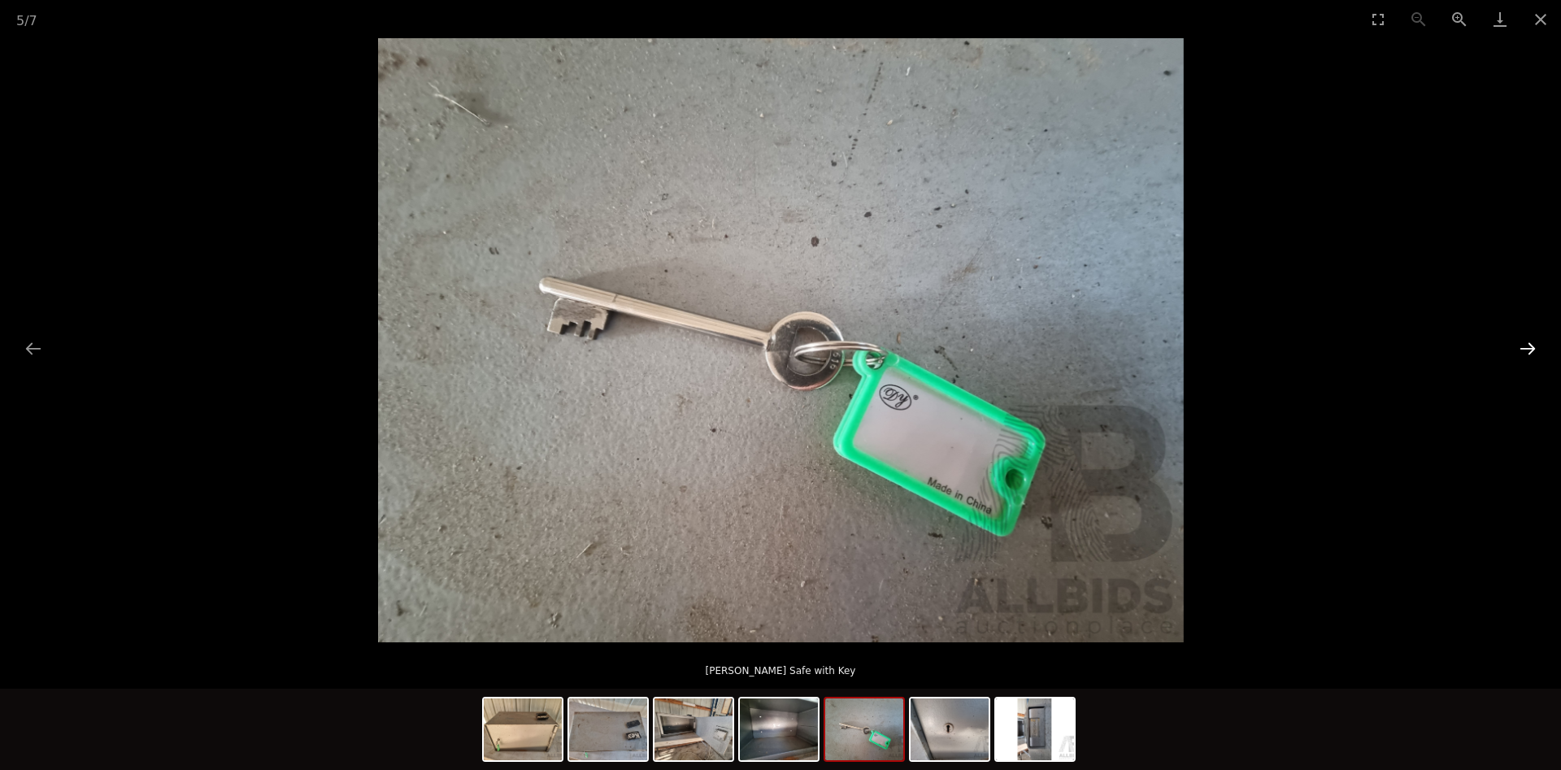
click at [1523, 348] on button "Next slide" at bounding box center [1527, 348] width 34 height 32
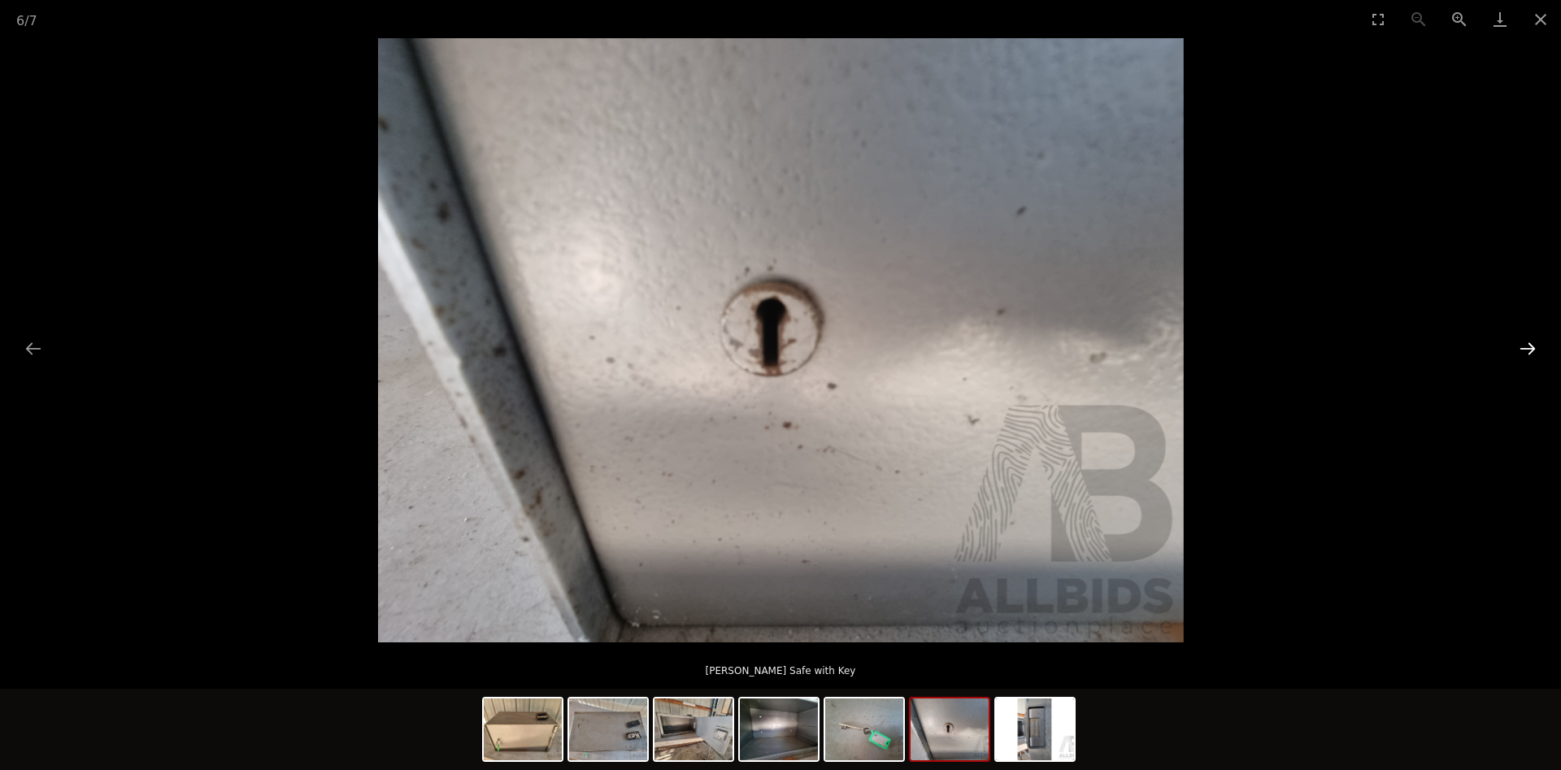
click at [1523, 348] on button "Next slide" at bounding box center [1527, 348] width 34 height 32
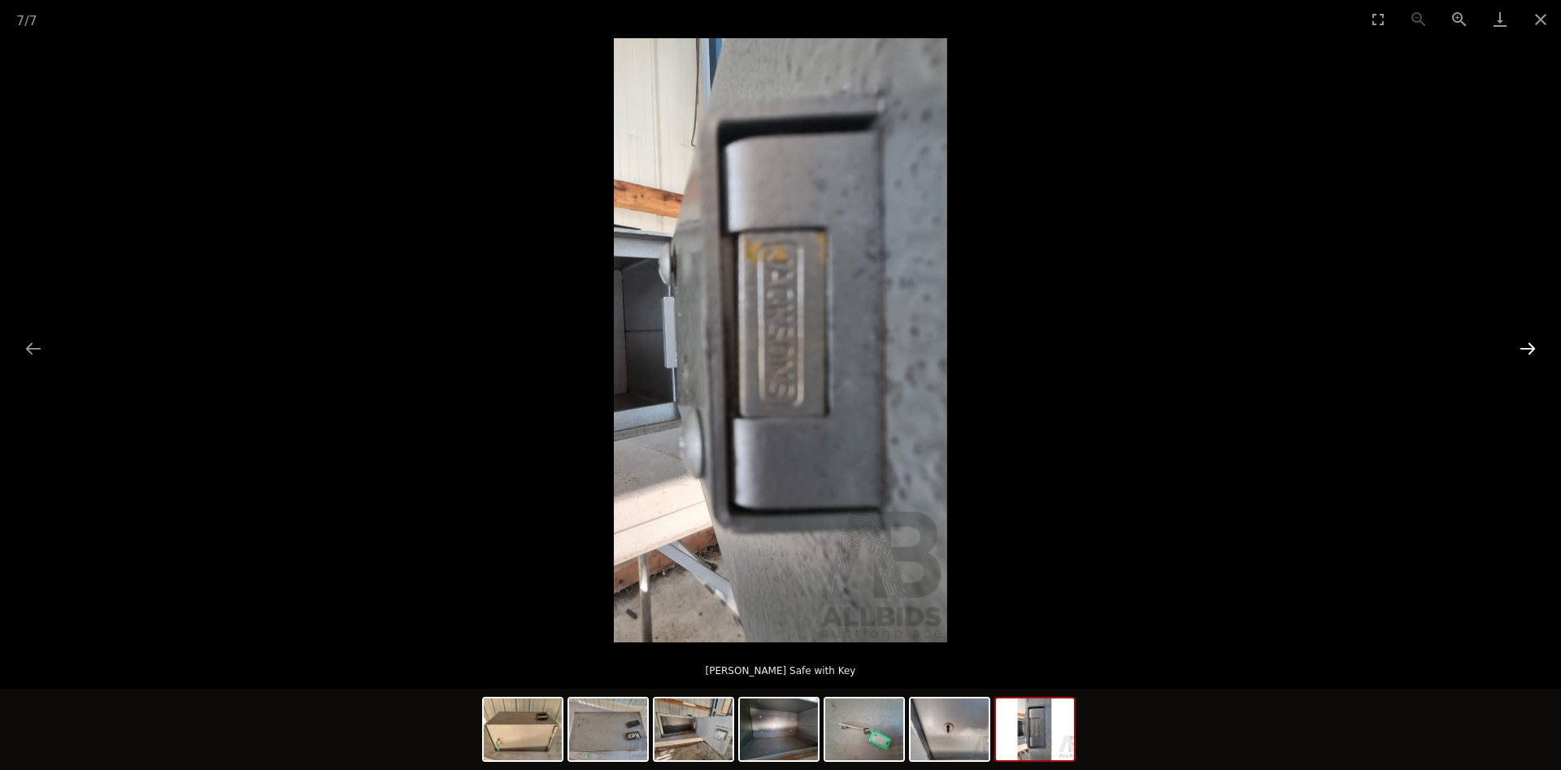
click at [1523, 348] on button "Next slide" at bounding box center [1527, 348] width 34 height 32
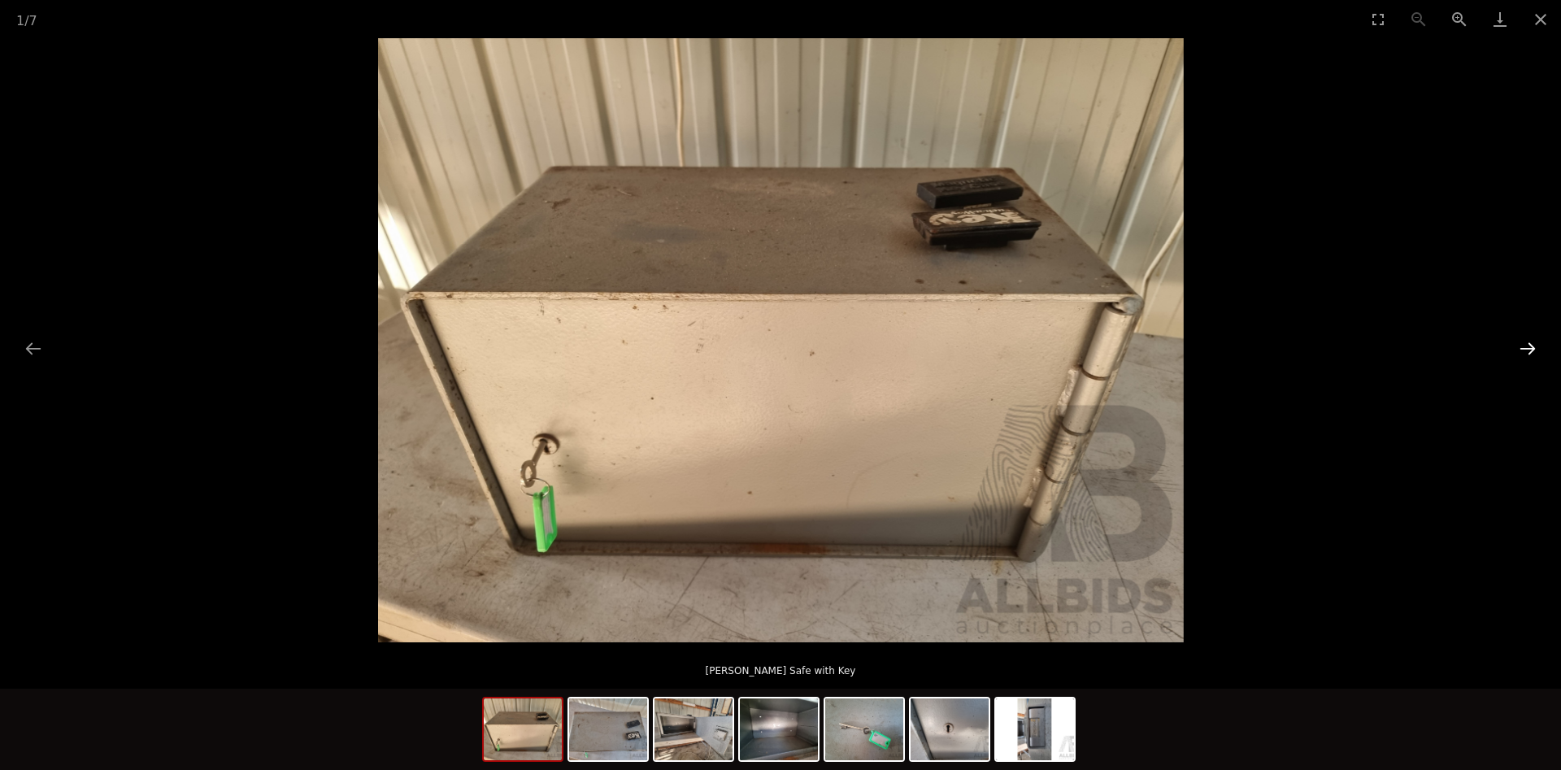
click at [1523, 348] on button "Next slide" at bounding box center [1527, 348] width 34 height 32
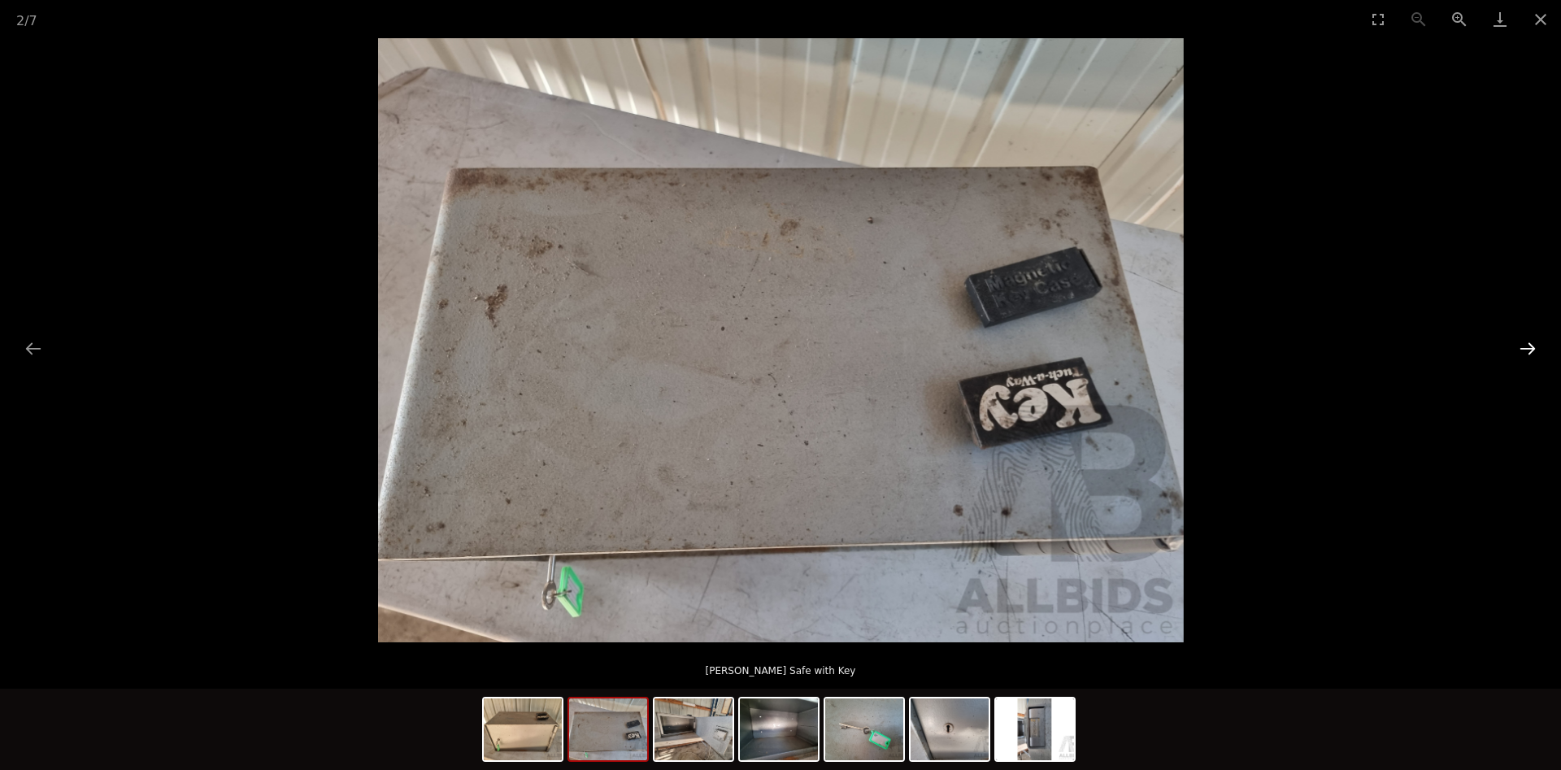
click at [1523, 348] on button "Next slide" at bounding box center [1527, 348] width 34 height 32
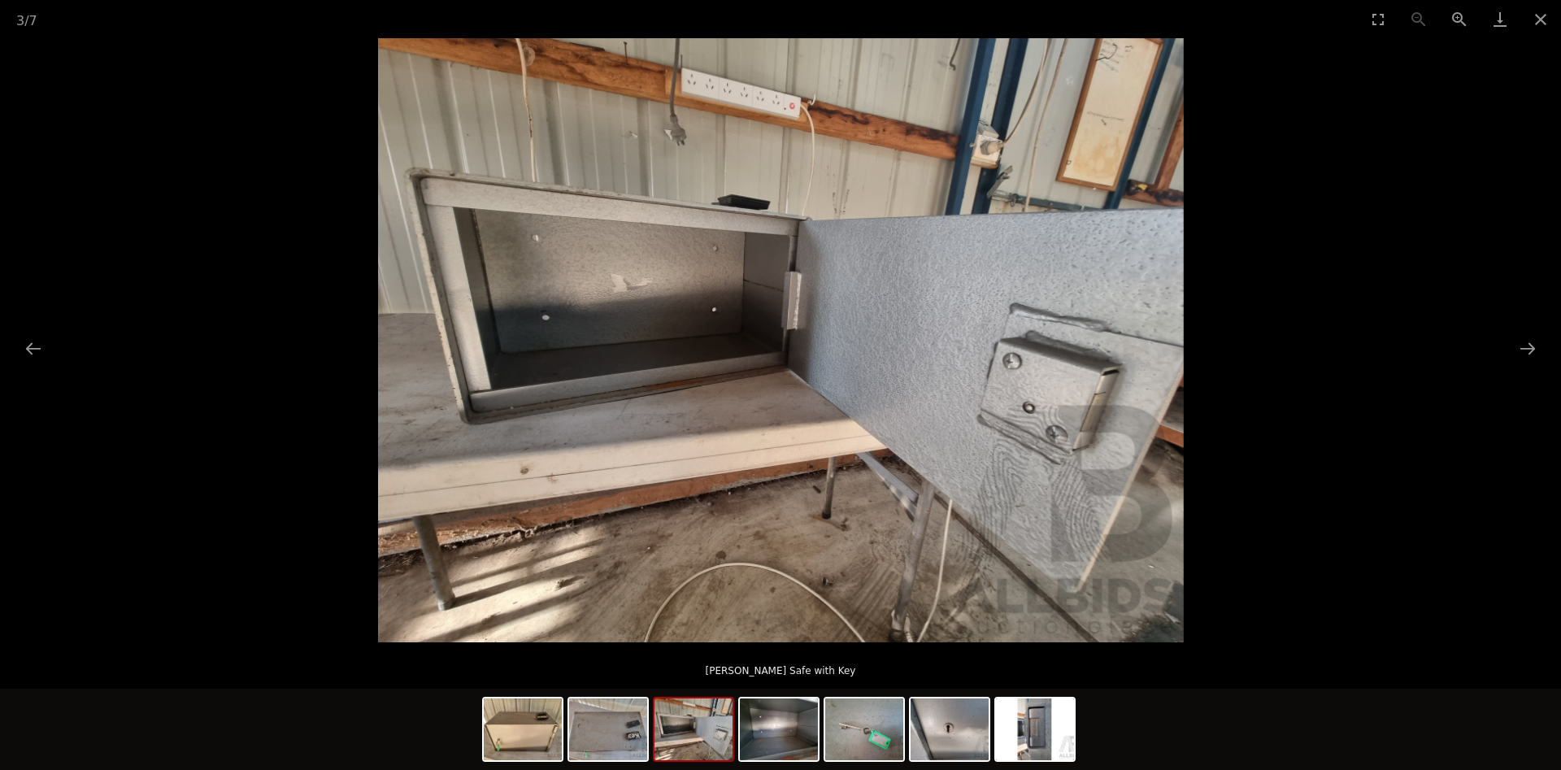
click at [1380, 245] on picture at bounding box center [780, 340] width 1561 height 604
